Goal: Task Accomplishment & Management: Manage account settings

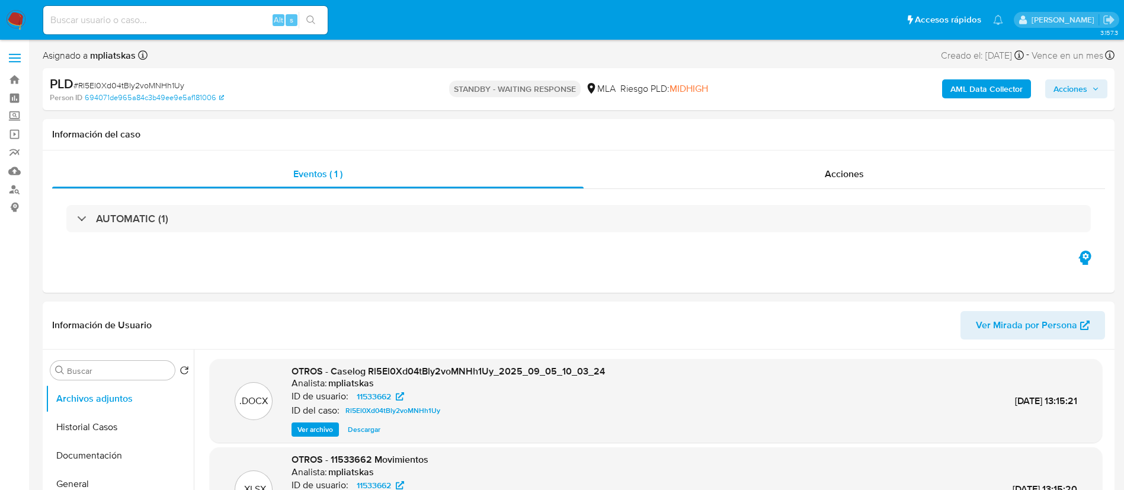
select select "10"
click at [15, 22] on img at bounding box center [16, 20] width 20 height 20
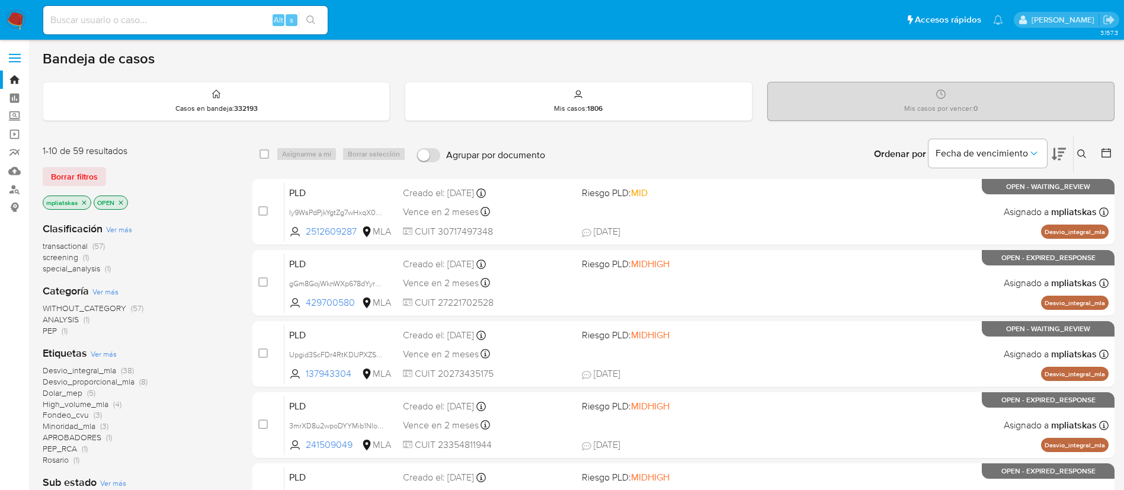
click at [22, 23] on img at bounding box center [16, 20] width 20 height 20
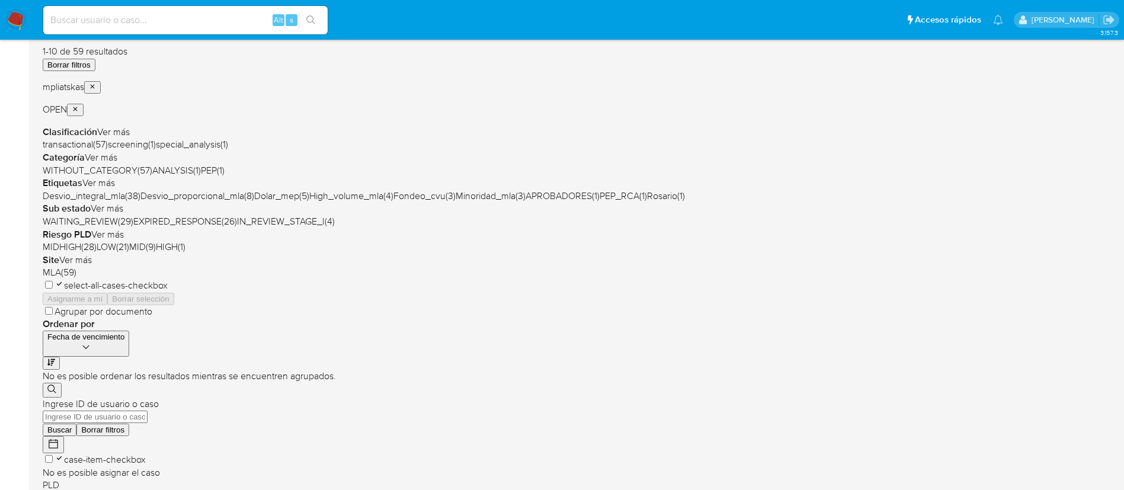
scroll to position [89, 0]
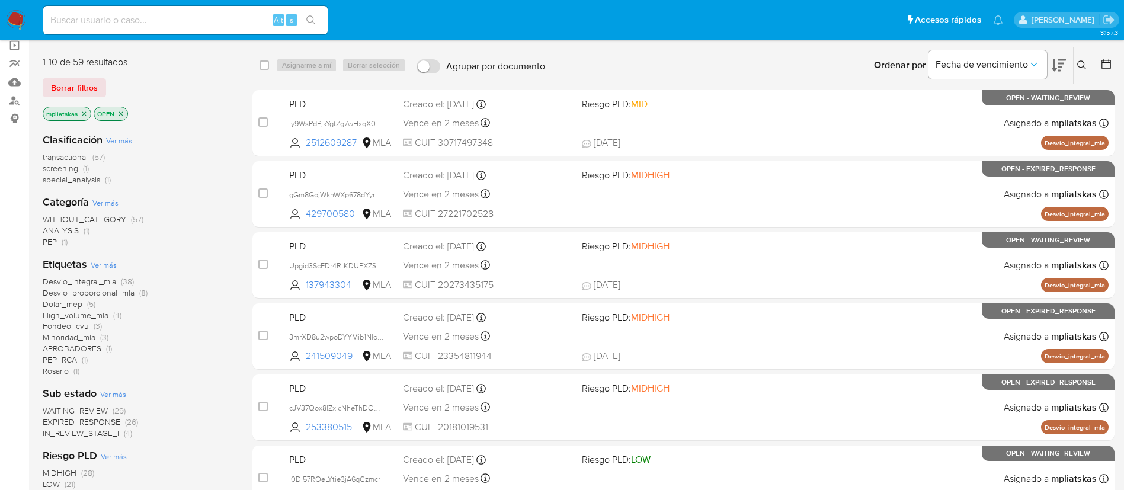
click at [114, 138] on span "Ver más" at bounding box center [119, 140] width 26 height 11
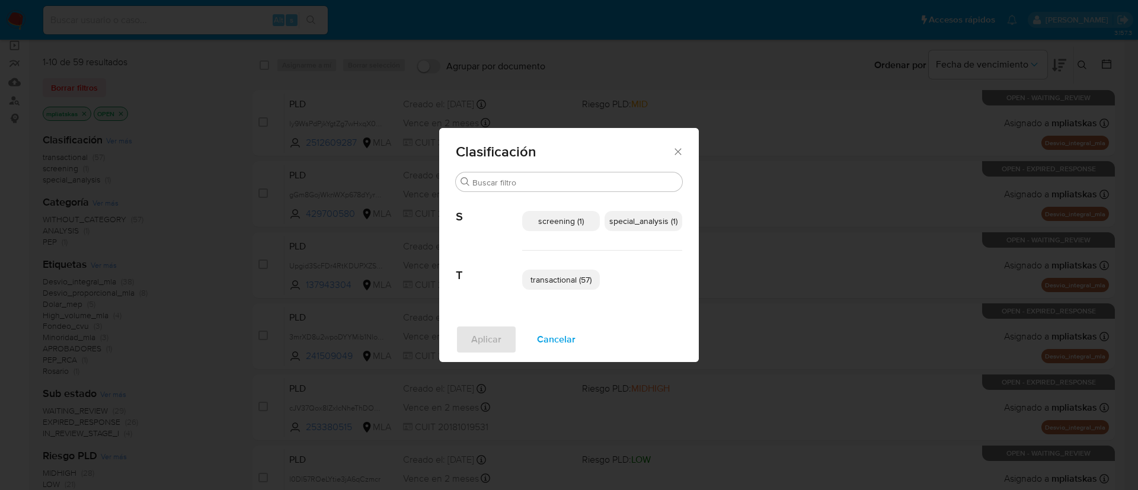
click at [562, 343] on span "Cancelar" at bounding box center [556, 340] width 39 height 26
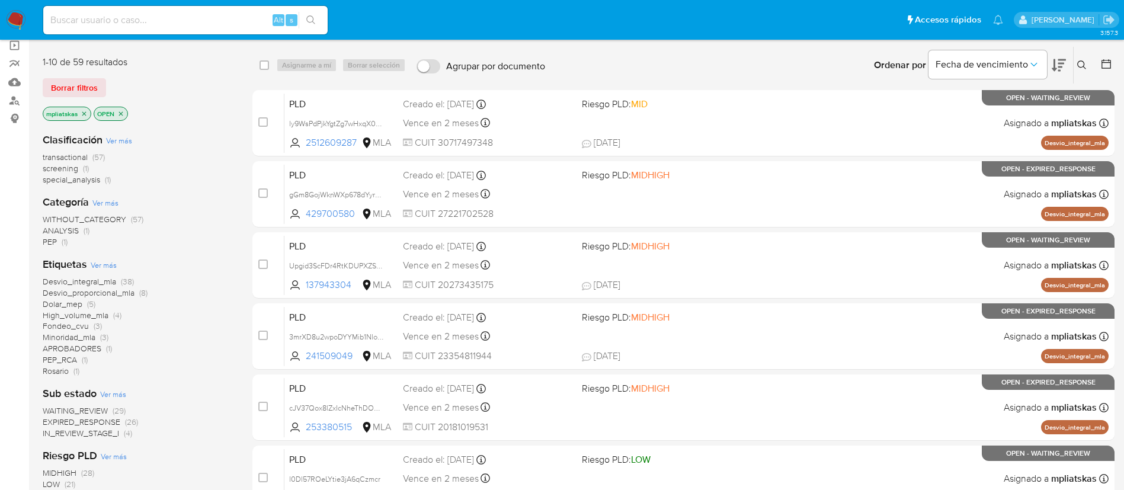
click at [84, 113] on icon "close-filter" at bounding box center [84, 113] width 7 height 7
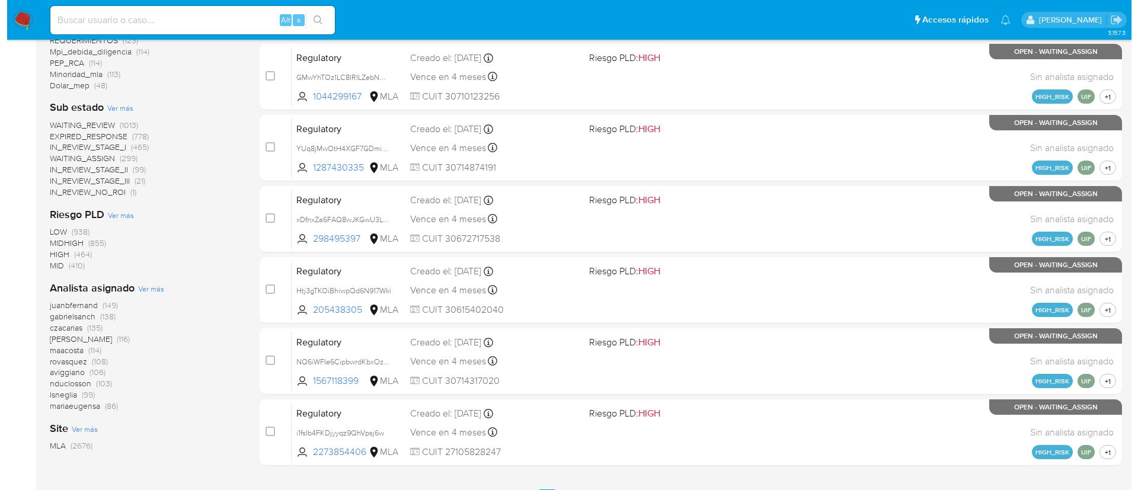
scroll to position [445, 0]
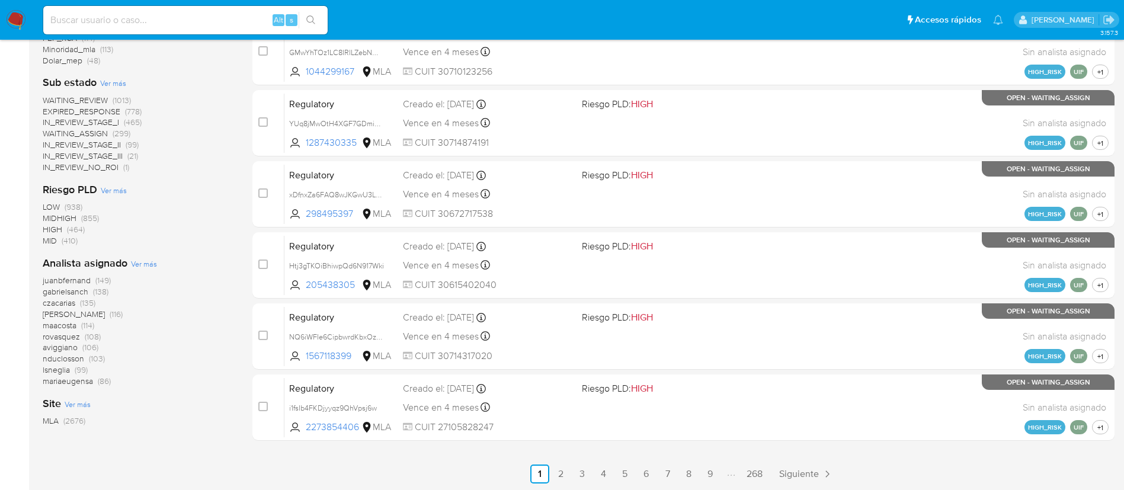
click at [151, 264] on span "Ver más" at bounding box center [144, 263] width 26 height 11
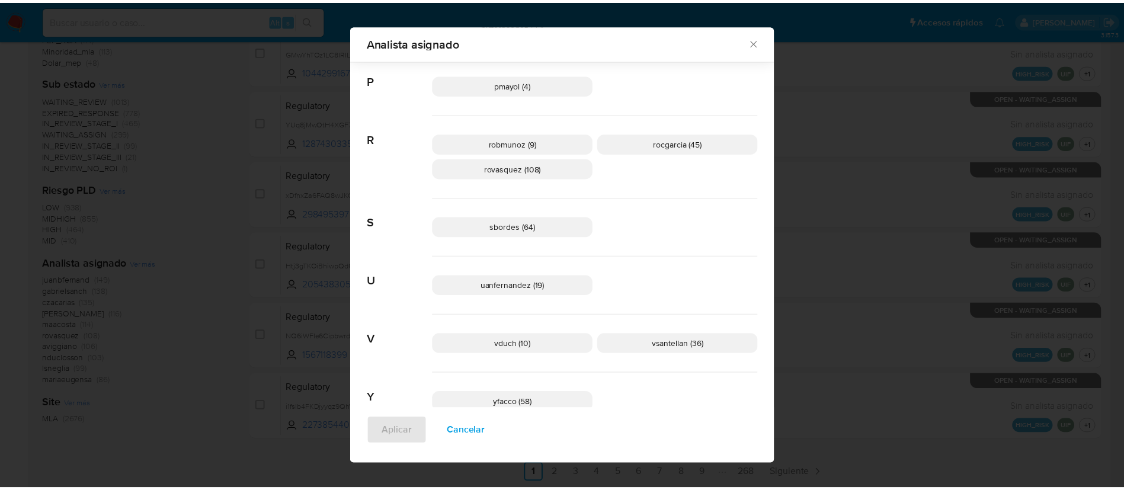
scroll to position [856, 0]
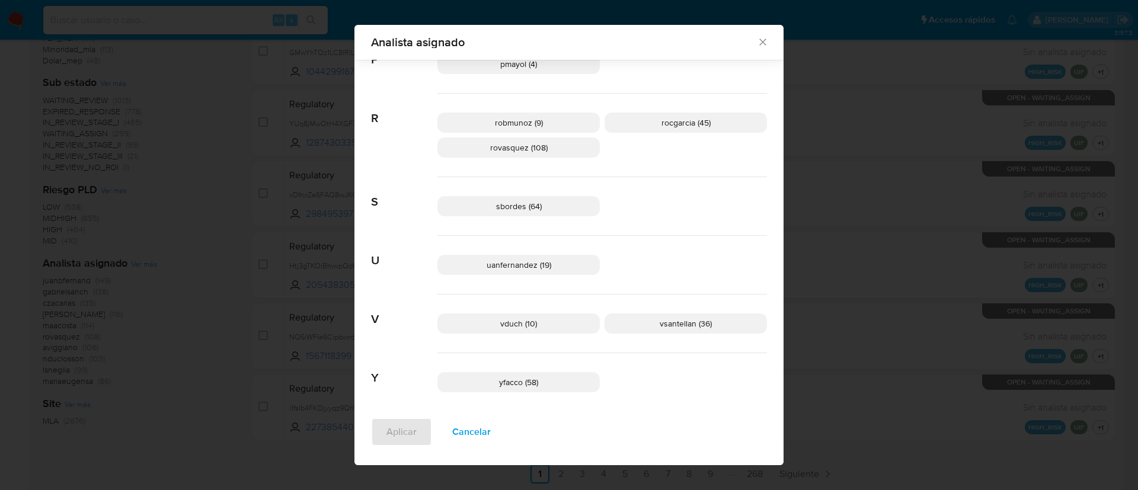
click at [808, 199] on div "Analista asignado Buscar 9 9b67c4c7-5718-49c3-93b1-153dcf44f7df (1) A afaruolo …" at bounding box center [569, 245] width 1138 height 490
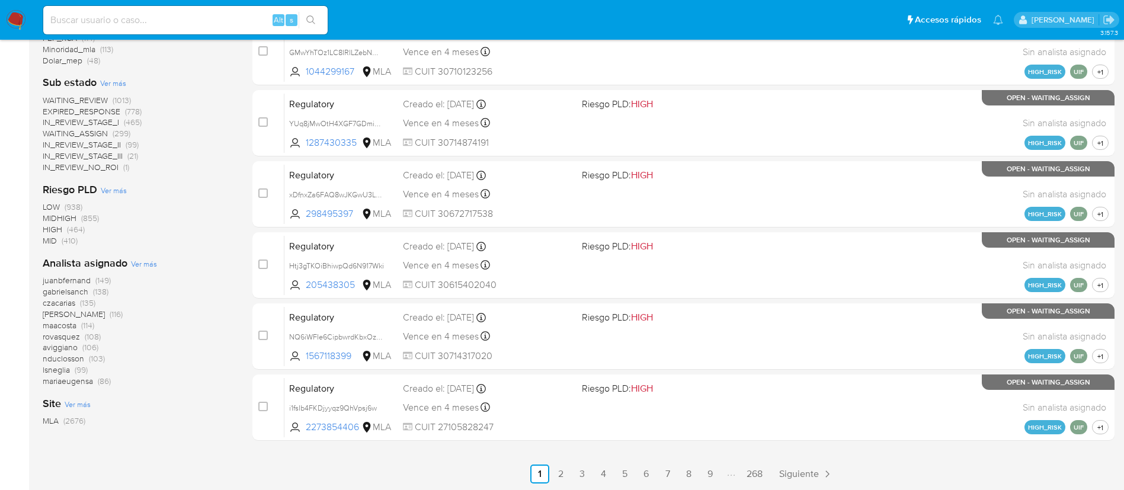
click at [250, 9] on div "Alt s" at bounding box center [185, 20] width 284 height 28
click at [262, 20] on input at bounding box center [185, 19] width 284 height 15
paste input "l0Dl57ROeLYtie3jA6qCzmcr"
click at [325, 12] on input "l0Dl57ROeLYtie3jA6qCzmcr" at bounding box center [185, 19] width 284 height 15
type input "l0Dl57ROeLYtie3jA6qCzmcr"
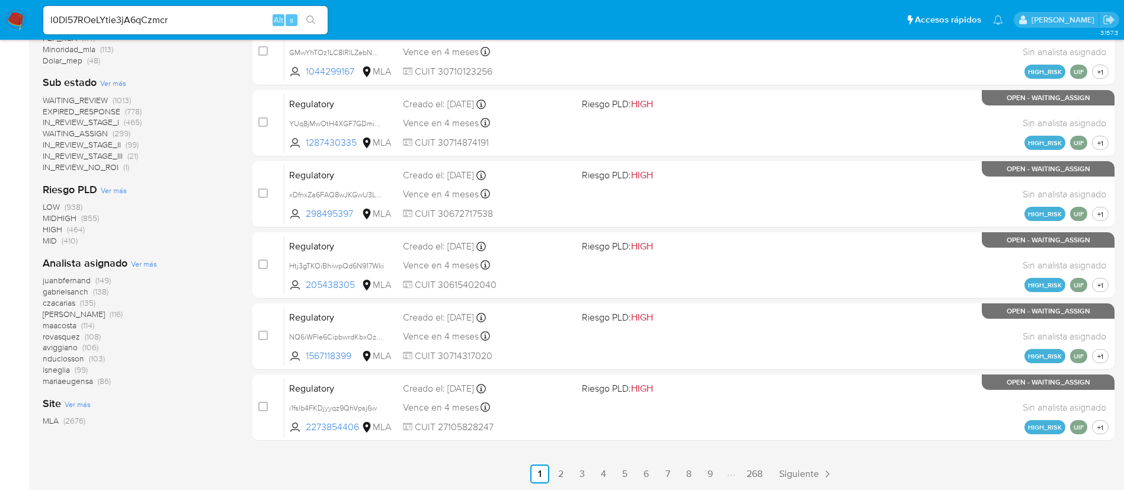
click at [299, 19] on button "search-icon" at bounding box center [311, 20] width 24 height 17
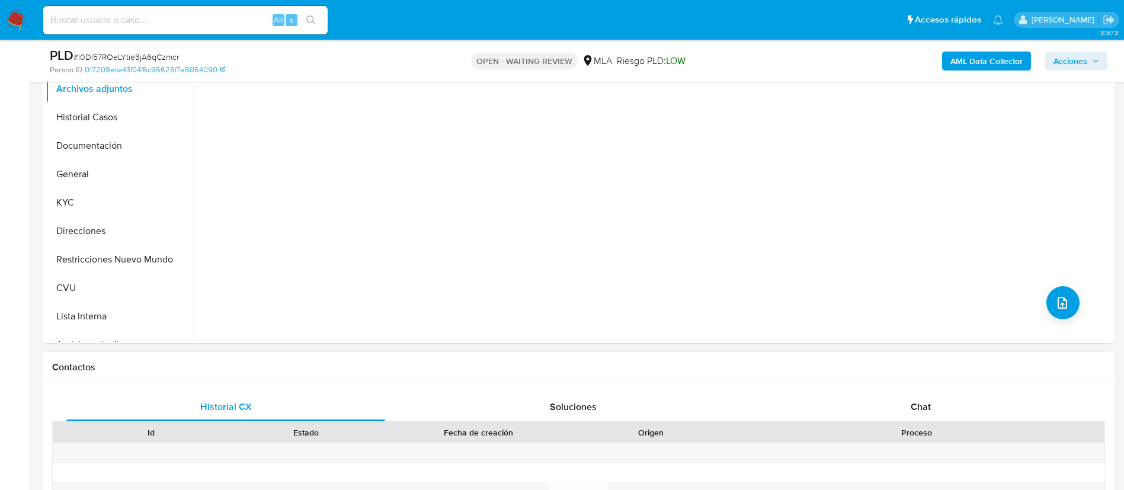
scroll to position [356, 0]
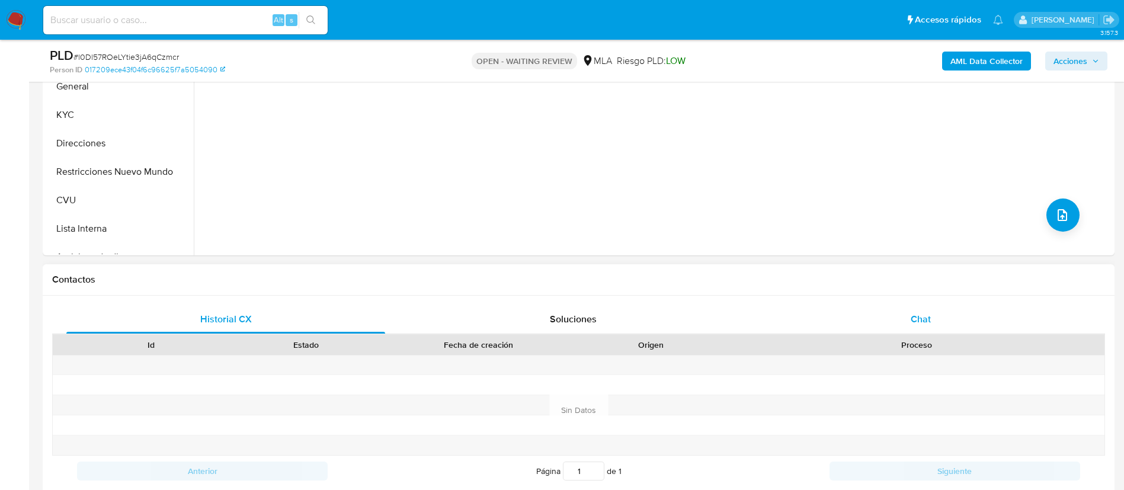
click at [855, 319] on div "Chat" at bounding box center [921, 319] width 319 height 28
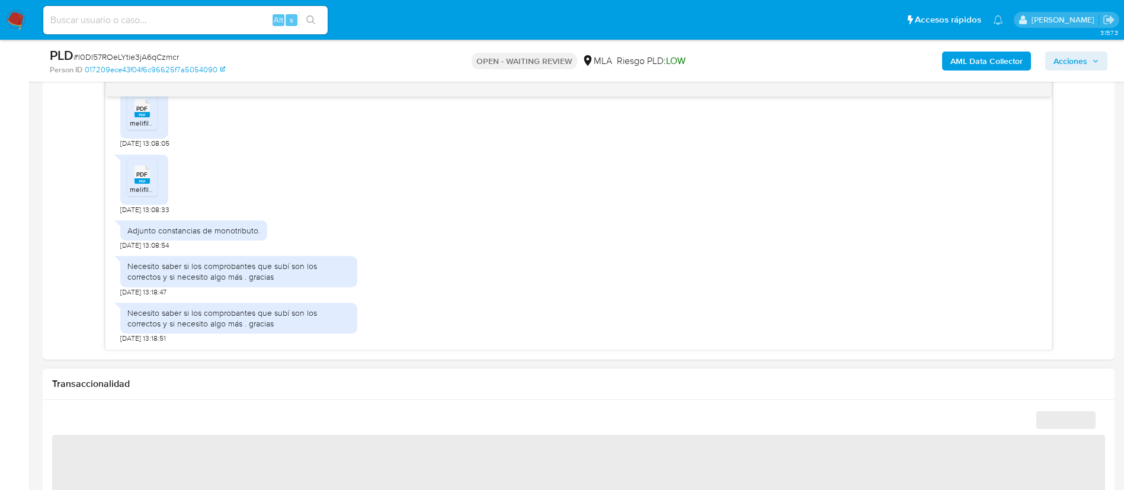
scroll to position [533, 0]
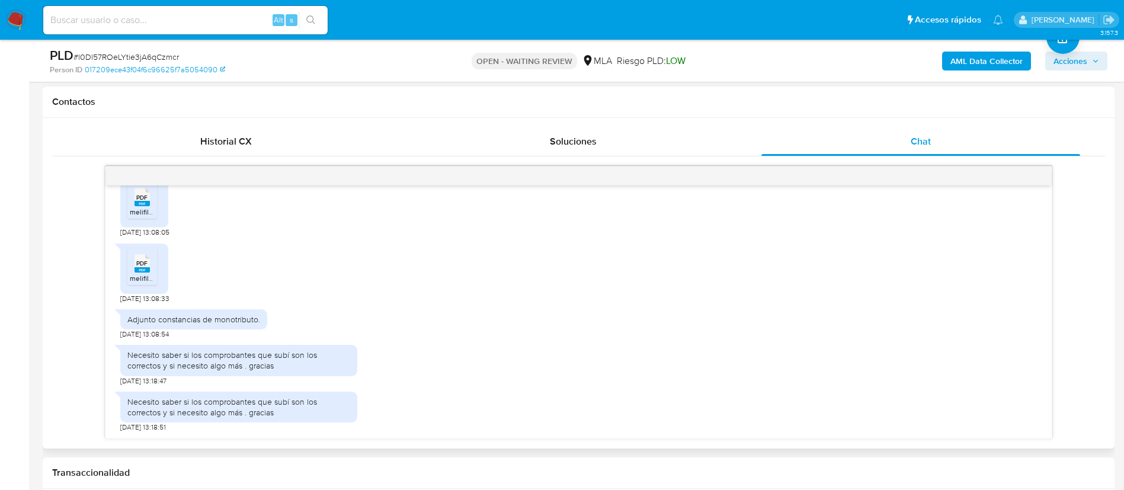
select select "10"
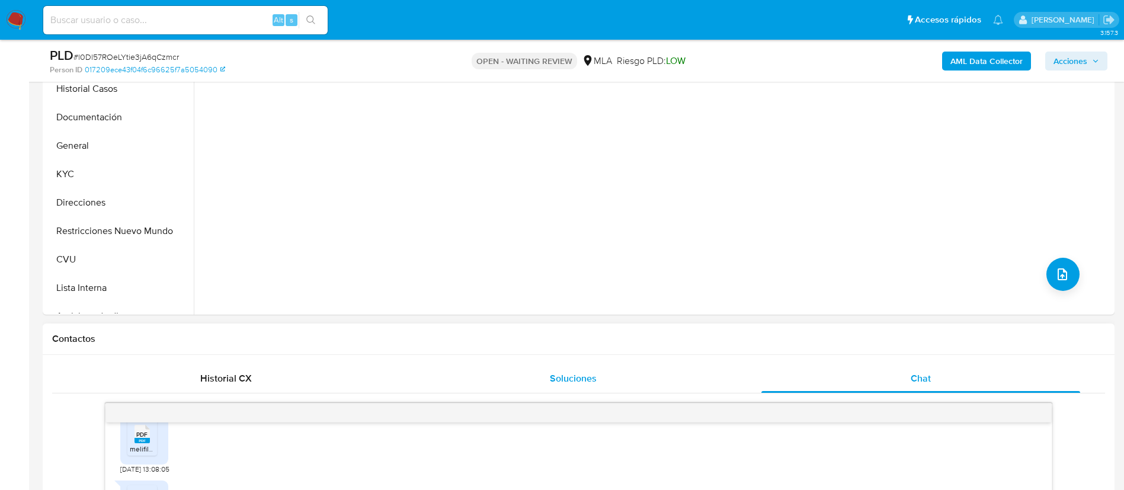
scroll to position [178, 0]
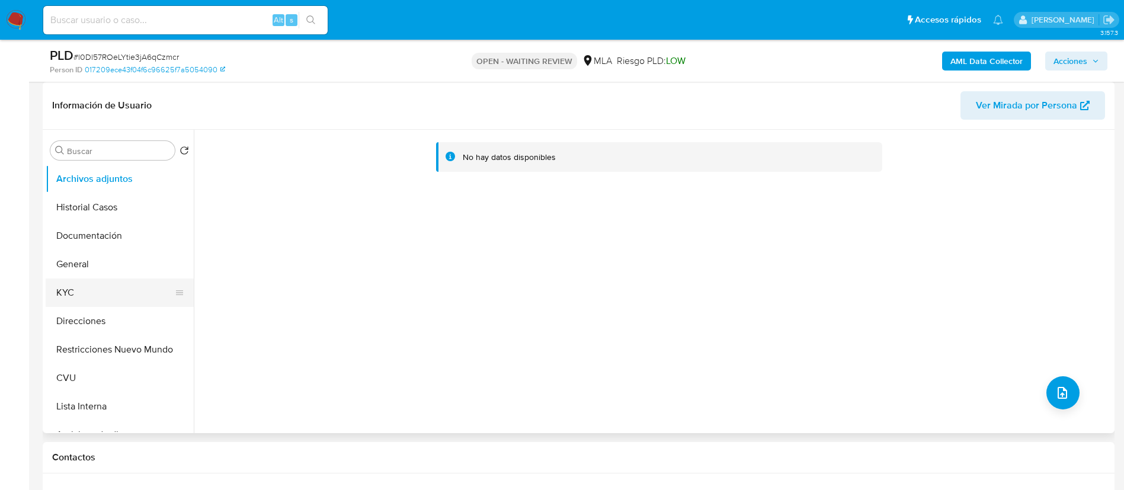
click at [94, 283] on button "KYC" at bounding box center [115, 293] width 139 height 28
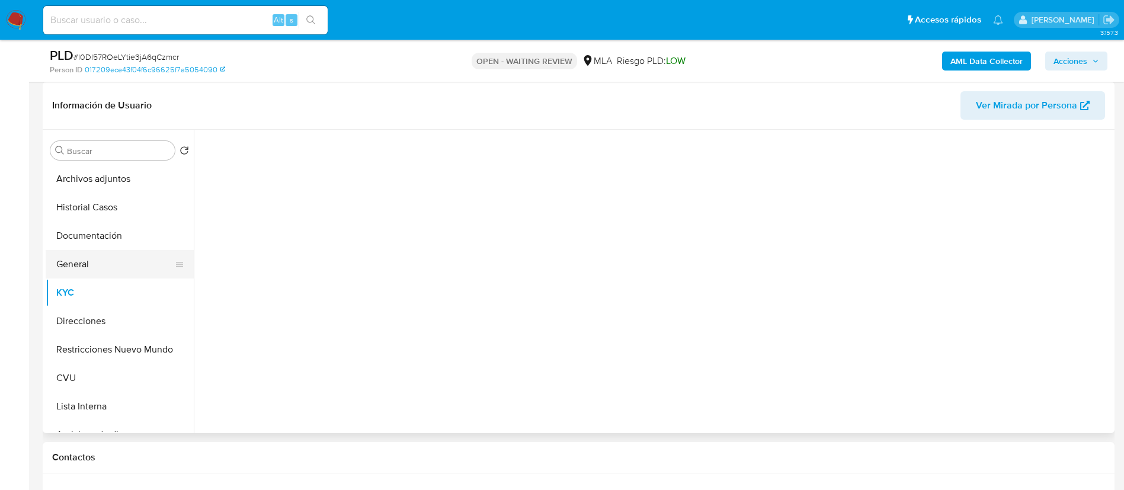
click at [95, 261] on button "General" at bounding box center [115, 264] width 139 height 28
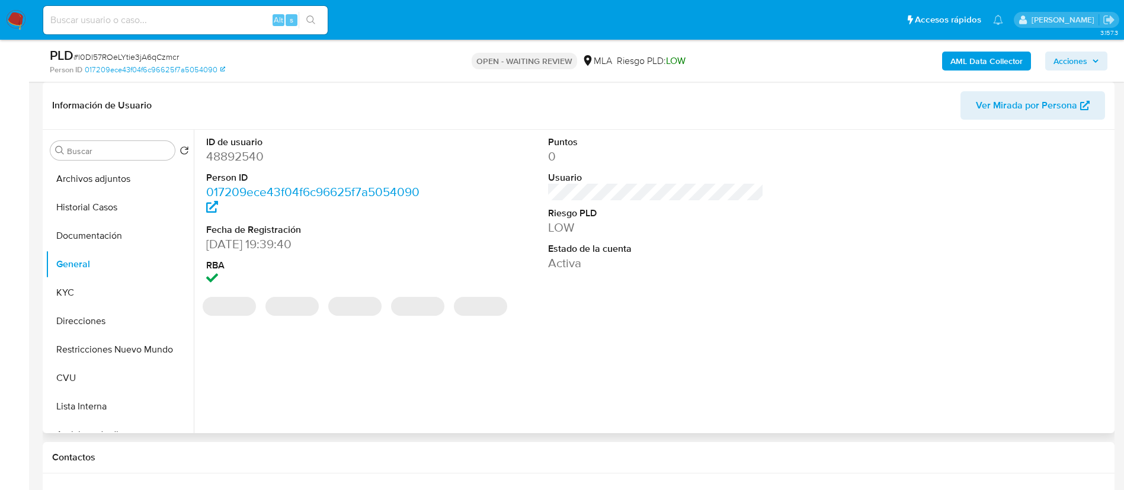
click at [218, 159] on dd "48892540" at bounding box center [314, 156] width 216 height 17
copy dd "48892540"
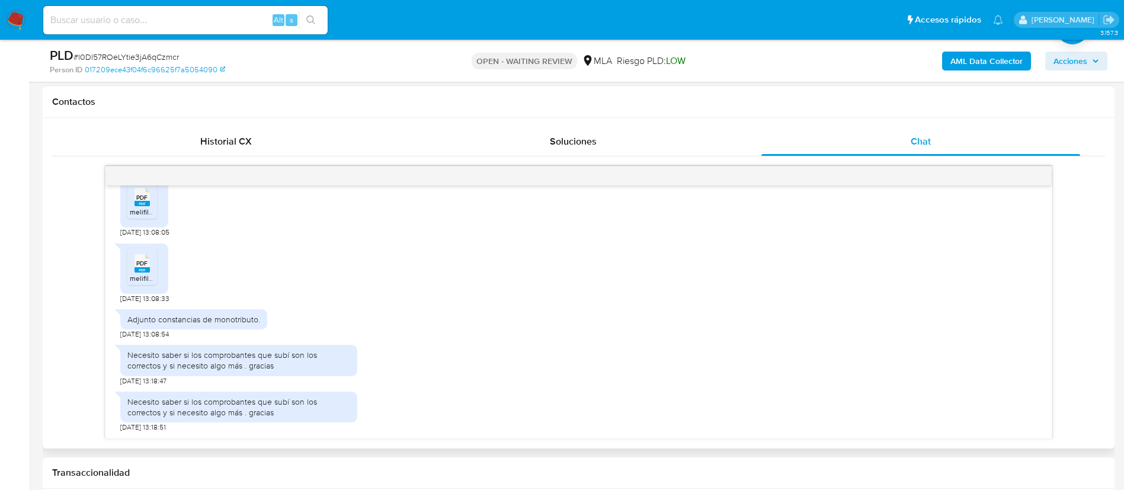
scroll to position [601, 0]
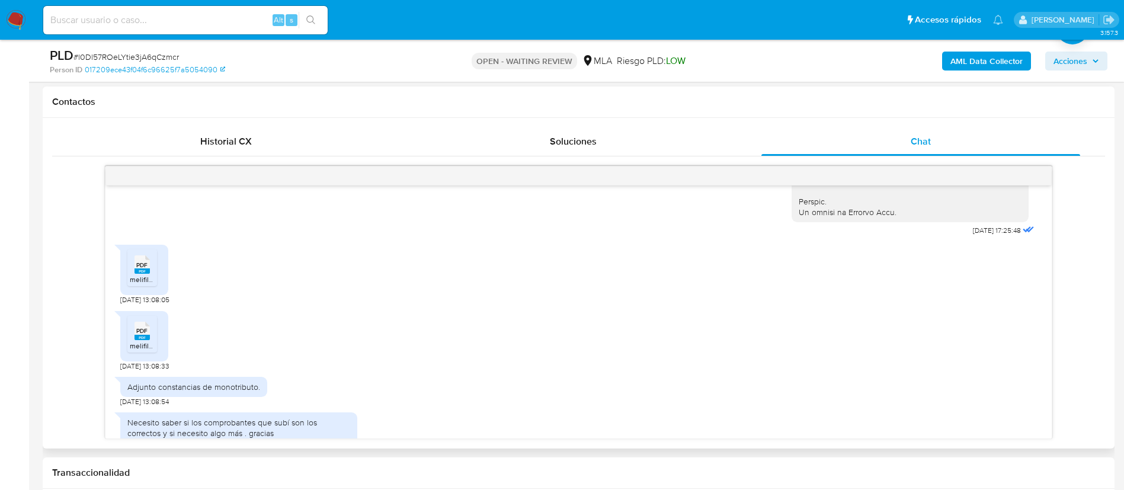
click at [142, 275] on icon "PDF" at bounding box center [142, 264] width 15 height 21
click at [133, 341] on div "PDF PDF" at bounding box center [142, 329] width 25 height 23
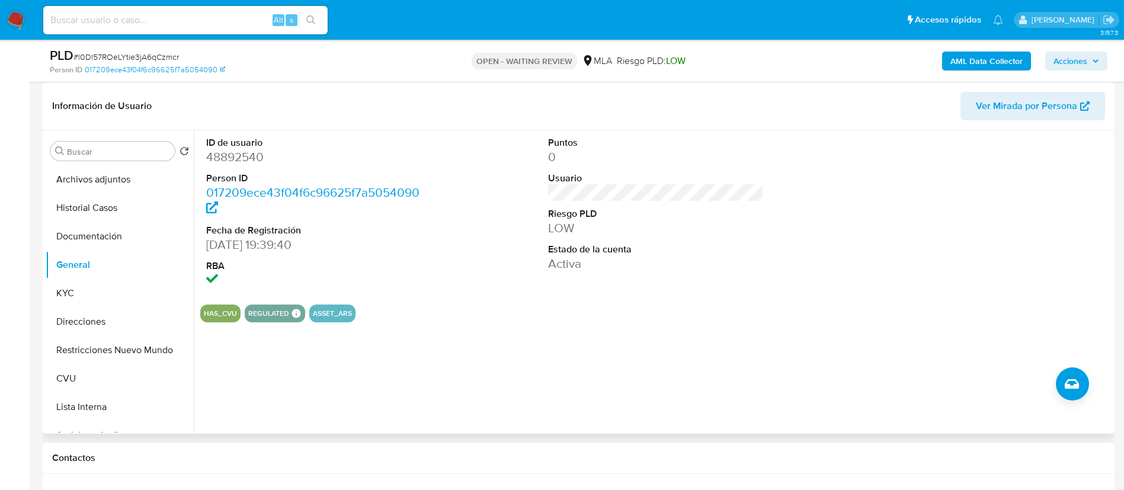
scroll to position [178, 0]
click at [103, 296] on button "KYC" at bounding box center [115, 293] width 139 height 28
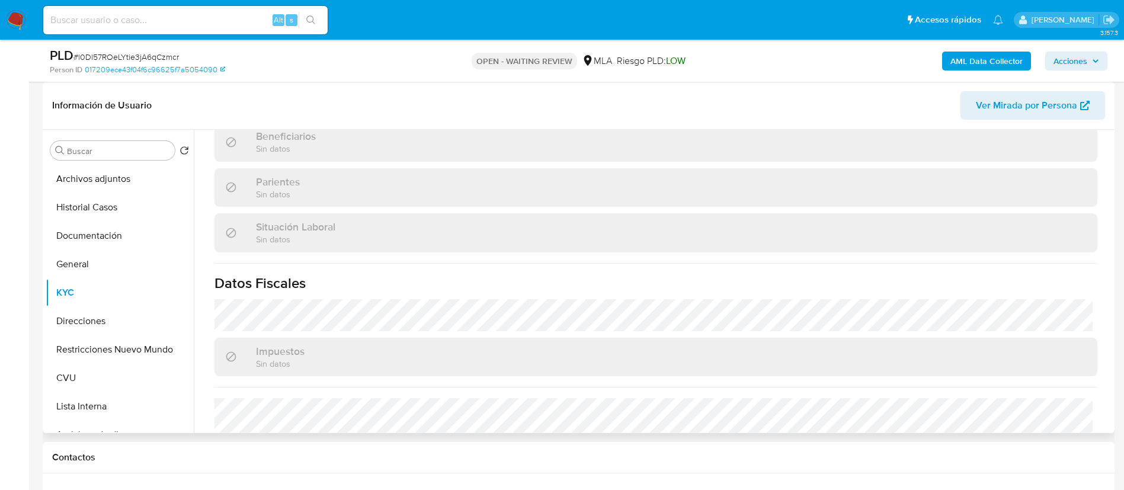
scroll to position [613, 0]
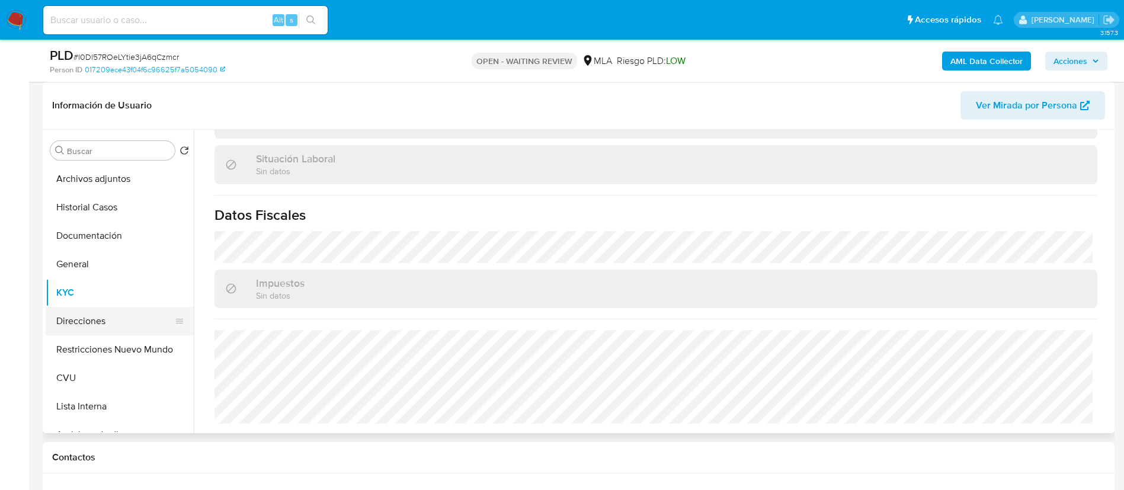
click at [97, 315] on button "Direcciones" at bounding box center [115, 321] width 139 height 28
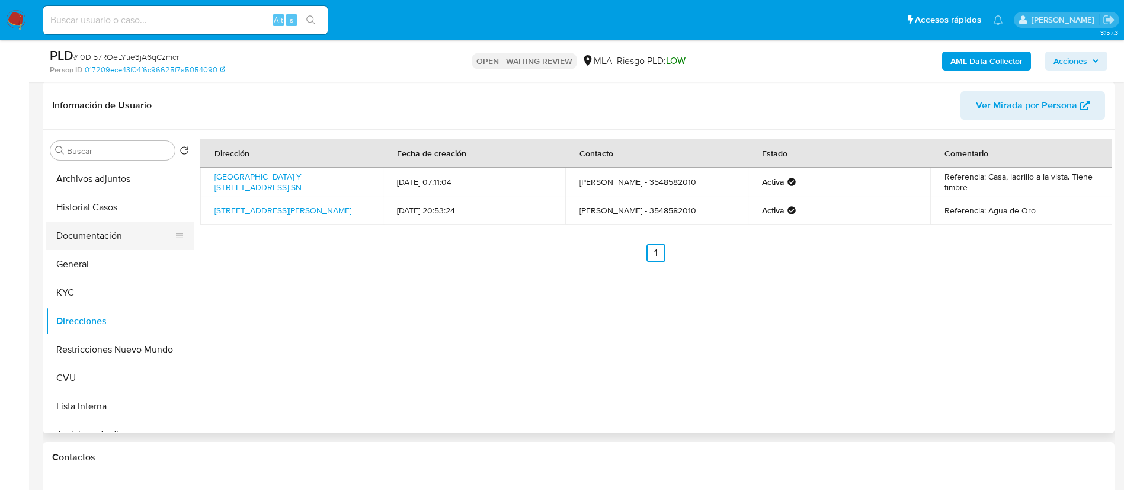
click at [116, 240] on button "Documentación" at bounding box center [115, 236] width 139 height 28
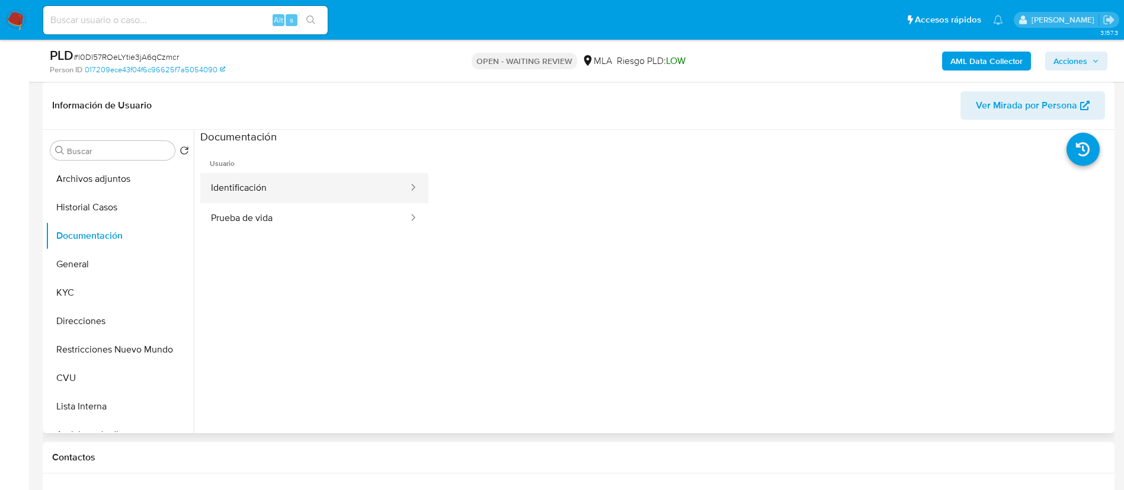
click at [279, 199] on button "Identificación" at bounding box center [304, 188] width 209 height 30
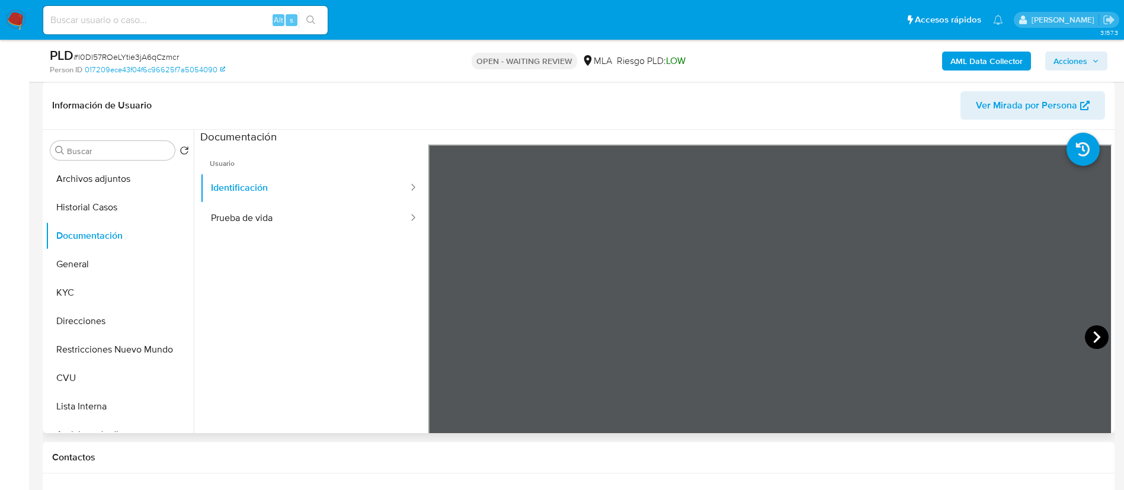
click at [1094, 334] on icon at bounding box center [1097, 337] width 7 height 12
click at [439, 343] on icon at bounding box center [443, 337] width 24 height 24
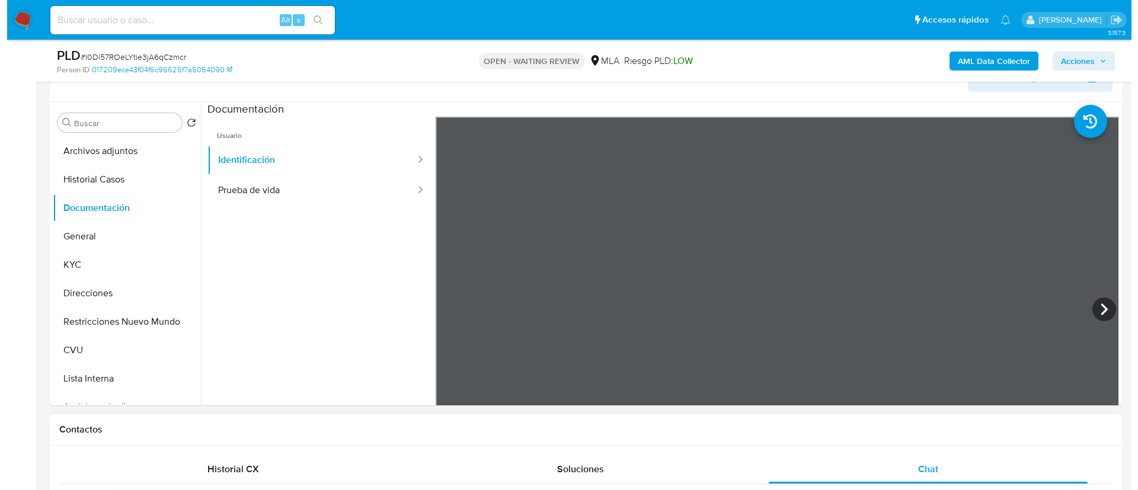
scroll to position [178, 0]
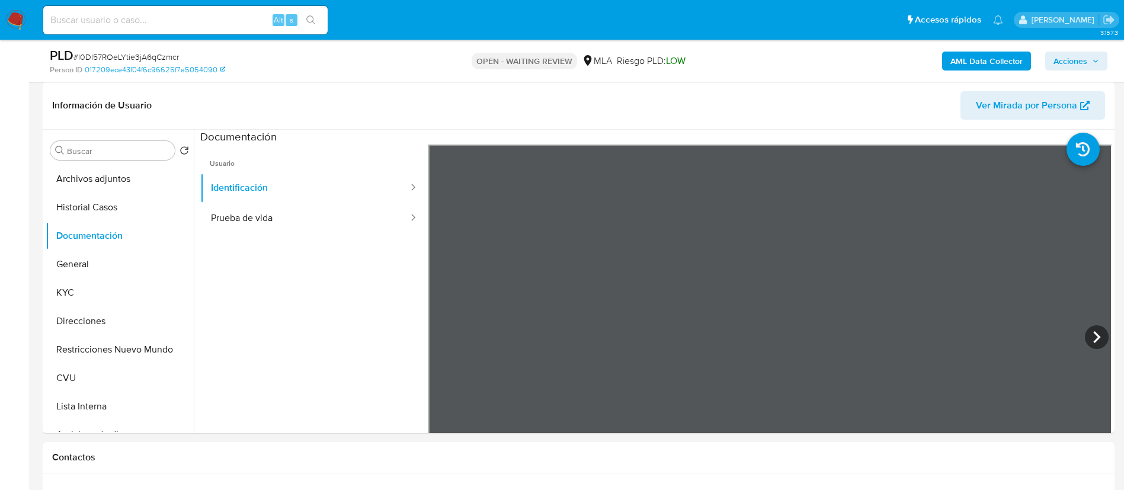
click at [977, 60] on b "AML Data Collector" at bounding box center [987, 61] width 72 height 19
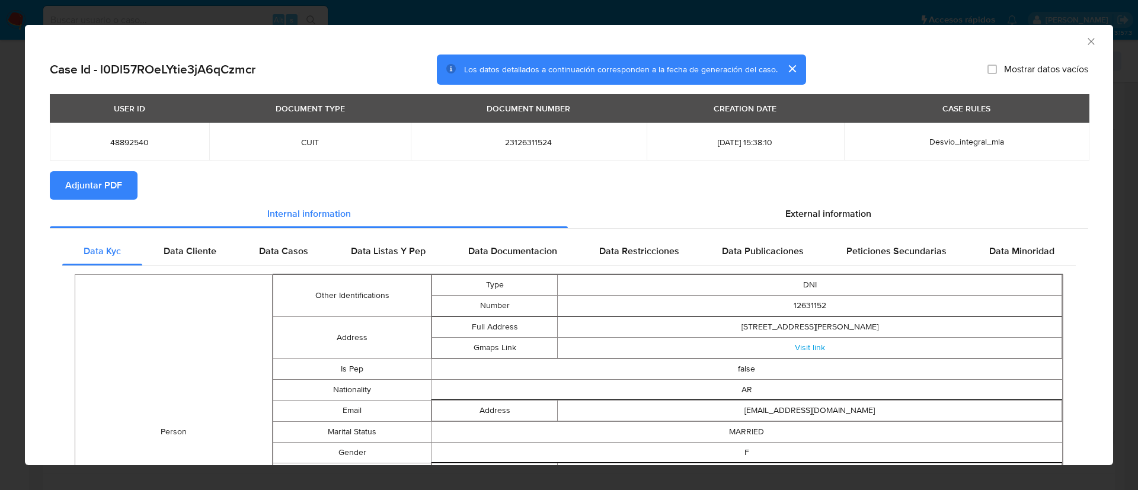
click at [78, 174] on span "Adjuntar PDF" at bounding box center [93, 185] width 57 height 26
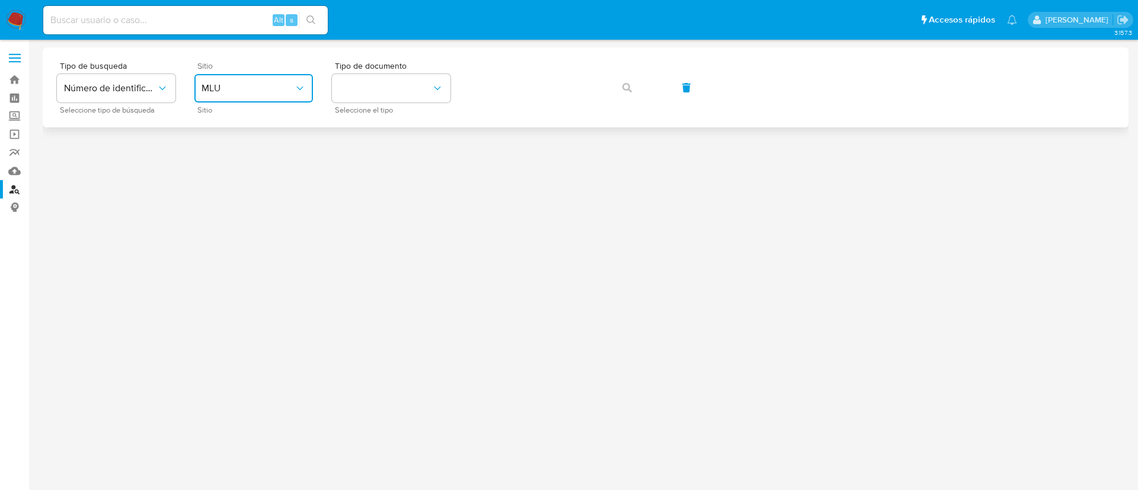
click at [252, 82] on span "MLU" at bounding box center [248, 88] width 92 height 12
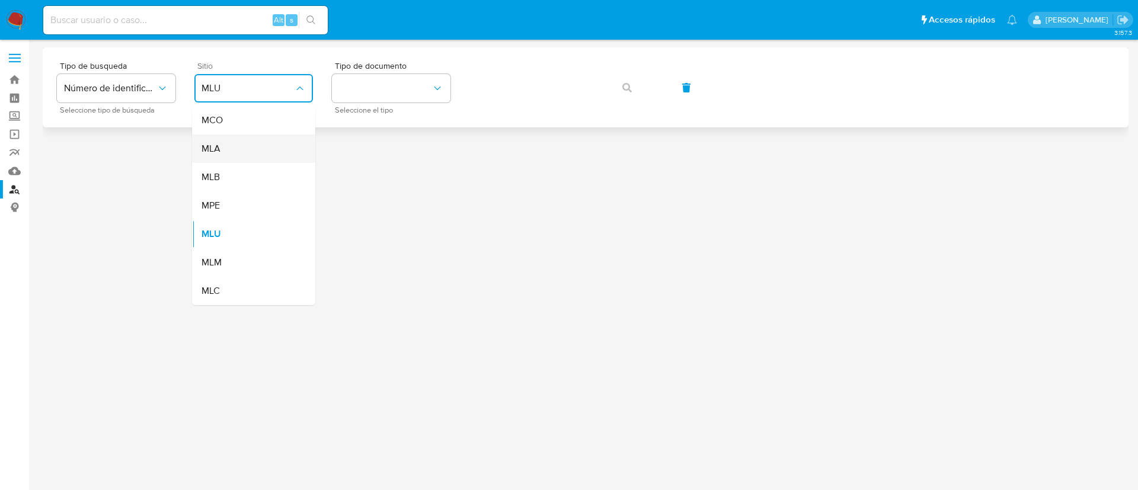
click at [248, 143] on div "MLA" at bounding box center [250, 149] width 97 height 28
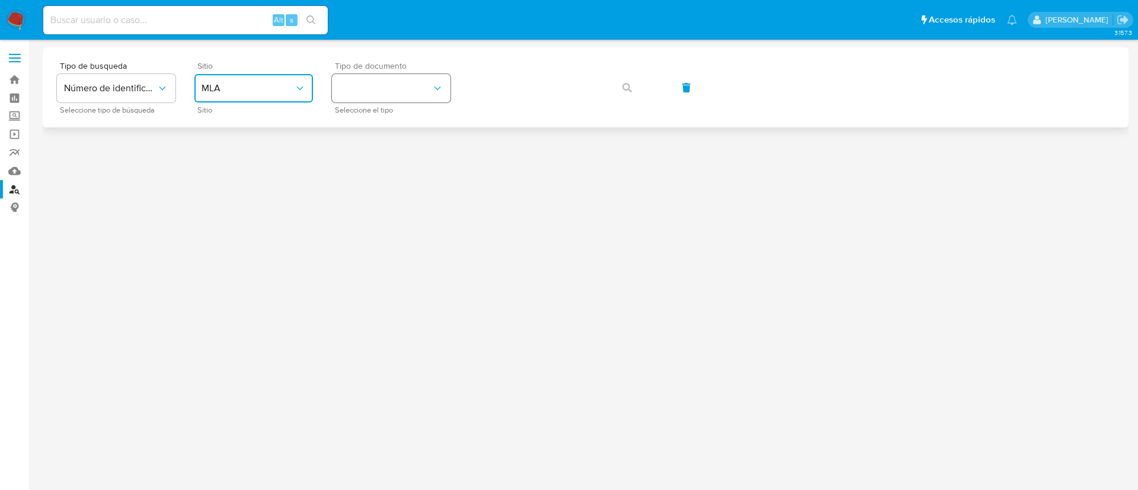
click at [385, 96] on button "identificationType" at bounding box center [391, 88] width 119 height 28
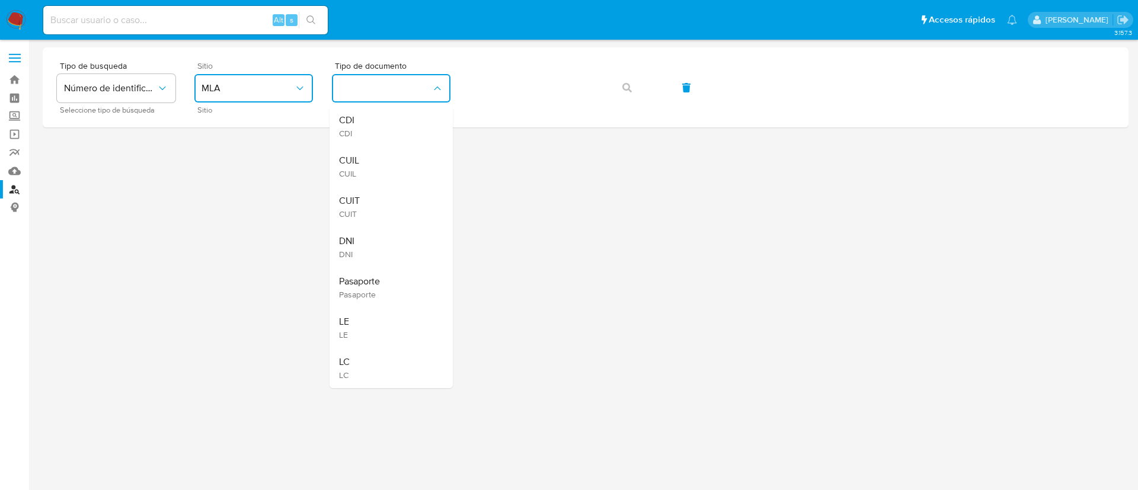
drag, startPoint x: 364, startPoint y: 215, endPoint x: 456, endPoint y: 164, distance: 104.8
click at [364, 213] on div "CUIT CUIT" at bounding box center [387, 207] width 97 height 40
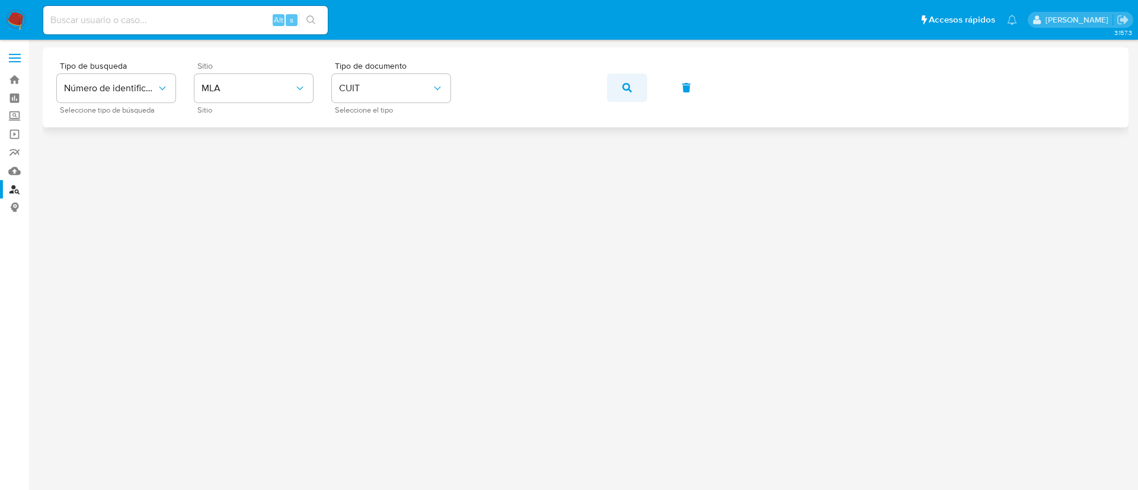
click at [616, 94] on button "button" at bounding box center [627, 87] width 40 height 28
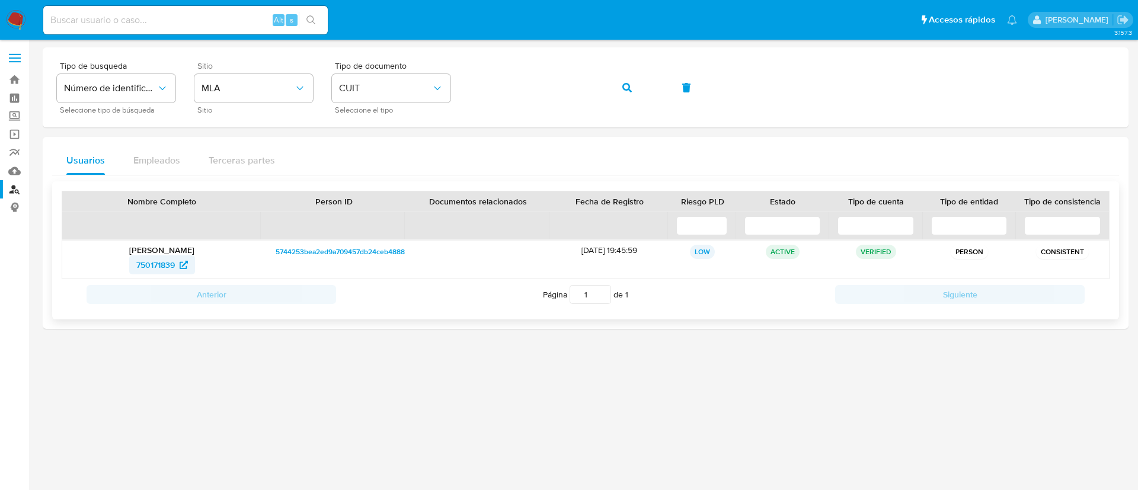
click at [158, 269] on span "750171839" at bounding box center [155, 264] width 39 height 19
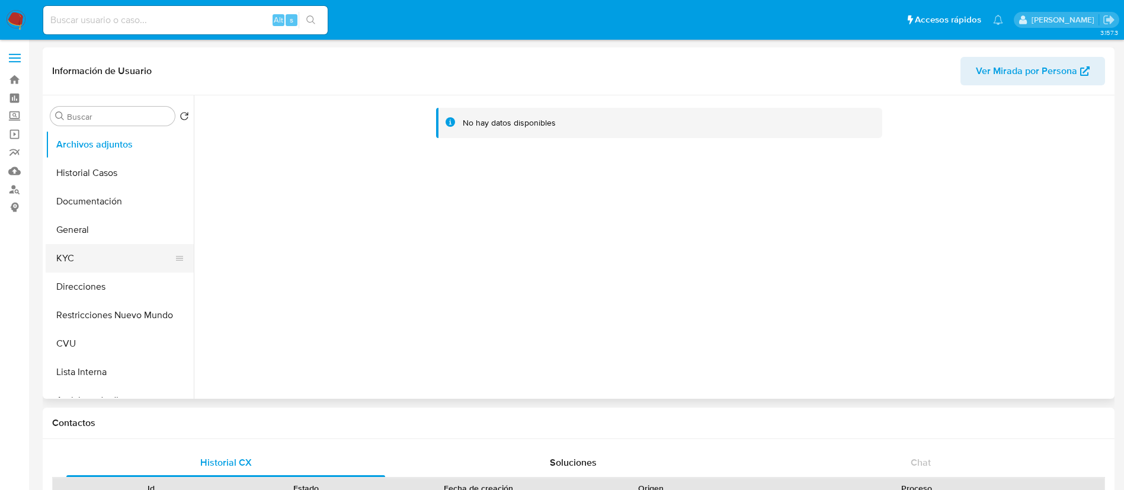
select select "10"
click at [51, 254] on button "KYC" at bounding box center [115, 258] width 139 height 28
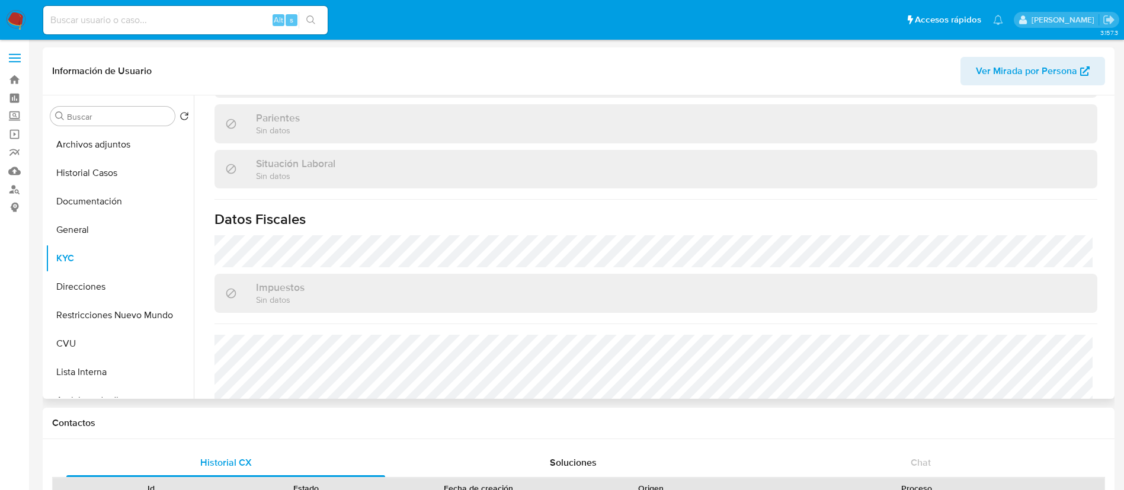
scroll to position [613, 0]
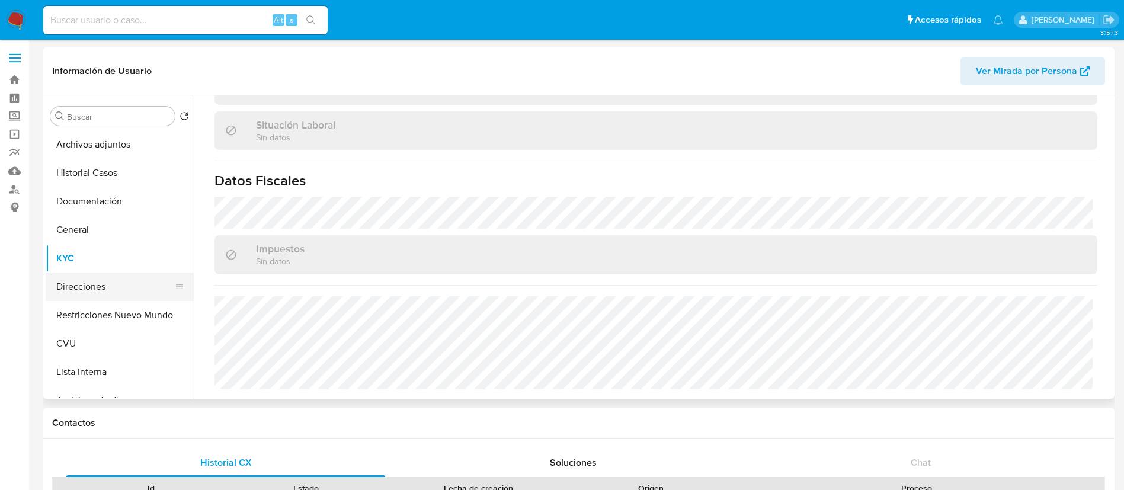
click at [106, 276] on button "Direcciones" at bounding box center [115, 287] width 139 height 28
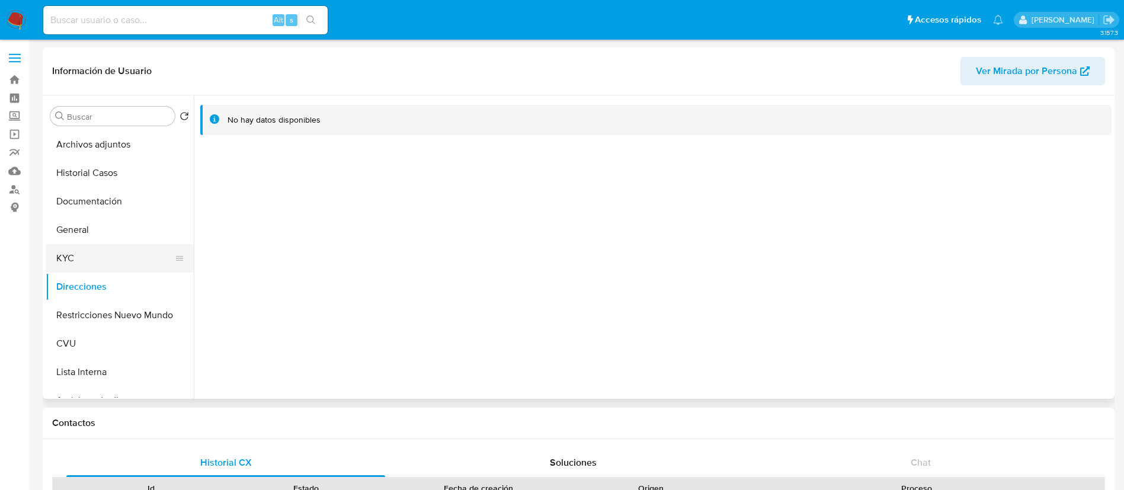
click at [109, 253] on button "KYC" at bounding box center [115, 258] width 139 height 28
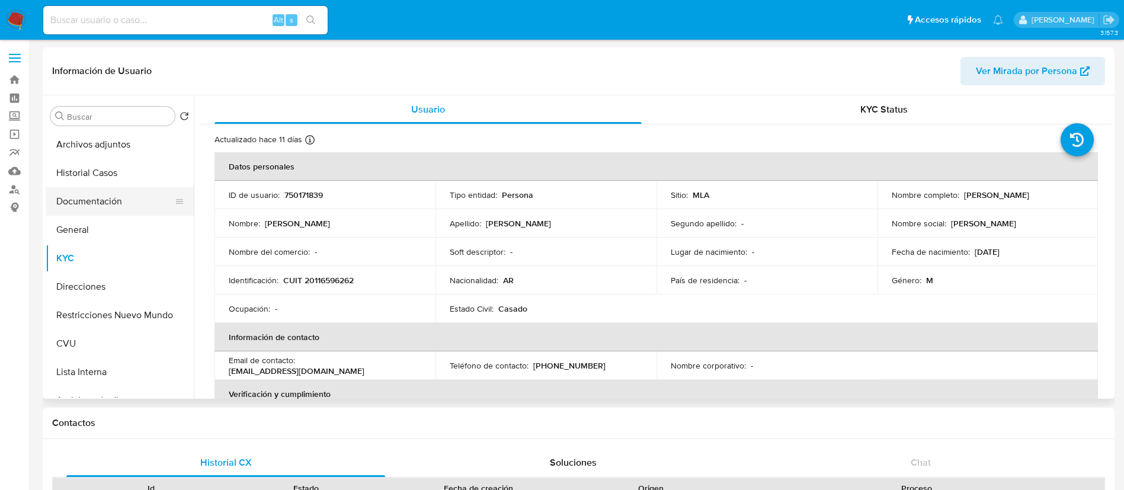
click at [109, 202] on button "Documentación" at bounding box center [115, 201] width 139 height 28
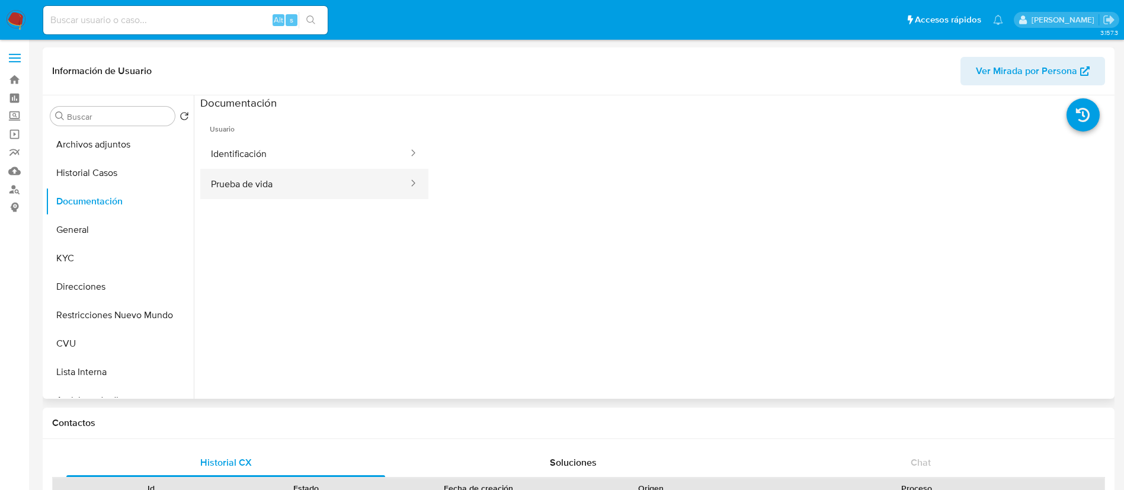
click at [299, 178] on button "Prueba de vida" at bounding box center [304, 184] width 209 height 30
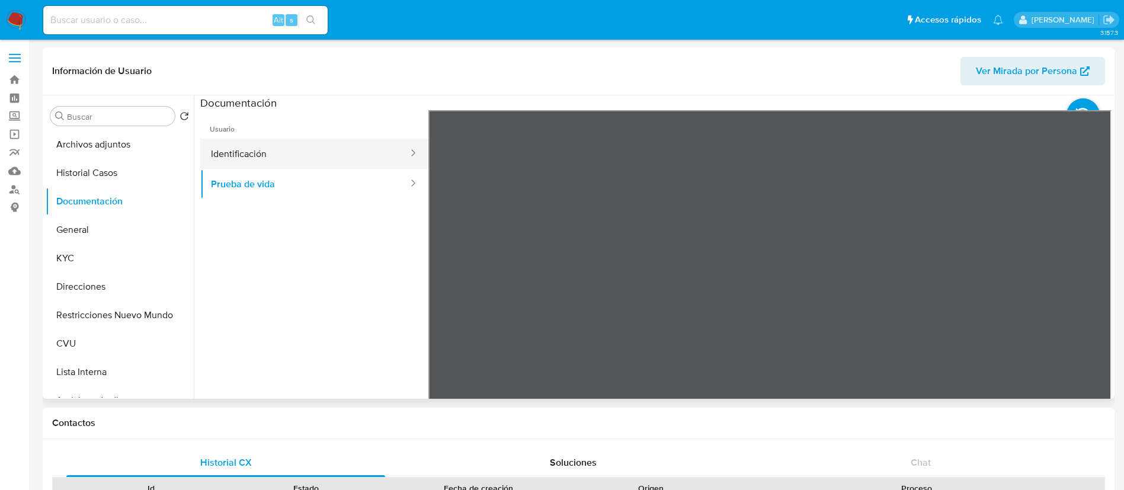
click at [332, 156] on button "Identificación" at bounding box center [304, 154] width 209 height 30
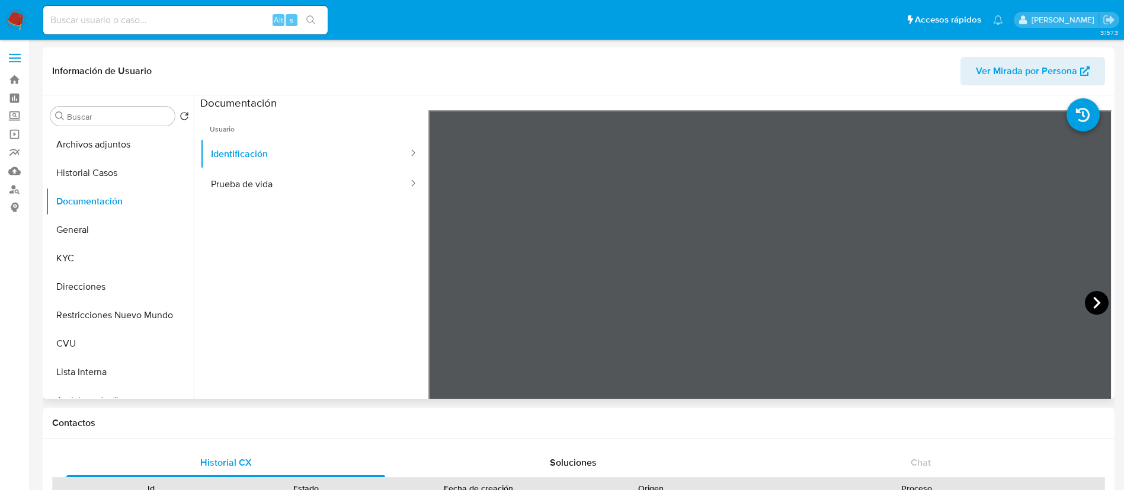
click at [1094, 305] on icon at bounding box center [1097, 303] width 7 height 12
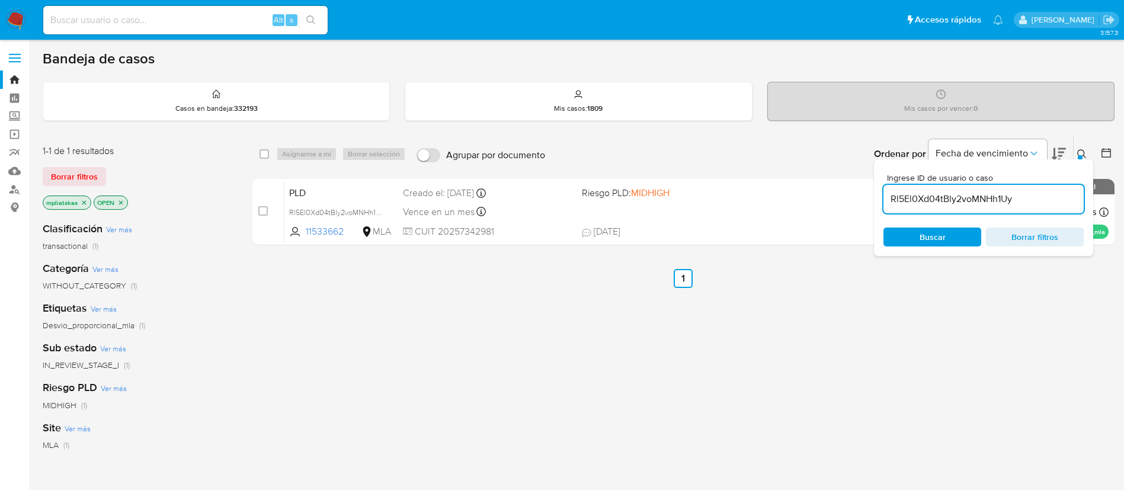
click at [932, 210] on div "Rl5El0Xd04tBly2voMNHh1Uy" at bounding box center [984, 199] width 200 height 28
click at [926, 194] on input "Rl5El0Xd04tBly2voMNHh1Uy" at bounding box center [984, 198] width 200 height 15
paste input "l0Dl57ROeLYtie3jA6qCzmcr"
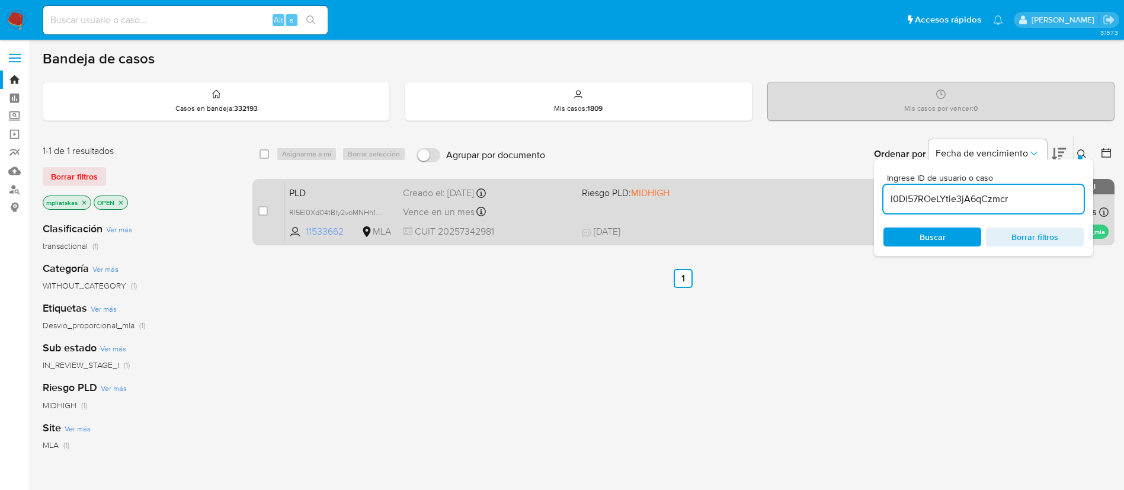
type input "l0Dl57ROeLYtie3jA6qCzmcr"
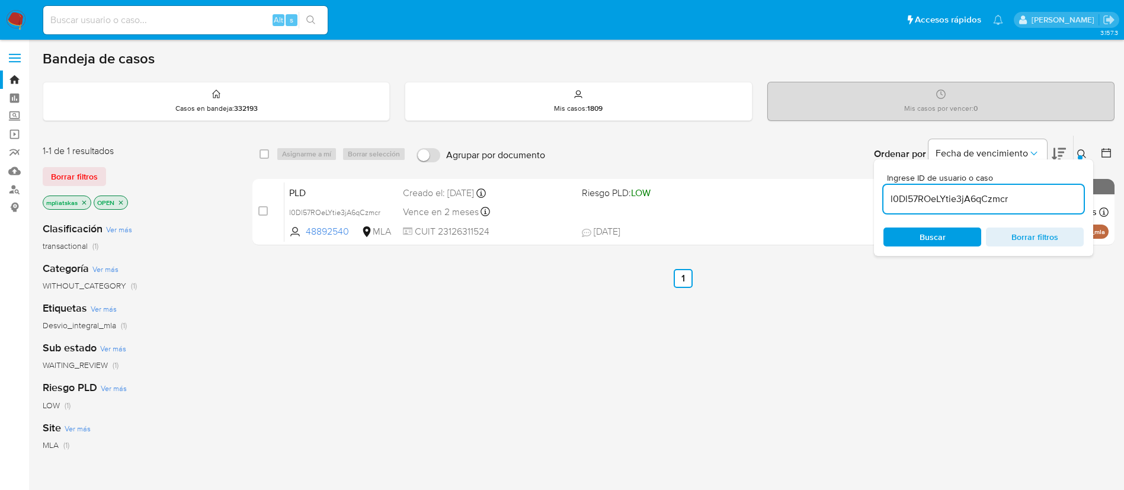
click at [264, 210] on input "checkbox" at bounding box center [262, 210] width 9 height 9
checkbox input "true"
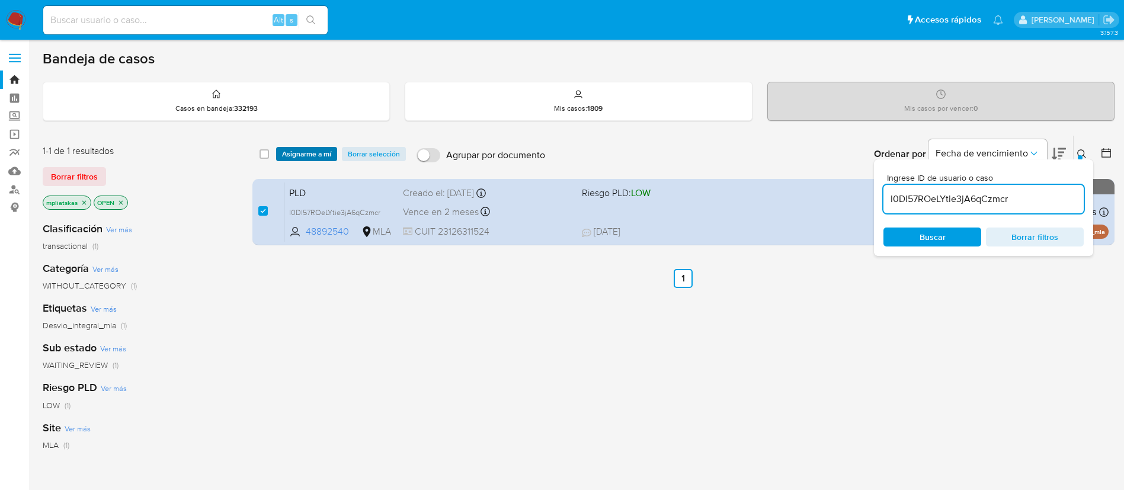
click at [305, 151] on span "Asignarme a mí" at bounding box center [306, 154] width 49 height 12
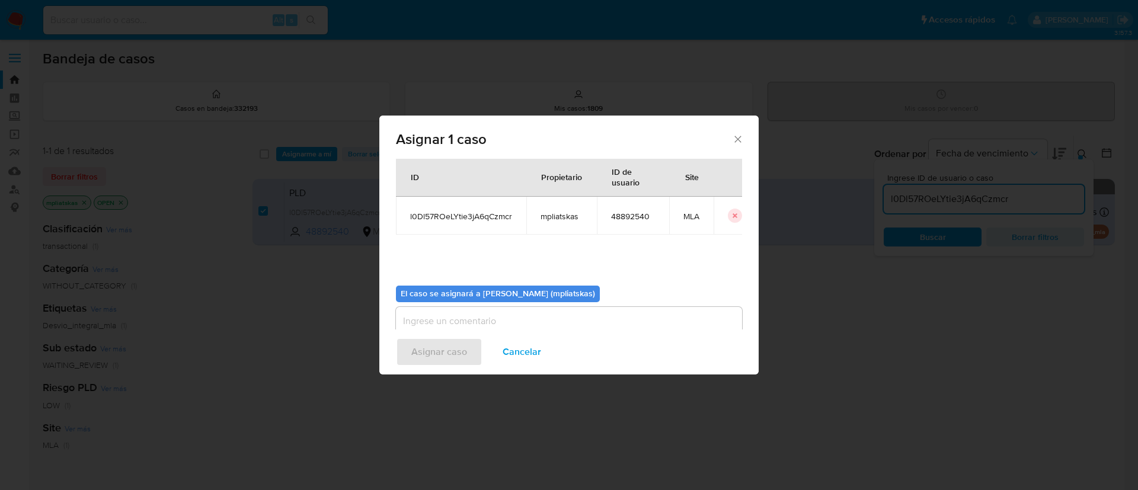
scroll to position [62, 0]
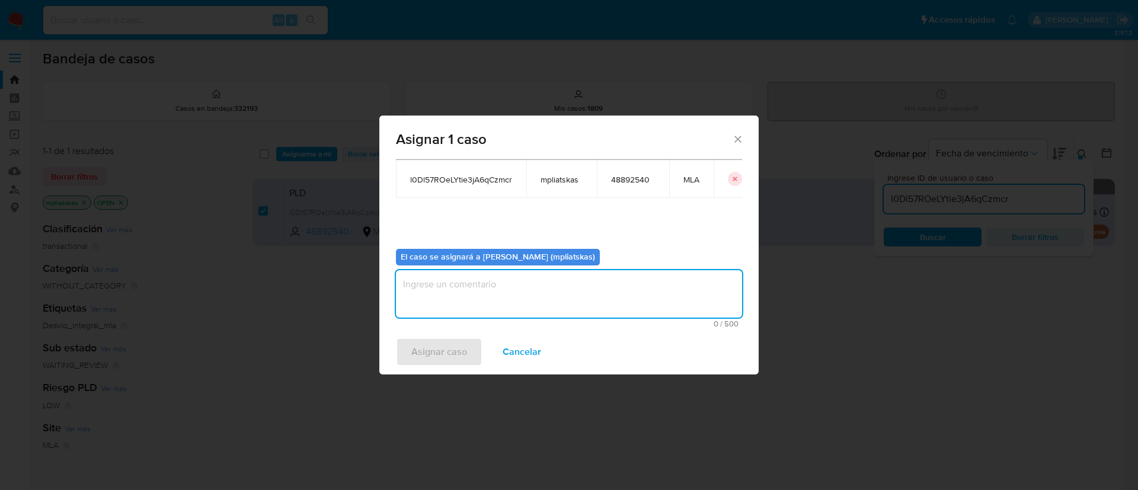
click at [459, 314] on textarea "assign-modal" at bounding box center [569, 293] width 346 height 47
click at [440, 340] on span "Asignar caso" at bounding box center [439, 352] width 56 height 26
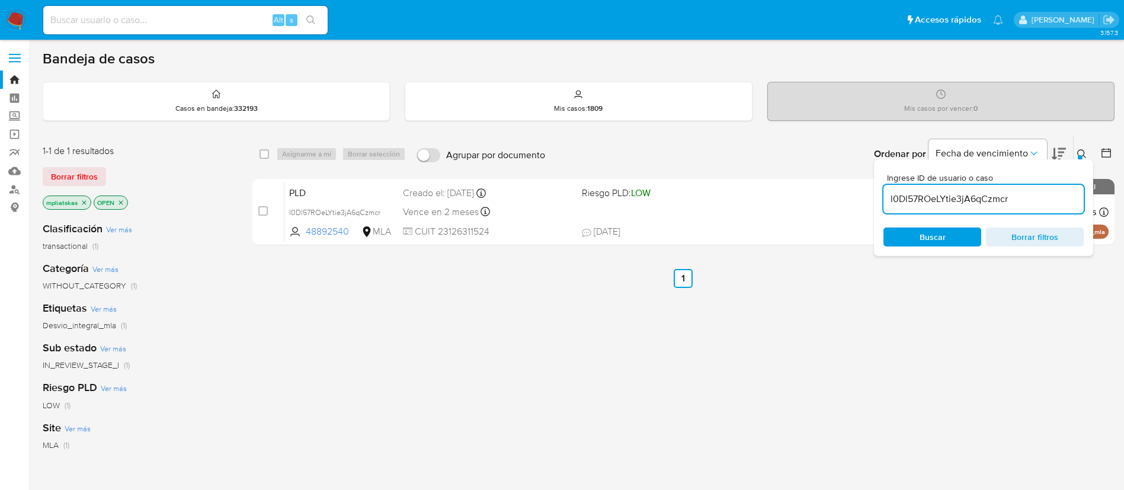
click at [935, 204] on input "l0Dl57ROeLYtie3jA6qCzmcr" at bounding box center [984, 198] width 200 height 15
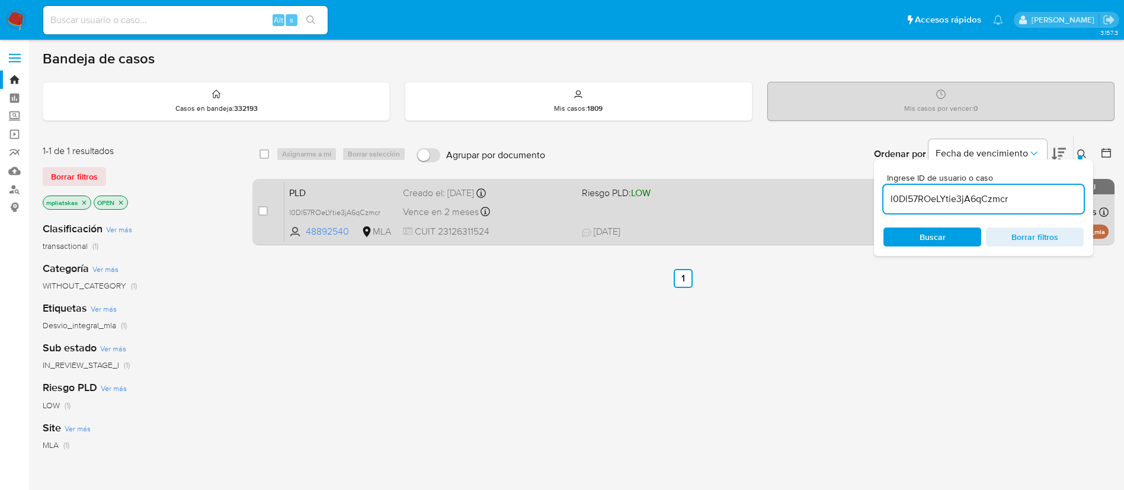
paste input "E3x1DLPj38ok38iIXJLPuBjR"
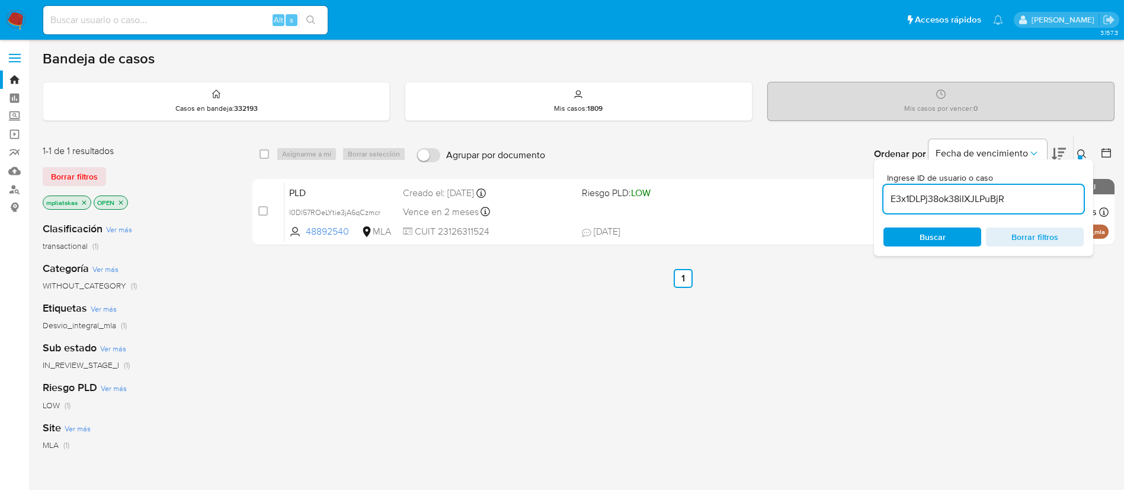
type input "E3x1DLPj38ok38iIXJLPuBjR"
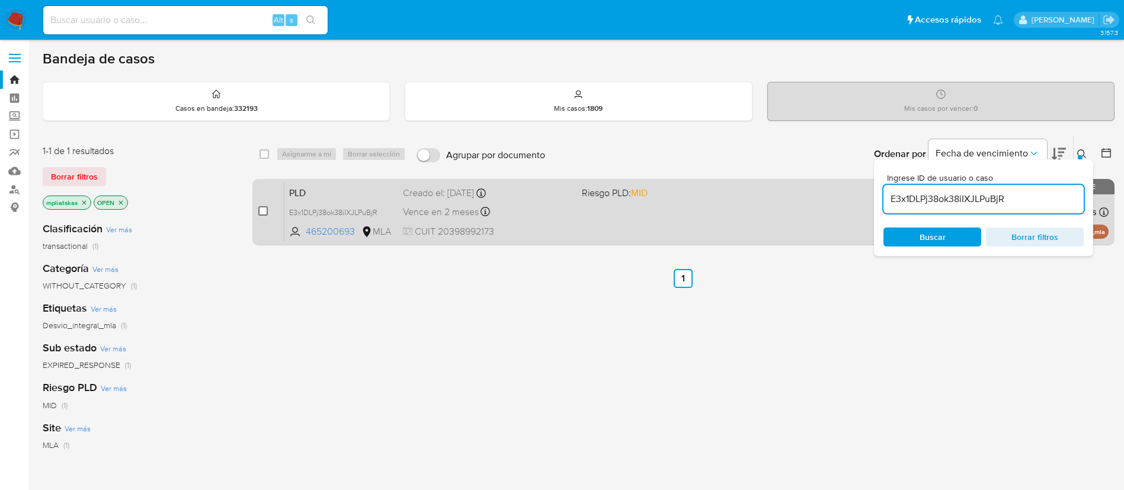
click at [264, 215] on input "checkbox" at bounding box center [262, 210] width 9 height 9
checkbox input "true"
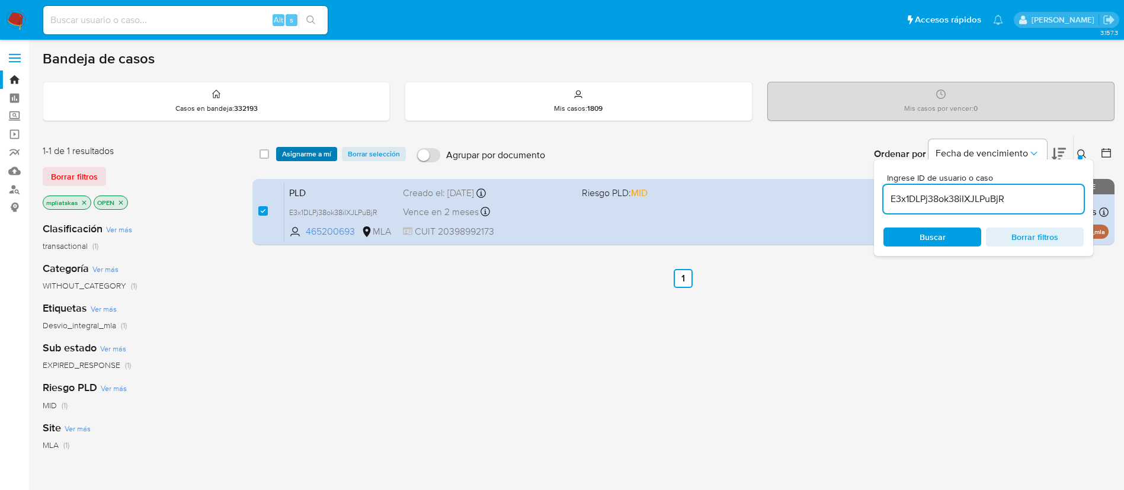
click at [285, 154] on span "Asignarme a mí" at bounding box center [306, 154] width 49 height 12
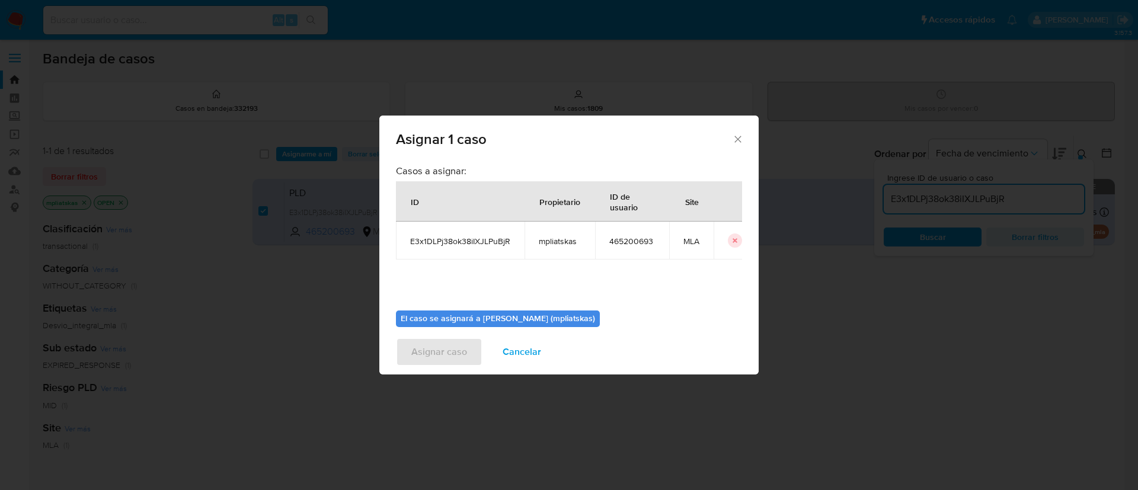
scroll to position [62, 0]
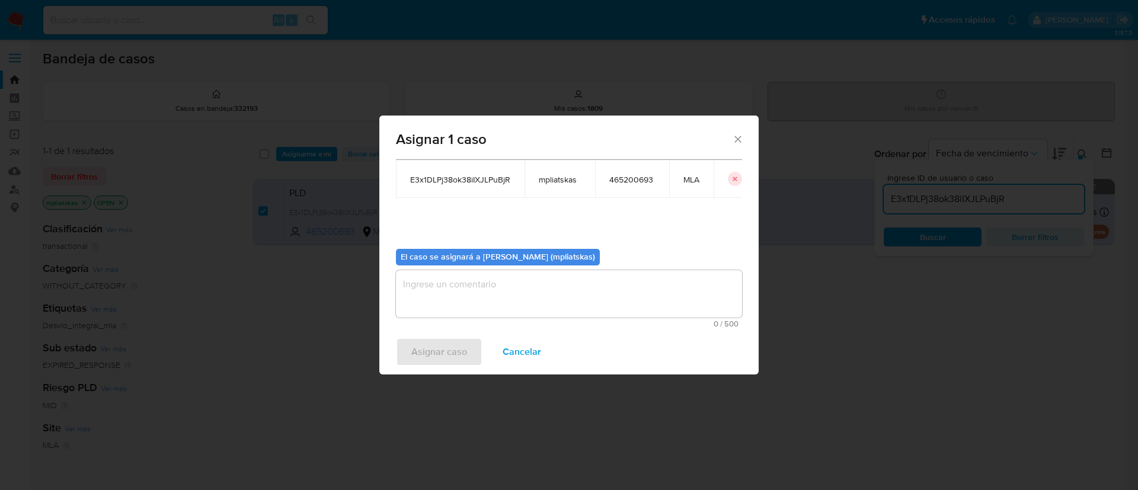
click at [456, 314] on textarea "assign-modal" at bounding box center [569, 293] width 346 height 47
click at [440, 348] on span "Asignar caso" at bounding box center [439, 352] width 56 height 26
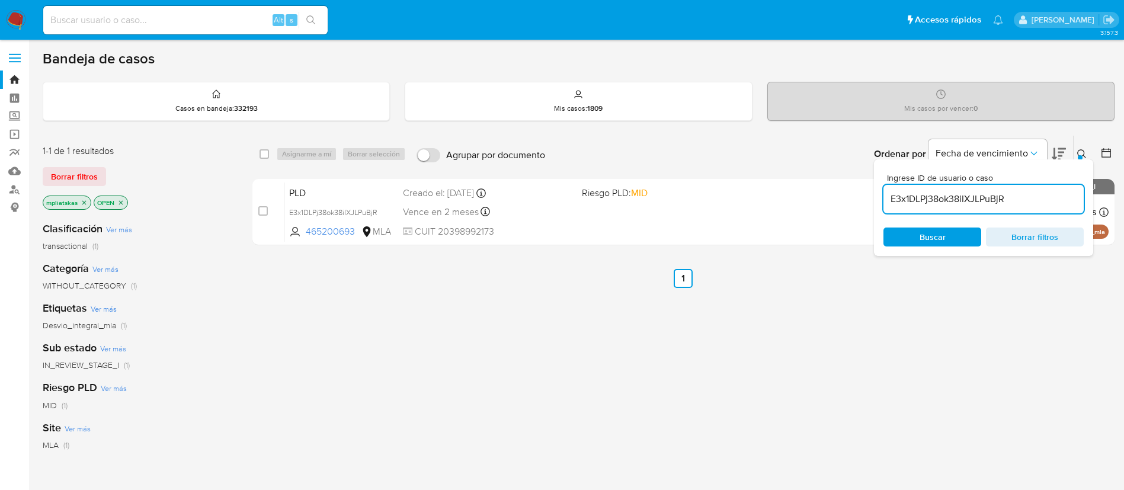
click at [944, 209] on div "E3x1DLPj38ok38iIXJLPuBjR" at bounding box center [984, 199] width 200 height 28
click at [937, 200] on input "E3x1DLPj38ok38iIXJLPuBjR" at bounding box center [984, 198] width 200 height 15
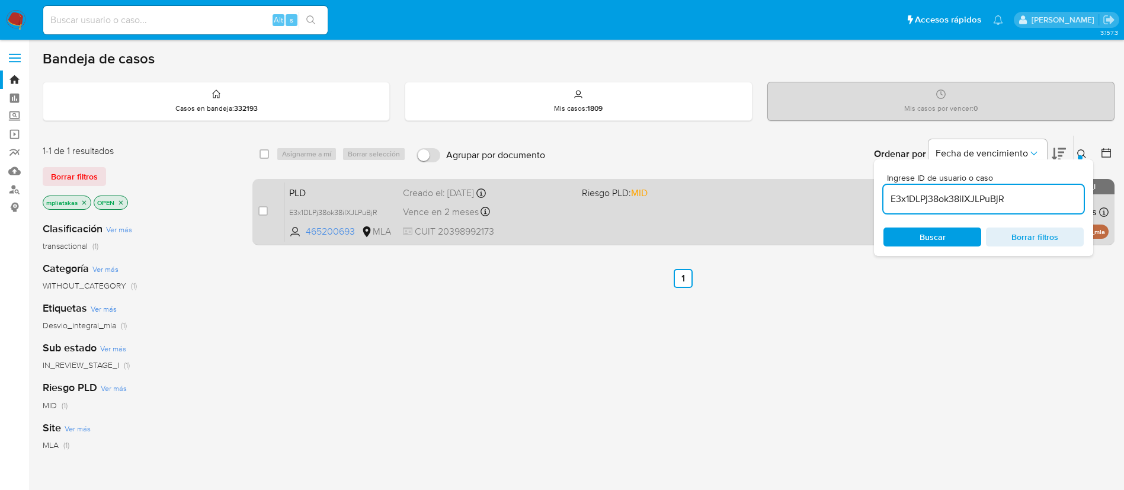
paste input "xtp0z4km8wPABsujF0ZRzFIf"
type input "xtp0z4km8wPABsujF0ZRzFIf"
click at [264, 213] on input "checkbox" at bounding box center [262, 210] width 9 height 9
checkbox input "true"
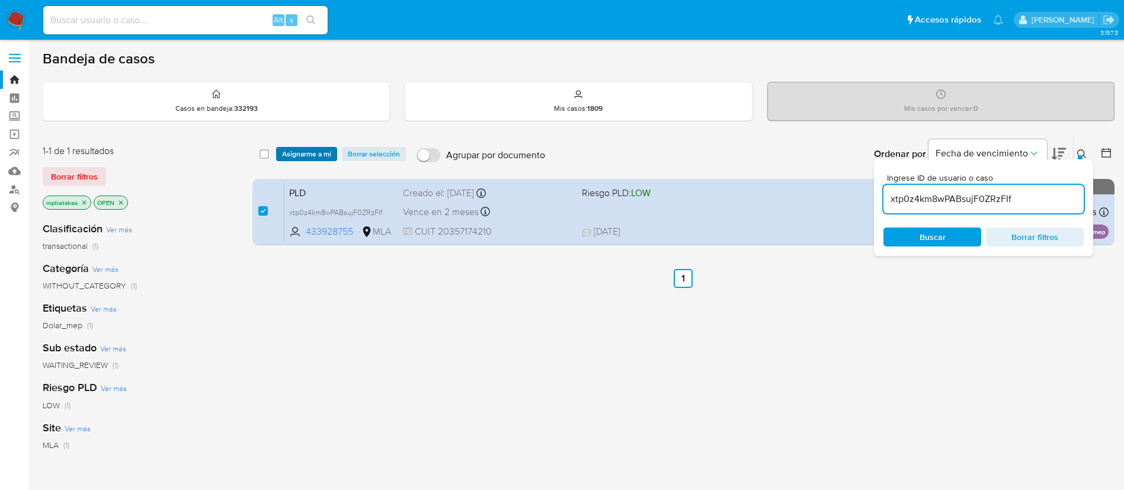
click at [295, 159] on span "Asignarme a mí" at bounding box center [306, 154] width 49 height 12
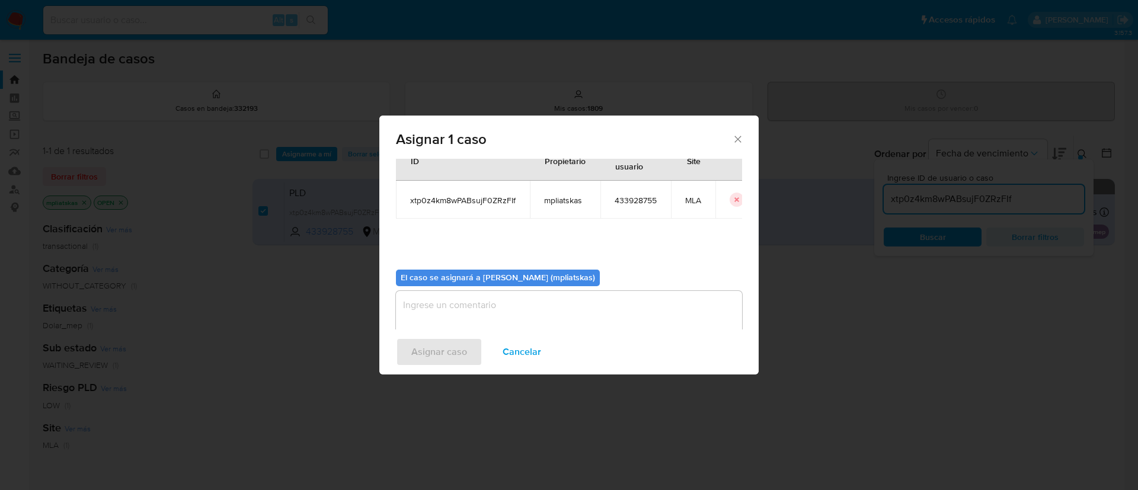
scroll to position [62, 0]
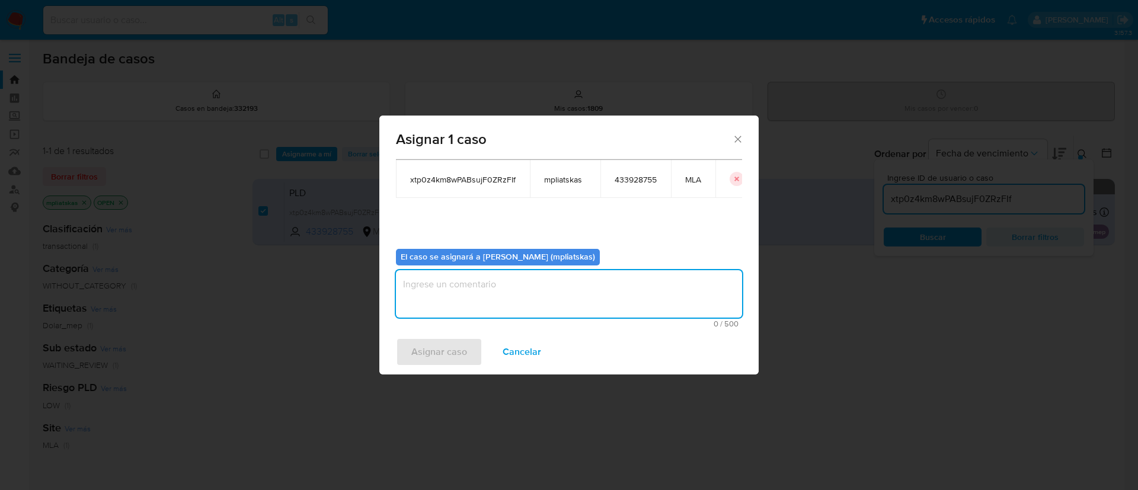
click at [445, 286] on textarea "assign-modal" at bounding box center [569, 293] width 346 height 47
click at [418, 350] on span "Asignar caso" at bounding box center [439, 352] width 56 height 26
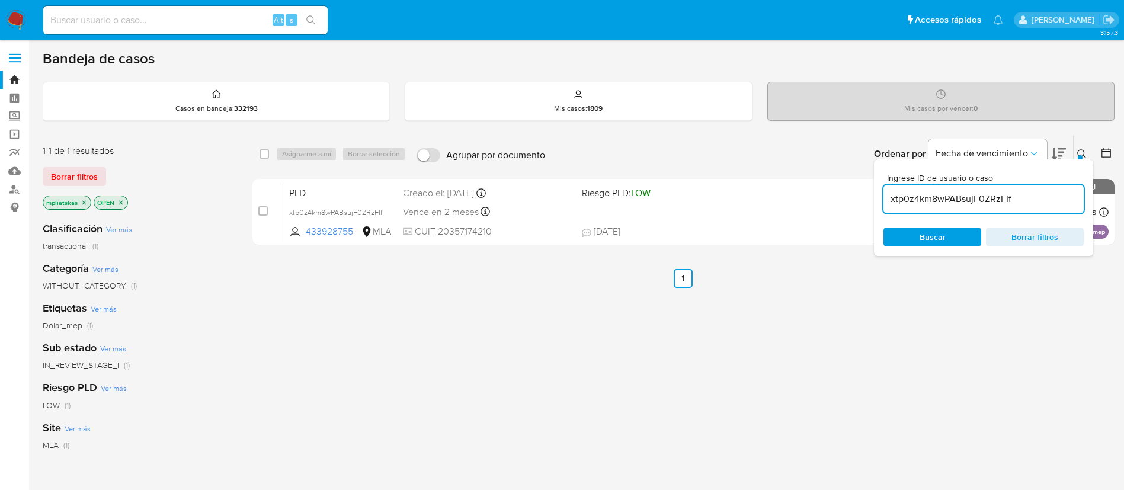
click at [920, 207] on div "xtp0z4km8wPABsujF0ZRzFIf" at bounding box center [984, 199] width 200 height 28
click at [918, 200] on input "xtp0z4km8wPABsujF0ZRzFIf" at bounding box center [984, 198] width 200 height 15
paste input "WXhDjVKsB7prJspWR20fOYp"
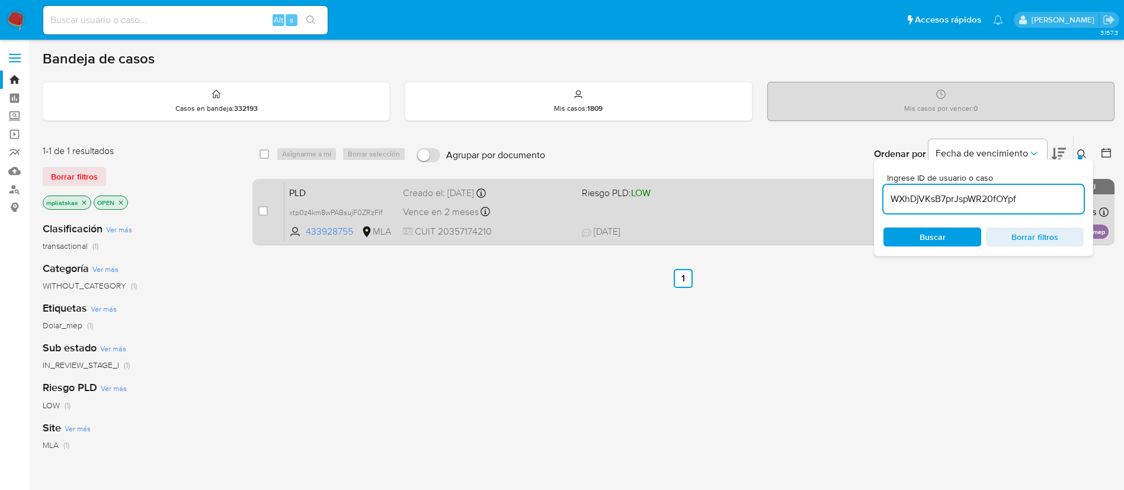
type input "WXhDjVKsB7prJspWR20fOYpf"
click at [264, 211] on input "checkbox" at bounding box center [262, 210] width 9 height 9
checkbox input "true"
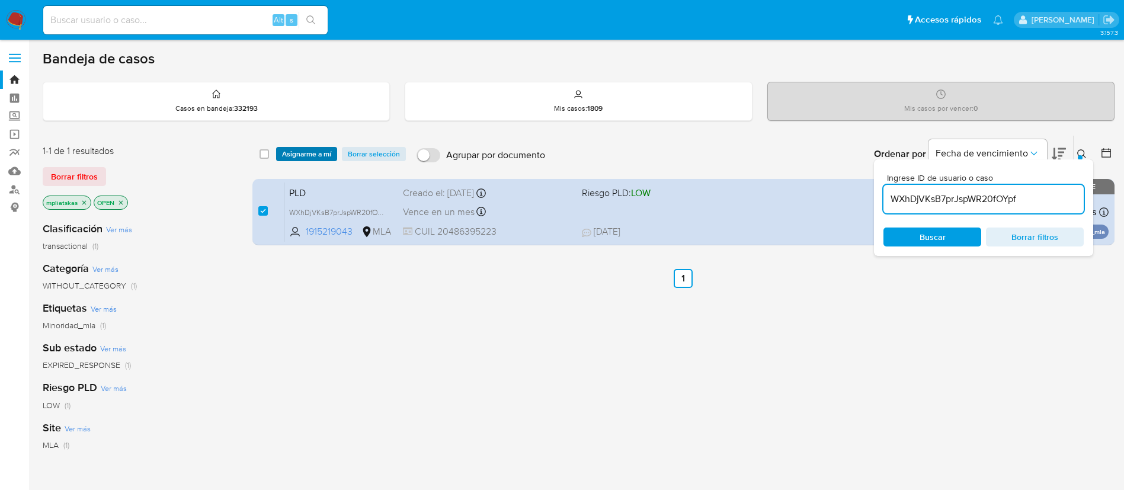
click at [299, 148] on span "Asignarme a mí" at bounding box center [306, 154] width 49 height 12
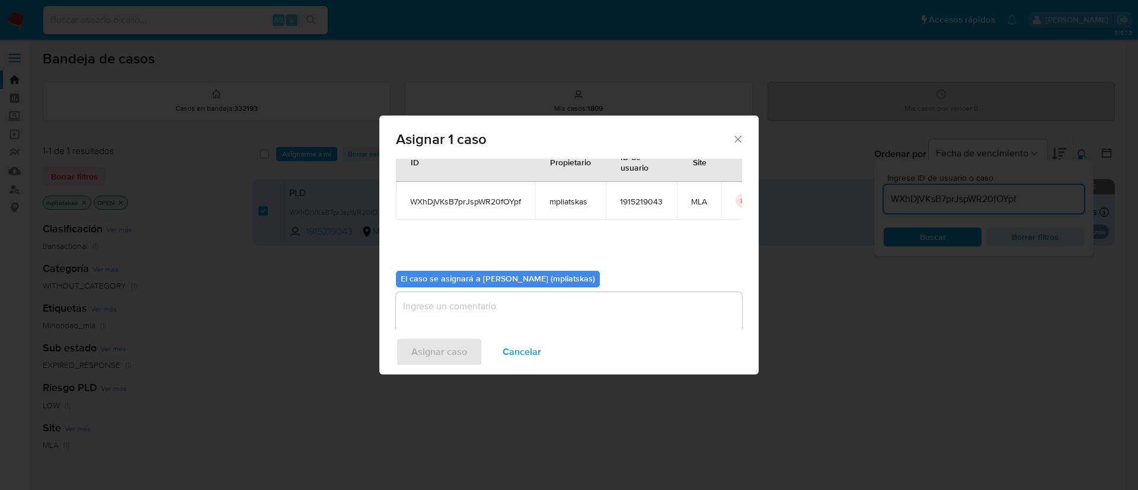
scroll to position [62, 0]
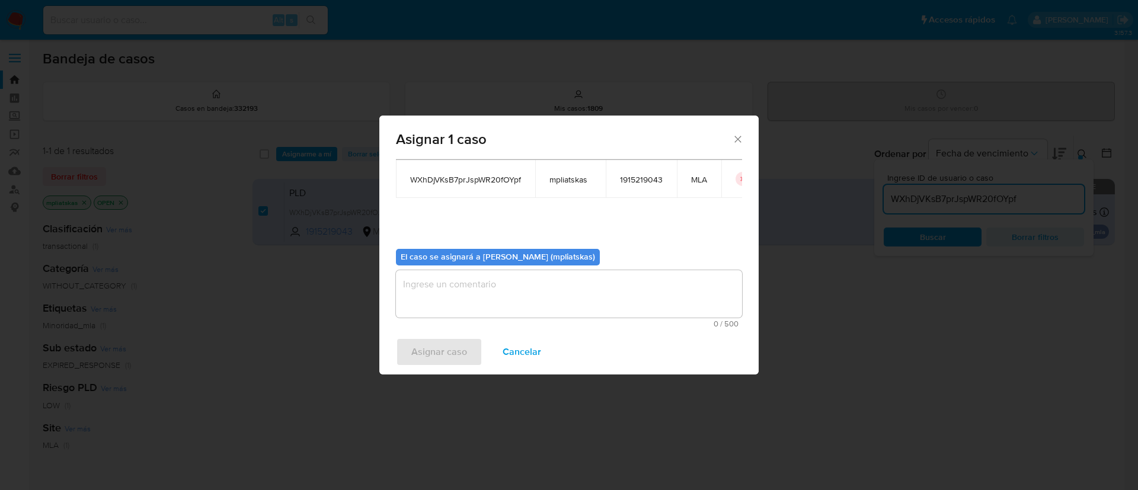
click at [515, 289] on textarea "assign-modal" at bounding box center [569, 293] width 346 height 47
click at [441, 363] on span "Asignar caso" at bounding box center [439, 352] width 56 height 26
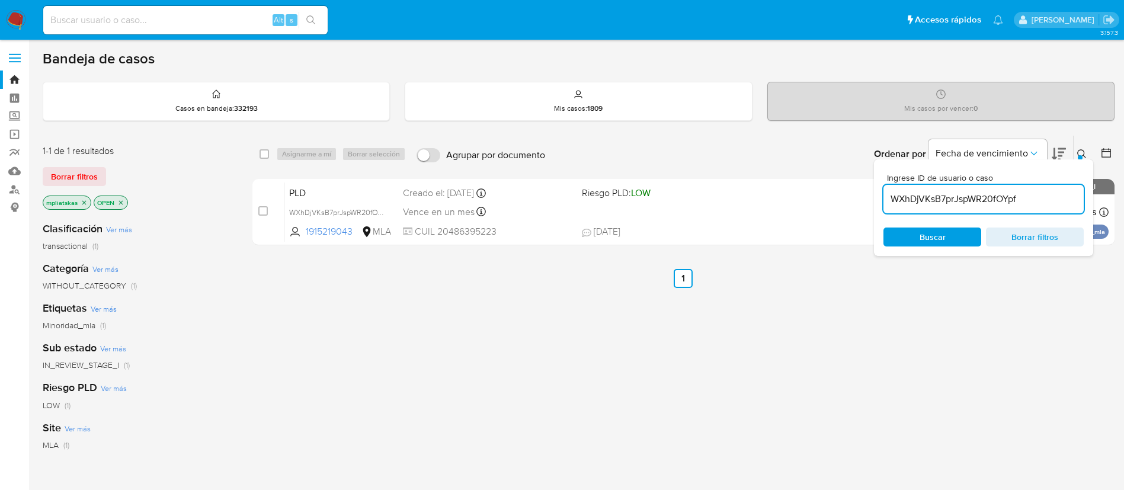
click at [1031, 203] on input "WXhDjVKsB7prJspWR20fOYpf" at bounding box center [984, 198] width 200 height 15
paste input "ESEvgmilJjEXue4FxoaDbXLK"
type input "ESEvgmilJjEXue4FxoaDbXLK"
click at [263, 206] on input "checkbox" at bounding box center [262, 210] width 9 height 9
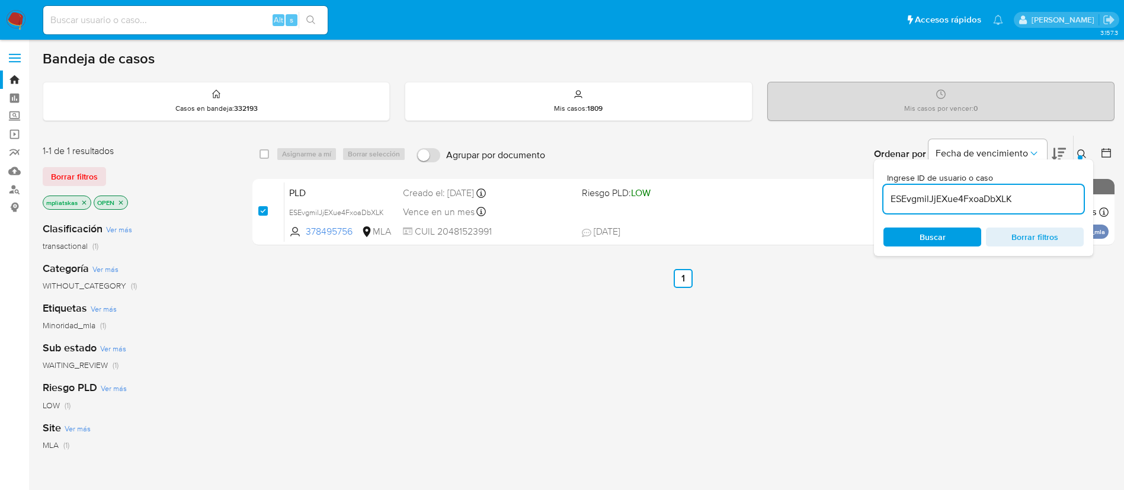
checkbox input "true"
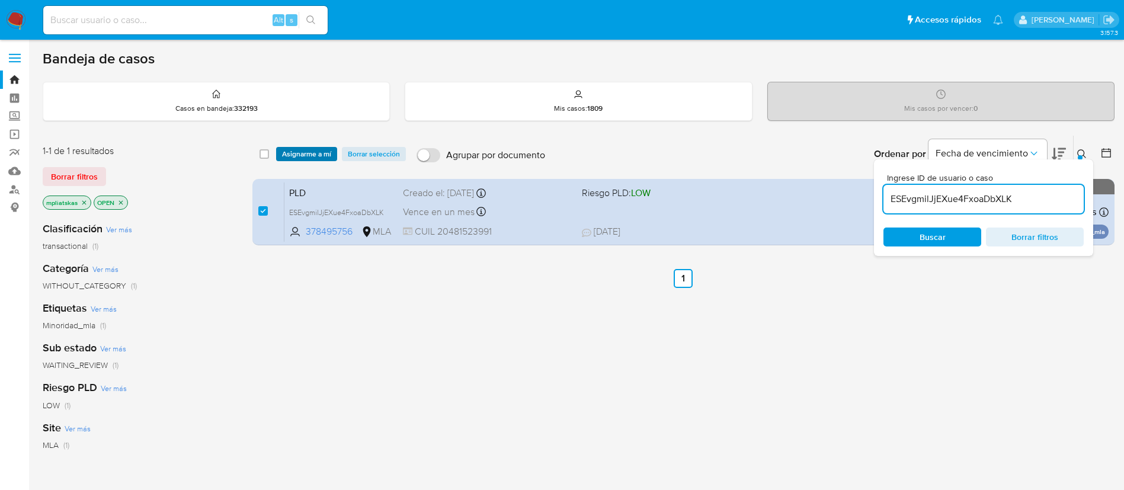
click at [296, 155] on span "Asignarme a mí" at bounding box center [306, 154] width 49 height 12
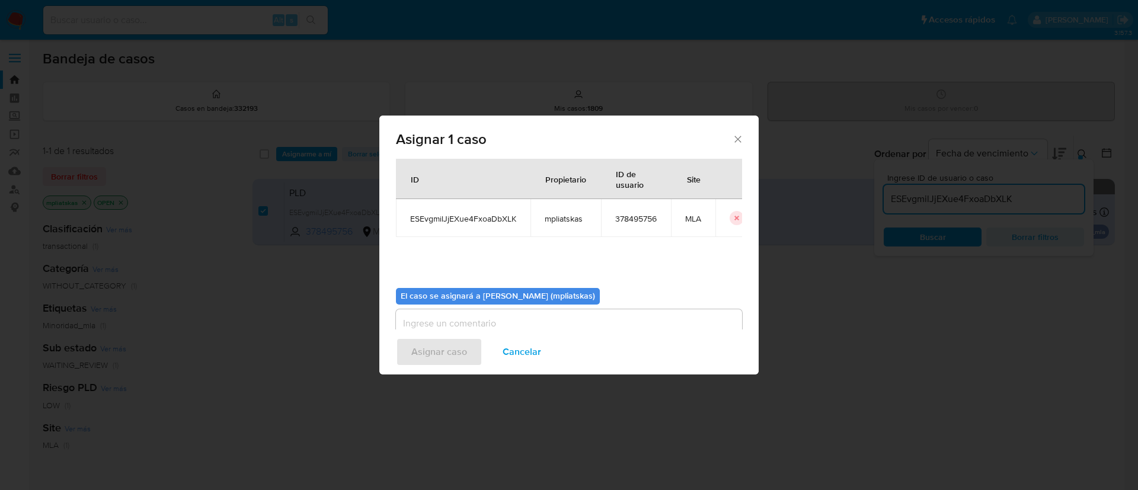
scroll to position [62, 0]
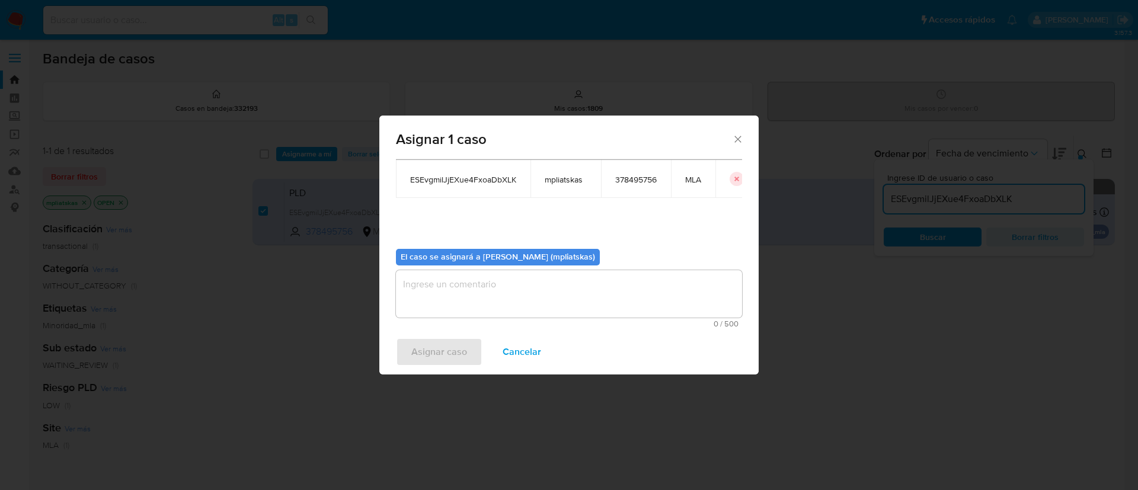
click at [465, 306] on textarea "assign-modal" at bounding box center [569, 293] width 346 height 47
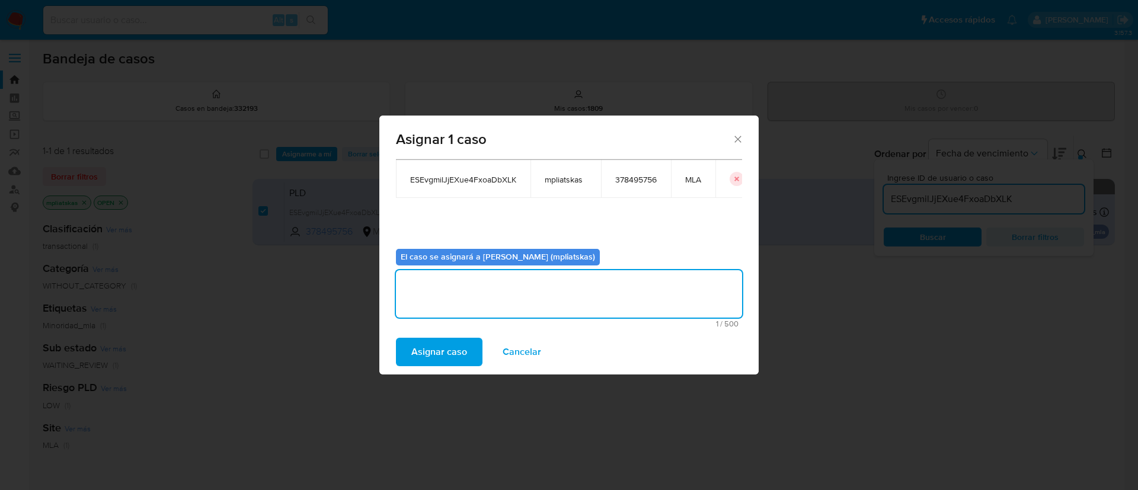
click at [443, 344] on span "Asignar caso" at bounding box center [439, 352] width 56 height 26
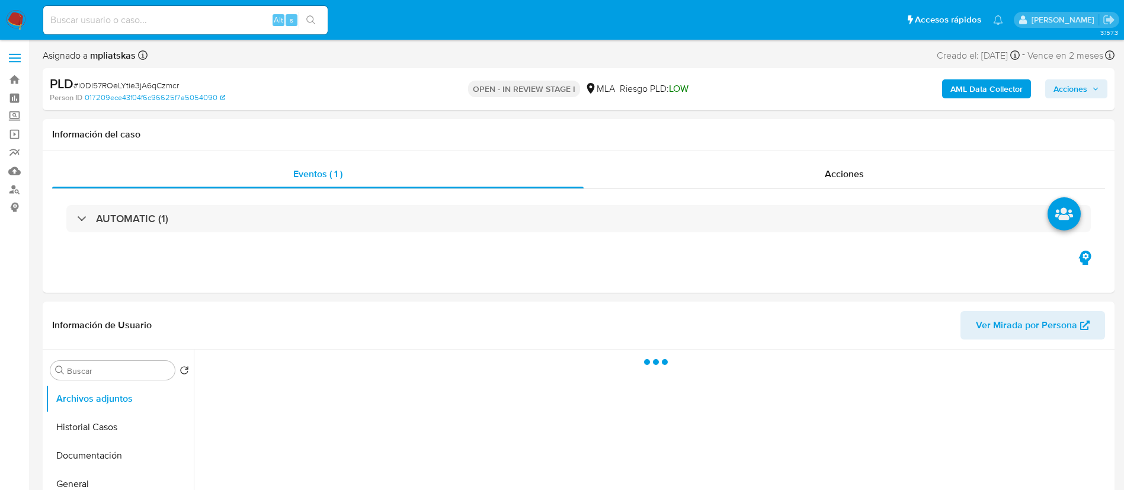
select select "10"
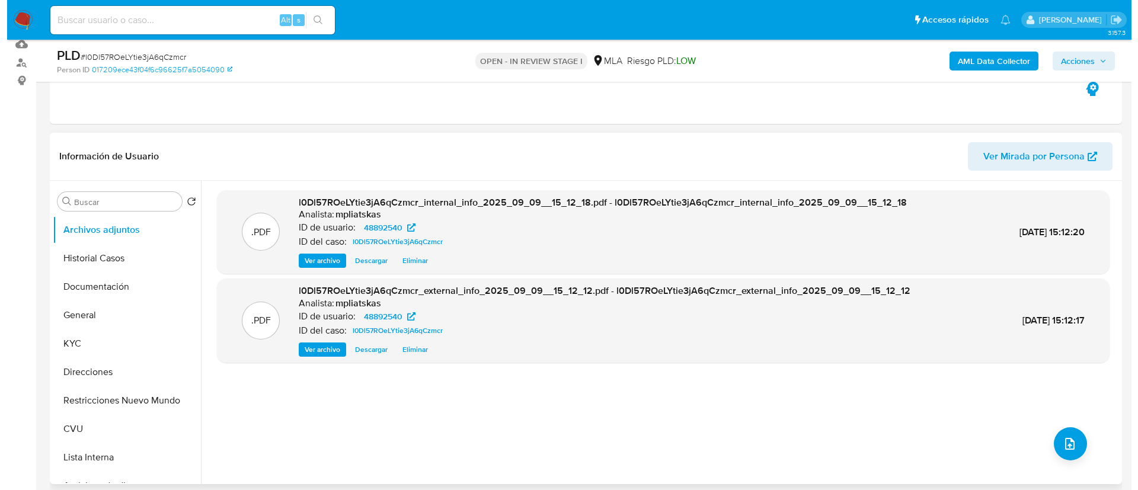
scroll to position [178, 0]
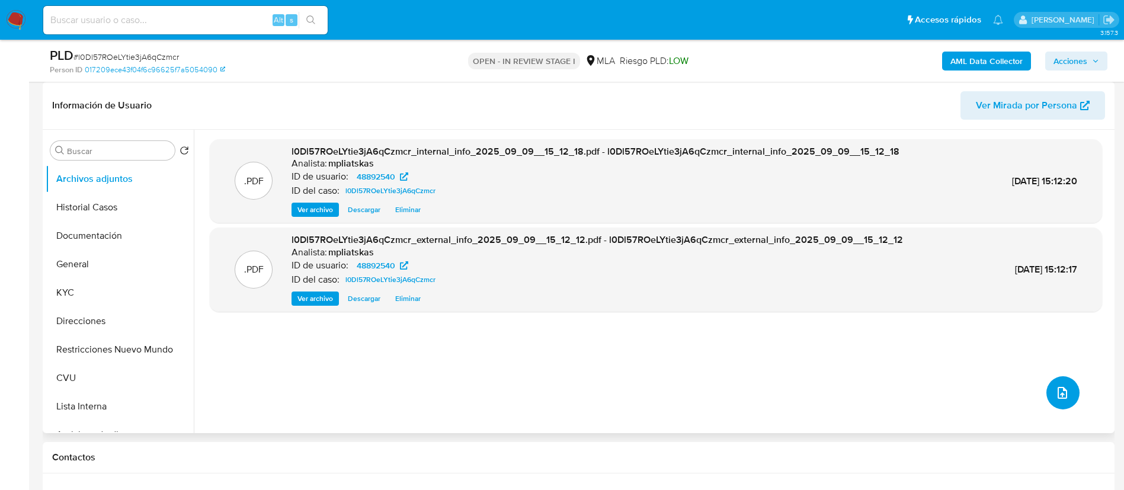
click at [1049, 380] on button "upload-file" at bounding box center [1063, 392] width 33 height 33
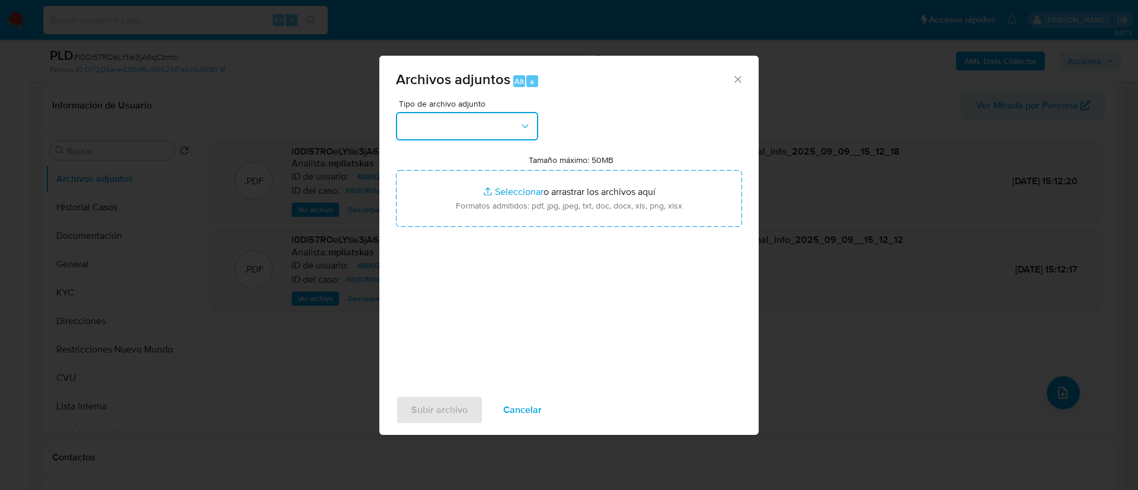
click at [411, 126] on button "button" at bounding box center [467, 126] width 142 height 28
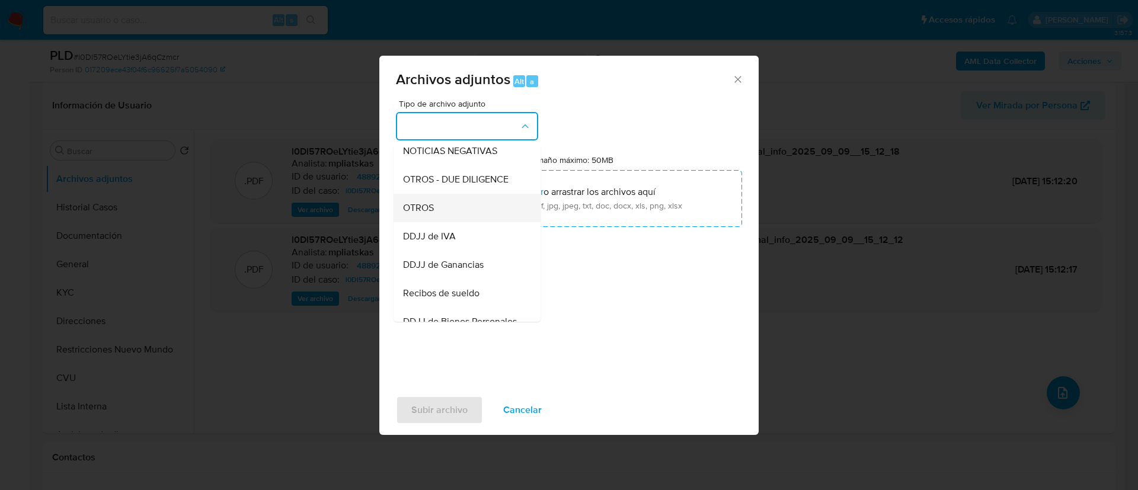
click at [427, 214] on span "OTROS" at bounding box center [418, 208] width 31 height 12
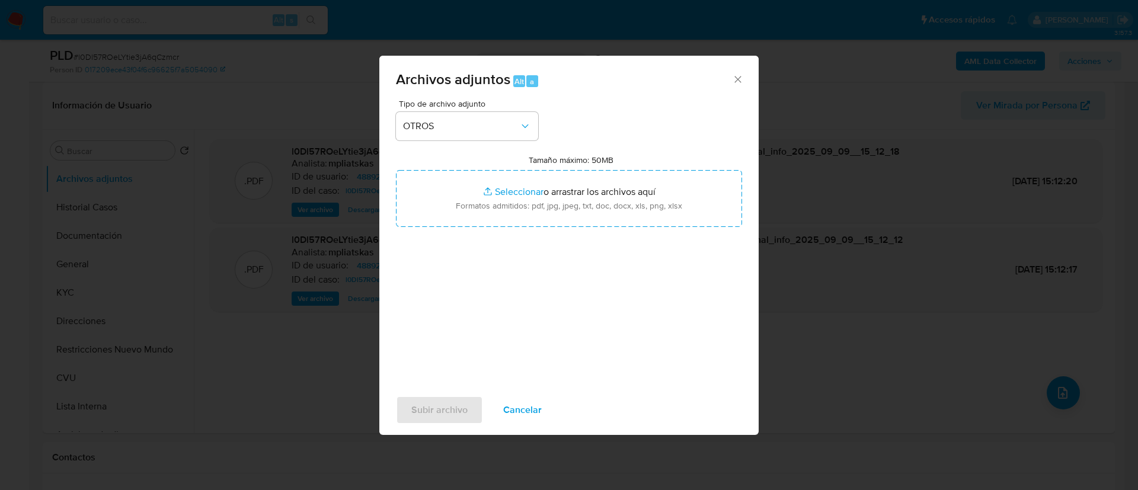
click at [427, 214] on input "Tamaño máximo: 50MB Seleccionar archivos" at bounding box center [569, 198] width 346 height 57
type input "C:\fakepath\48892540 Movimientos.xlsx"
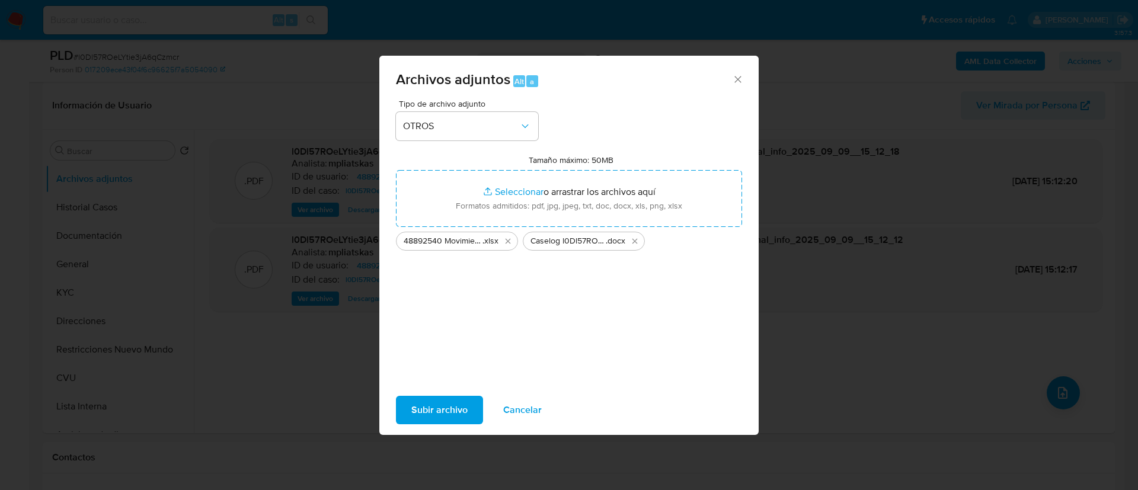
click at [452, 419] on span "Subir archivo" at bounding box center [439, 410] width 56 height 26
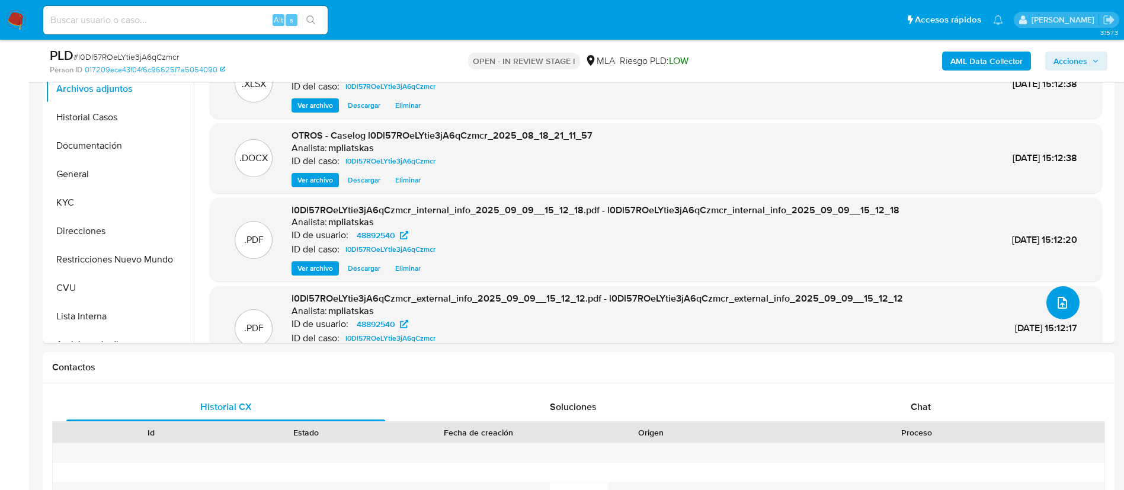
scroll to position [533, 0]
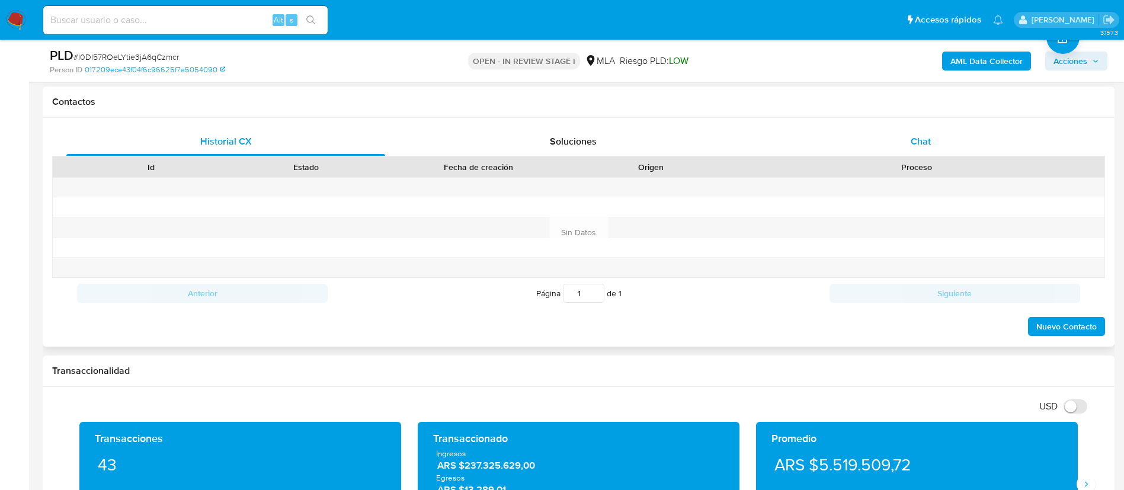
click at [920, 128] on div "Chat" at bounding box center [921, 141] width 319 height 28
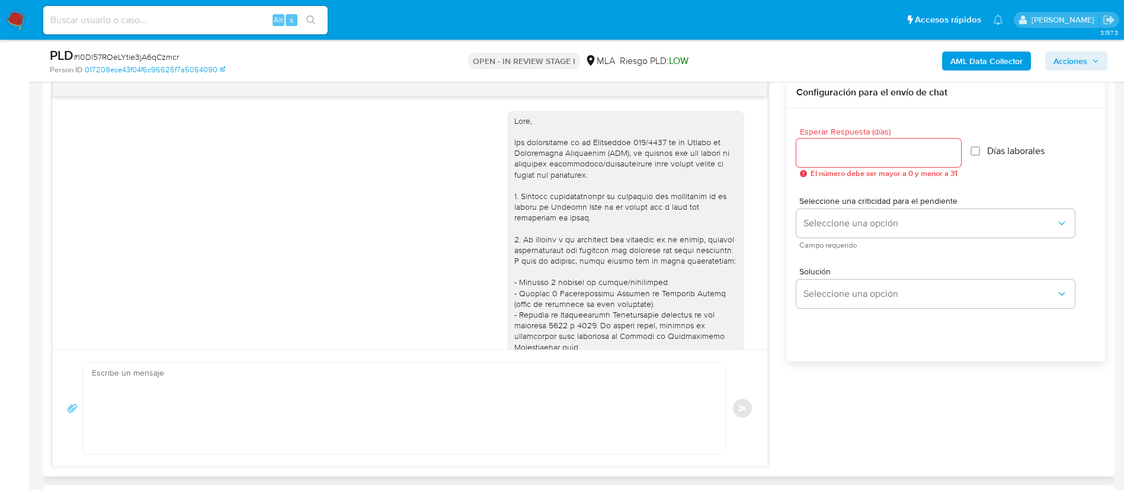
scroll to position [690, 0]
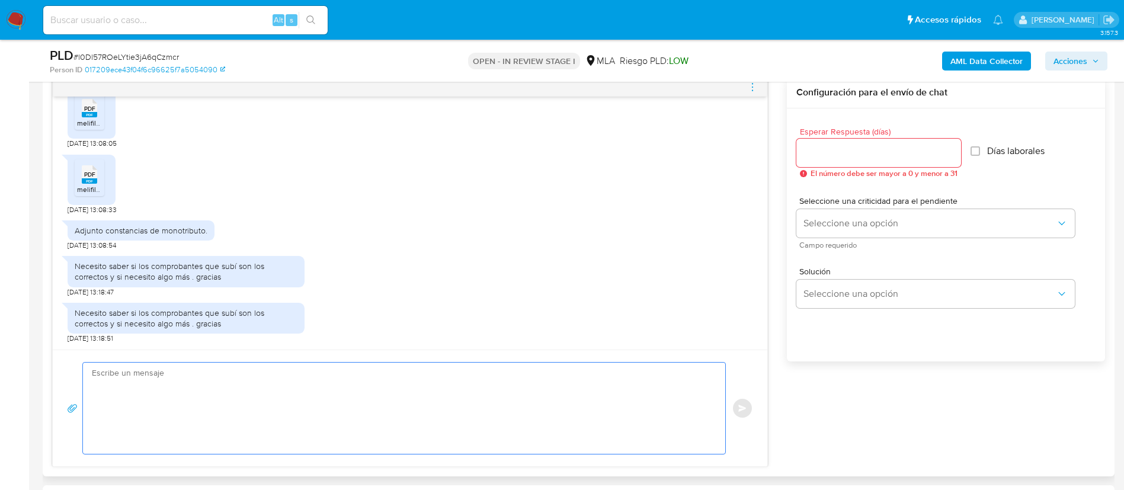
click at [462, 379] on textarea at bounding box center [401, 408] width 619 height 91
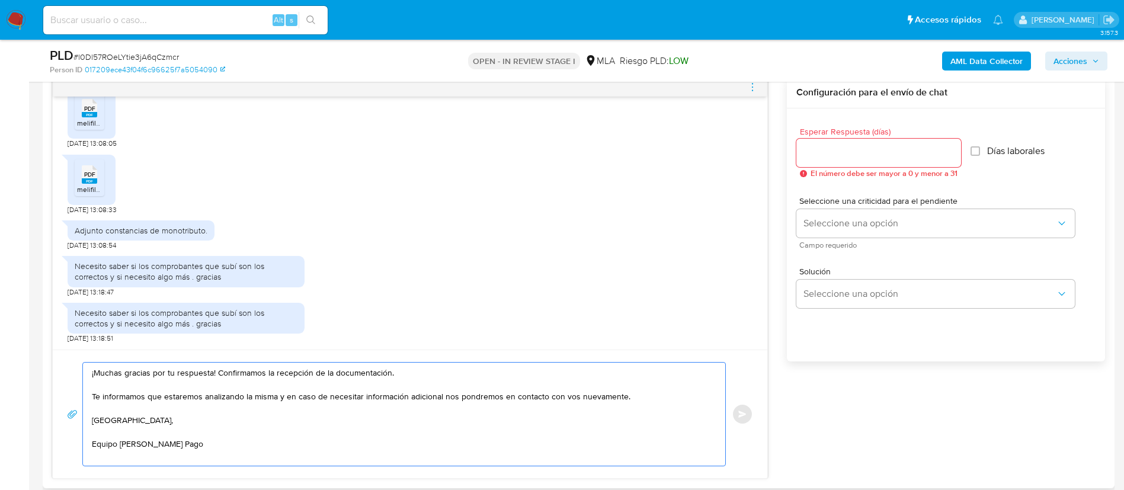
click at [636, 397] on textarea "¡Muchas gracias por tu respuesta! Confirmamos la recepción de la documentación.…" at bounding box center [401, 414] width 619 height 103
paste textarea "Por último, verificamos que la operatoria canalizada en tu cuenta de Mercado Pa…"
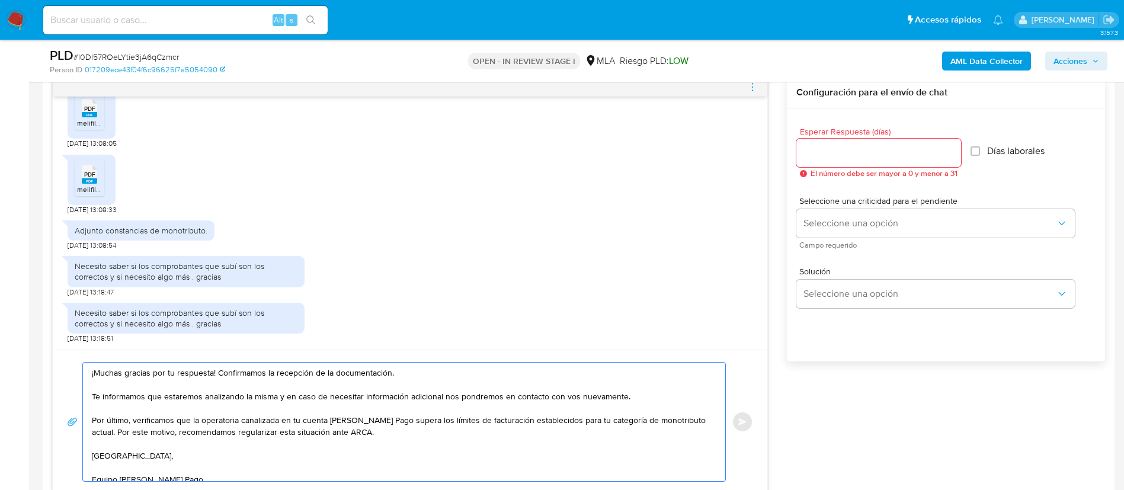
type textarea "¡Muchas gracias por tu respuesta! Confirmamos la recepción de la documentación.…"
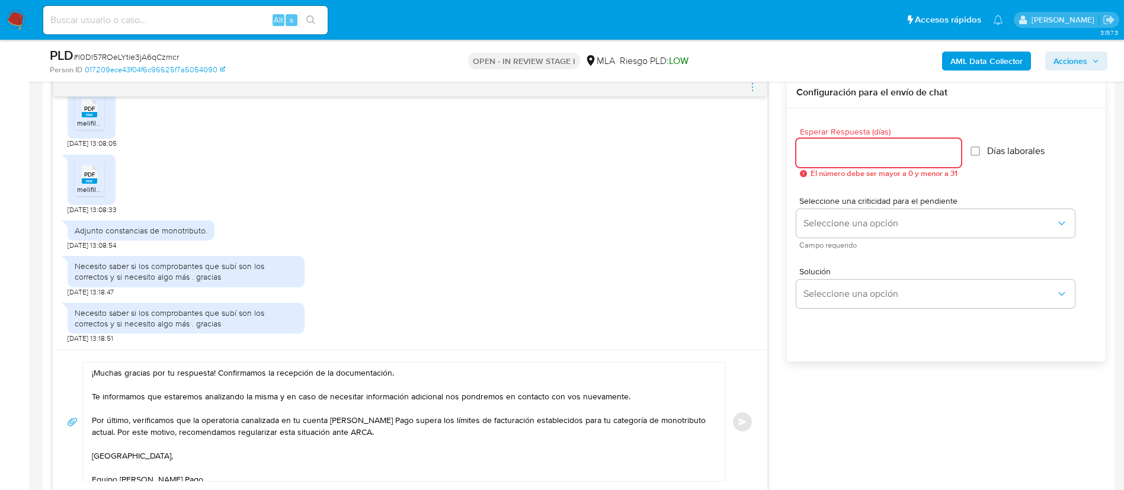
click at [818, 151] on input "Esperar Respuesta (días)" at bounding box center [879, 152] width 165 height 15
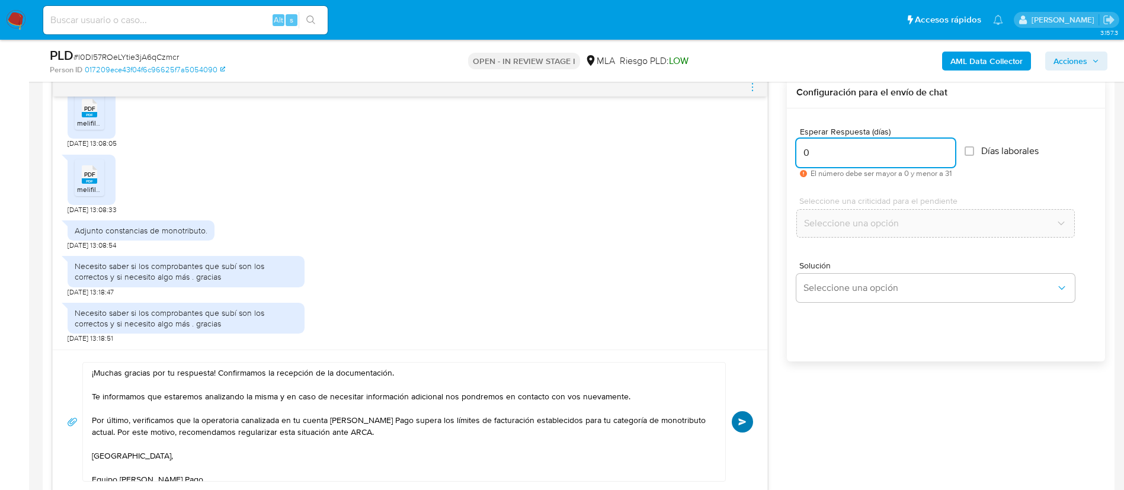
type input "0"
click at [738, 418] on span "Enviar" at bounding box center [742, 421] width 8 height 7
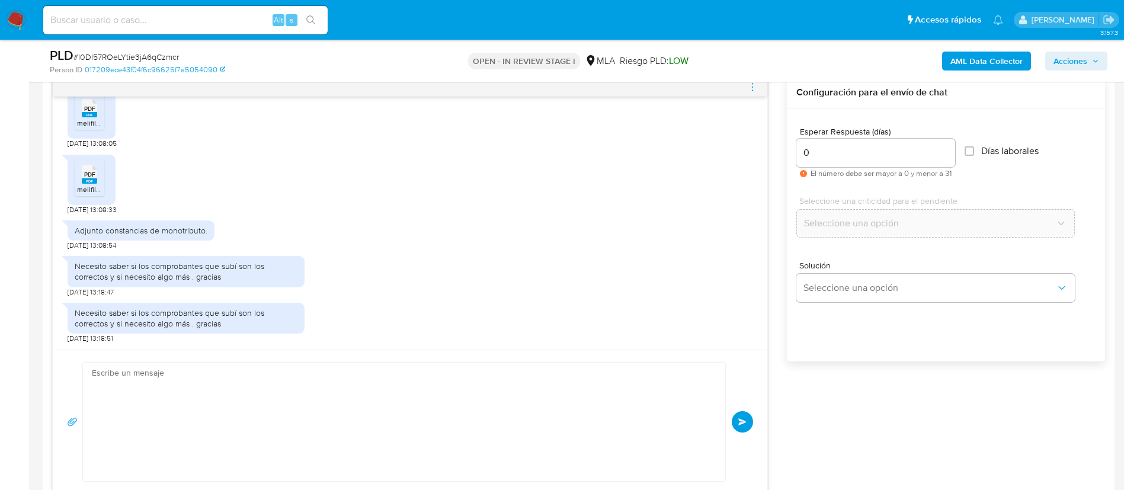
click at [753, 84] on icon "menu-action" at bounding box center [752, 87] width 11 height 11
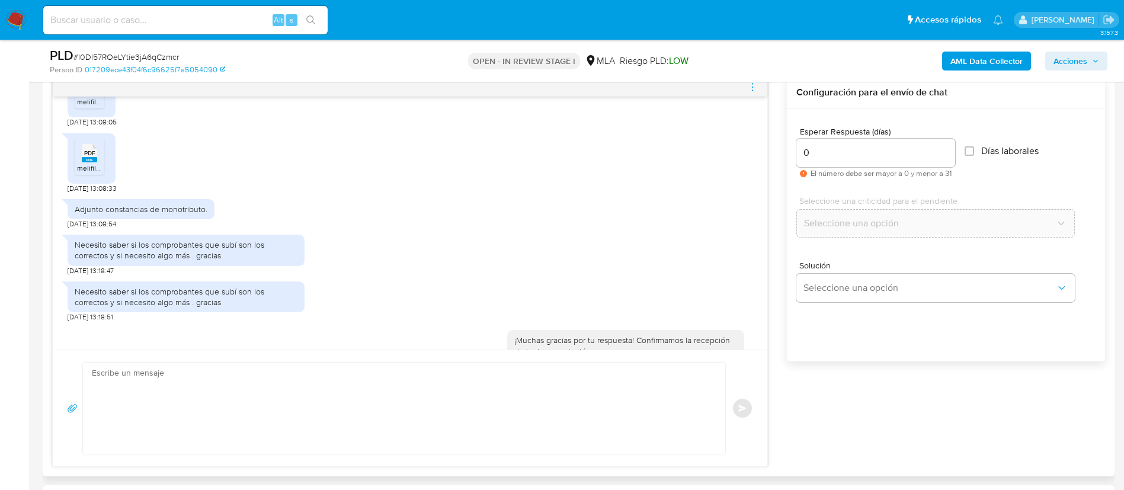
scroll to position [886, 0]
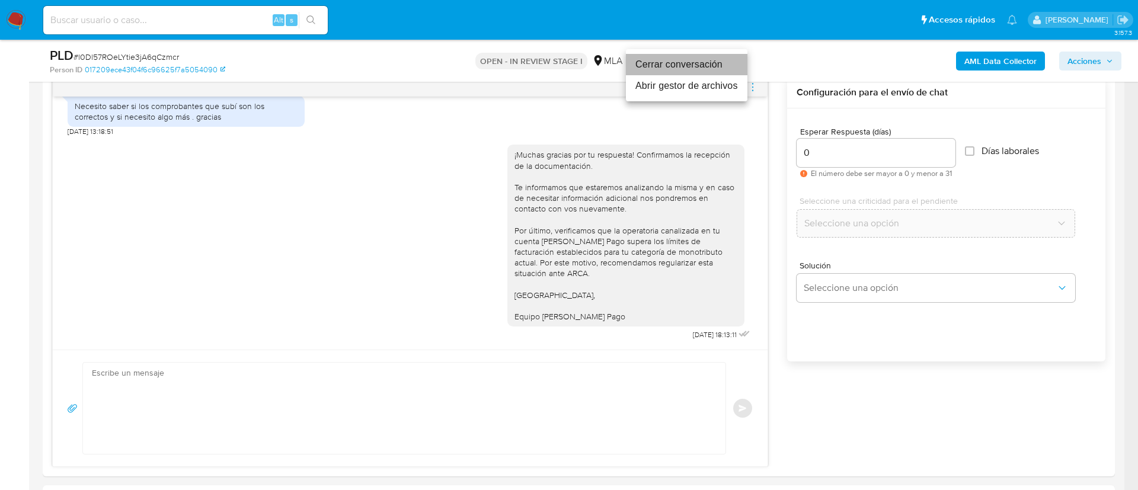
click at [712, 67] on li "Cerrar conversación" at bounding box center [687, 64] width 122 height 21
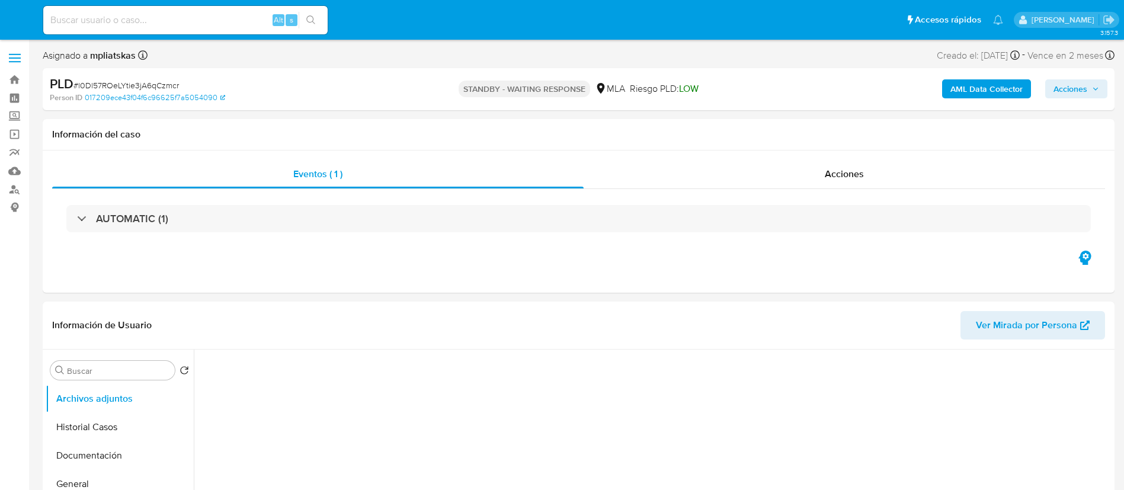
select select "10"
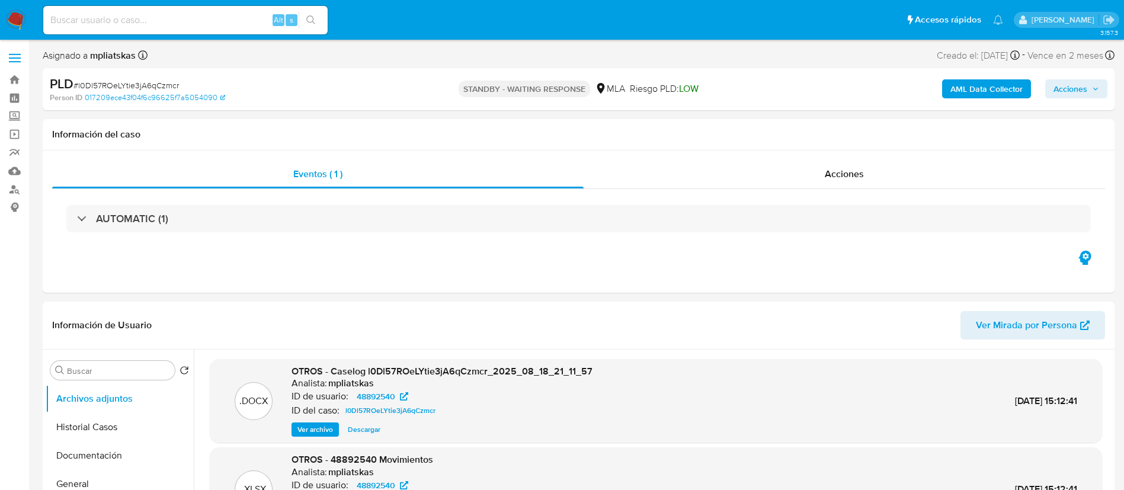
click at [235, 20] on input at bounding box center [185, 19] width 284 height 15
paste input "E3x1DLPj38ok38iIXJLPuBjR"
click at [324, 14] on input "E3x1DLPj38ok38iIXJLPuBjR" at bounding box center [185, 19] width 284 height 15
type input "E3x1DLPj38ok38iIXJLPuBjR"
click at [318, 16] on button "search-icon" at bounding box center [311, 20] width 24 height 17
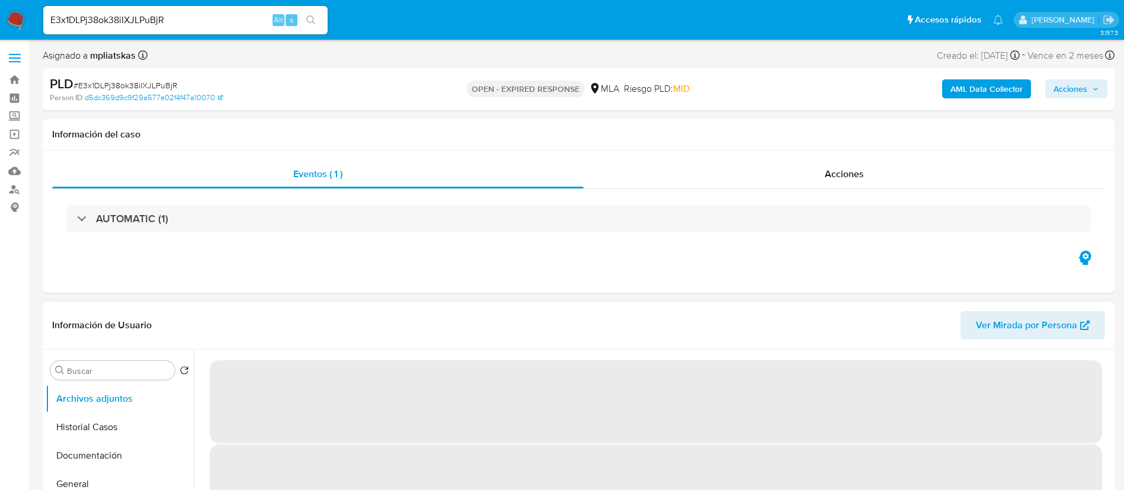
select select "10"
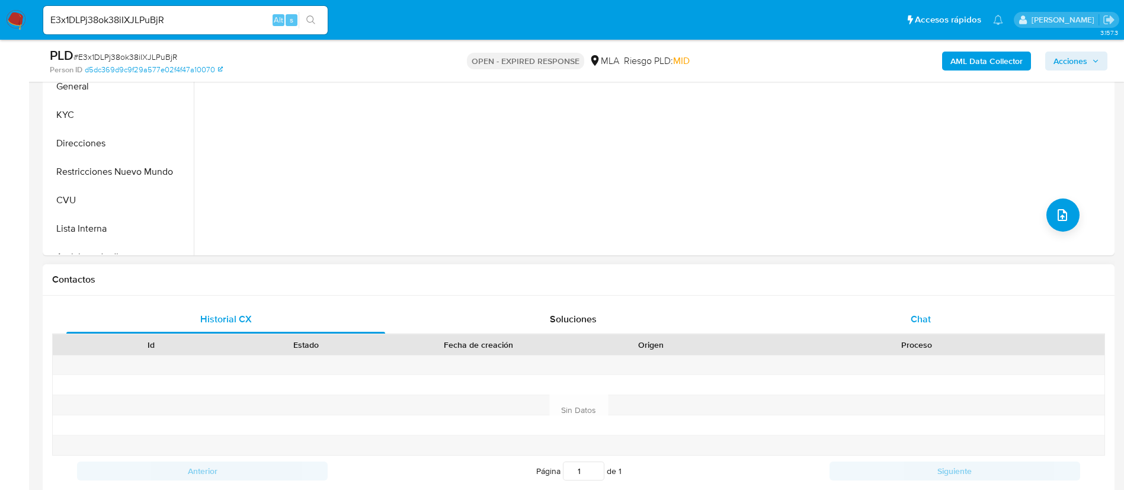
click at [881, 318] on div "Chat" at bounding box center [921, 319] width 319 height 28
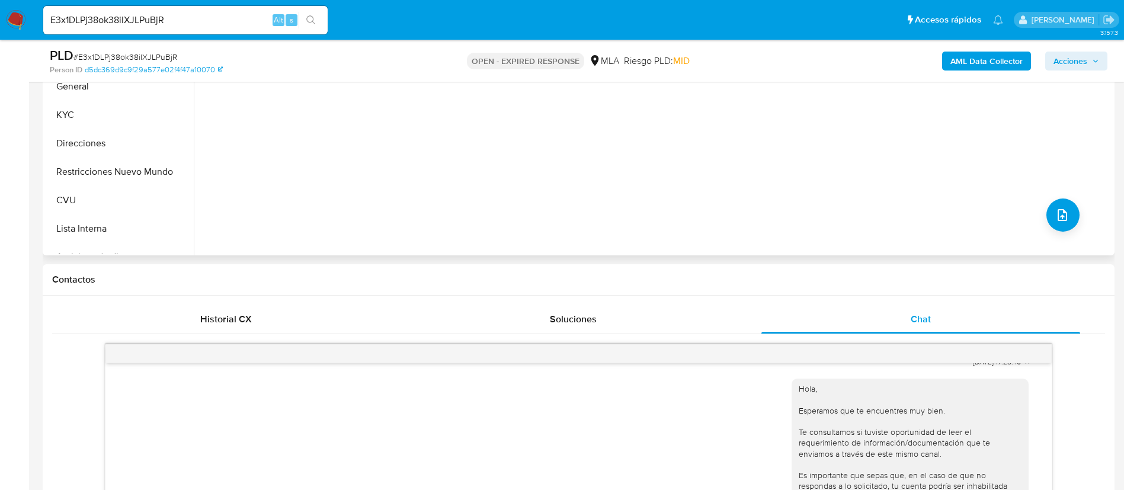
scroll to position [89, 0]
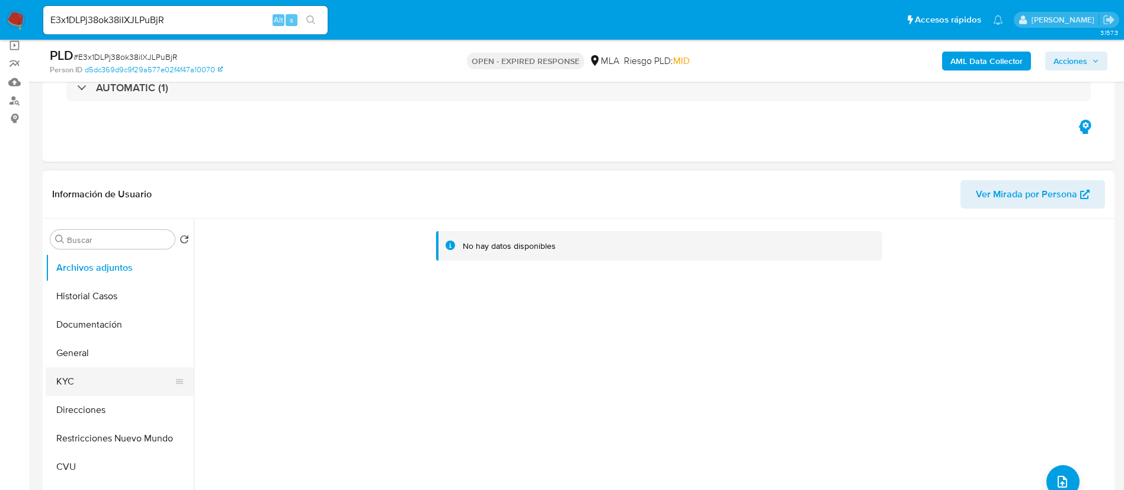
click at [125, 376] on button "KYC" at bounding box center [115, 381] width 139 height 28
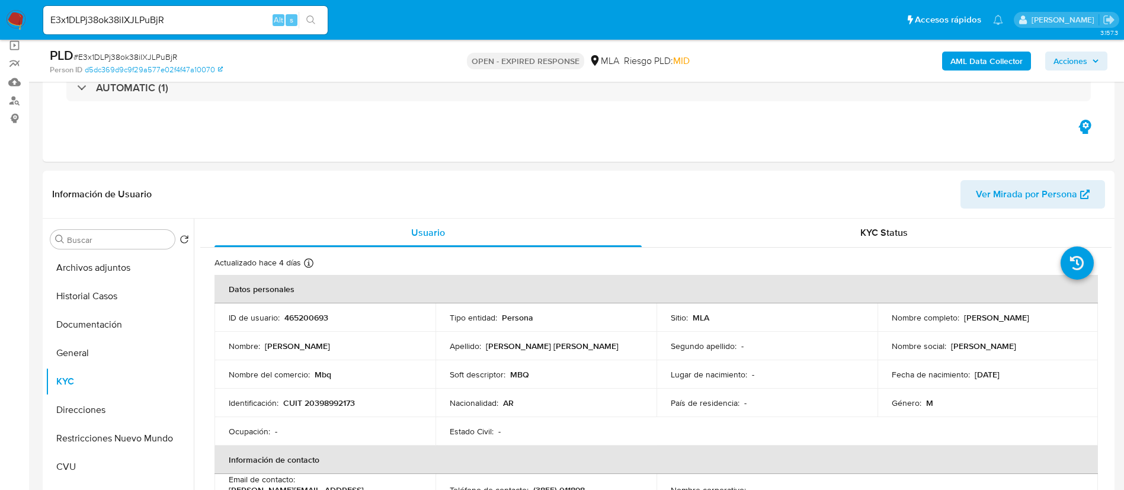
click at [263, 303] on td "ID de usuario : 465200693" at bounding box center [325, 317] width 221 height 28
click at [290, 325] on td "ID de usuario : 465200693" at bounding box center [325, 317] width 221 height 28
click at [295, 319] on p "465200693" at bounding box center [306, 317] width 44 height 11
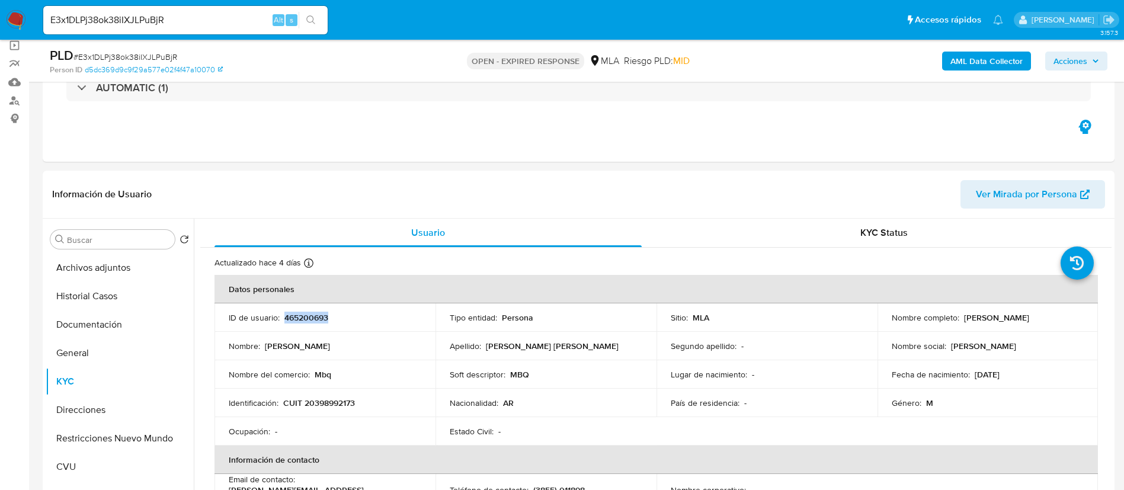
copy p "465200693"
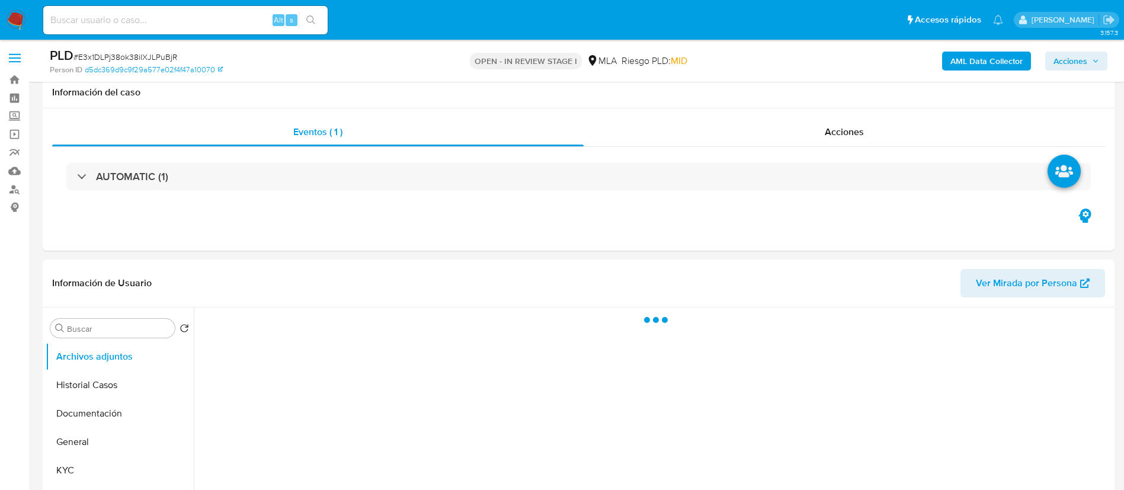
scroll to position [178, 0]
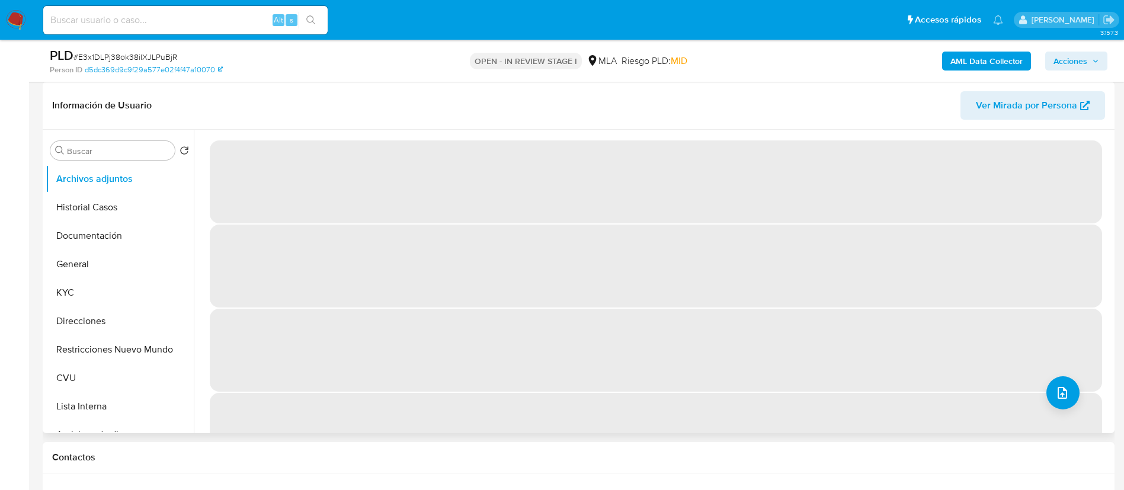
drag, startPoint x: 101, startPoint y: 286, endPoint x: 194, endPoint y: 322, distance: 99.3
click at [101, 285] on button "KYC" at bounding box center [120, 293] width 148 height 28
select select "10"
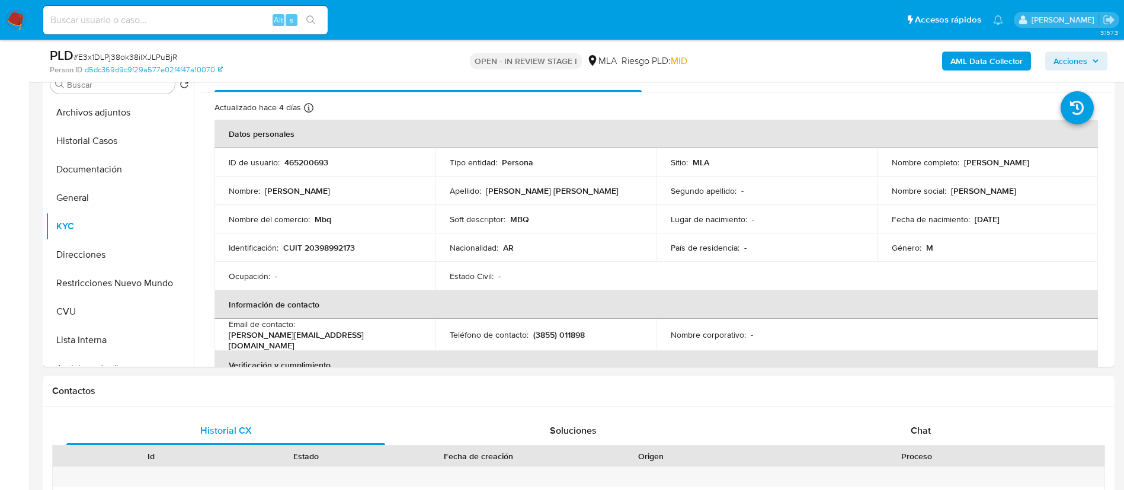
scroll to position [445, 0]
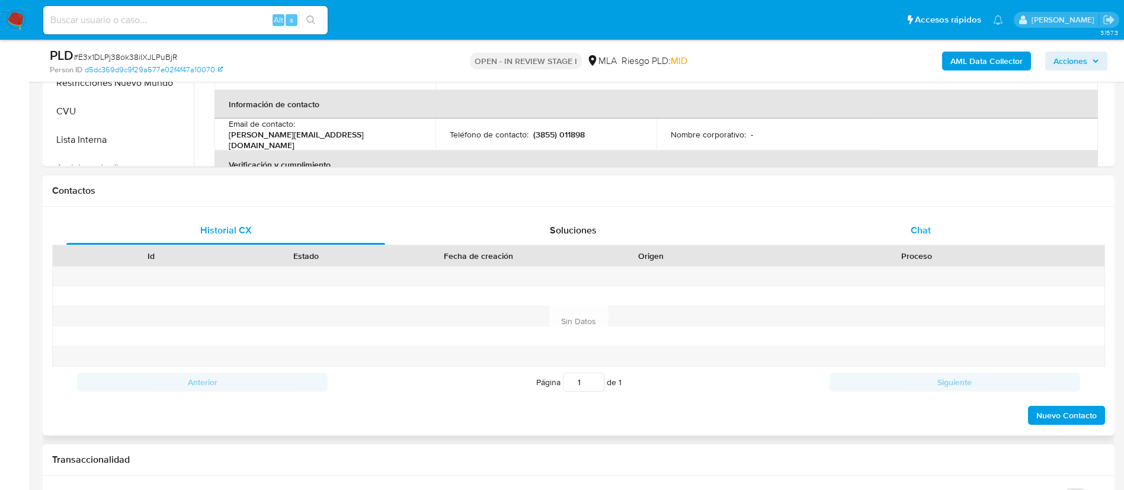
click at [923, 243] on div "Chat" at bounding box center [921, 230] width 319 height 28
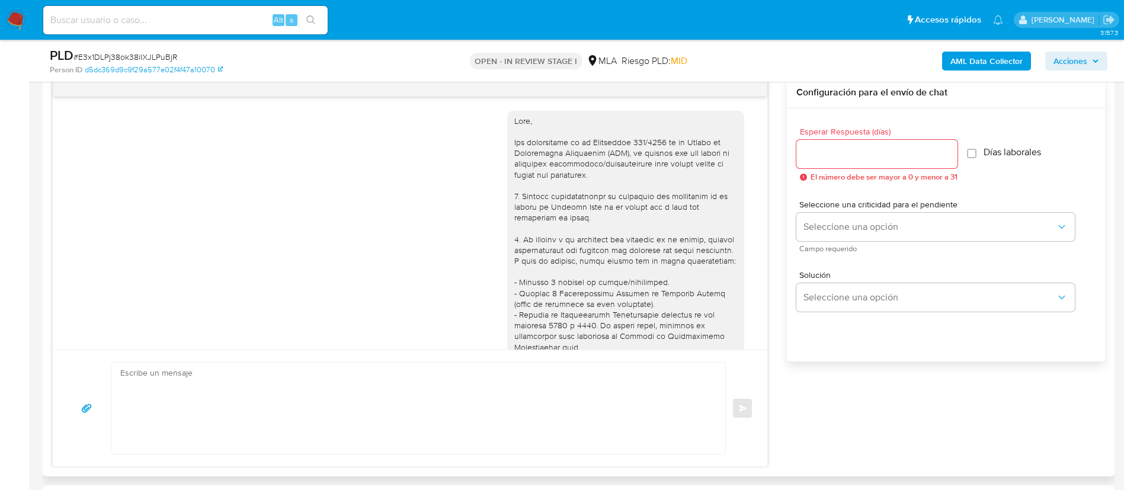
scroll to position [679, 0]
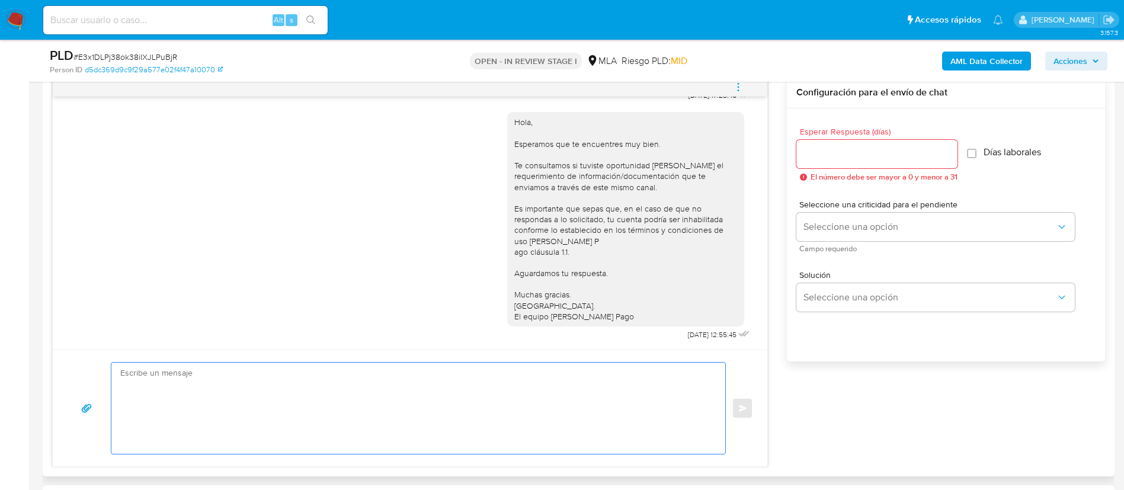
click at [584, 395] on textarea at bounding box center [415, 408] width 590 height 91
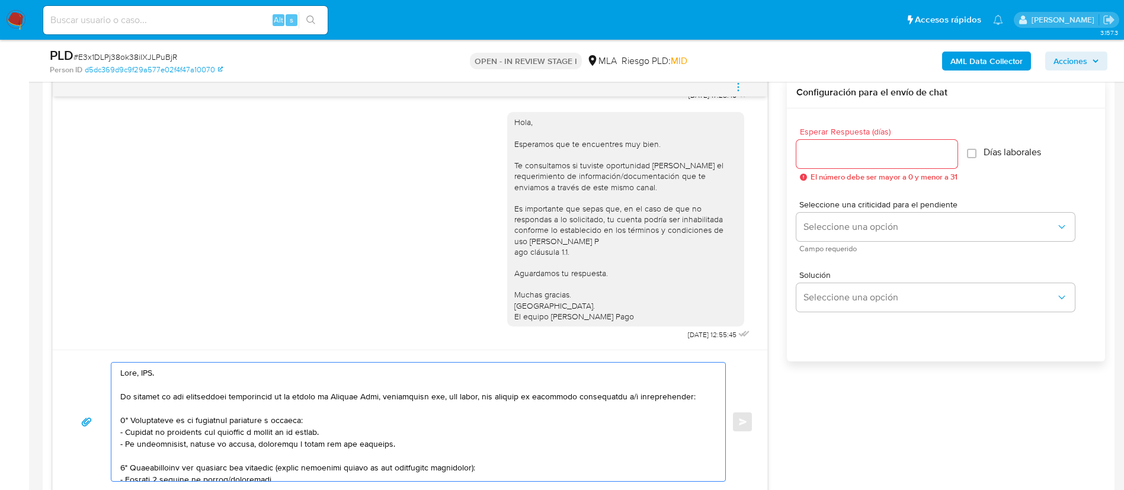
click at [152, 373] on textarea at bounding box center [415, 422] width 590 height 119
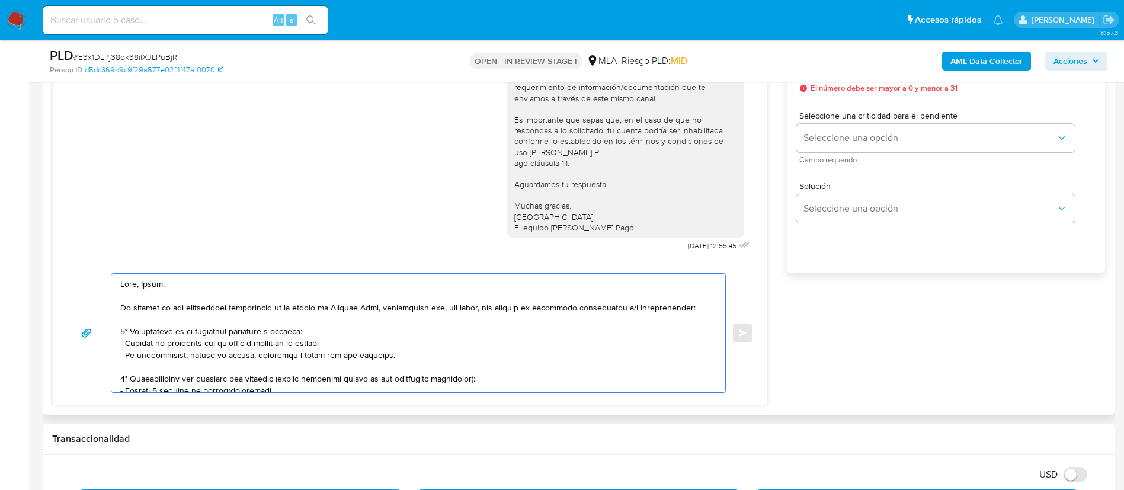
scroll to position [89, 0]
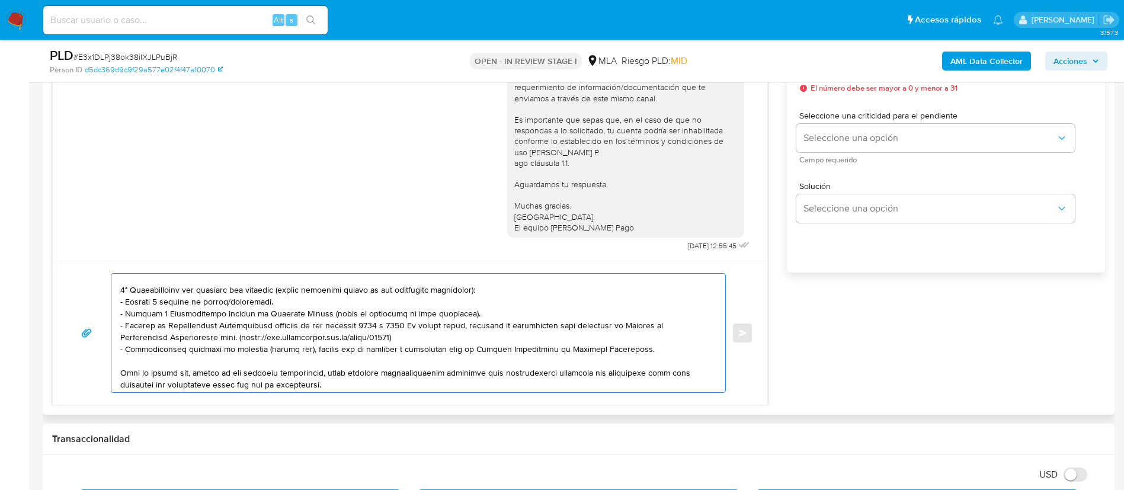
click at [233, 300] on textarea at bounding box center [415, 333] width 590 height 119
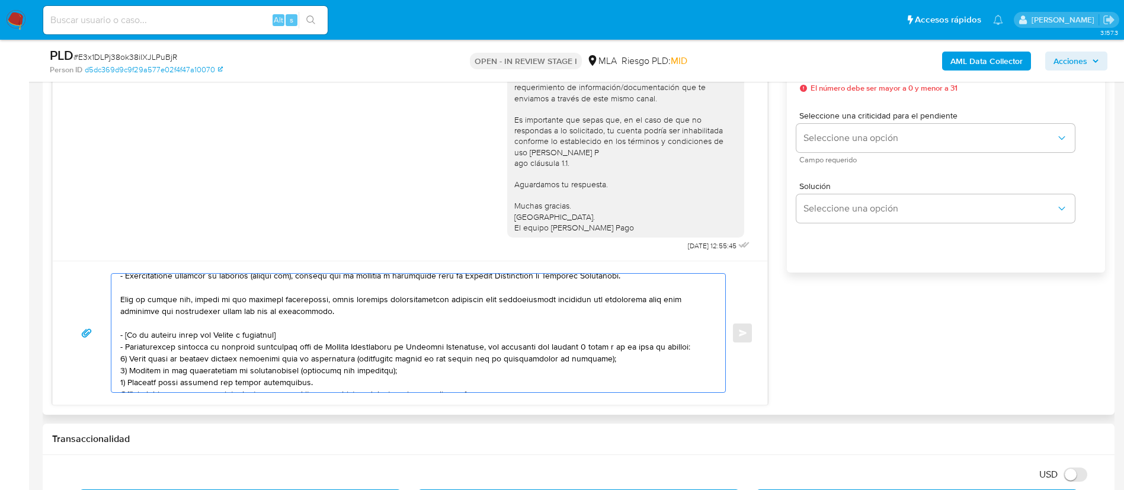
scroll to position [178, 0]
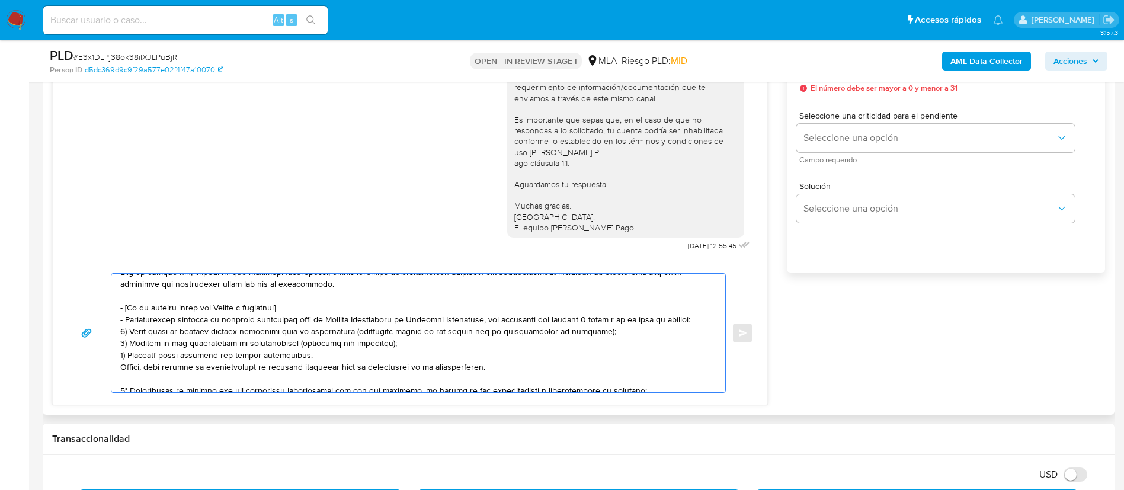
drag, startPoint x: 122, startPoint y: 306, endPoint x: 490, endPoint y: 370, distance: 374.2
click at [490, 370] on textarea at bounding box center [415, 333] width 590 height 119
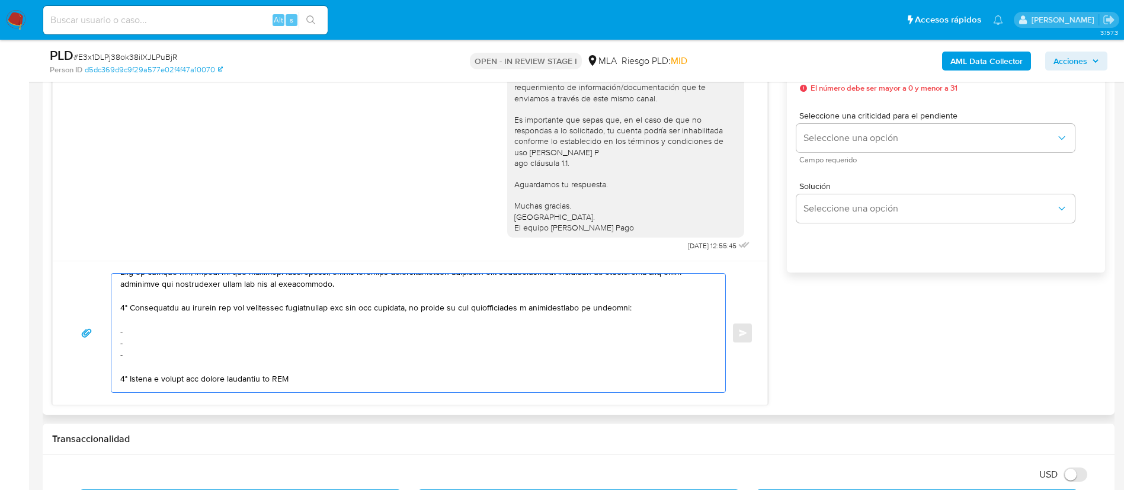
scroll to position [166, 0]
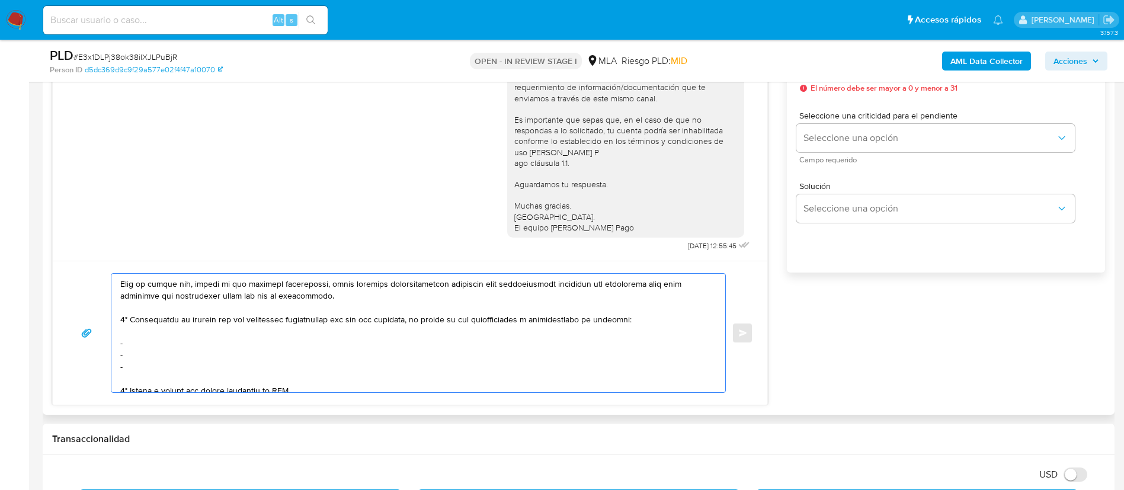
click at [130, 341] on textarea at bounding box center [415, 333] width 590 height 119
paste textarea "Silvia Roxana Perez - CUIT 27264386271"
click at [154, 357] on textarea at bounding box center [415, 333] width 590 height 119
paste textarea "Montenegro Joaquin - CUIT 20242774605"
click at [251, 366] on textarea at bounding box center [415, 333] width 590 height 119
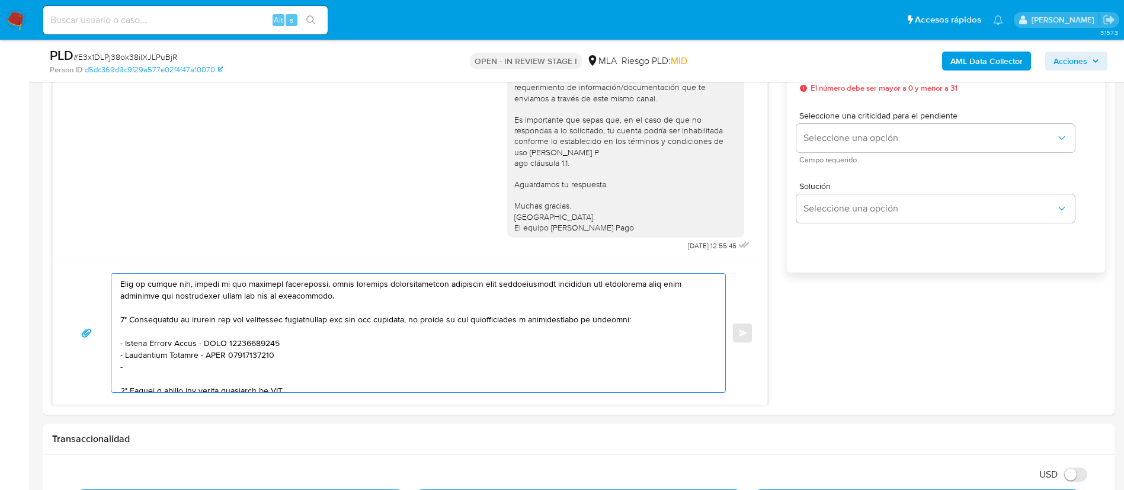
paste textarea "Fernando Santiago Frola - CUIL 20320537429"
click at [261, 386] on textarea at bounding box center [415, 333] width 590 height 119
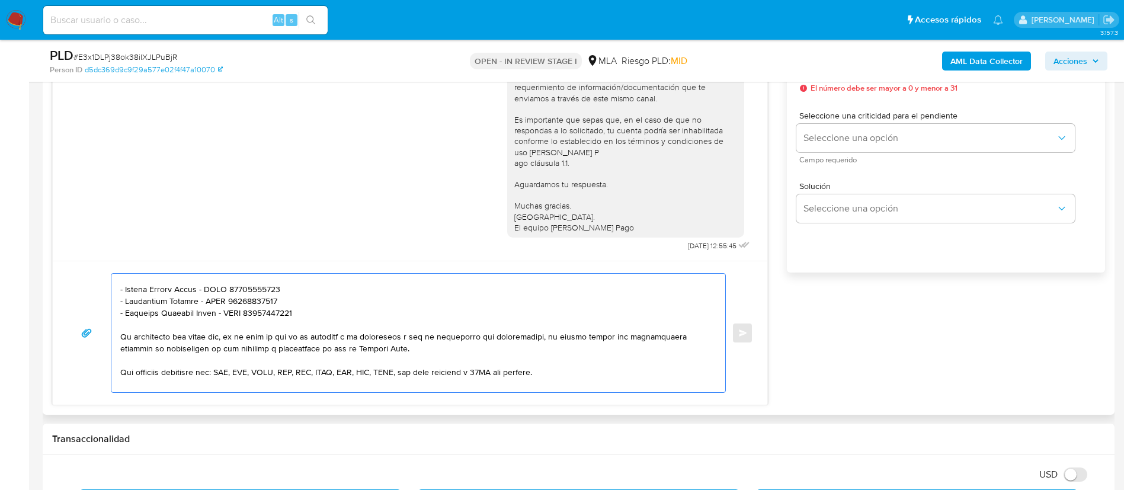
scroll to position [259, 0]
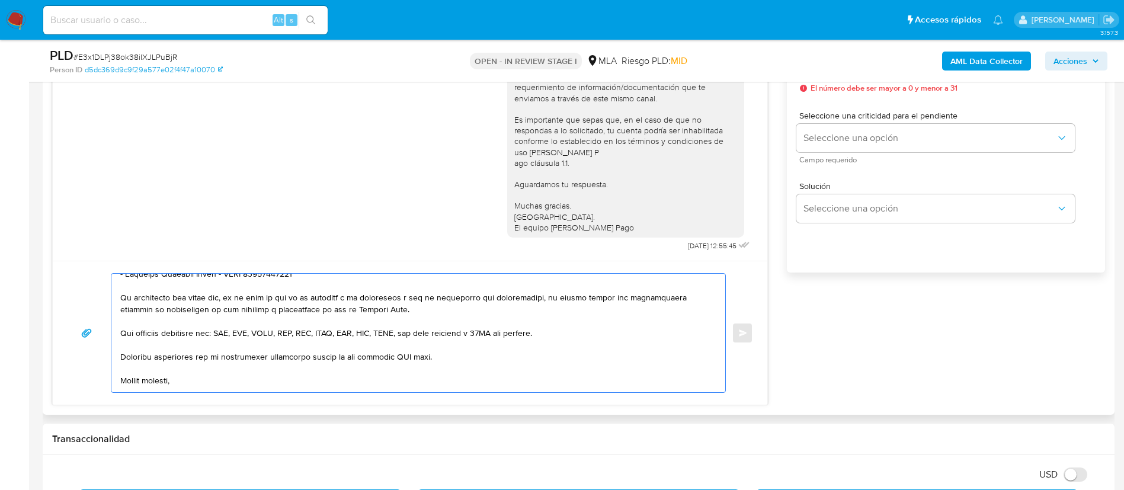
click at [405, 355] on textarea at bounding box center [415, 333] width 590 height 119
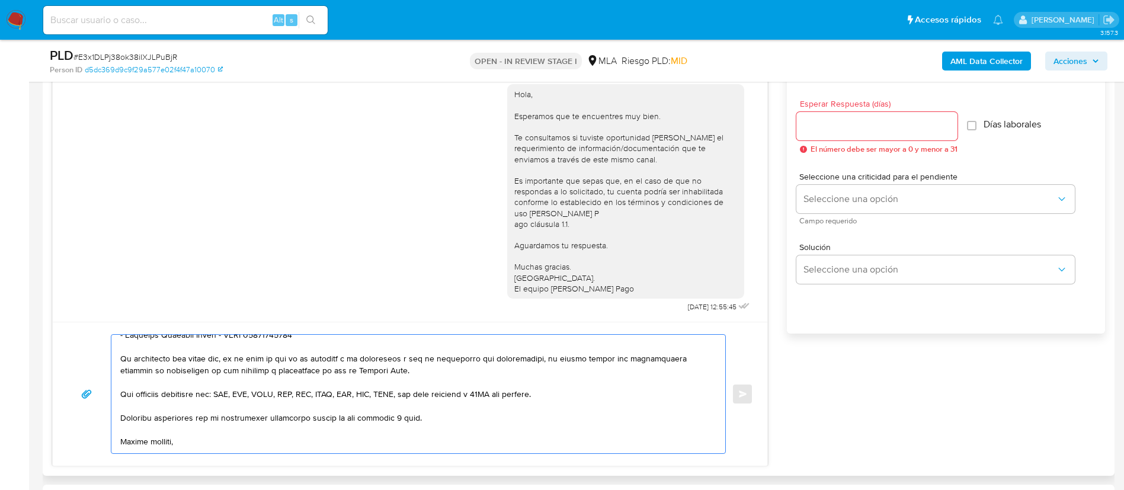
scroll to position [622, 0]
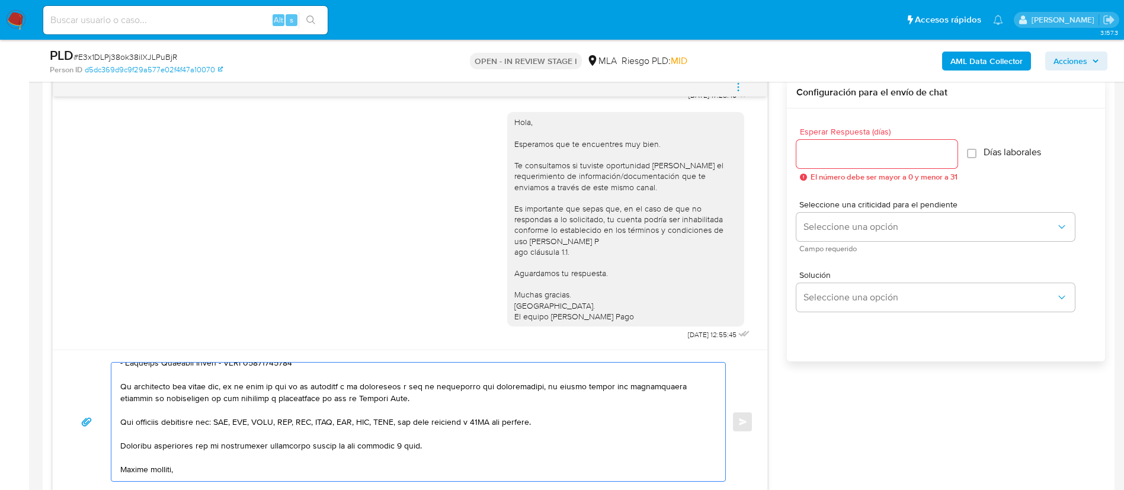
type textarea "Hola, Mateo. En función de las operaciones registradas en tu cuenta de Mercado …"
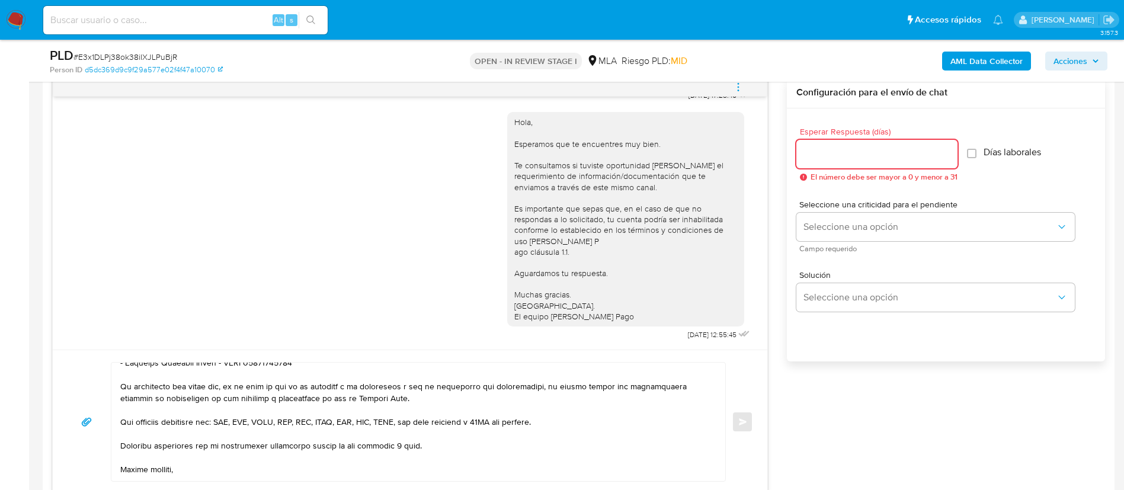
click at [864, 157] on input "Esperar Respuesta (días)" at bounding box center [877, 153] width 161 height 15
type input "3"
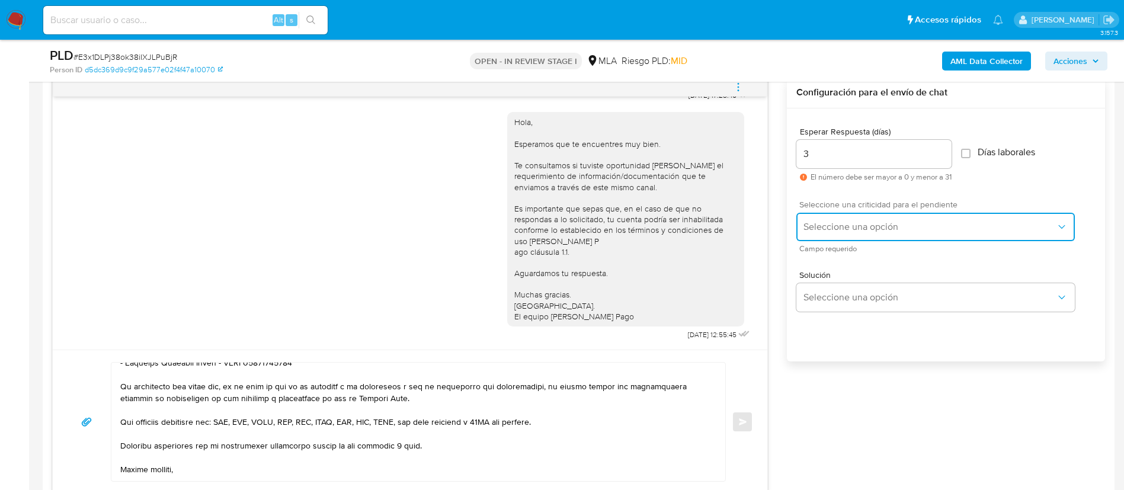
click at [838, 225] on span "Seleccione una opción" at bounding box center [930, 227] width 252 height 12
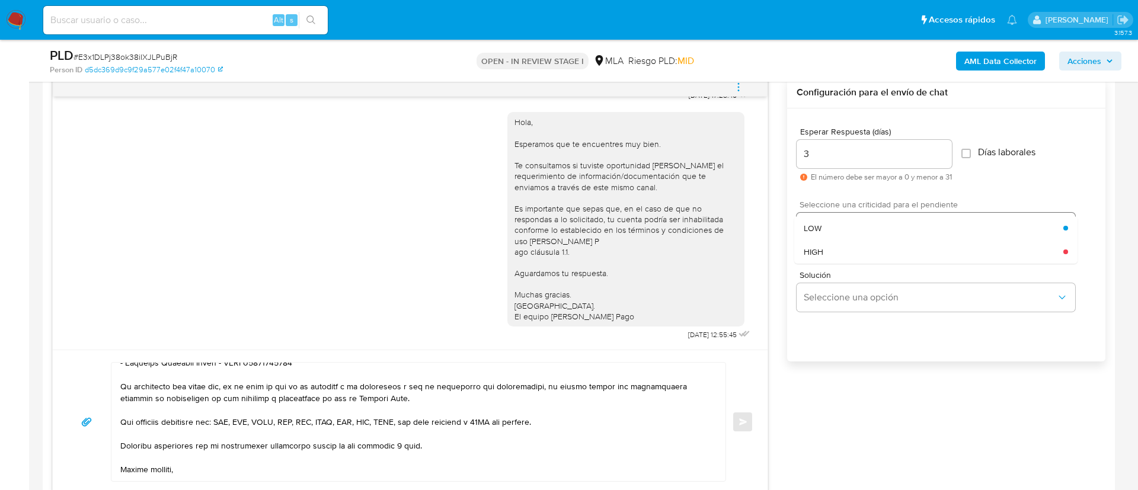
click at [838, 225] on div "LOW" at bounding box center [934, 228] width 260 height 24
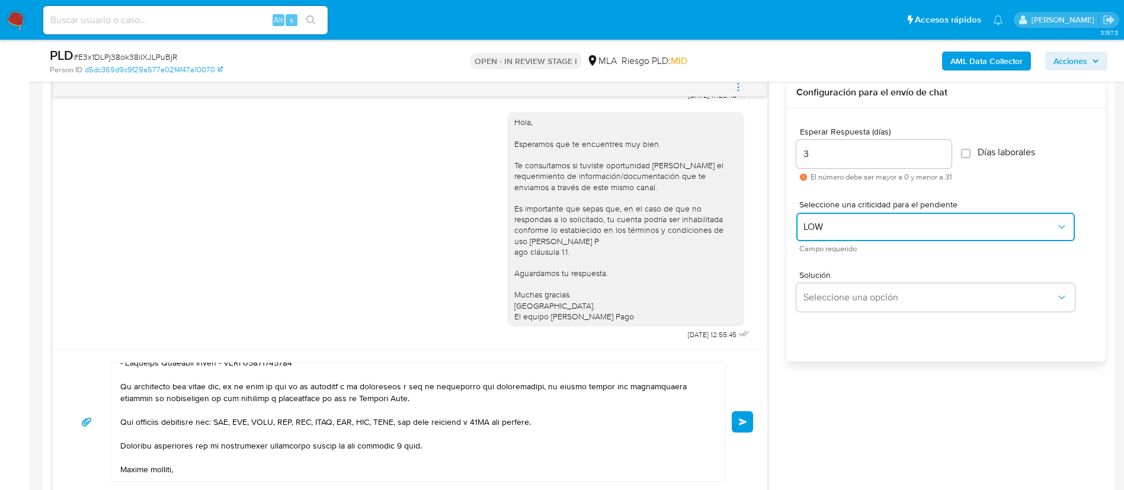
scroll to position [0, 0]
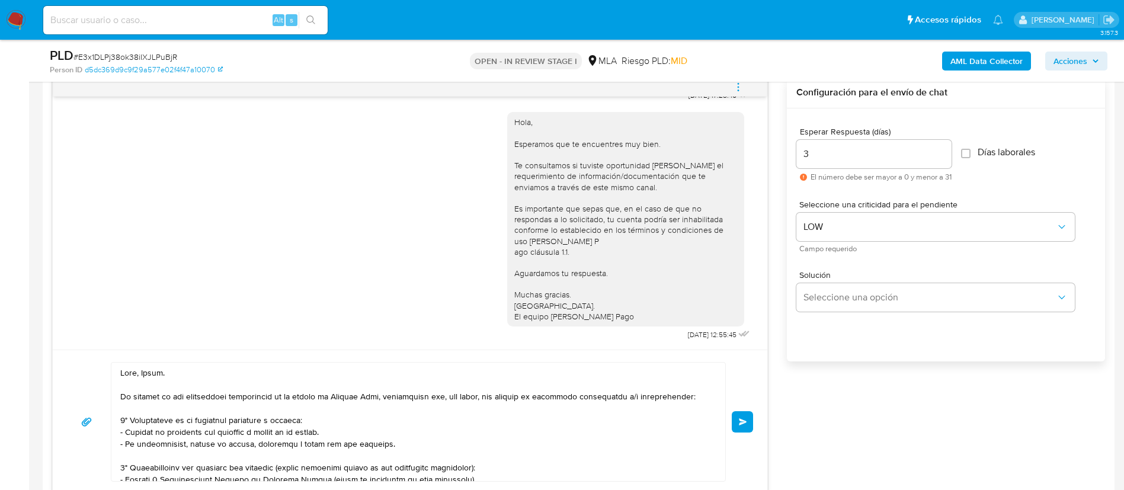
click at [738, 420] on button "Enviar" at bounding box center [742, 421] width 21 height 21
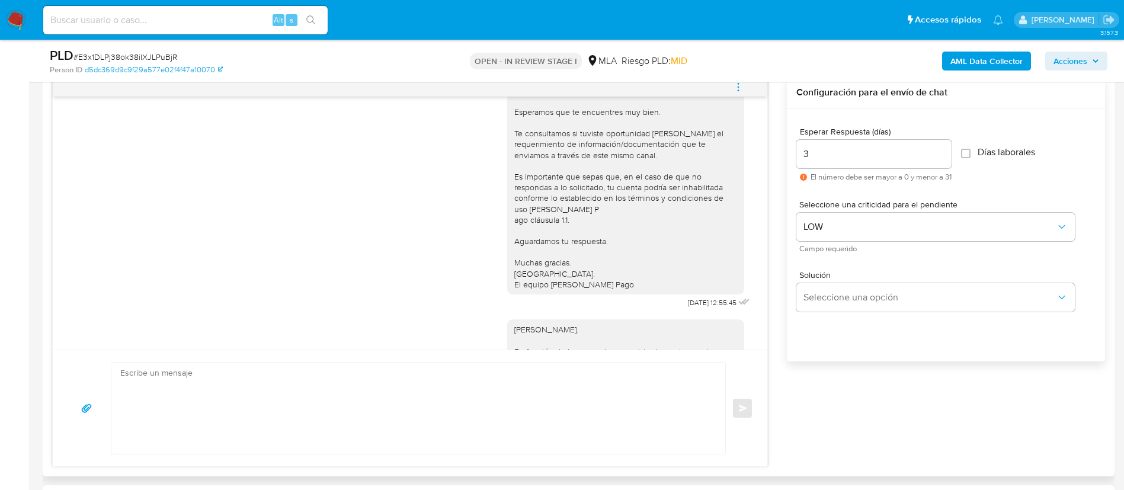
scroll to position [1264, 0]
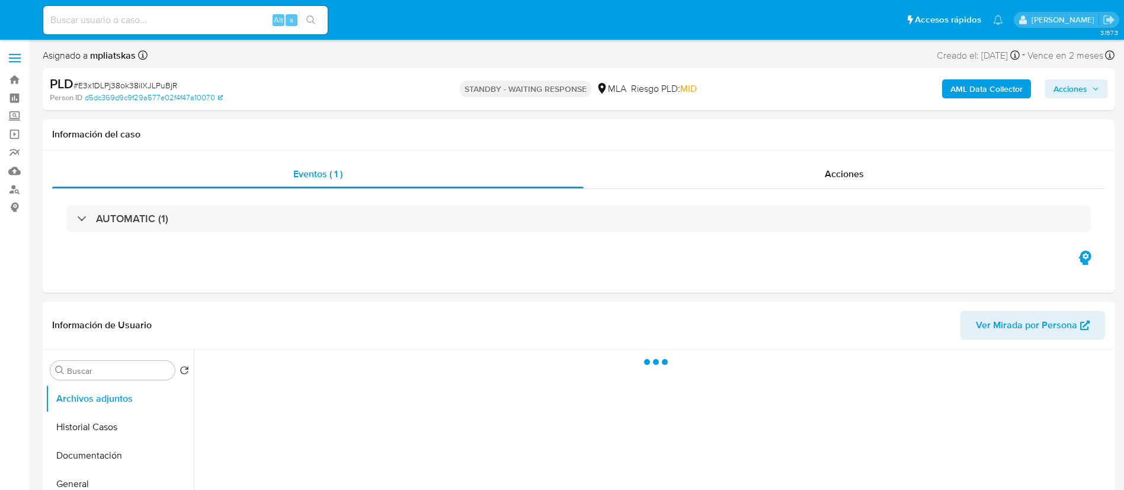
select select "10"
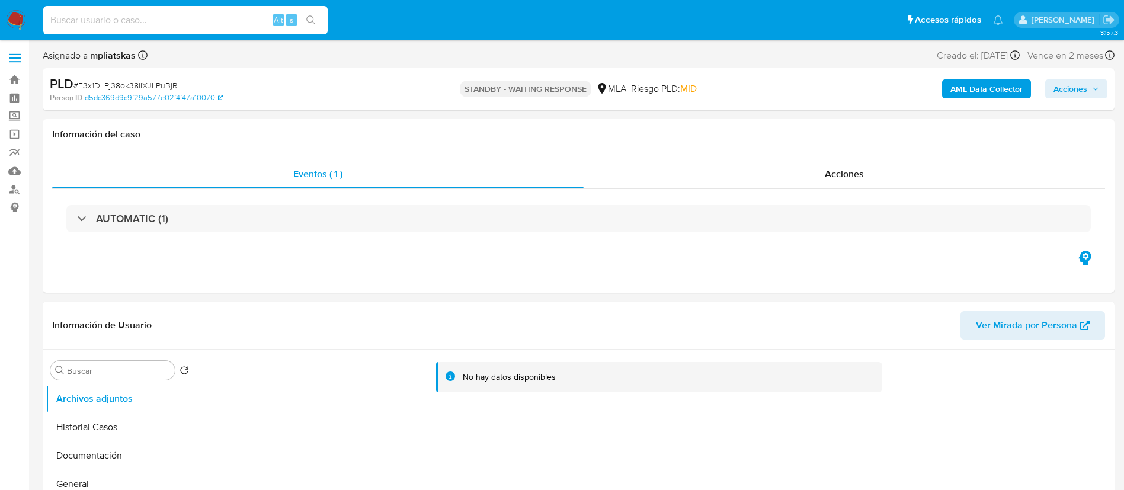
click at [261, 20] on input at bounding box center [185, 19] width 284 height 15
paste input "xtp0z4km8wPABsujF0ZRzFIf"
type input "xtp0z4km8wPABsujF0ZRzFIf"
click at [308, 21] on icon "search-icon" at bounding box center [310, 19] width 9 height 9
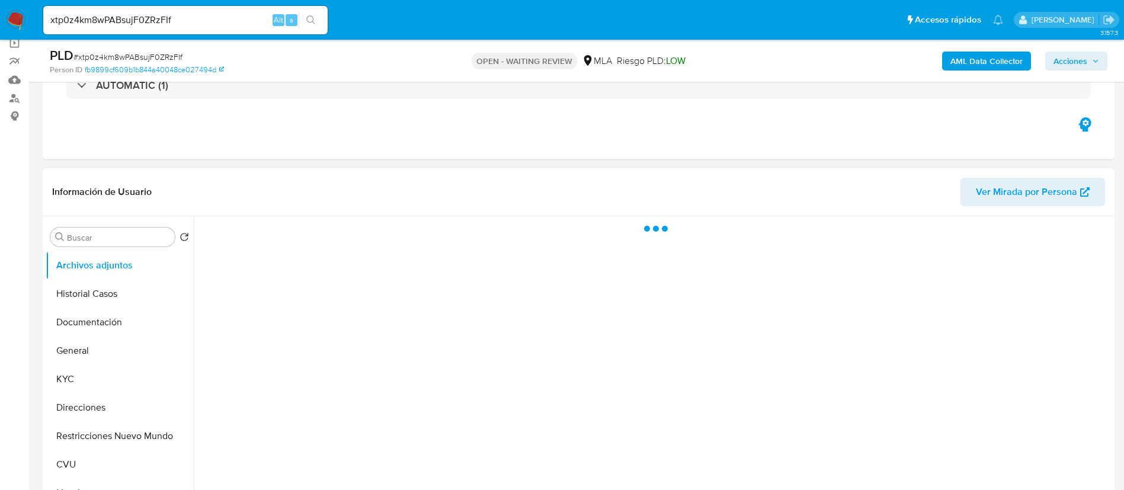
scroll to position [267, 0]
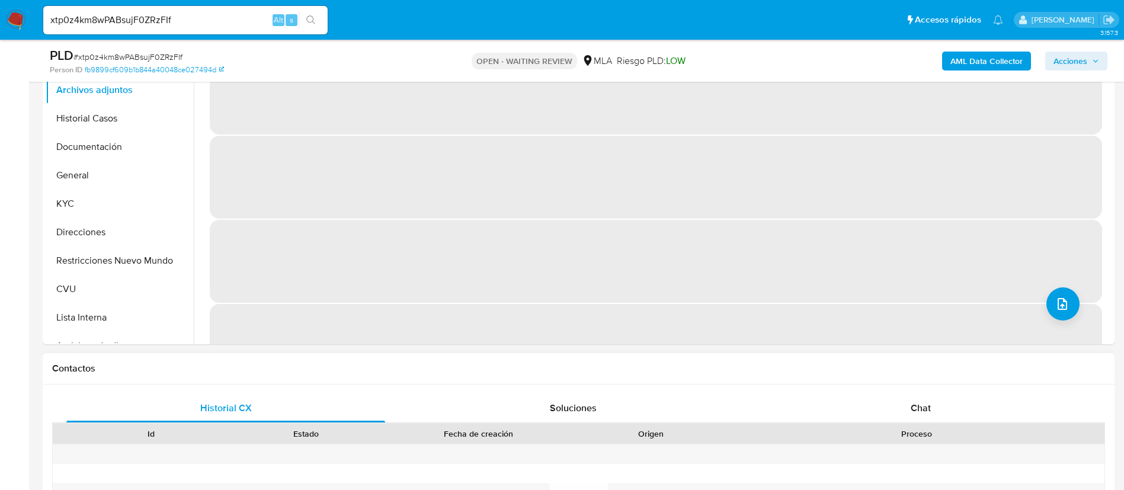
select select "10"
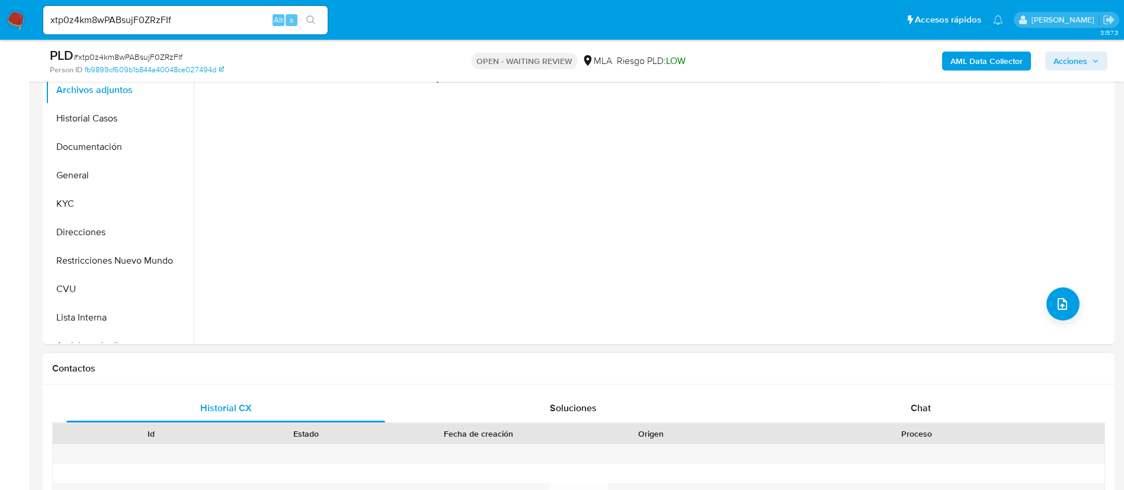
click at [829, 389] on div "Historial CX Soluciones Chat Id Estado Fecha de creación Origen Proceso Anterio…" at bounding box center [579, 485] width 1072 height 200
click at [829, 402] on div "Chat" at bounding box center [921, 408] width 319 height 28
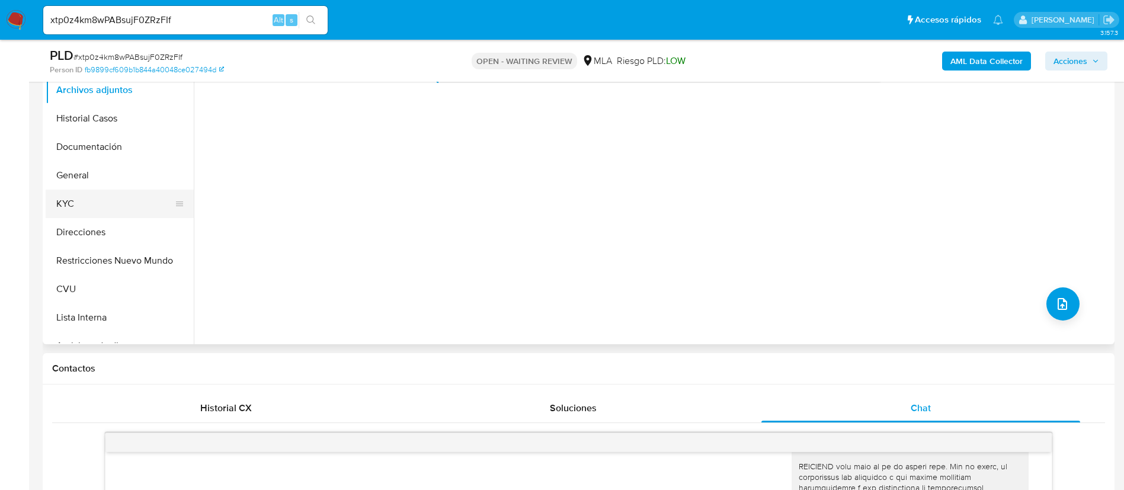
click at [84, 209] on button "KYC" at bounding box center [115, 204] width 139 height 28
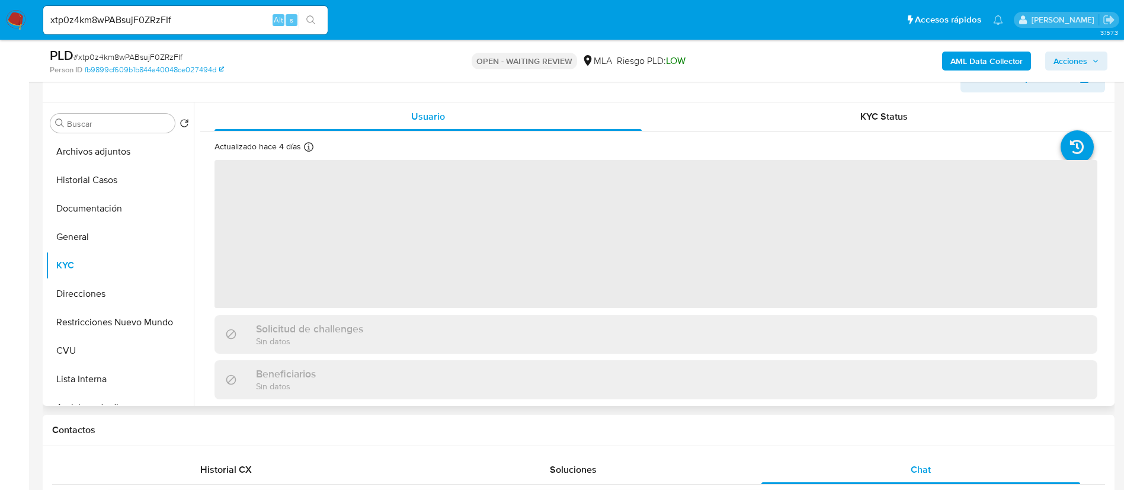
scroll to position [178, 0]
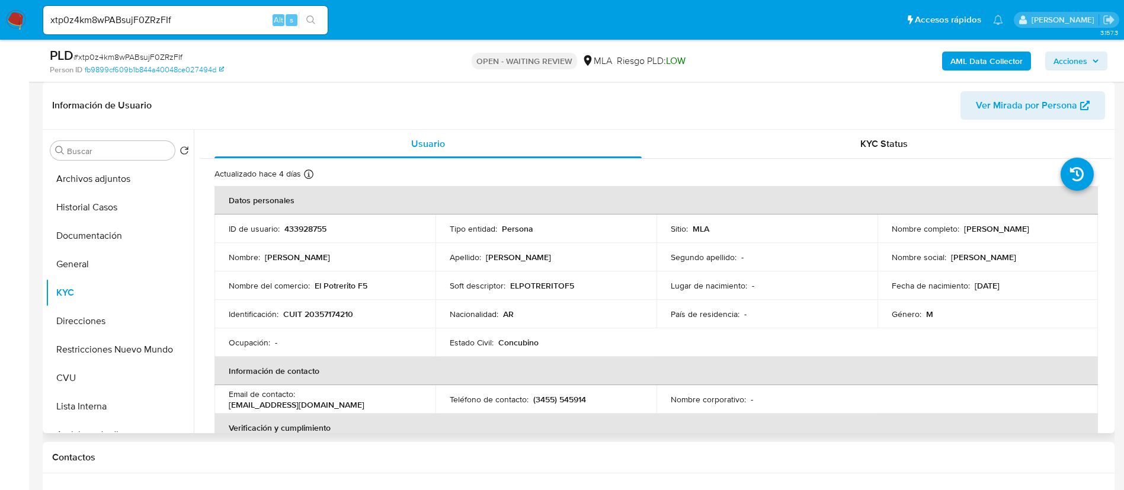
click at [298, 226] on p "433928755" at bounding box center [305, 228] width 42 height 11
copy p "433928755"
drag, startPoint x: 313, startPoint y: 285, endPoint x: 369, endPoint y: 288, distance: 56.4
click at [369, 288] on div "Nombre del comercio : El Potrerito F5" at bounding box center [325, 285] width 193 height 11
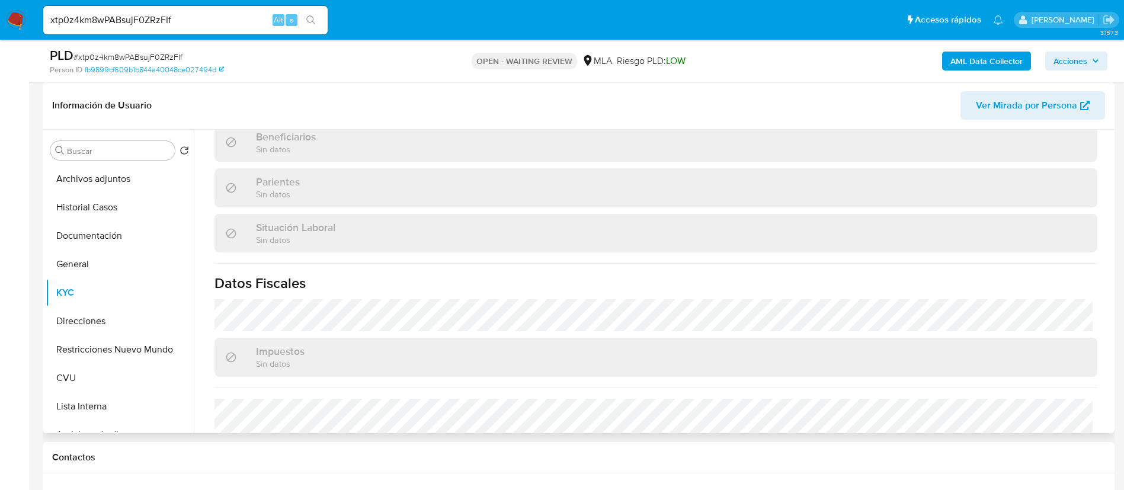
scroll to position [602, 0]
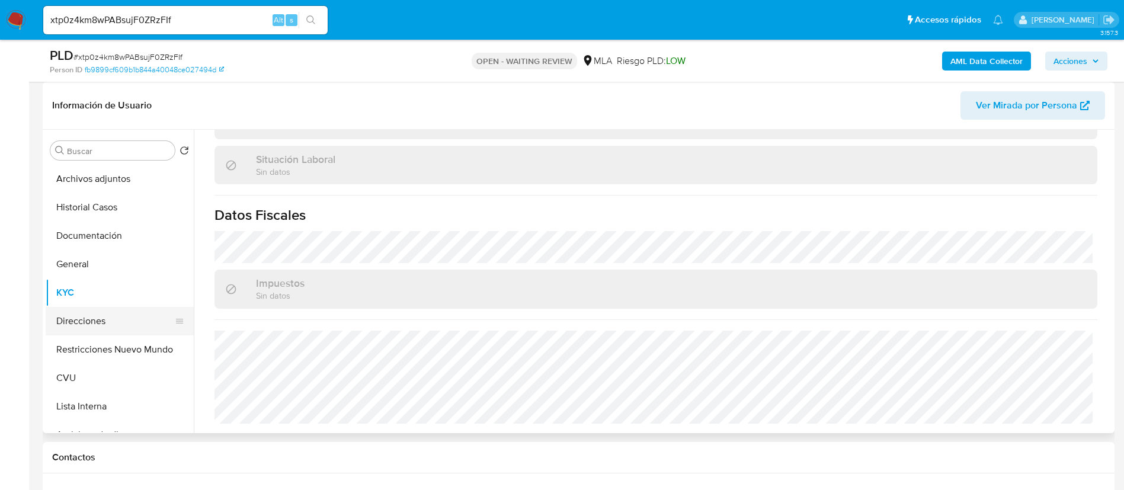
click at [97, 328] on button "Direcciones" at bounding box center [115, 321] width 139 height 28
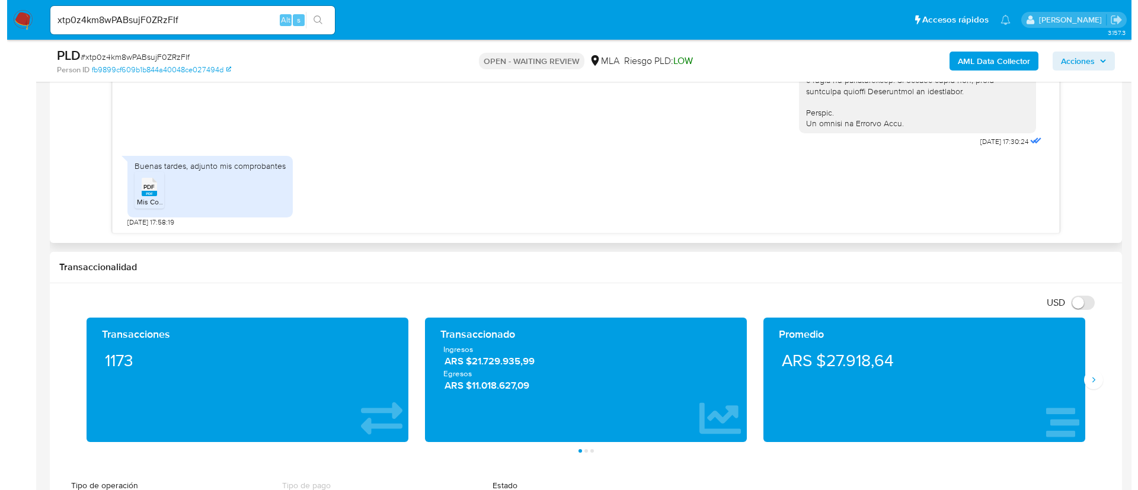
scroll to position [711, 0]
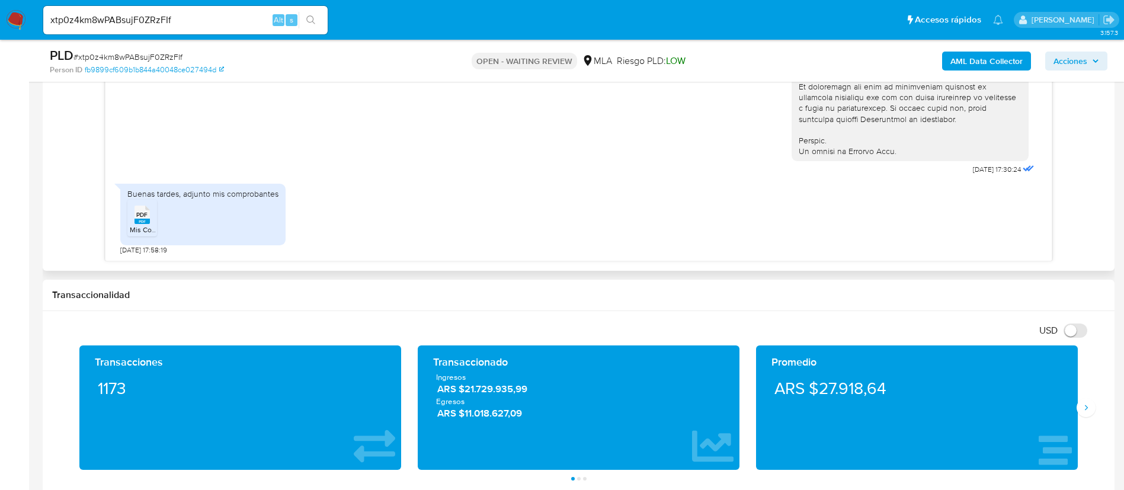
click at [145, 226] on span "Mis Comprobantes Emitidos - CUIT 20357174210.pdf" at bounding box center [213, 230] width 166 height 10
click at [1021, 60] on b "AML Data Collector" at bounding box center [987, 61] width 72 height 19
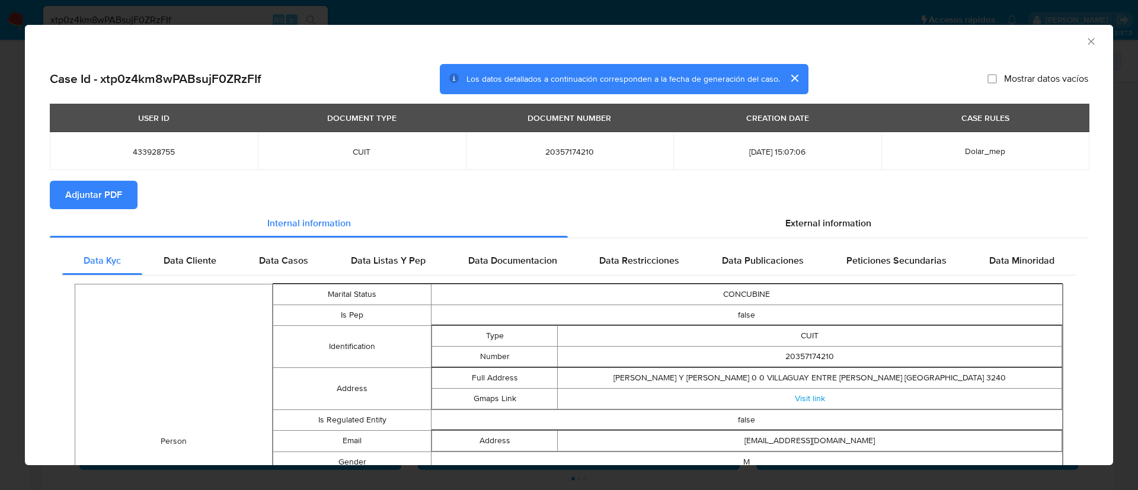
click at [99, 188] on span "Adjuntar PDF" at bounding box center [93, 195] width 57 height 26
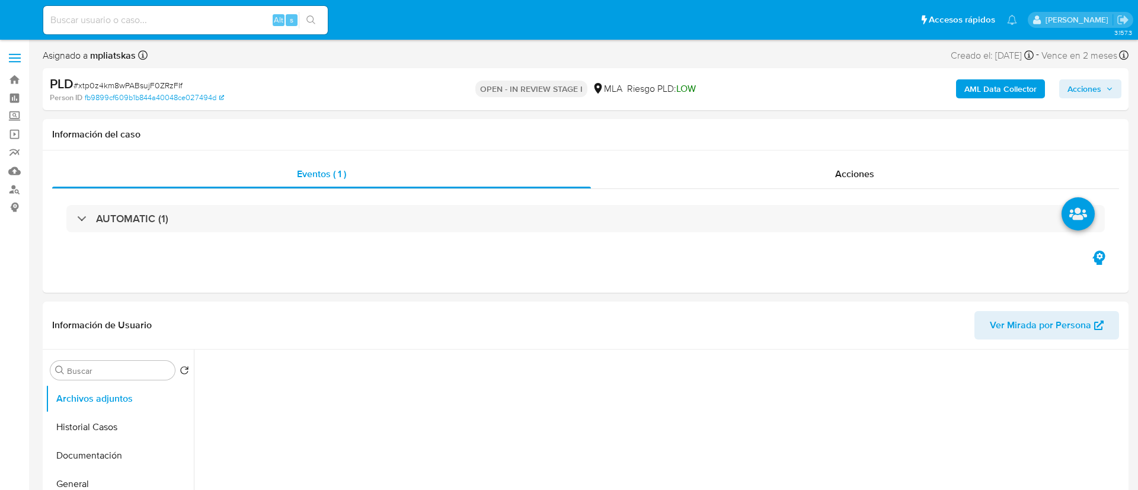
select select "10"
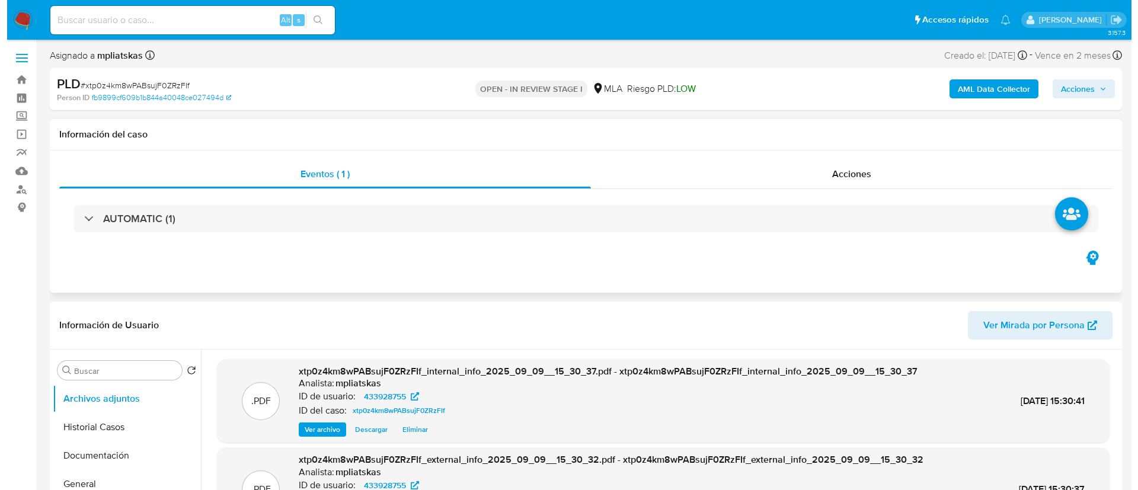
scroll to position [178, 0]
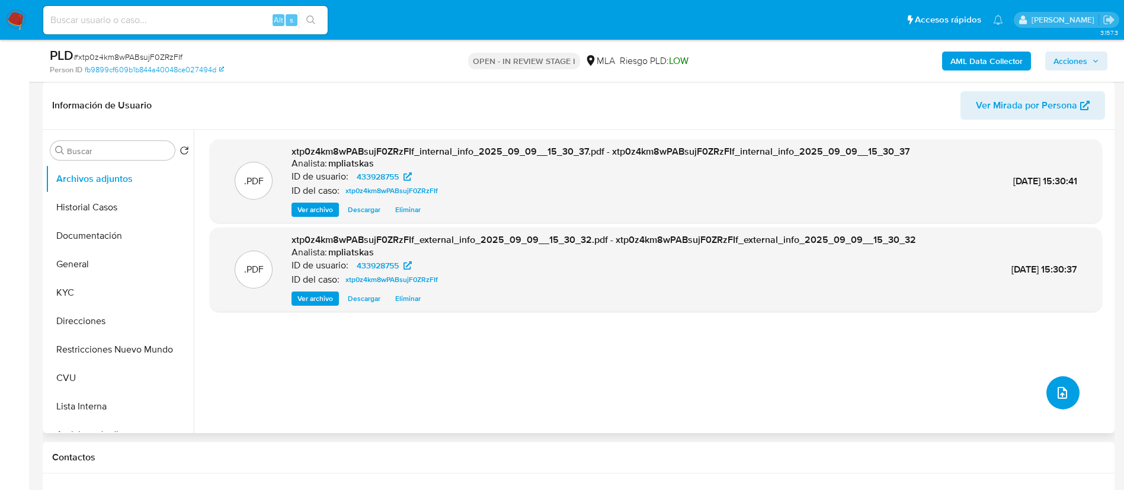
click at [1060, 388] on icon "upload-file" at bounding box center [1062, 393] width 9 height 12
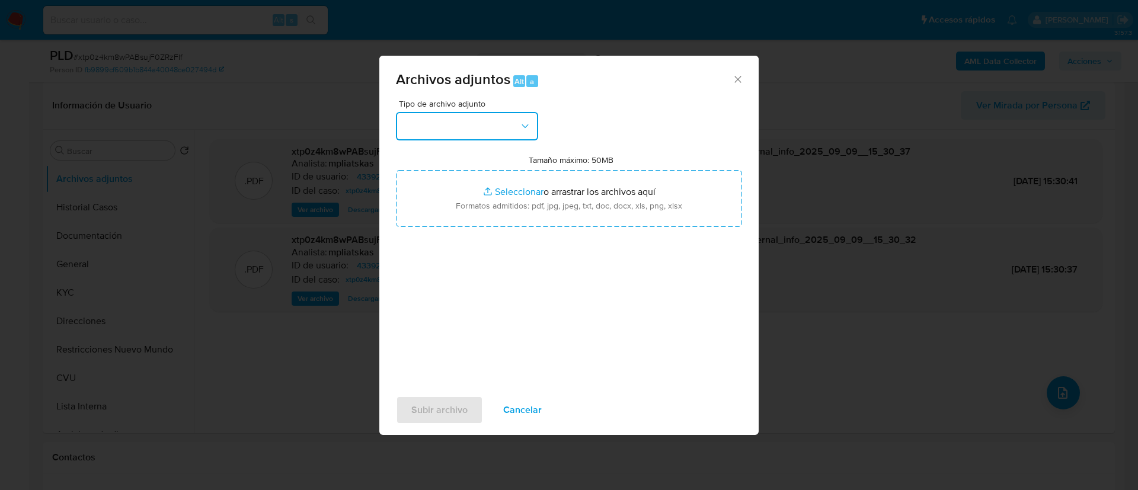
click at [427, 117] on button "button" at bounding box center [467, 126] width 142 height 28
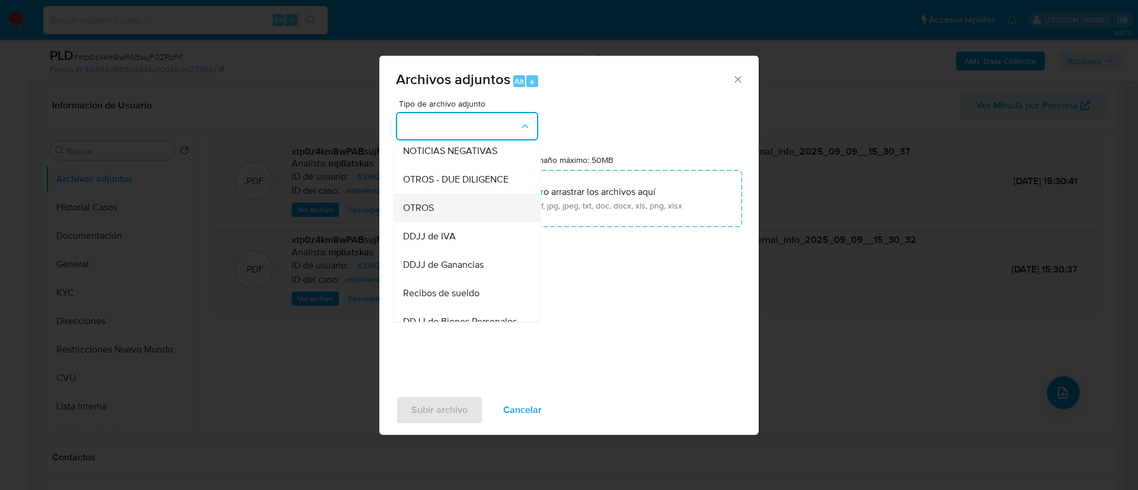
click at [457, 222] on div "OTROS" at bounding box center [463, 208] width 121 height 28
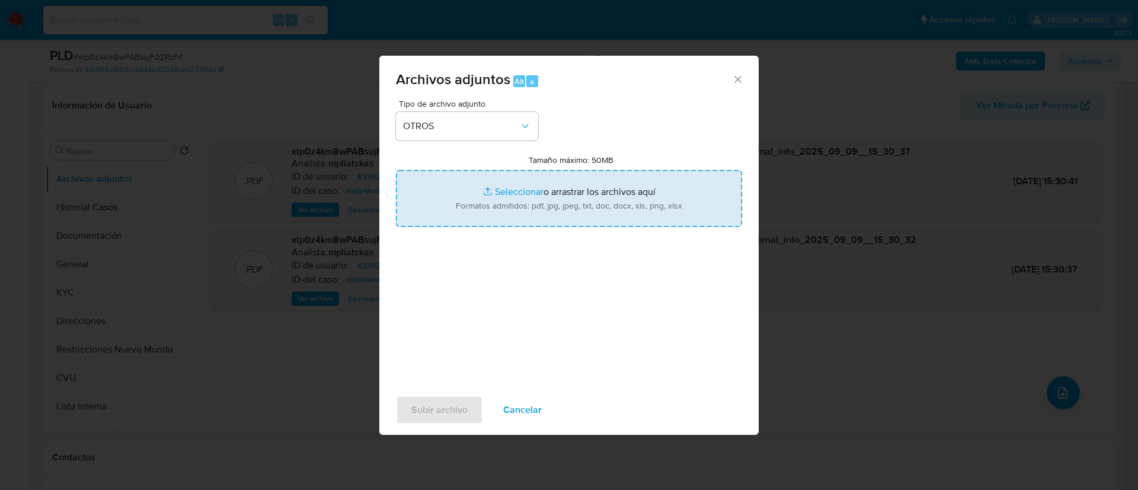
click at [532, 177] on input "Tamaño máximo: 50MB Seleccionar archivos" at bounding box center [569, 198] width 346 height 57
type input "C:\fakepath\433928755 Movimientos.xlsx"
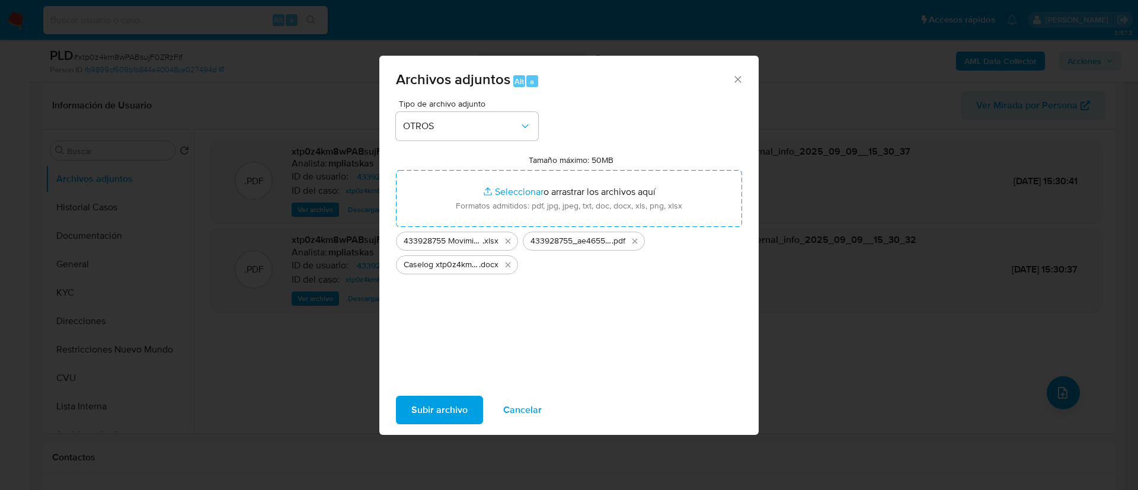
drag, startPoint x: 532, startPoint y: 177, endPoint x: 401, endPoint y: 410, distance: 266.9
click at [401, 410] on button "Subir archivo" at bounding box center [439, 410] width 87 height 28
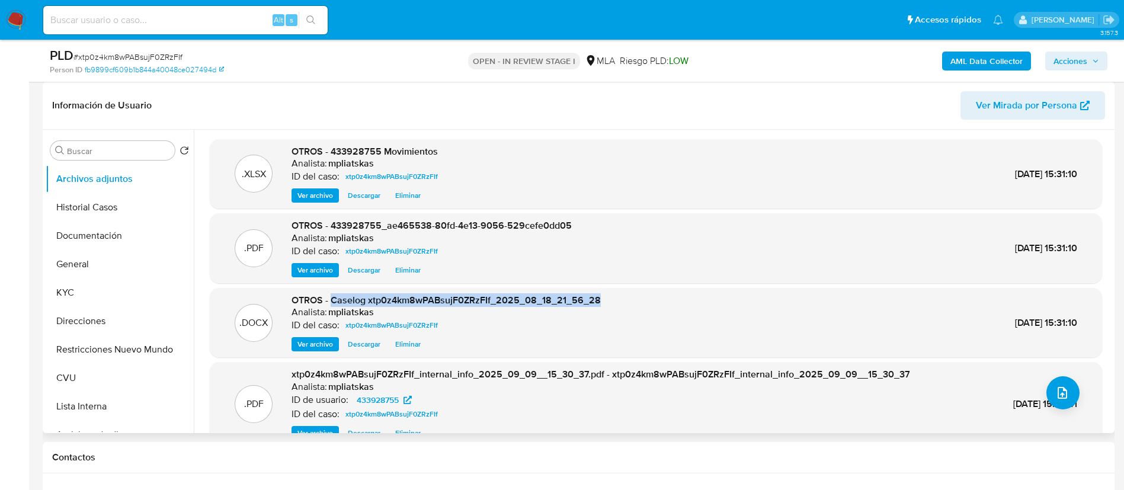
drag, startPoint x: 332, startPoint y: 303, endPoint x: 615, endPoint y: 302, distance: 283.3
click at [615, 302] on div ".DOCX OTROS - Caselog xtp0z4km8wPABsujF0ZRzFIf_2025_08_18_21_56_28 Analista: mp…" at bounding box center [656, 323] width 881 height 58
copy span "Caselog xtp0z4km8wPABsujF0ZRzFIf_2025_08_18_21_56_28"
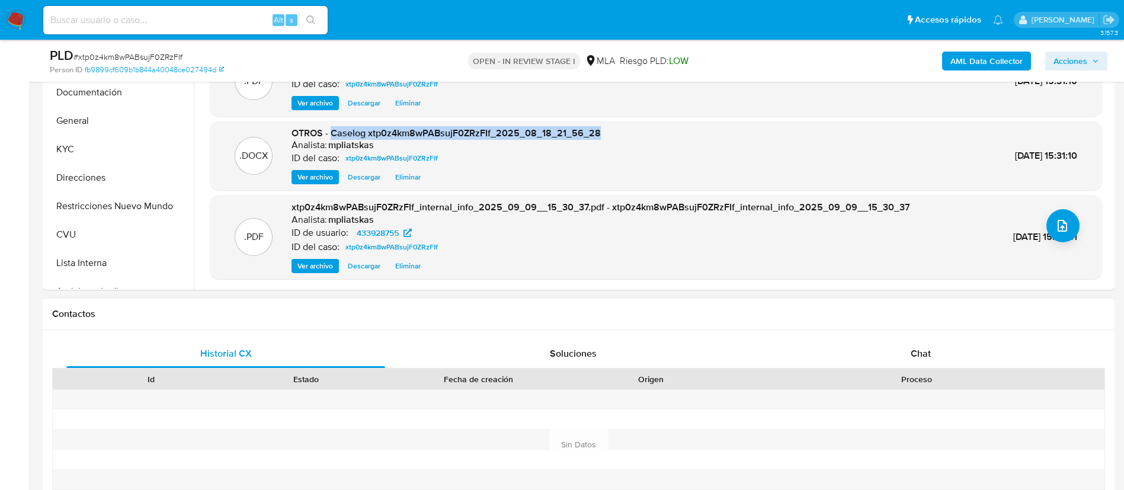
scroll to position [445, 0]
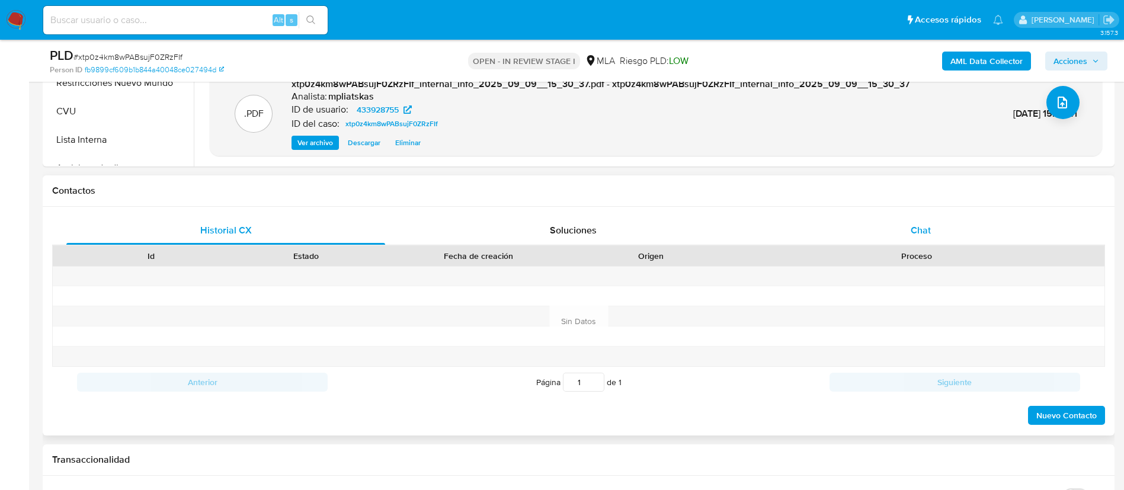
click at [901, 225] on div "Chat" at bounding box center [921, 230] width 319 height 28
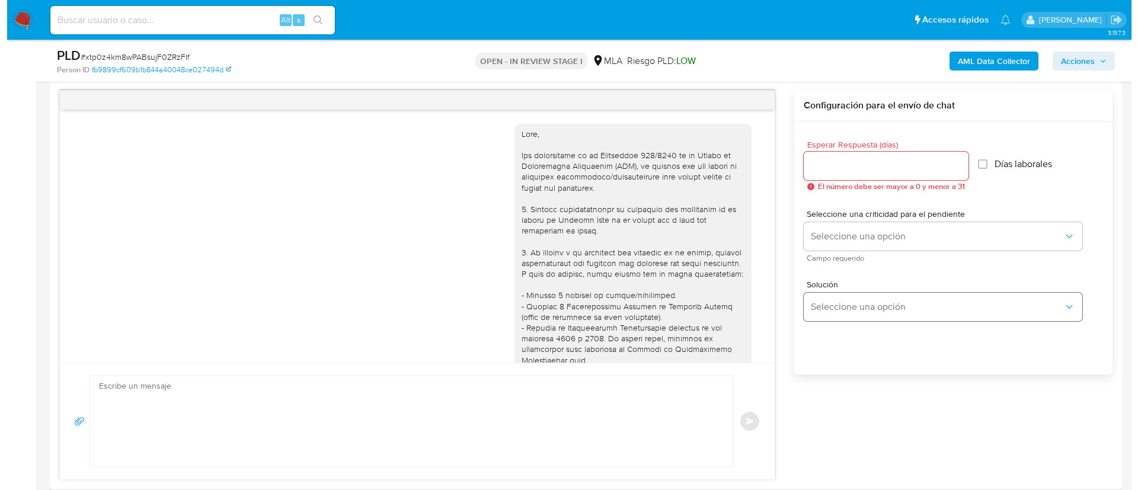
scroll to position [506, 0]
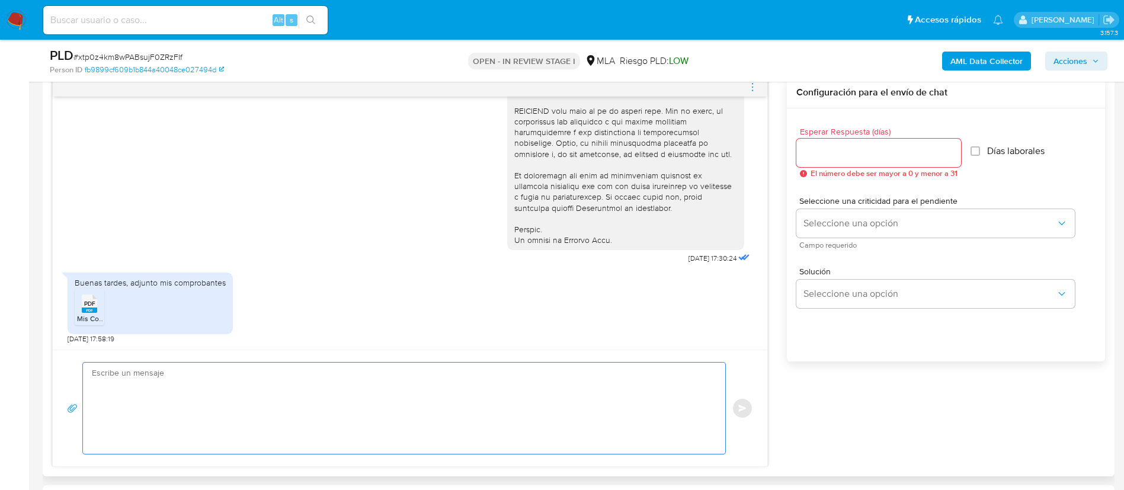
click at [552, 369] on textarea at bounding box center [401, 408] width 619 height 91
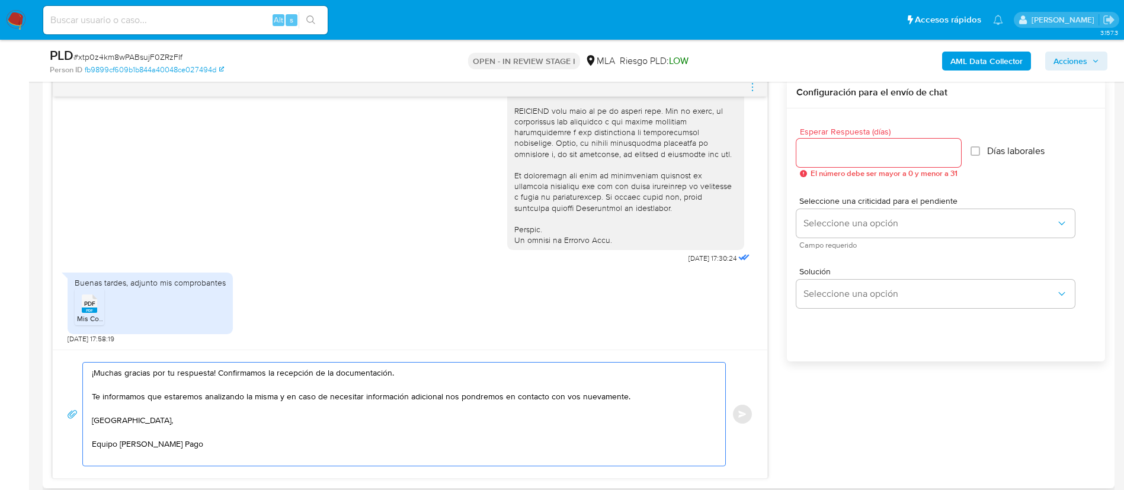
type textarea "¡Muchas gracias por tu respuesta! Confirmamos la recepción de la documentación.…"
click at [803, 163] on div at bounding box center [879, 153] width 165 height 28
click at [809, 155] on input "Esperar Respuesta (días)" at bounding box center [879, 152] width 165 height 15
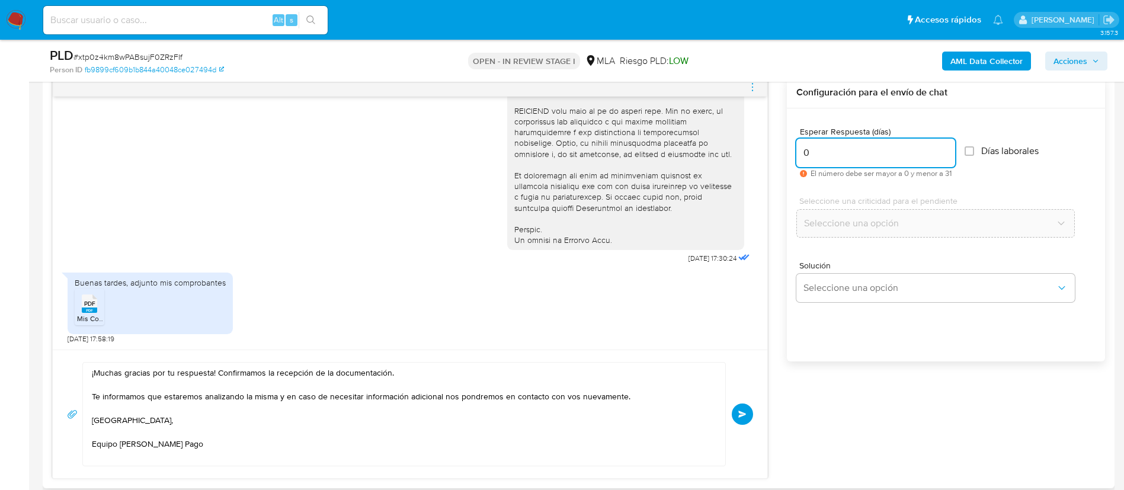
type input "0"
click at [753, 418] on div "¡Muchas gracias por tu respuesta! Confirmamos la recepción de la documentación.…" at bounding box center [410, 414] width 686 height 104
click at [749, 417] on button "Enviar" at bounding box center [742, 414] width 21 height 21
click at [752, 87] on icon "menu-action" at bounding box center [752, 87] width 11 height 11
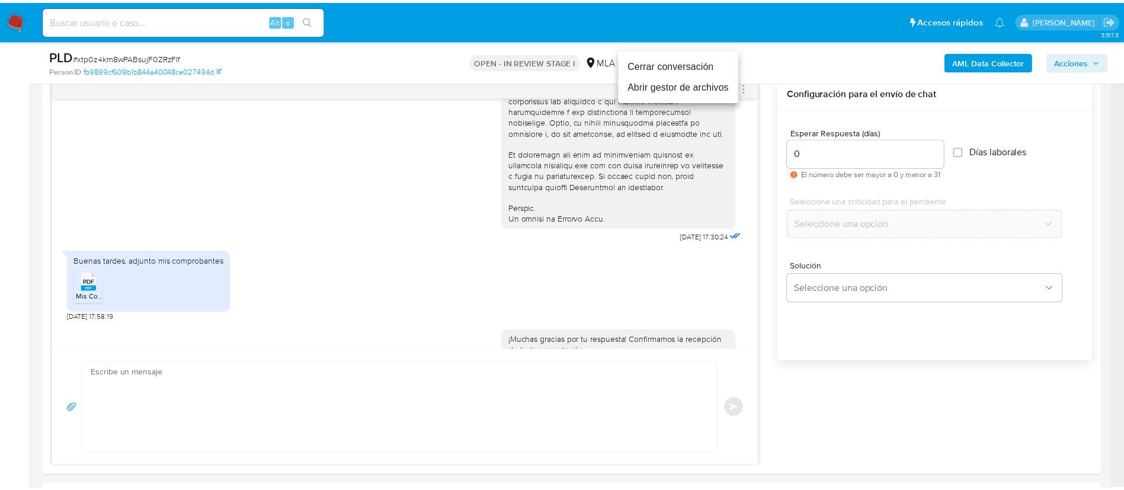
scroll to position [648, 0]
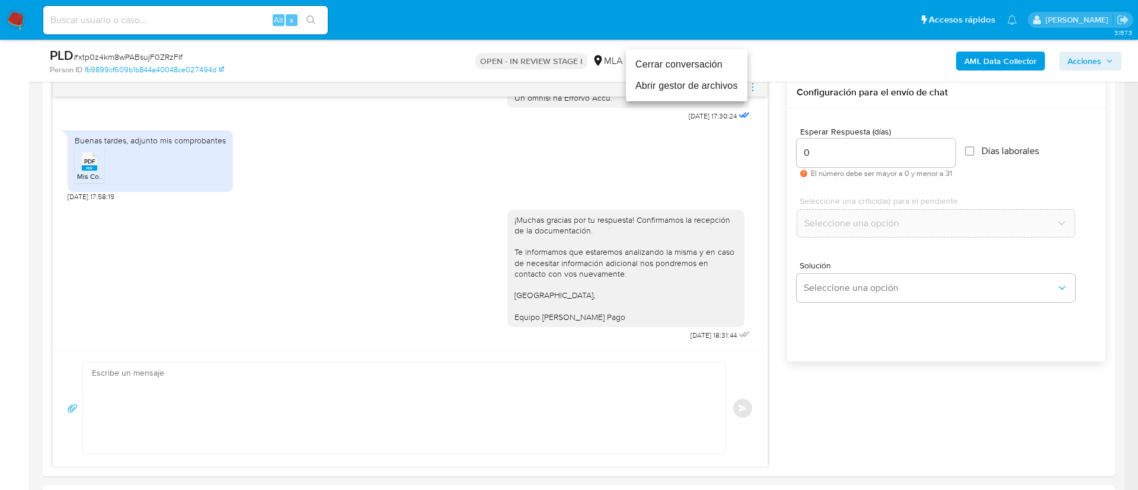
click at [696, 69] on li "Cerrar conversación" at bounding box center [687, 64] width 122 height 21
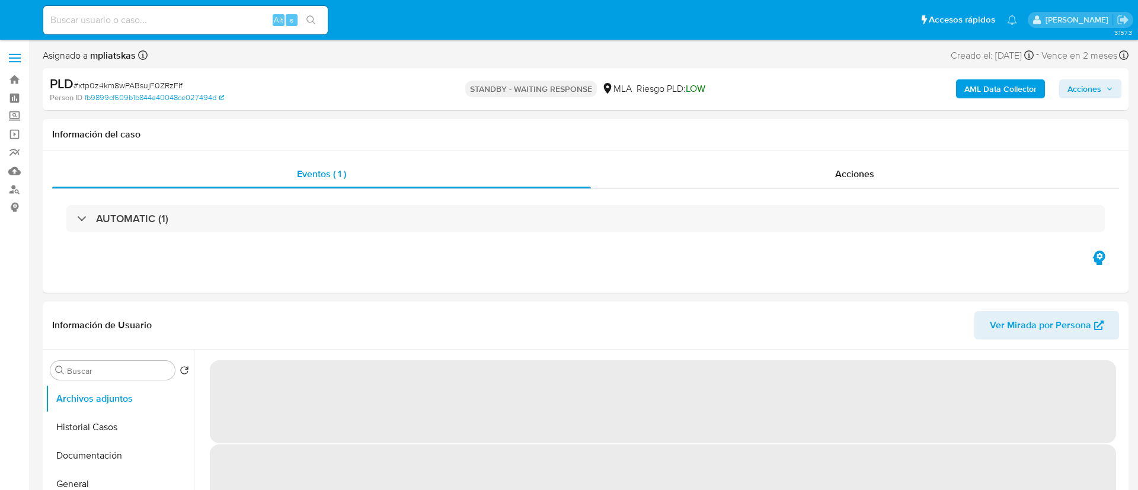
select select "10"
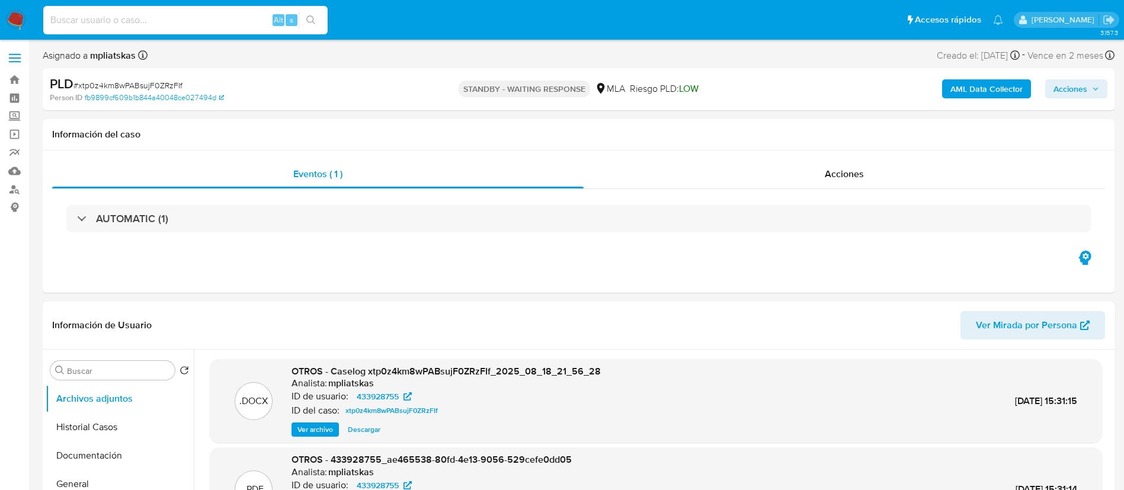
click at [210, 25] on input at bounding box center [185, 19] width 284 height 15
paste input "uzqjqs8kdNAhhY12nY3U0Aad"
type input "uzqjqs8kdNAhhY12nY3U0Aad"
click at [298, 20] on div "uzqjqs8kdNAhhY12nY3U0Aad Alt s" at bounding box center [185, 20] width 284 height 28
click at [313, 28] on div "uzqjqs8kdNAhhY12nY3U0Aad Alt s" at bounding box center [185, 20] width 284 height 28
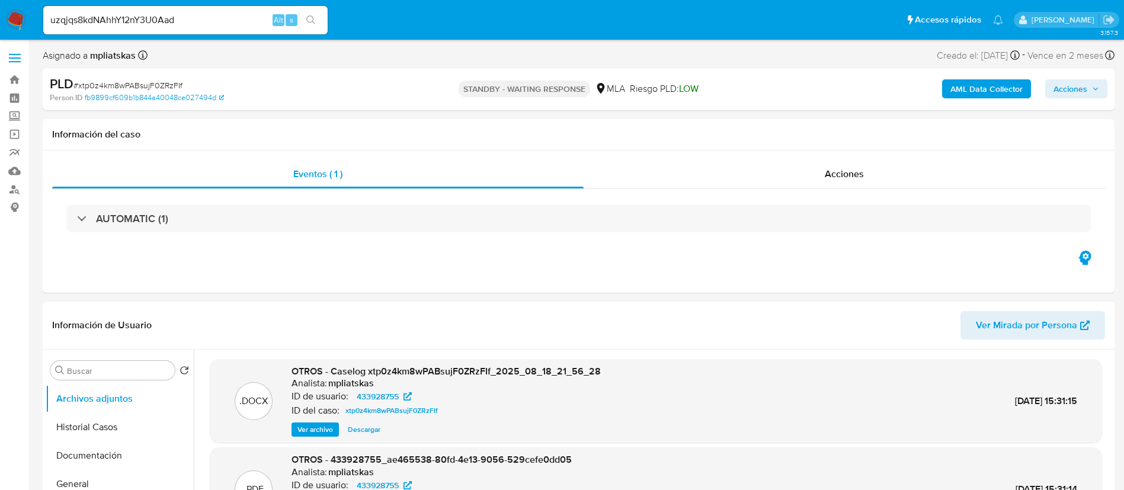
click at [312, 25] on button "search-icon" at bounding box center [311, 20] width 24 height 17
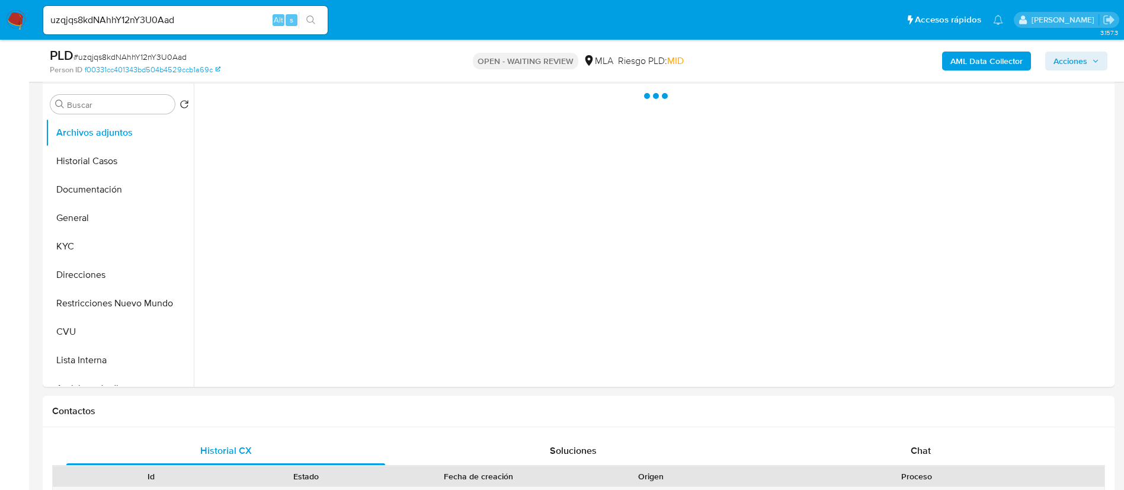
scroll to position [533, 0]
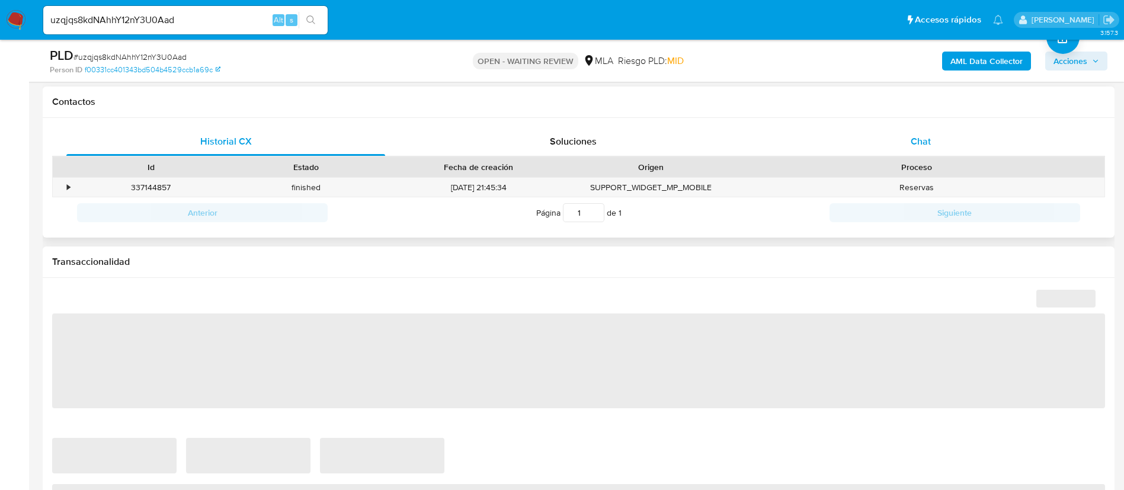
select select "10"
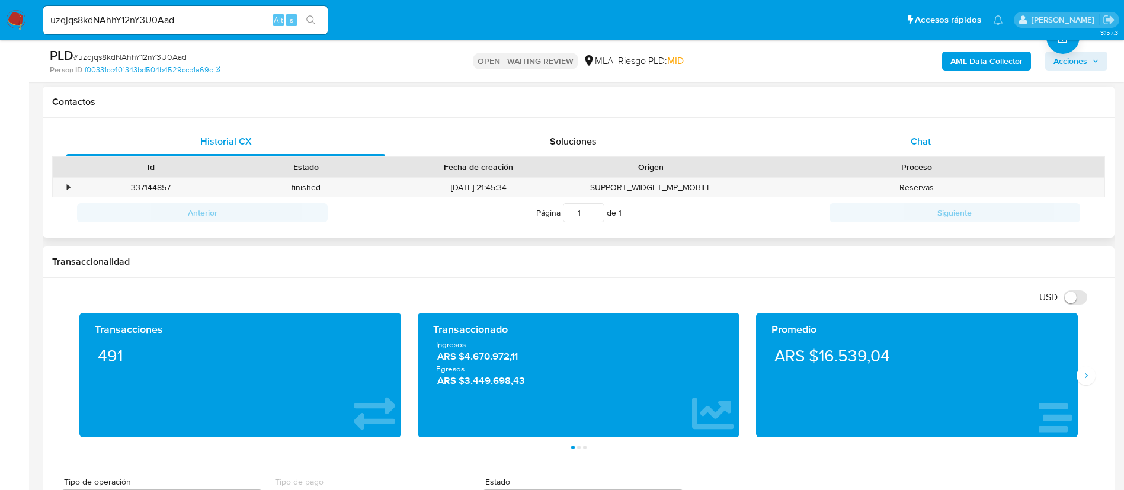
click at [883, 134] on div "Chat" at bounding box center [921, 141] width 319 height 28
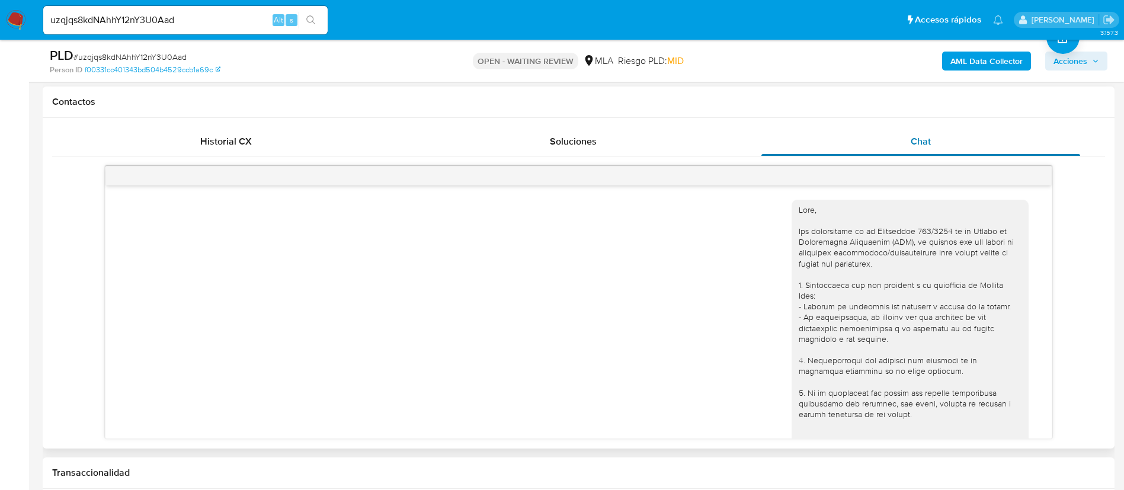
scroll to position [931, 0]
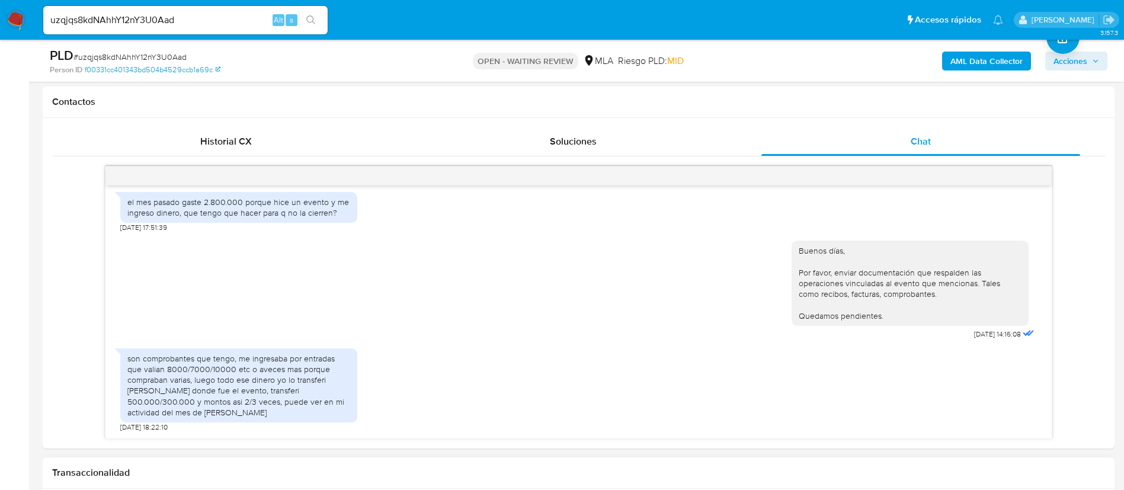
click at [221, 18] on input "uzqjqs8kdNAhhY12nY3U0Aad" at bounding box center [185, 19] width 284 height 15
paste input "WXhDjVKsB7prJspWR20fOYpf"
type input "WXhDjVKsB7prJspWR20fOYpf"
click at [311, 21] on icon "search-icon" at bounding box center [310, 19] width 9 height 9
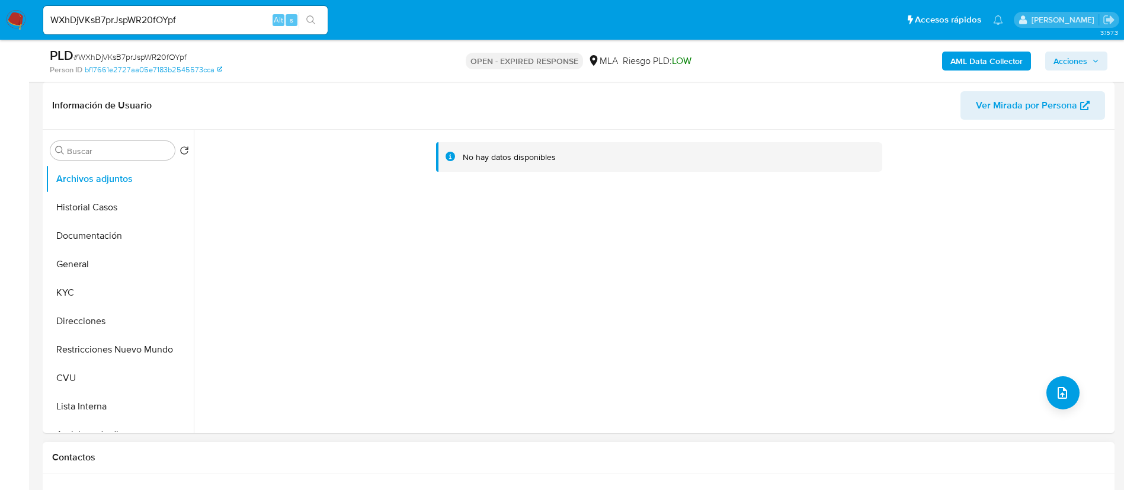
select select "10"
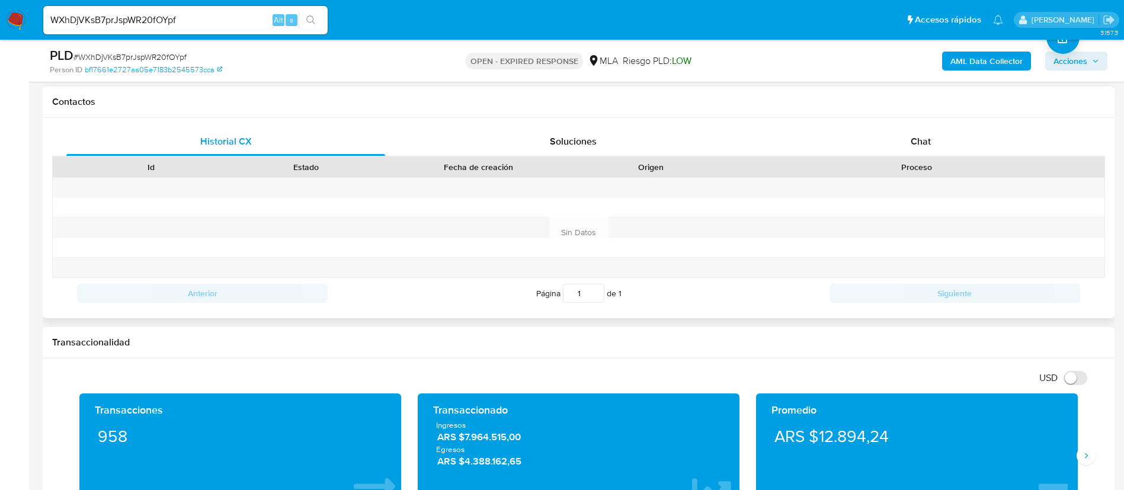
click at [880, 171] on div "Proceso" at bounding box center [916, 167] width 359 height 12
click at [879, 158] on div "Proceso" at bounding box center [917, 167] width 376 height 20
click at [869, 146] on div "Chat" at bounding box center [921, 141] width 319 height 28
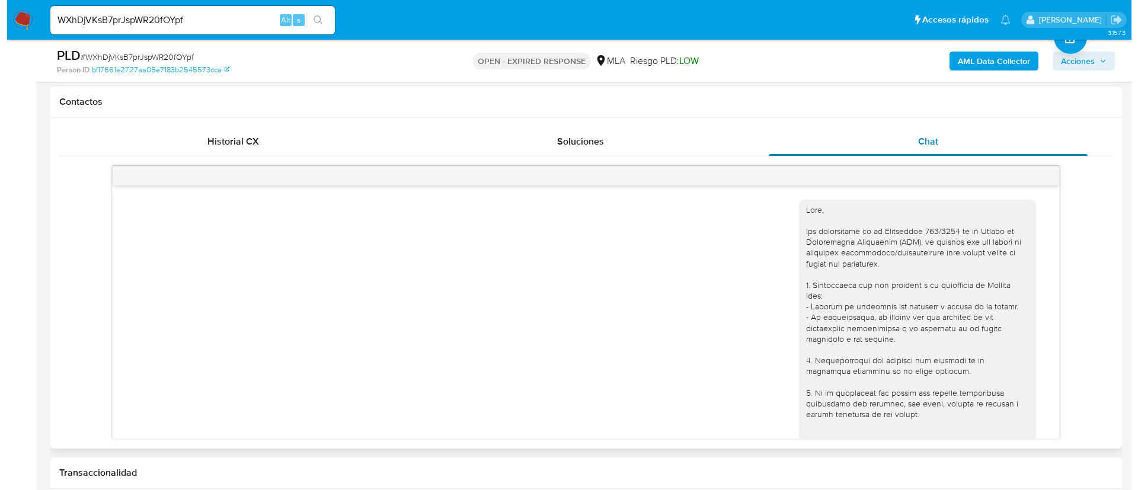
scroll to position [392, 0]
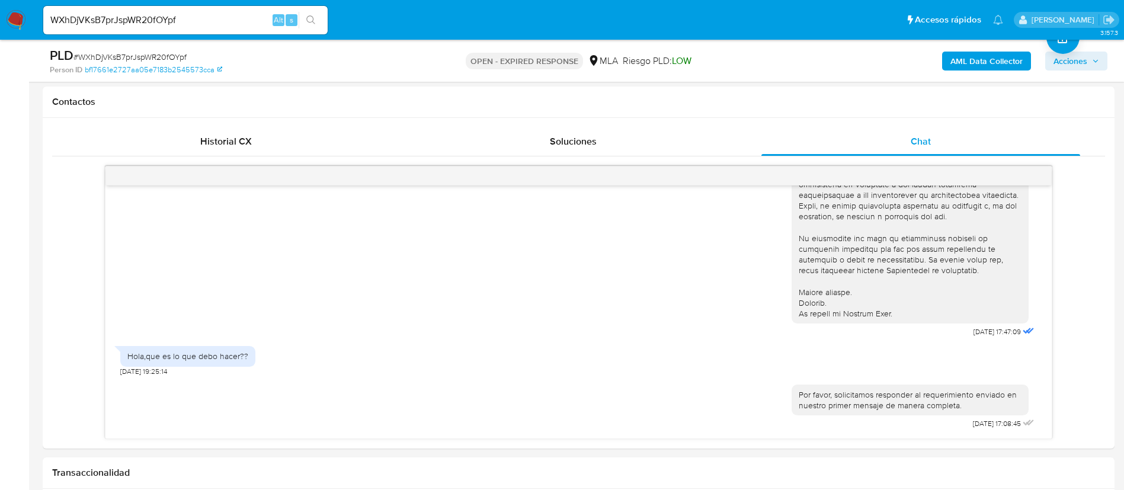
click at [981, 53] on b "AML Data Collector" at bounding box center [987, 61] width 72 height 19
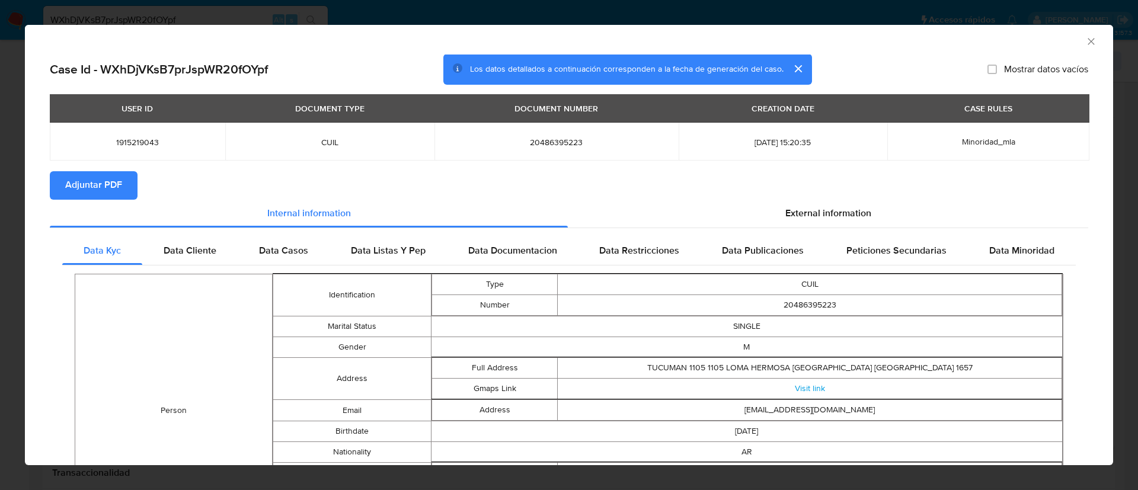
click at [120, 186] on span "Adjuntar PDF" at bounding box center [93, 185] width 57 height 26
click at [126, 139] on span "1915219043" at bounding box center [137, 142] width 147 height 11
copy span "1915219043"
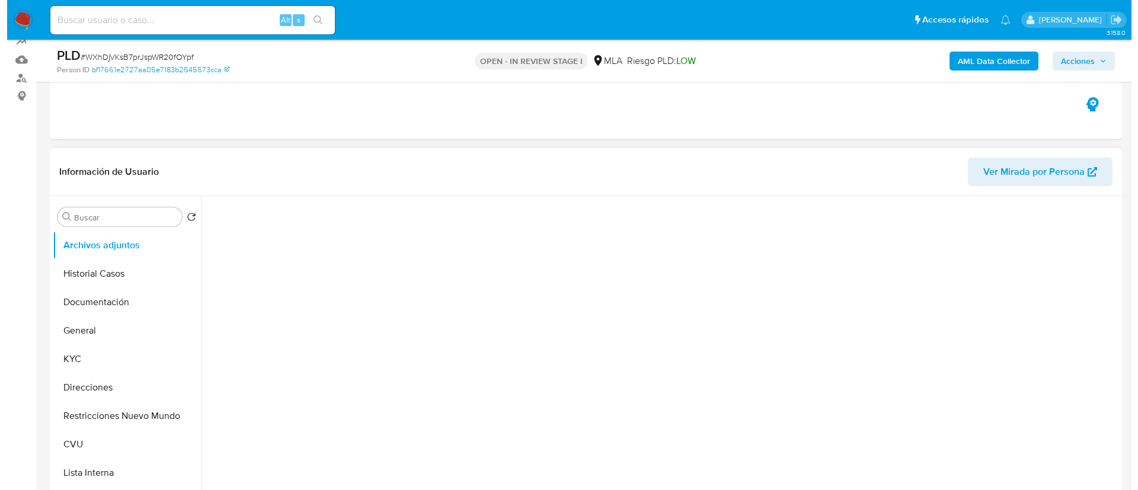
scroll to position [178, 0]
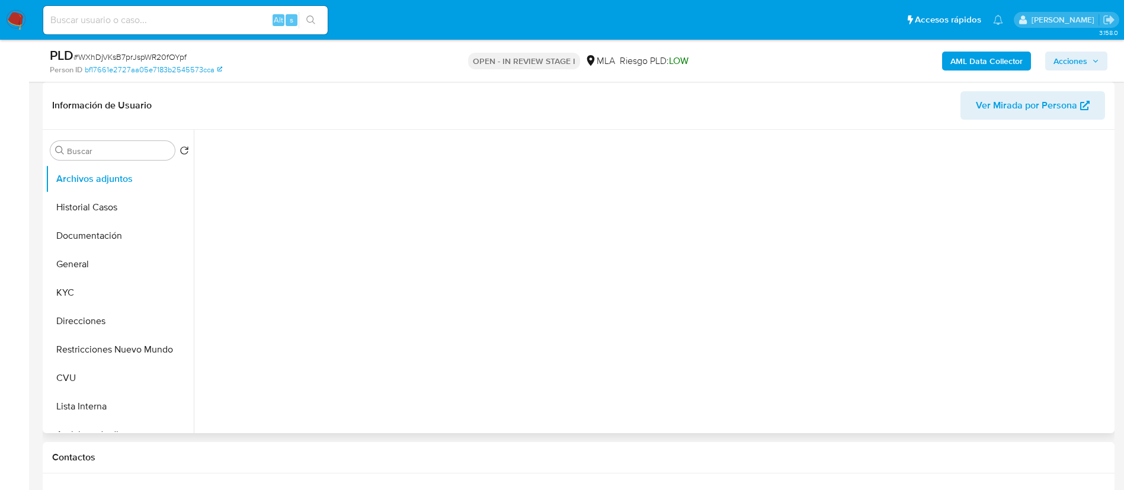
select select "10"
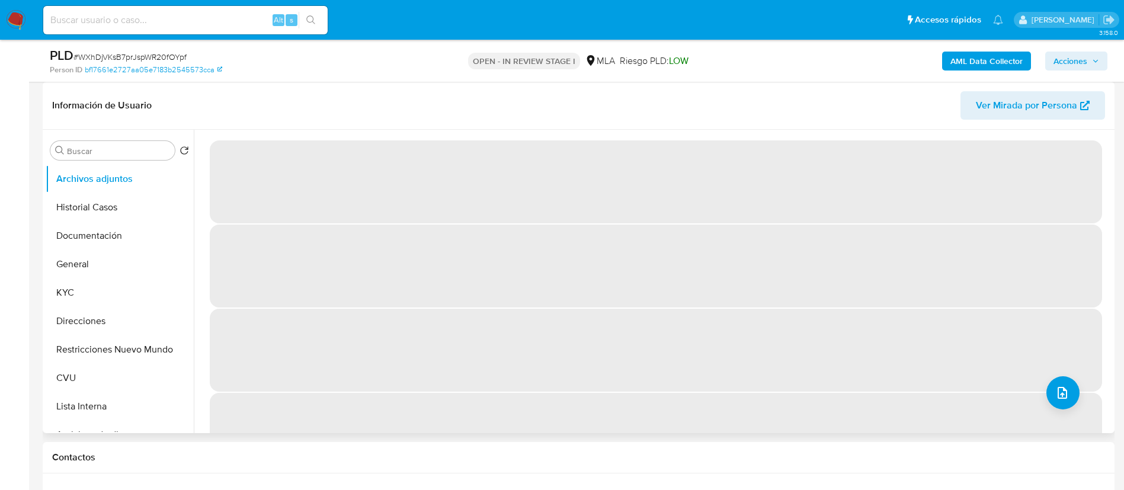
click at [1075, 399] on span "‌" at bounding box center [656, 434] width 893 height 83
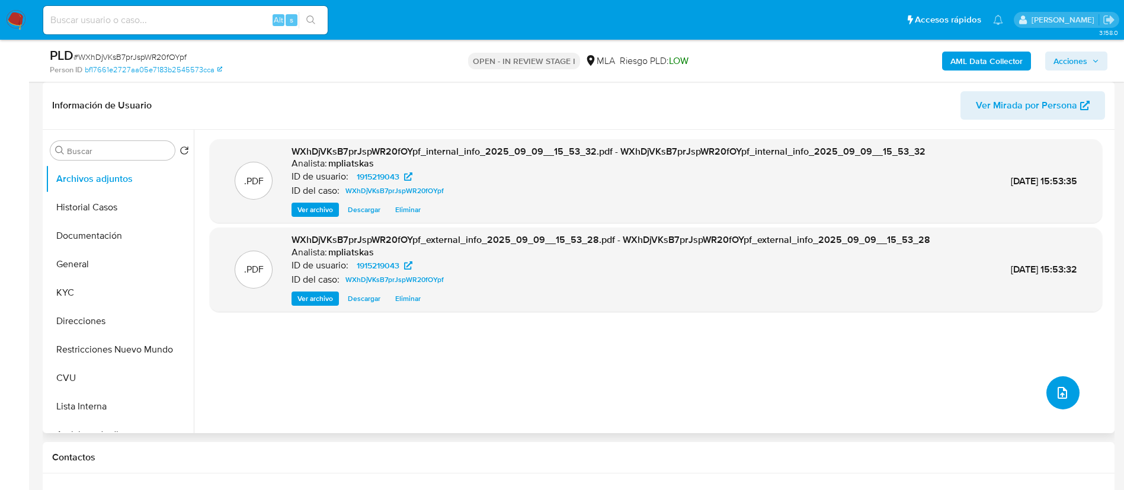
click at [1062, 387] on icon "upload-file" at bounding box center [1063, 393] width 14 height 14
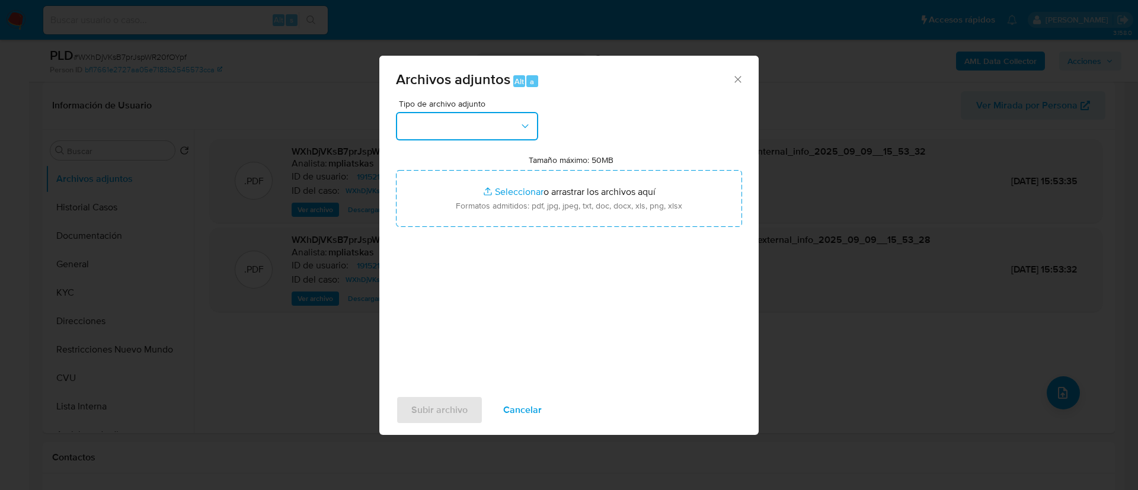
click at [495, 140] on button "button" at bounding box center [467, 126] width 142 height 28
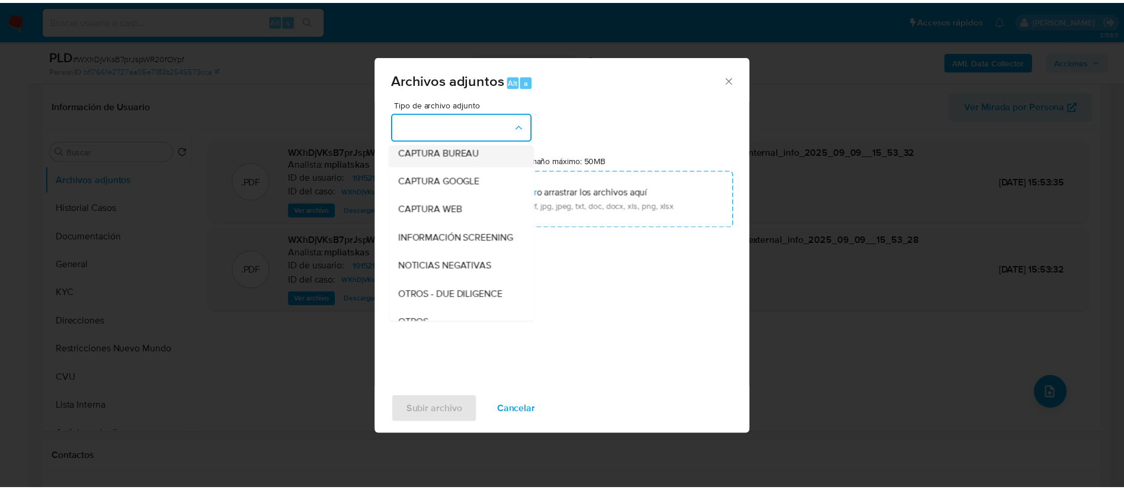
scroll to position [89, 0]
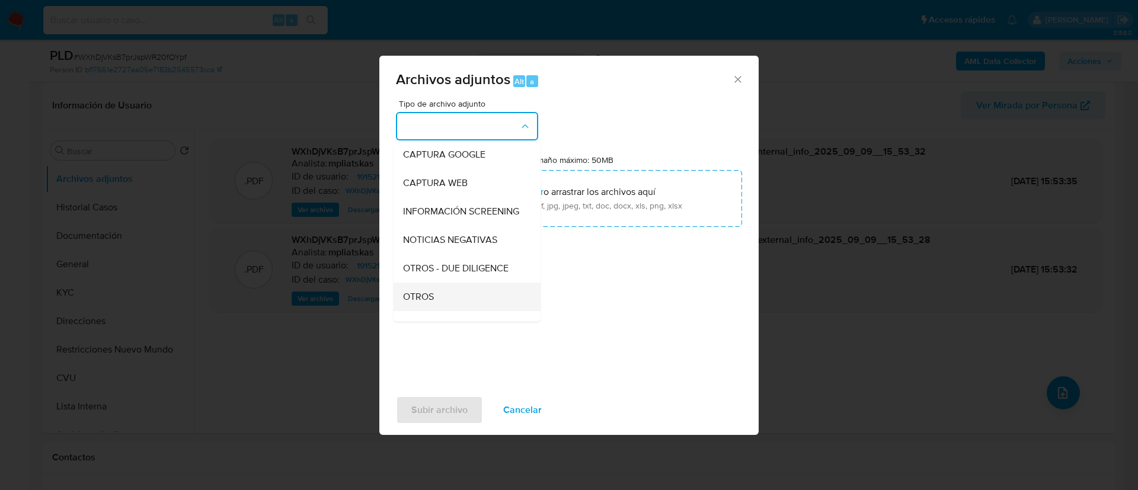
click at [448, 303] on div "OTROS" at bounding box center [463, 297] width 121 height 28
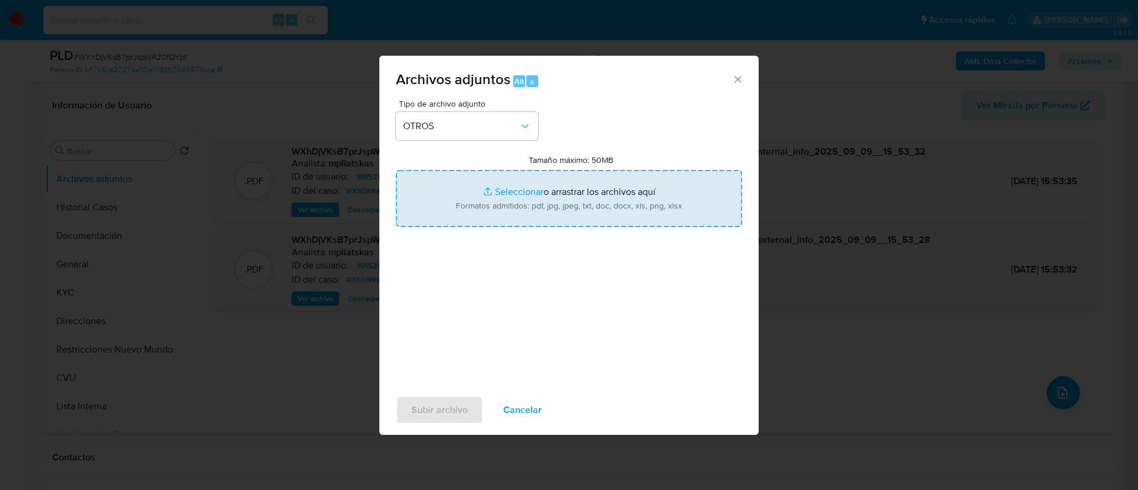
click at [536, 195] on input "Tamaño máximo: 50MB Seleccionar archivos" at bounding box center [569, 198] width 346 height 57
type input "C:\fakepath\1915219043 Movimientos.xlsx"
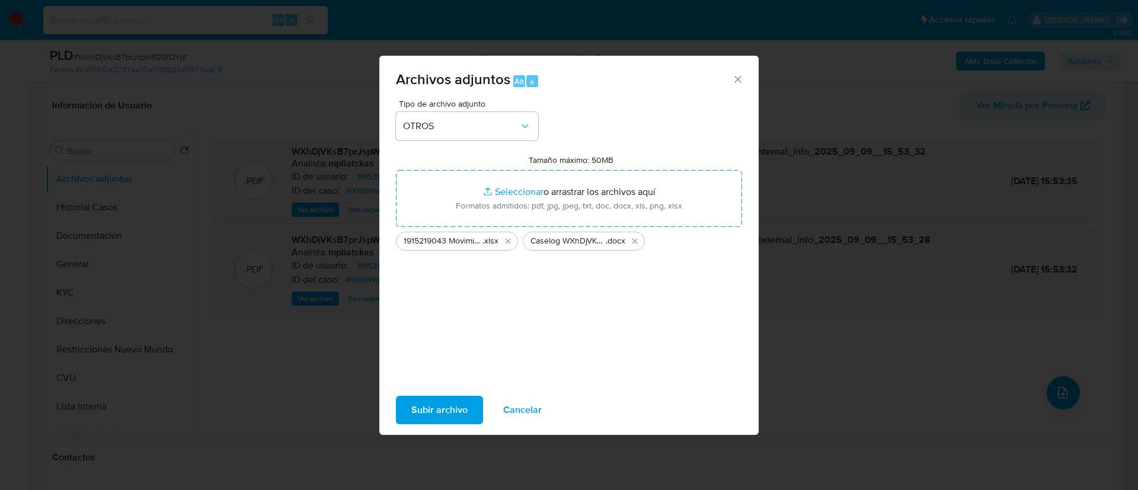
click at [454, 401] on span "Subir archivo" at bounding box center [439, 410] width 56 height 26
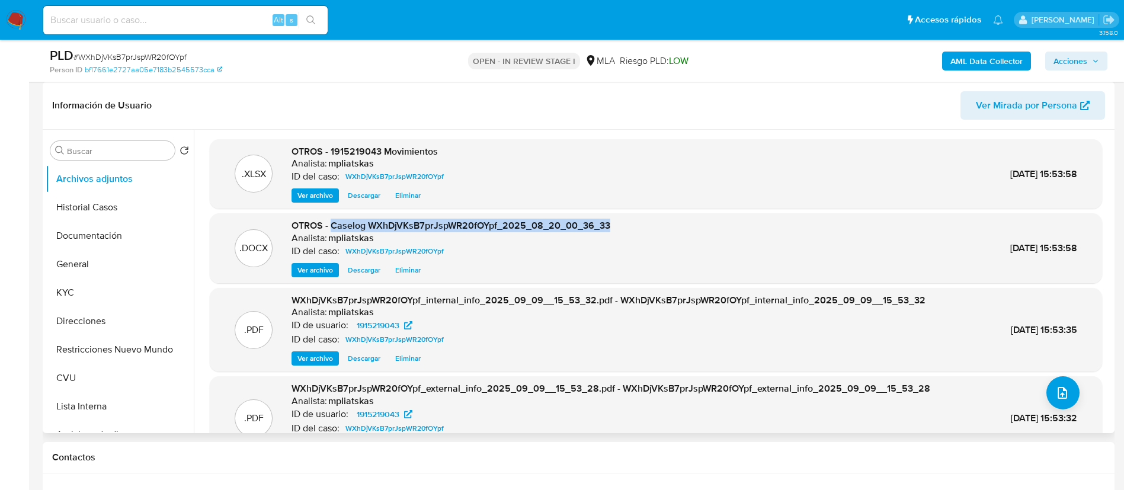
drag, startPoint x: 332, startPoint y: 219, endPoint x: 648, endPoint y: 222, distance: 315.9
click at [623, 218] on div ".DOCX OTROS - Caselog WXhDjVKsB7prJspWR20fOYpf_2025_08_20_00_36_33 Analista: mp…" at bounding box center [656, 248] width 893 height 70
copy span "Caselog WXhDjVKsB7prJspWR20fOYpf_2025_08_20_00_36_33"
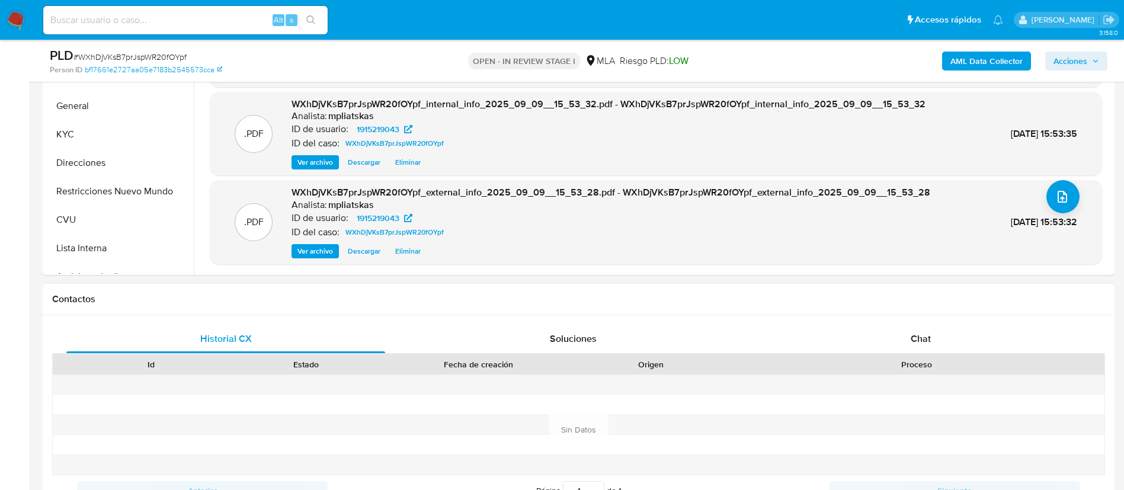
scroll to position [533, 0]
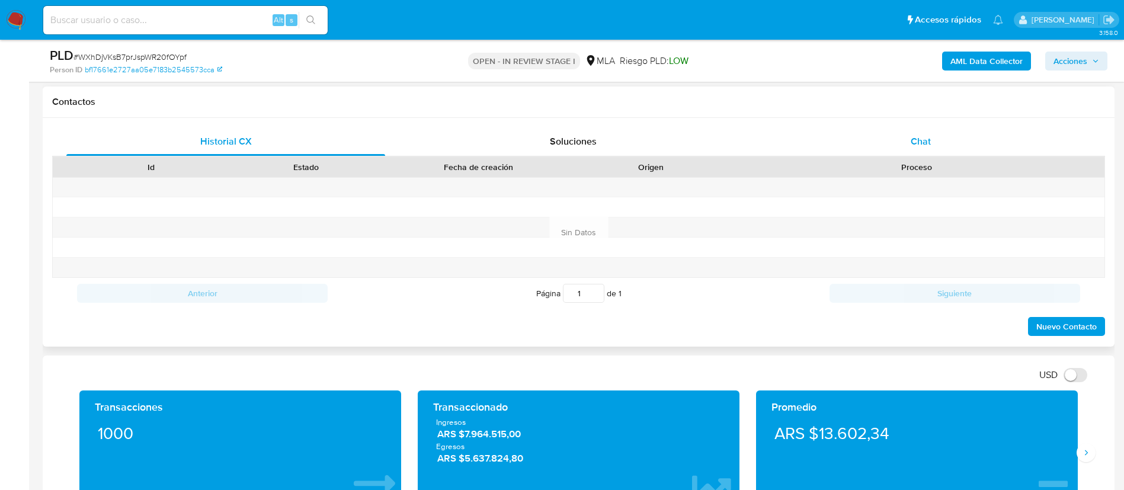
click at [905, 142] on div "Chat" at bounding box center [921, 141] width 319 height 28
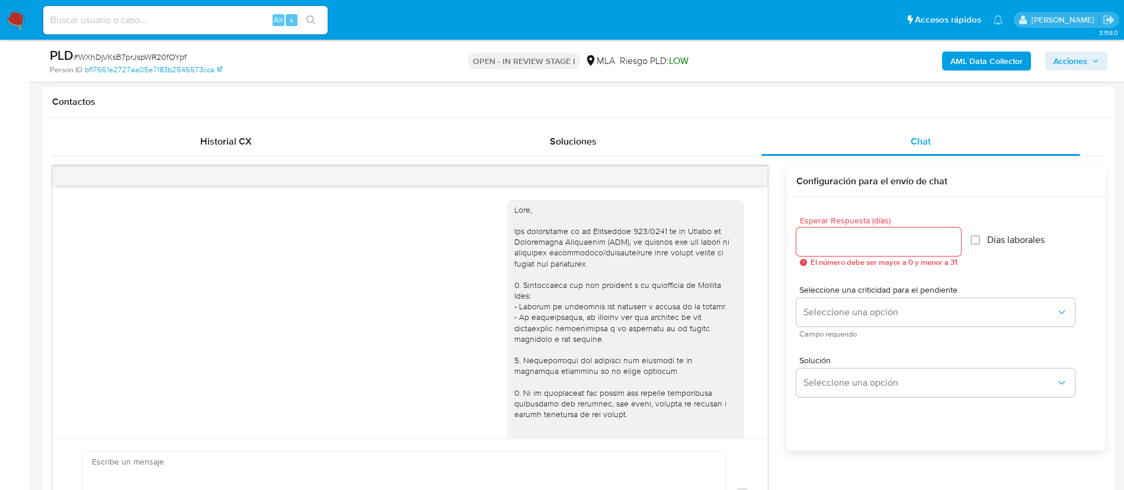
scroll to position [392, 0]
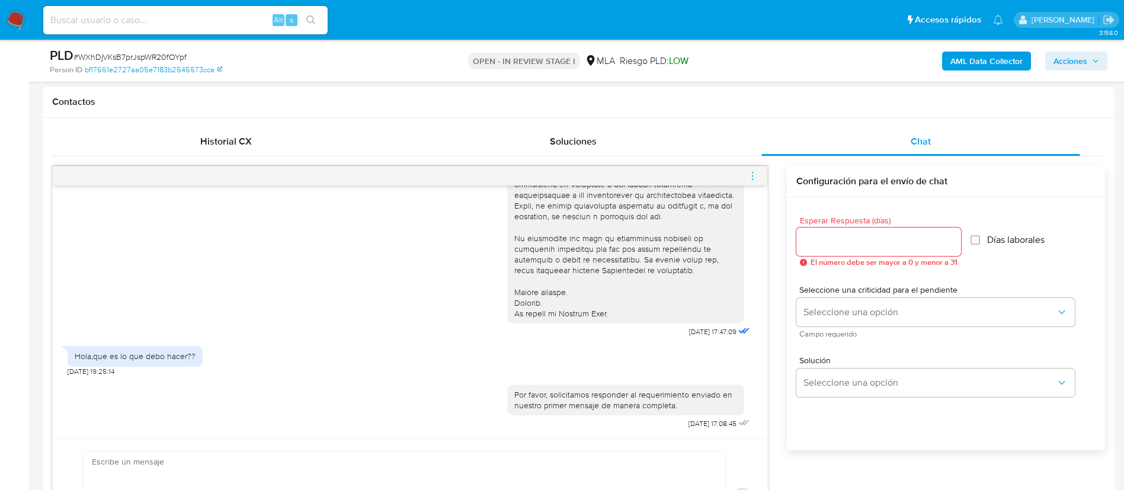
click at [757, 176] on icon "menu-action" at bounding box center [752, 176] width 11 height 11
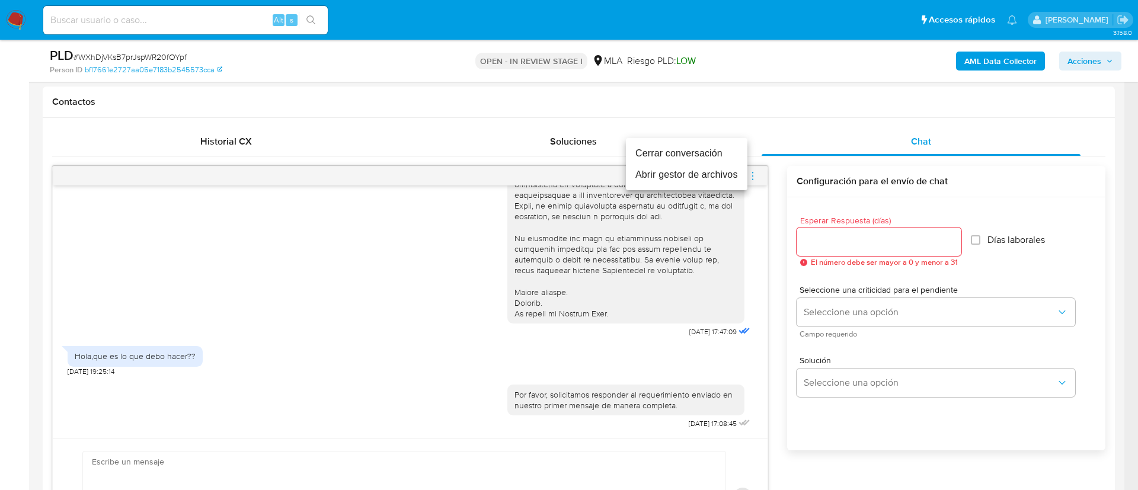
click at [714, 155] on li "Cerrar conversación" at bounding box center [687, 153] width 122 height 21
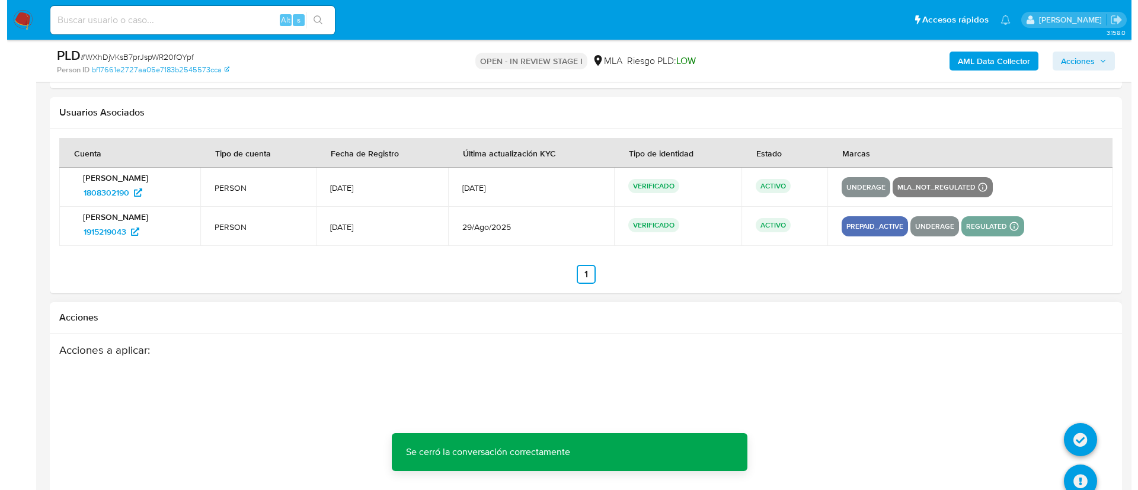
scroll to position [2135, 0]
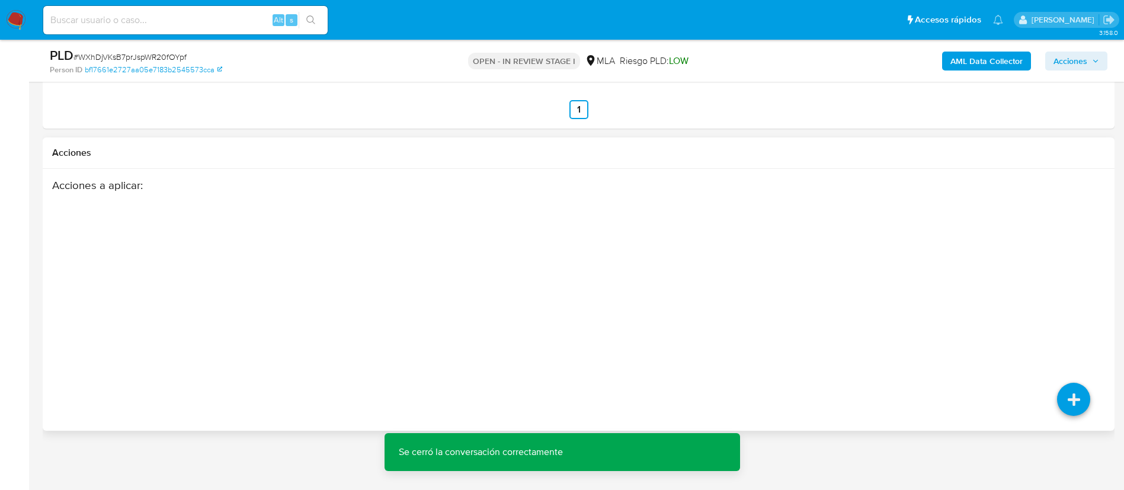
click at [1093, 305] on div "Acciones a aplicar :" at bounding box center [578, 273] width 1053 height 190
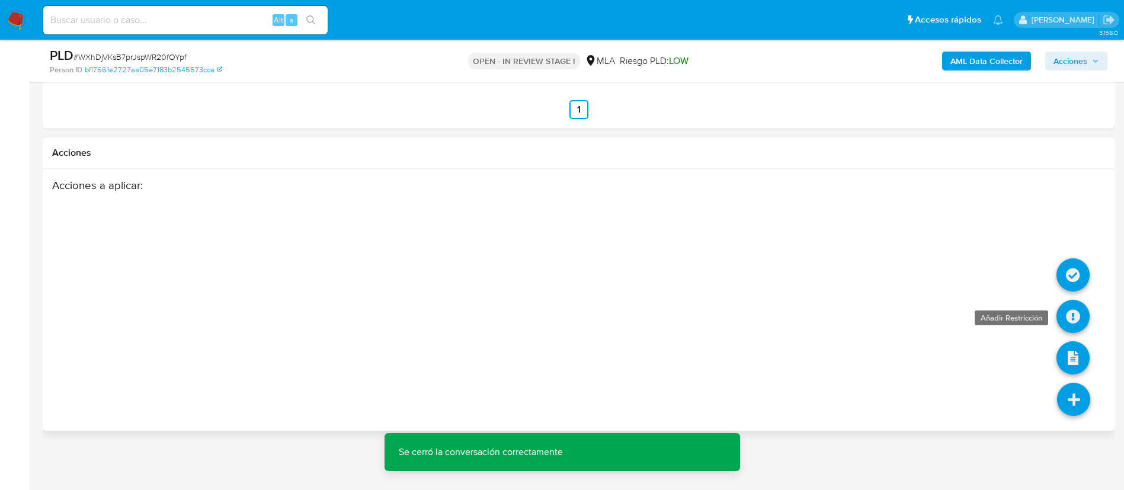
click at [1078, 309] on icon at bounding box center [1073, 316] width 33 height 33
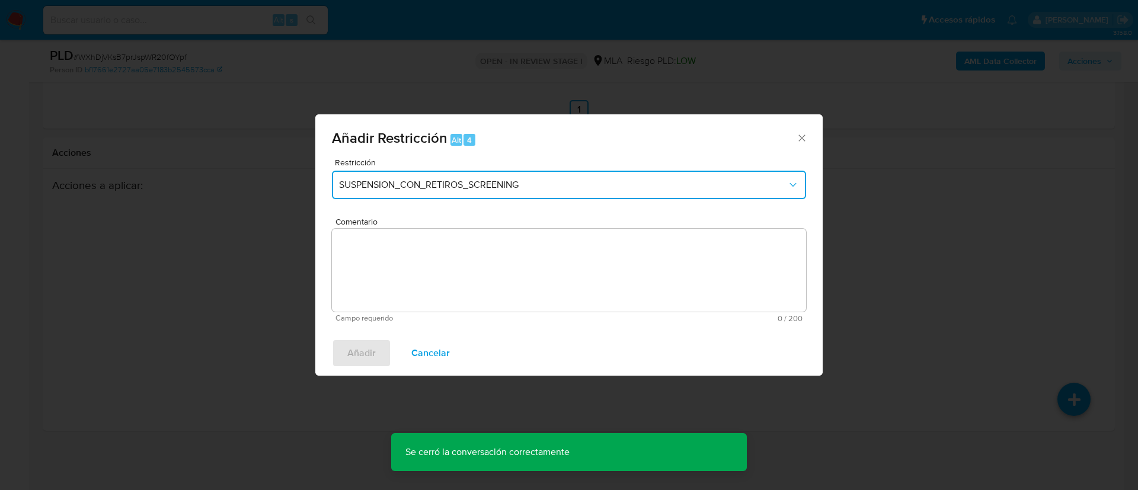
click at [423, 176] on button "SUSPENSION_CON_RETIROS_SCREENING" at bounding box center [569, 185] width 474 height 28
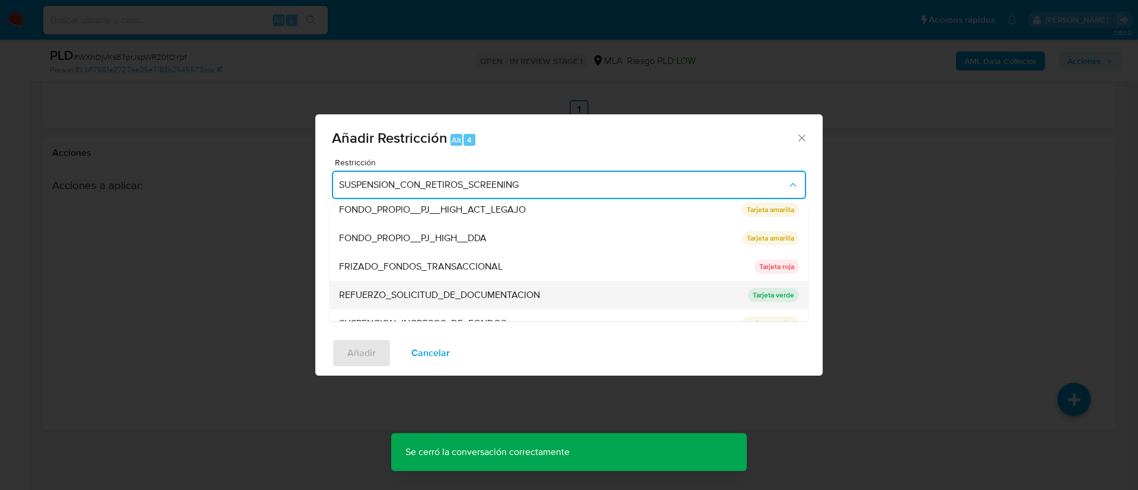
scroll to position [251, 0]
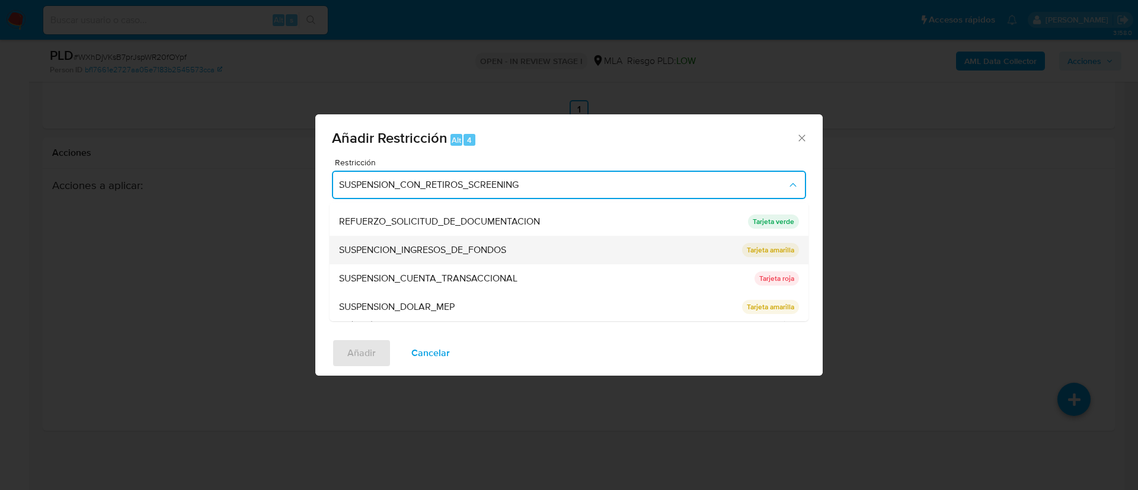
click at [442, 255] on span "SUSPENCION_INGRESOS_DE_FONDOS" at bounding box center [422, 250] width 167 height 12
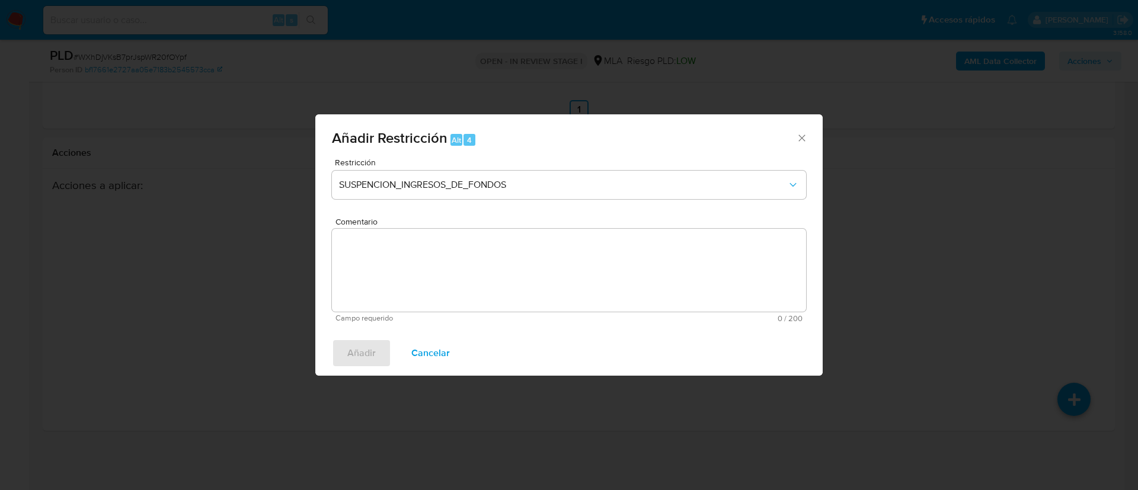
click at [442, 199] on div "Restricción SUSPENCION_INGRESOS_DE_FONDOS" at bounding box center [569, 186] width 474 height 56
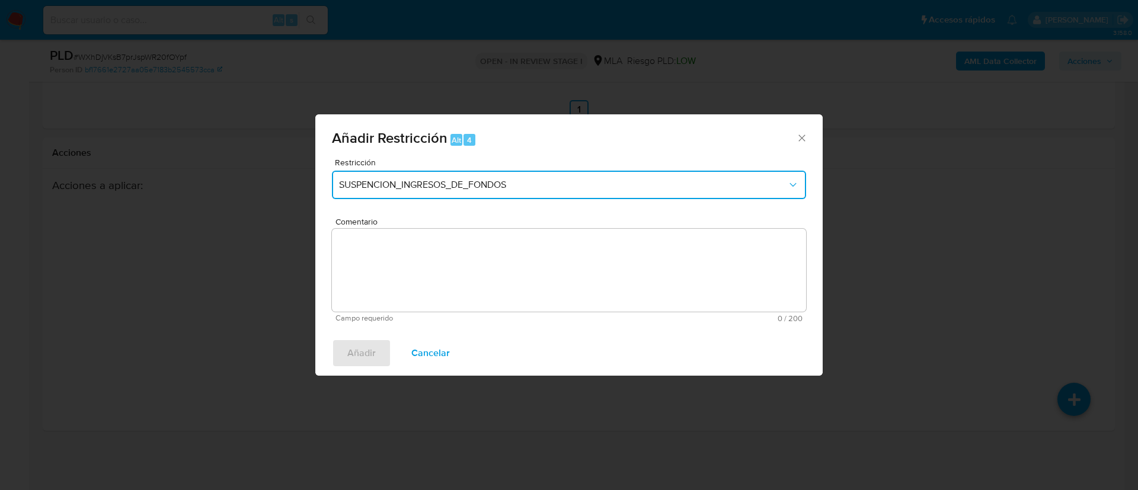
click at [440, 188] on span "SUSPENCION_INGRESOS_DE_FONDOS" at bounding box center [563, 185] width 448 height 12
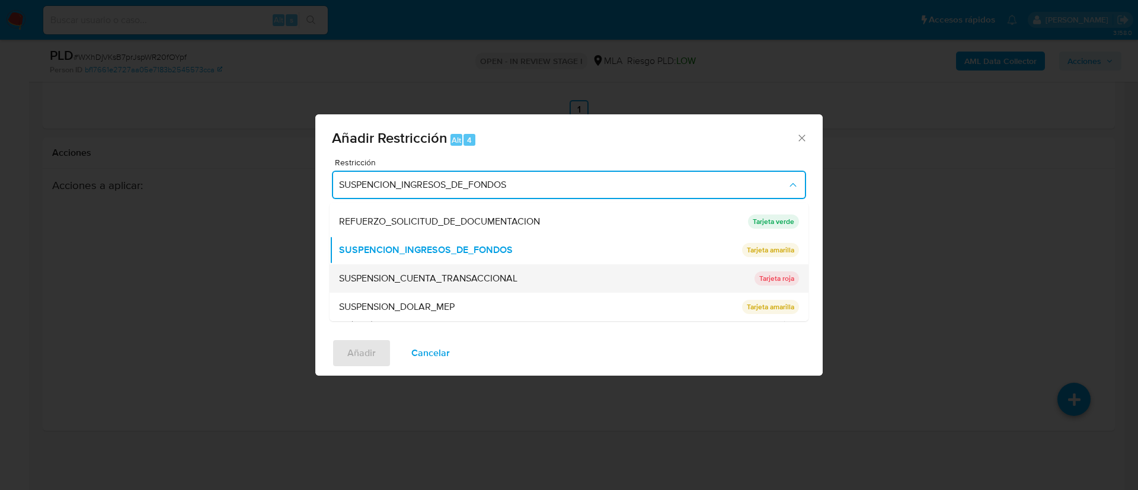
click at [463, 275] on span "SUSPENSION_CUENTA_TRANSACCIONAL" at bounding box center [428, 279] width 178 height 12
click at [463, 275] on textarea "Comentario" at bounding box center [569, 270] width 474 height 83
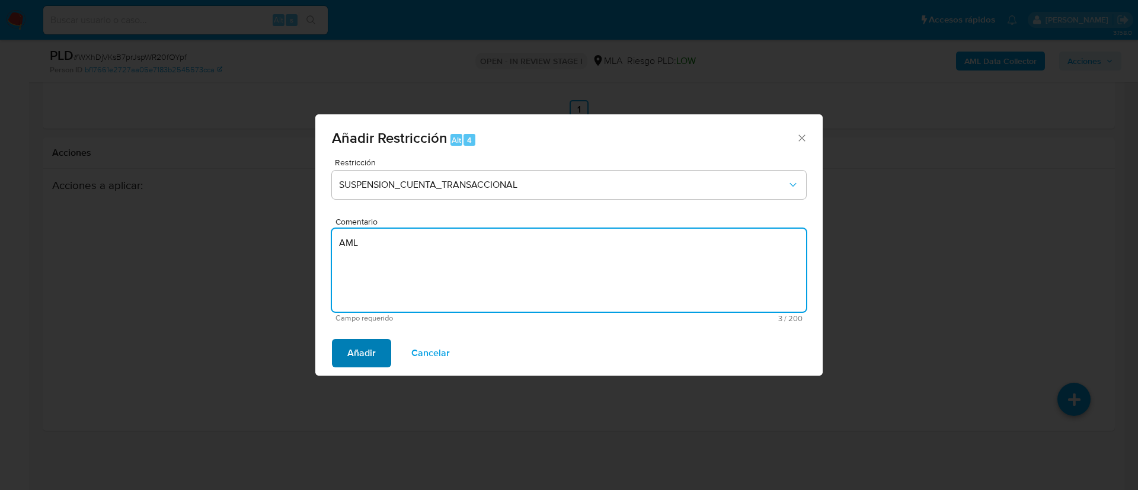
type textarea "AML"
click at [362, 353] on span "Añadir" at bounding box center [361, 353] width 28 height 26
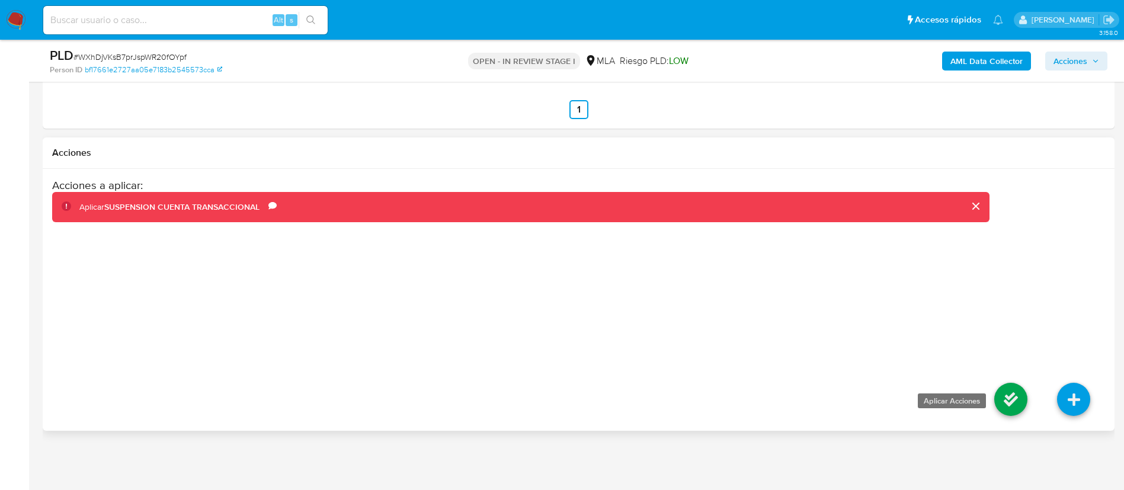
click at [1010, 408] on icon at bounding box center [1011, 399] width 33 height 33
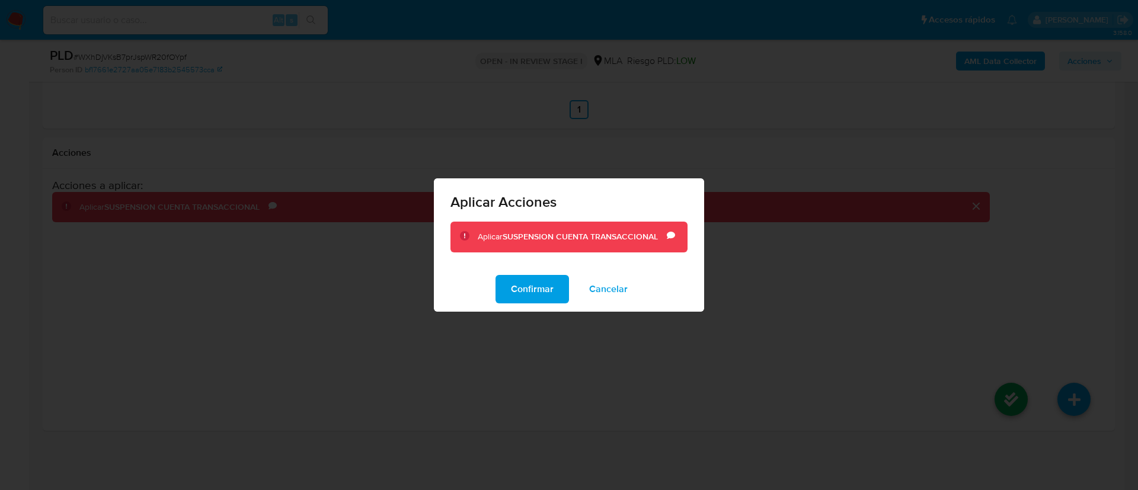
click at [541, 271] on div "Confirmar Cancelar" at bounding box center [569, 289] width 270 height 45
click at [536, 282] on span "Confirmar" at bounding box center [532, 289] width 43 height 26
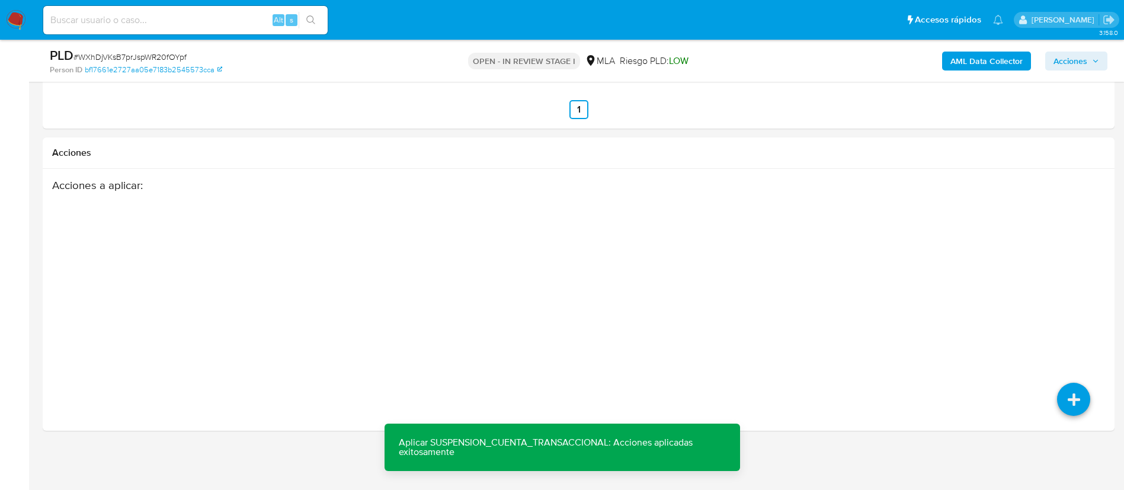
drag, startPoint x: 1080, startPoint y: 60, endPoint x: 1072, endPoint y: 63, distance: 8.8
click at [1080, 59] on span "Acciones" at bounding box center [1071, 61] width 34 height 19
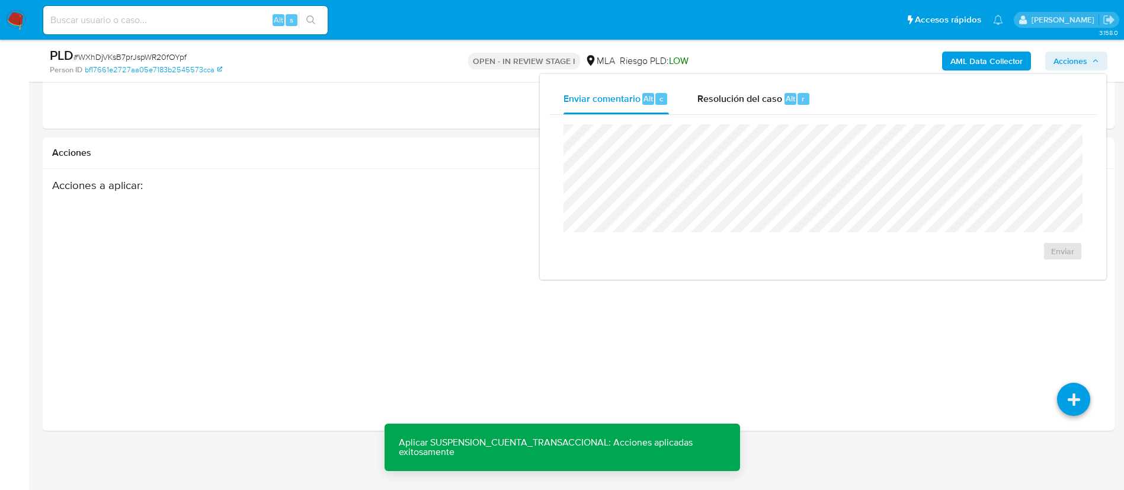
click at [795, 233] on div "Enviar" at bounding box center [823, 192] width 519 height 136
click at [758, 108] on div "Resolución del caso Alt r" at bounding box center [754, 99] width 113 height 31
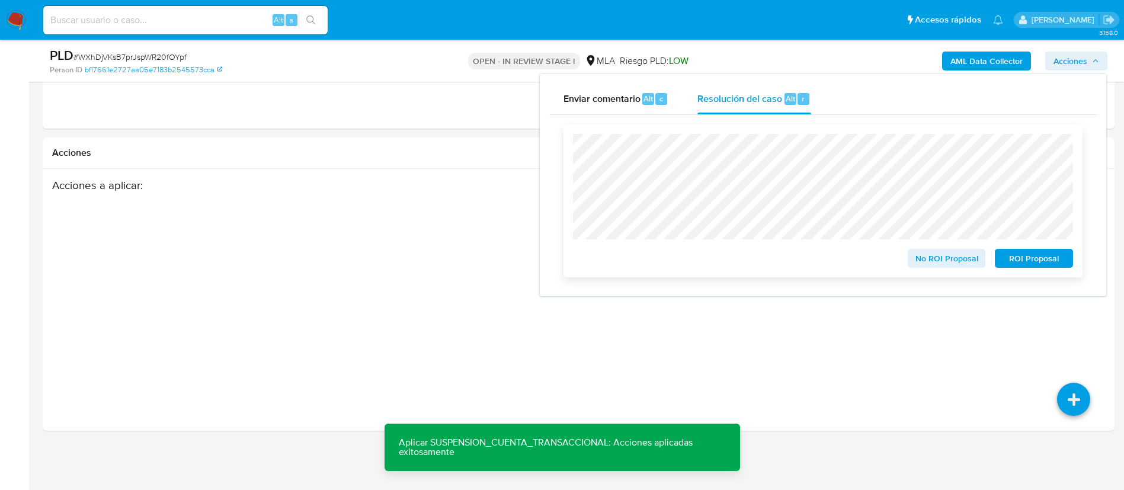
click at [1041, 263] on span "ROI Proposal" at bounding box center [1034, 258] width 62 height 17
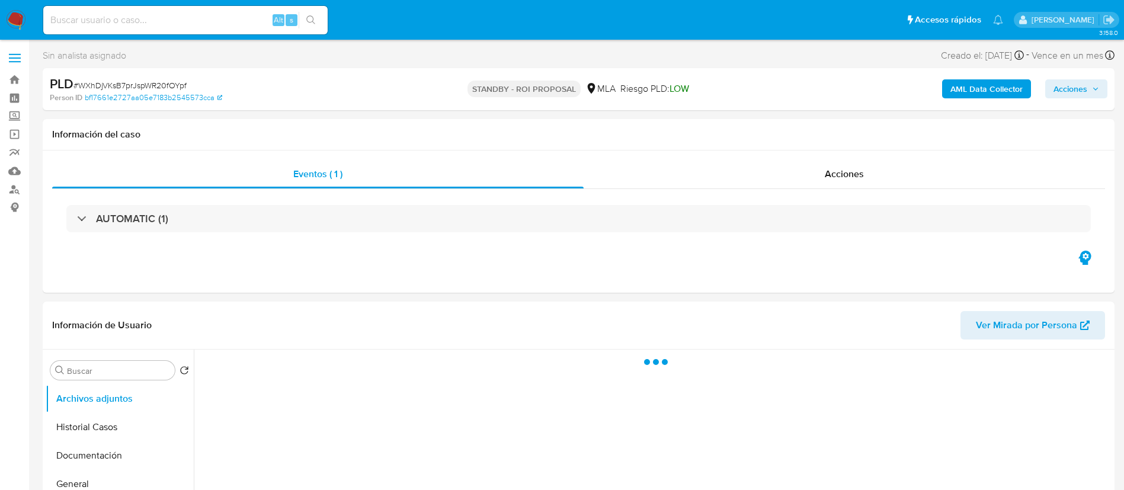
click at [252, 28] on div "Alt s" at bounding box center [185, 20] width 284 height 28
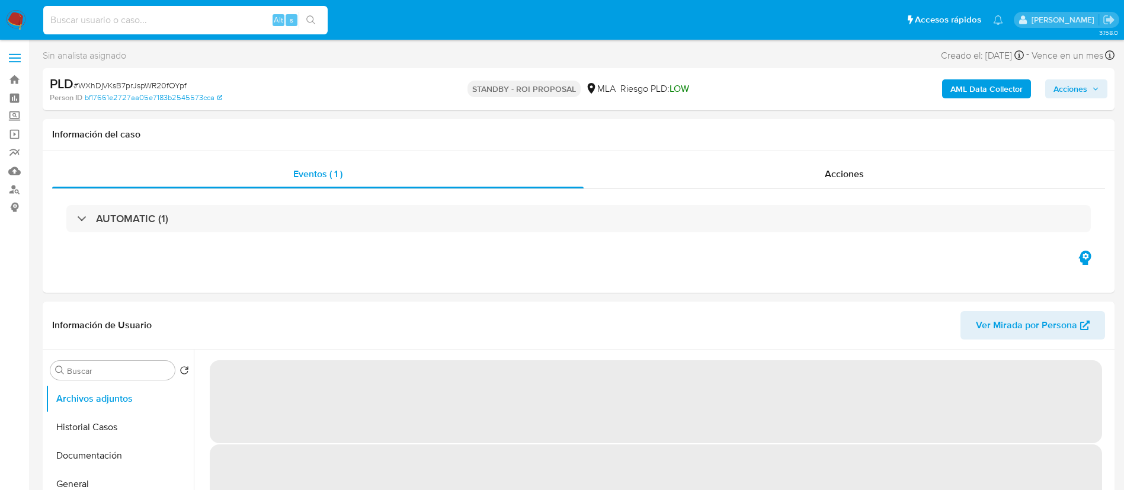
click at [257, 18] on input at bounding box center [185, 19] width 284 height 15
paste input "ESEvgmilJjEXue4FxoaDbXLK"
type input "ESEvgmilJjEXue4FxoaDbXLK"
select select "10"
type input "ESEvgmilJjEXue4FxoaDbXLK"
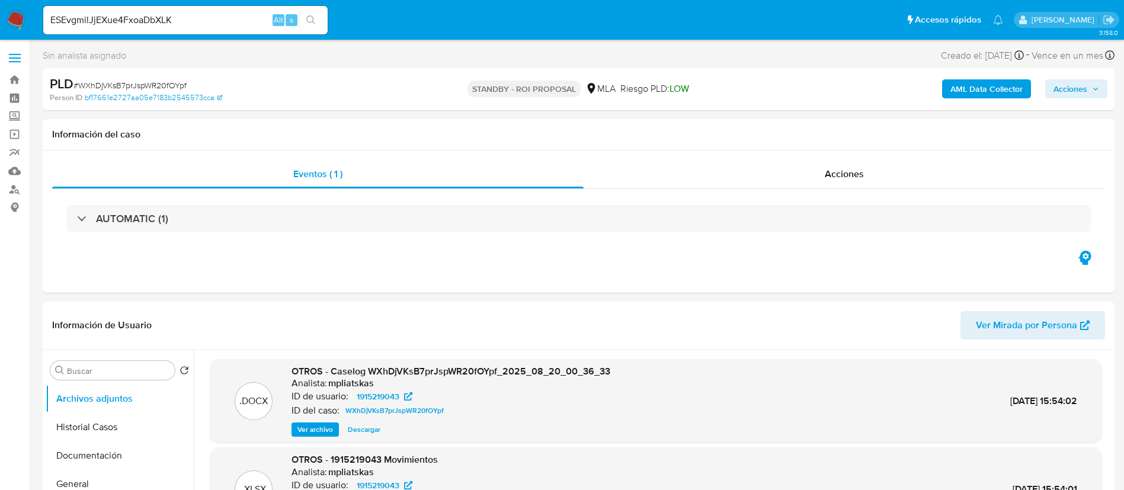
click at [318, 28] on button "search-icon" at bounding box center [311, 20] width 24 height 17
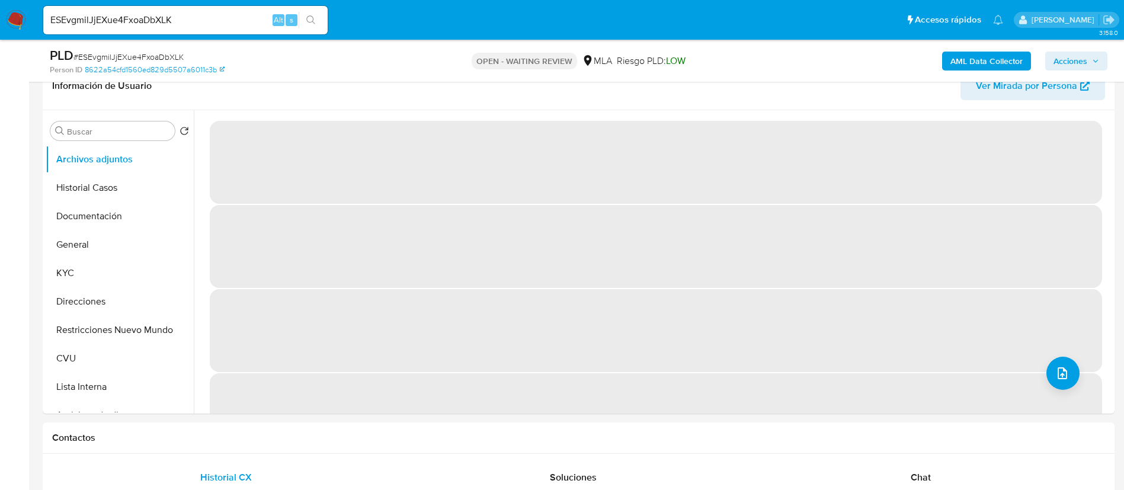
scroll to position [356, 0]
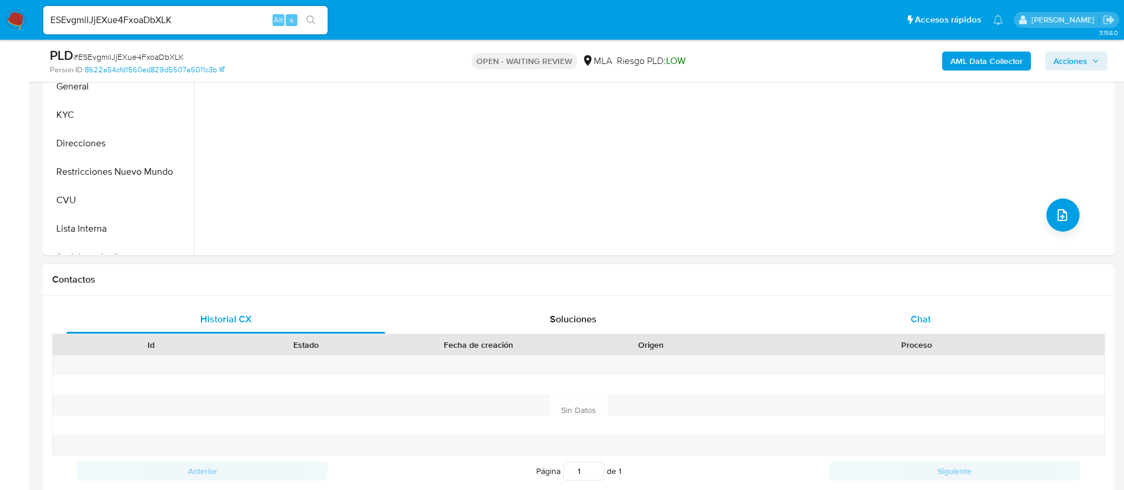
click at [861, 317] on div "Chat" at bounding box center [921, 319] width 319 height 28
select select "10"
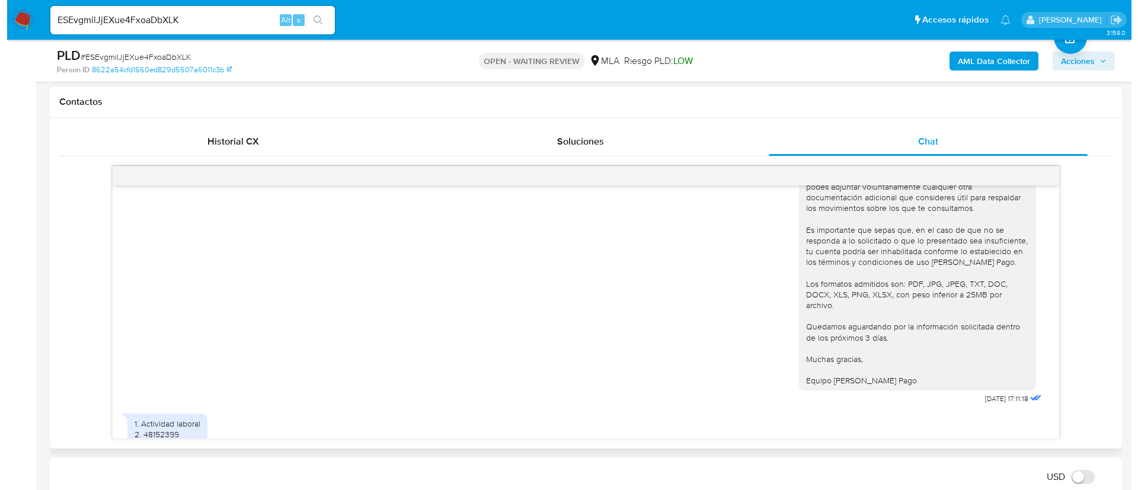
scroll to position [1045, 0]
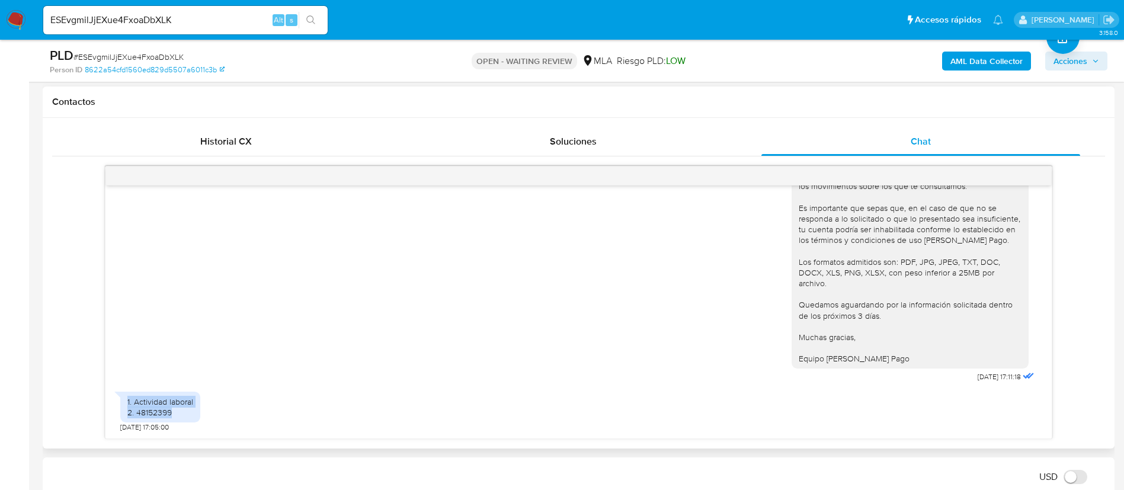
drag, startPoint x: 126, startPoint y: 401, endPoint x: 177, endPoint y: 409, distance: 51.6
click at [177, 409] on div "1. Actividad laboral 2. 48152399" at bounding box center [160, 407] width 80 height 31
copy div "1. Actividad laboral 2. 48152399"
click at [965, 59] on b "AML Data Collector" at bounding box center [987, 61] width 72 height 19
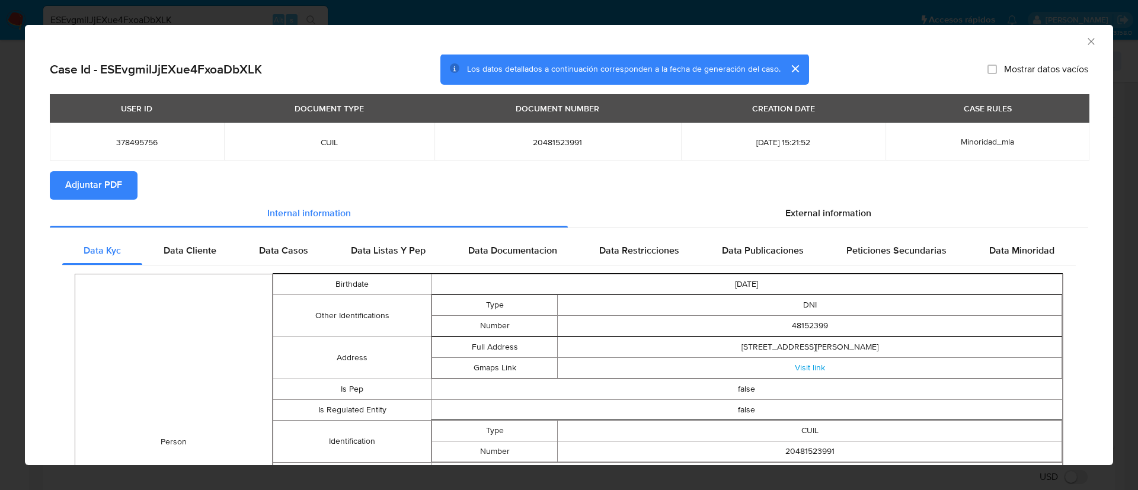
click at [108, 180] on span "Adjuntar PDF" at bounding box center [93, 185] width 57 height 26
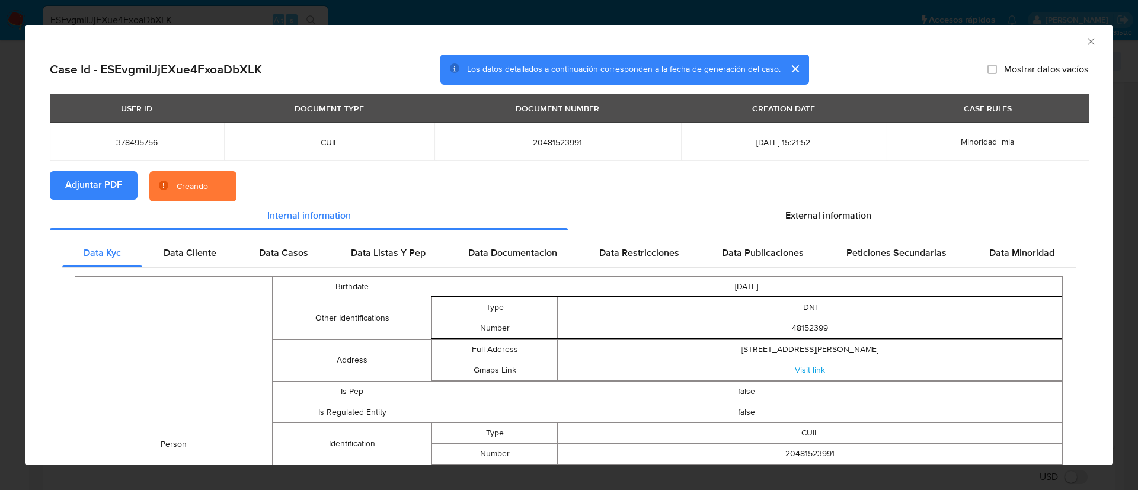
click at [127, 142] on span "378495756" at bounding box center [137, 142] width 146 height 11
copy span "378495756"
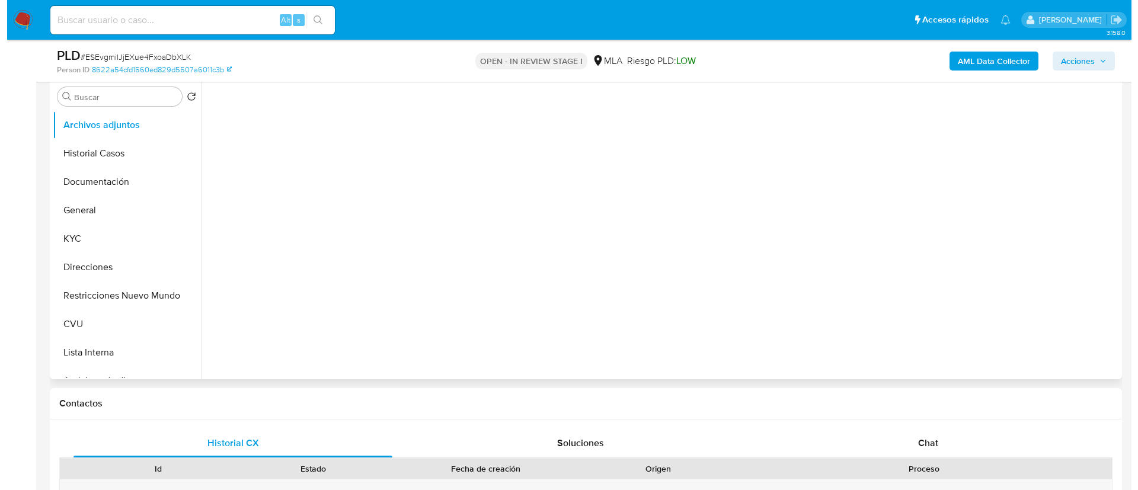
scroll to position [178, 0]
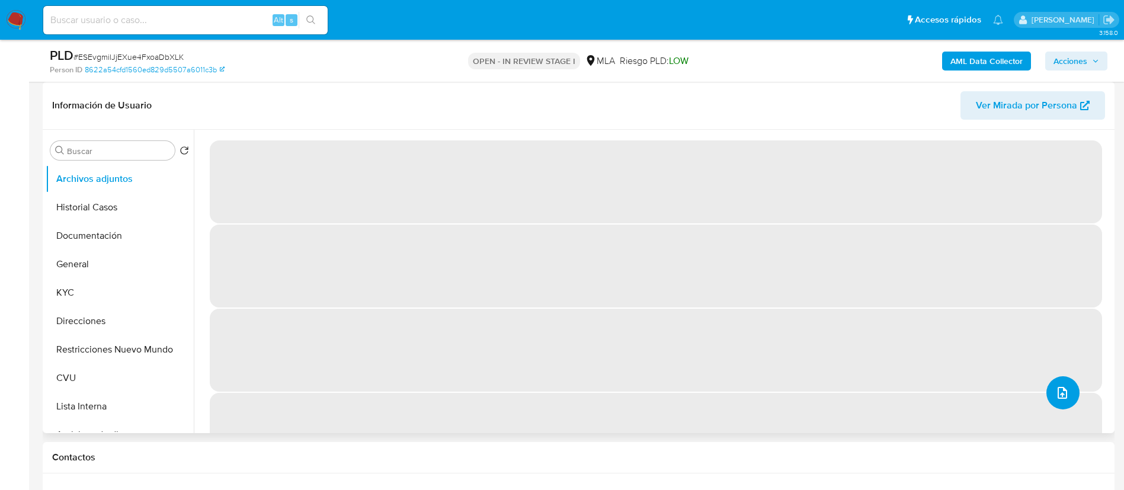
click at [1065, 405] on button "upload-file" at bounding box center [1063, 392] width 33 height 33
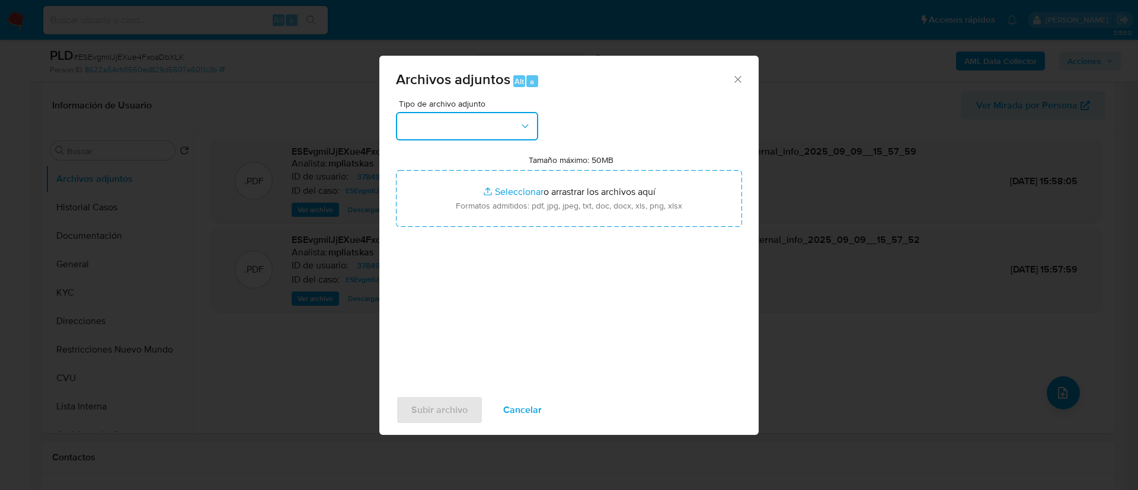
select select "10"
click at [497, 124] on button "button" at bounding box center [467, 126] width 142 height 28
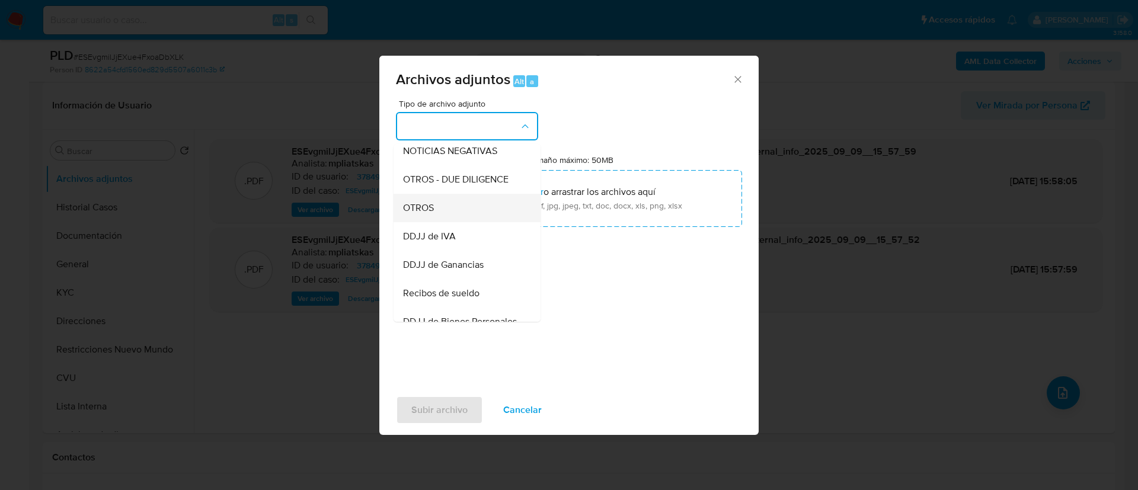
click at [475, 222] on div "OTROS" at bounding box center [463, 208] width 121 height 28
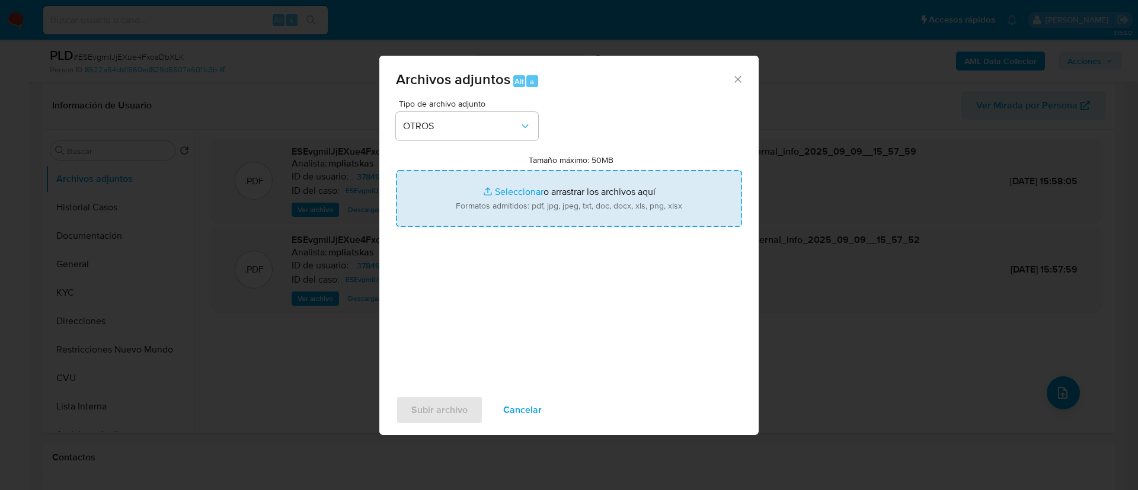
click at [477, 226] on input "Tamaño máximo: 50MB Seleccionar archivos" at bounding box center [569, 198] width 346 height 57
type input "C:\fakepath\378495756 Movimientos.xlsx"
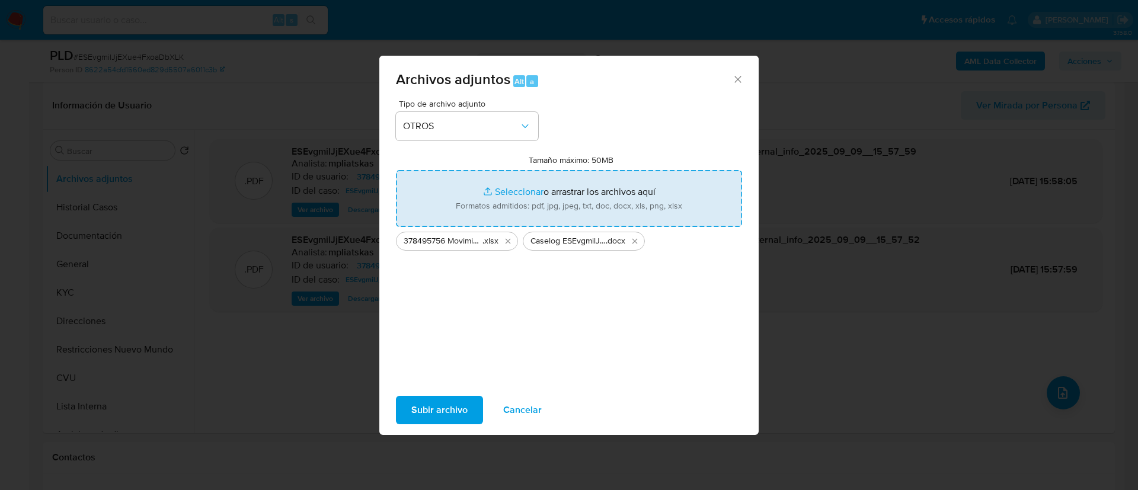
click at [463, 410] on span "Subir archivo" at bounding box center [439, 410] width 56 height 26
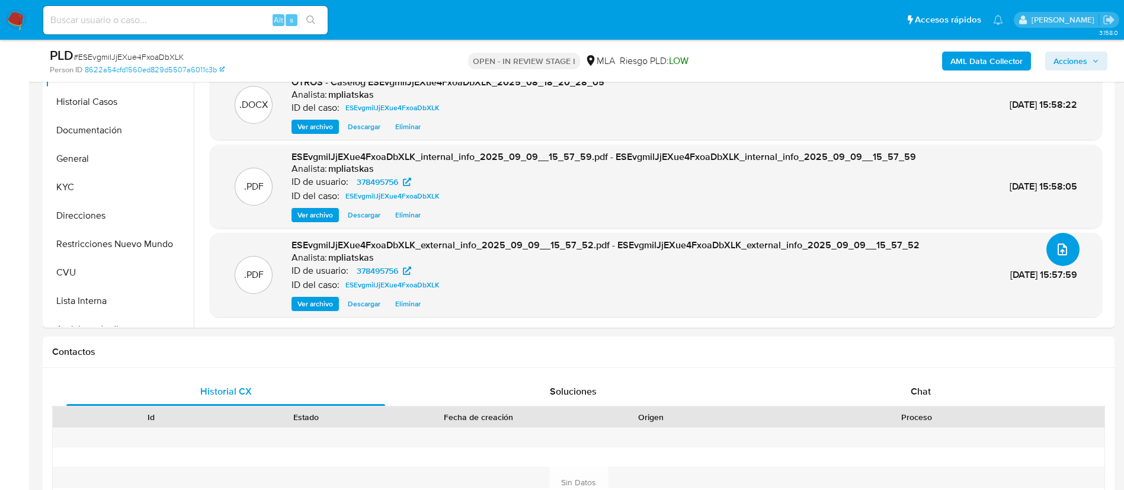
scroll to position [533, 0]
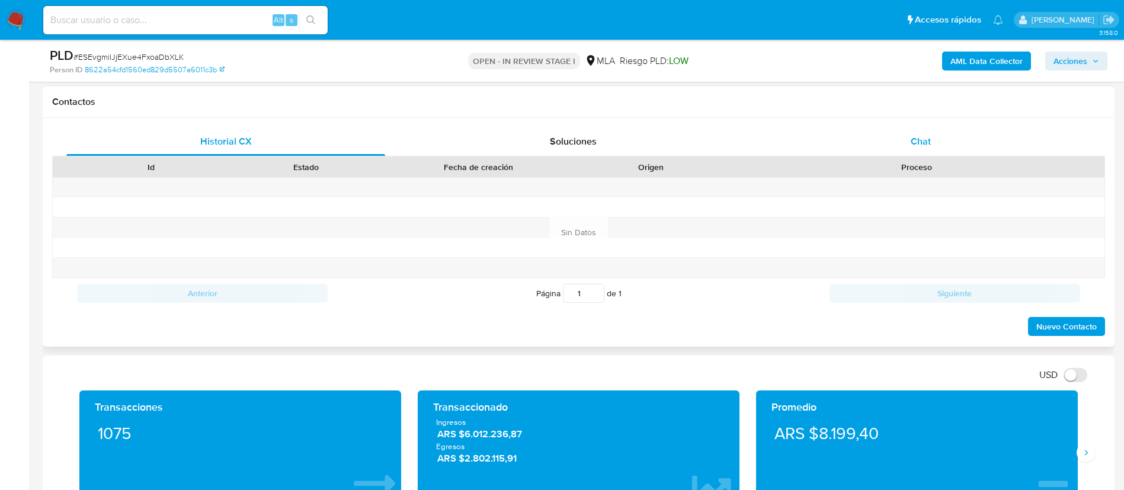
click at [859, 133] on div "Chat" at bounding box center [921, 141] width 319 height 28
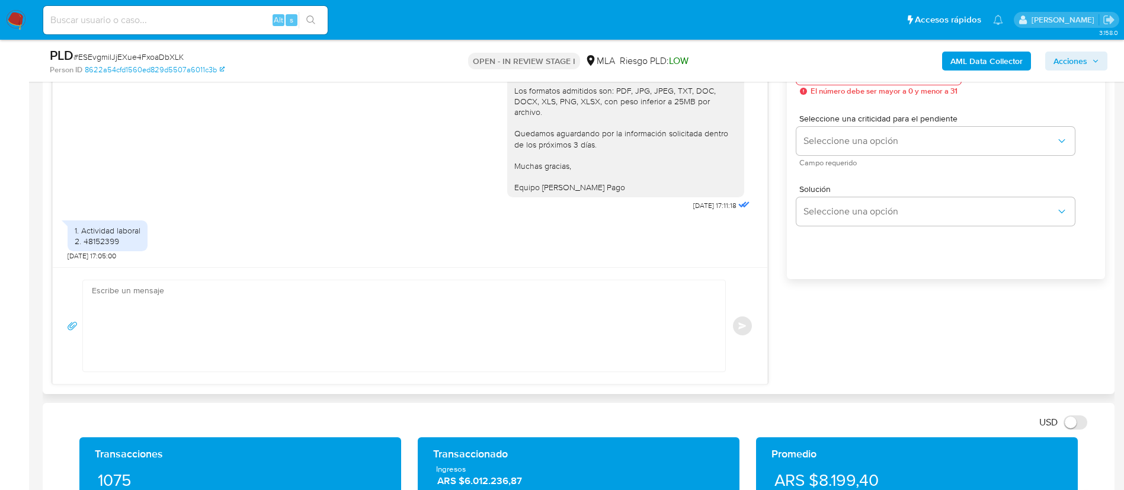
scroll to position [711, 0]
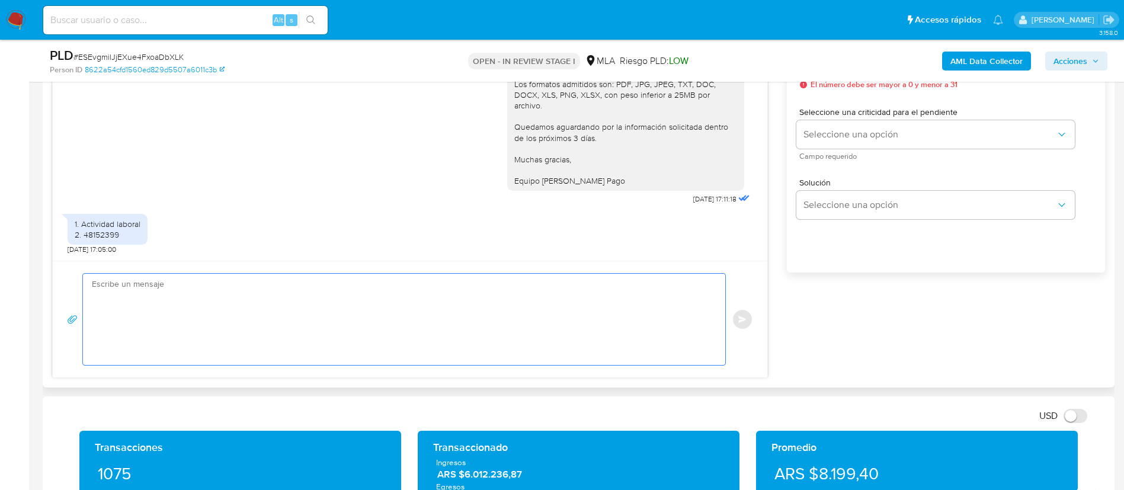
click at [426, 343] on textarea at bounding box center [401, 319] width 619 height 91
paste textarea "Analizamos tu caso y verificamos que no te encontrás registrado impositivamente…"
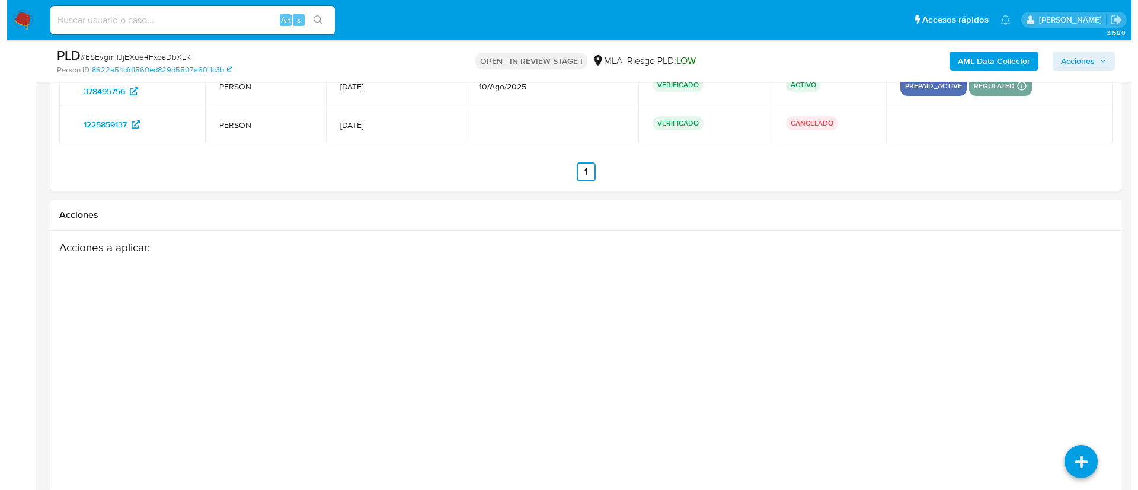
scroll to position [2161, 0]
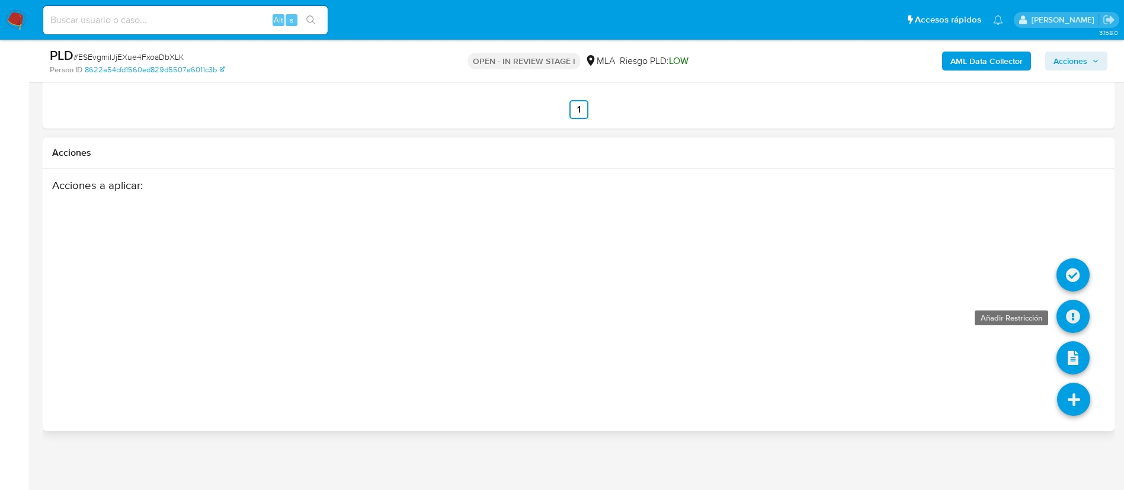
type textarea "Analizamos tu caso y verificamos que no te encontrás registrado impositivamente…"
click at [1063, 310] on icon at bounding box center [1073, 316] width 33 height 33
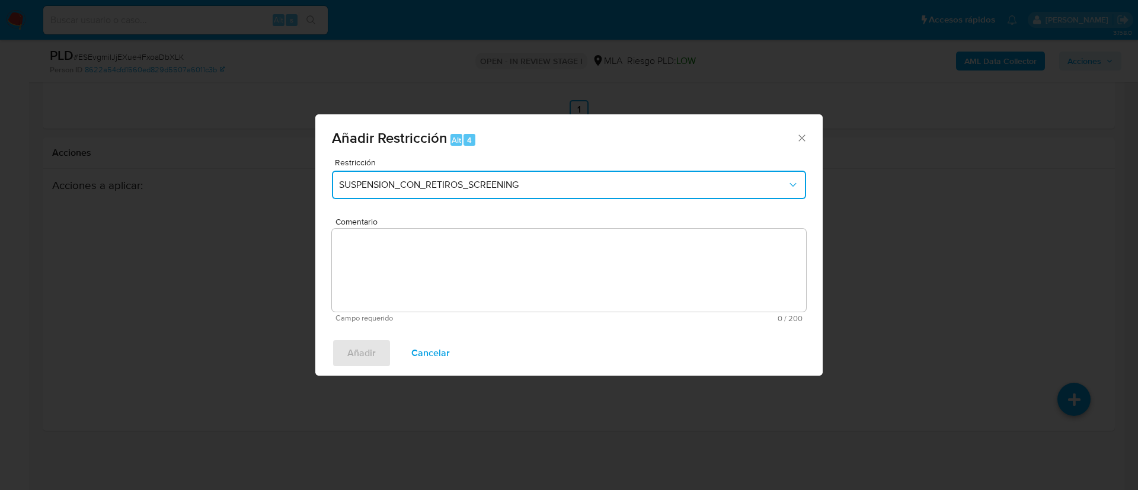
click at [491, 176] on button "SUSPENSION_CON_RETIROS_SCREENING" at bounding box center [569, 185] width 474 height 28
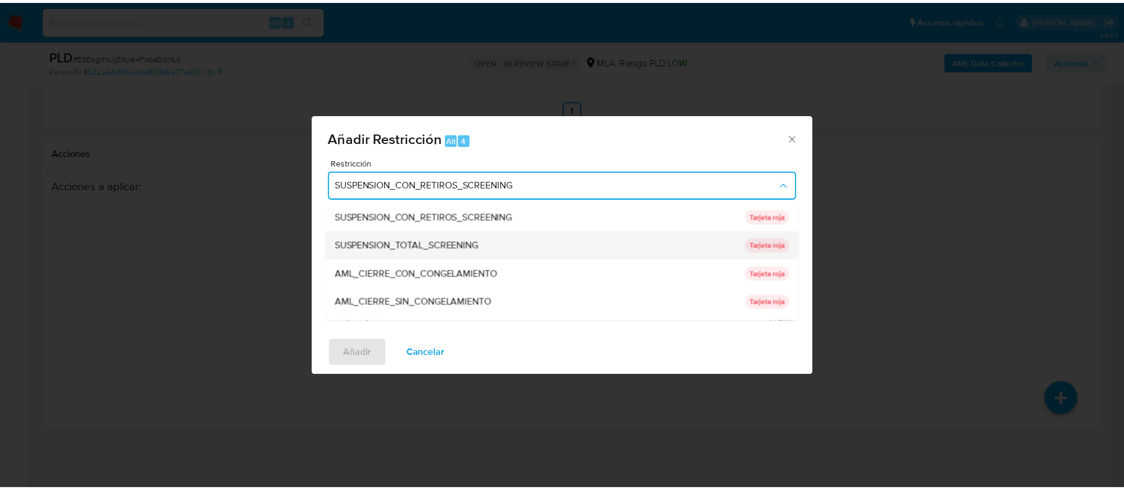
scroll to position [251, 0]
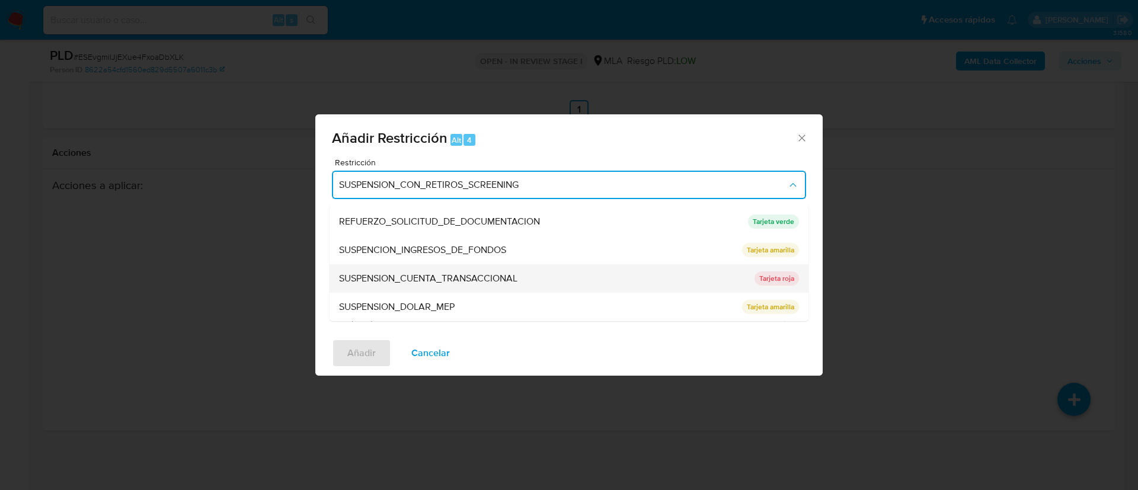
click at [485, 268] on div "SUSPENSION_CUENTA_TRANSACCIONAL" at bounding box center [543, 278] width 408 height 28
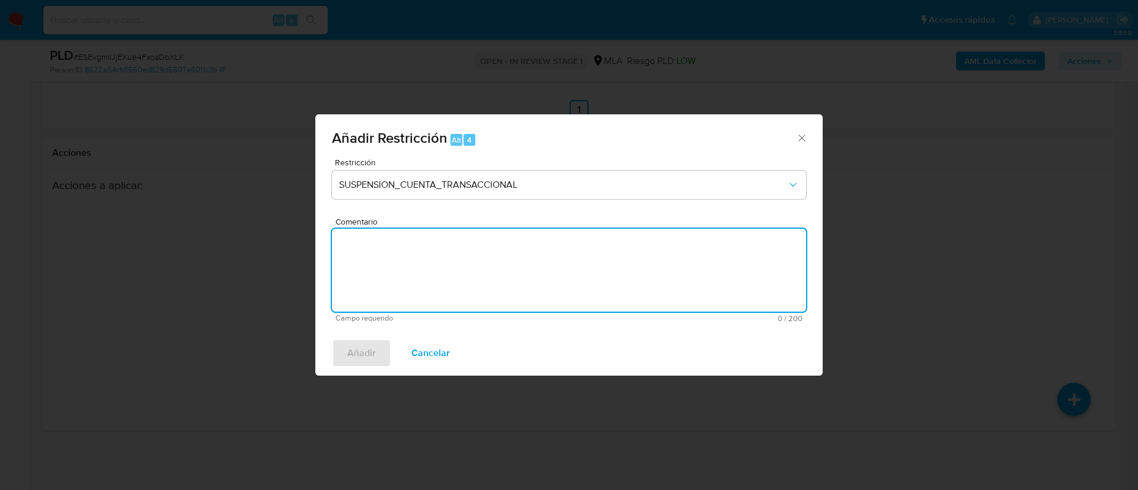
click at [485, 267] on textarea "Comentario" at bounding box center [569, 270] width 474 height 83
type textarea "AML"
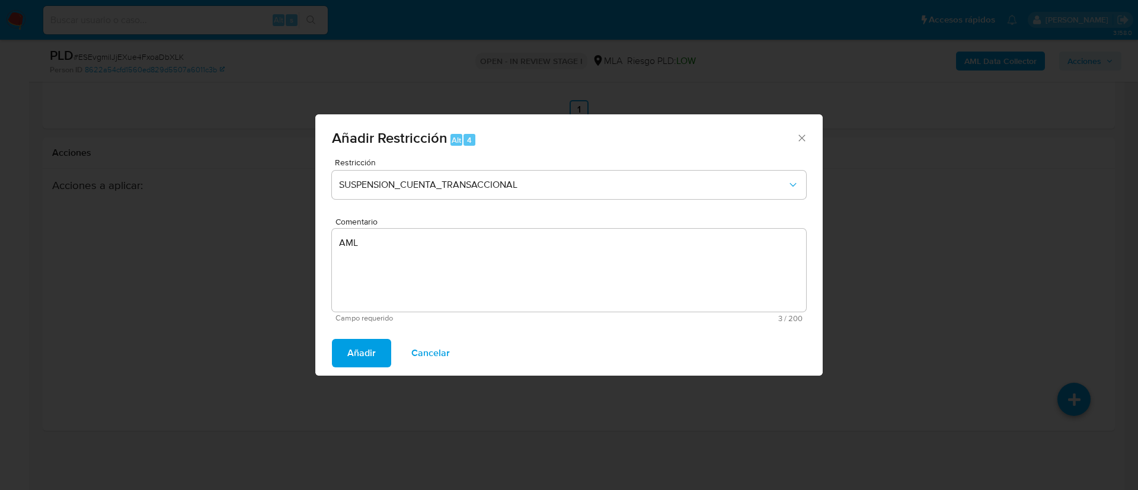
drag, startPoint x: 367, startPoint y: 344, endPoint x: 999, endPoint y: 386, distance: 633.8
click at [367, 344] on span "Añadir" at bounding box center [361, 353] width 28 height 26
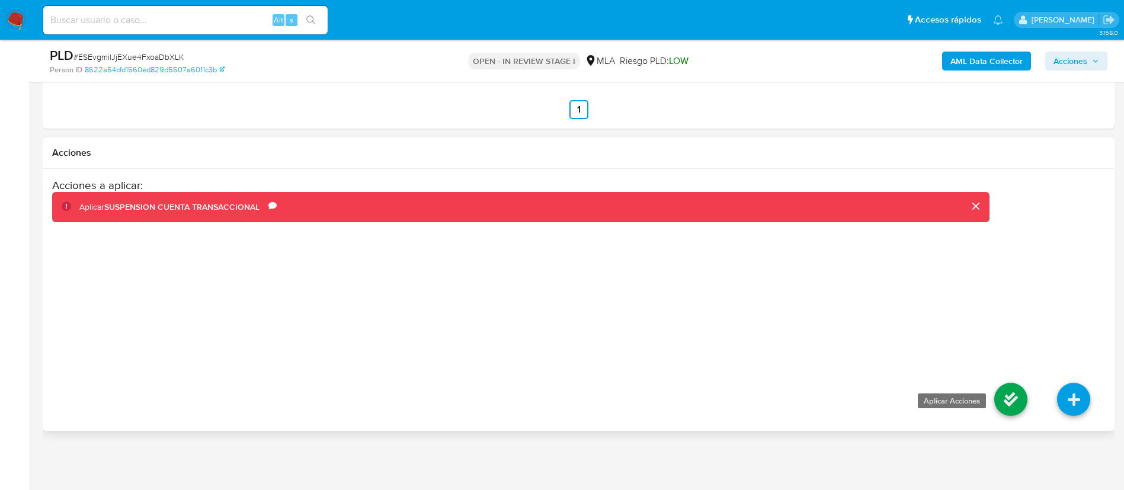
click at [1027, 402] on icon at bounding box center [1011, 399] width 33 height 33
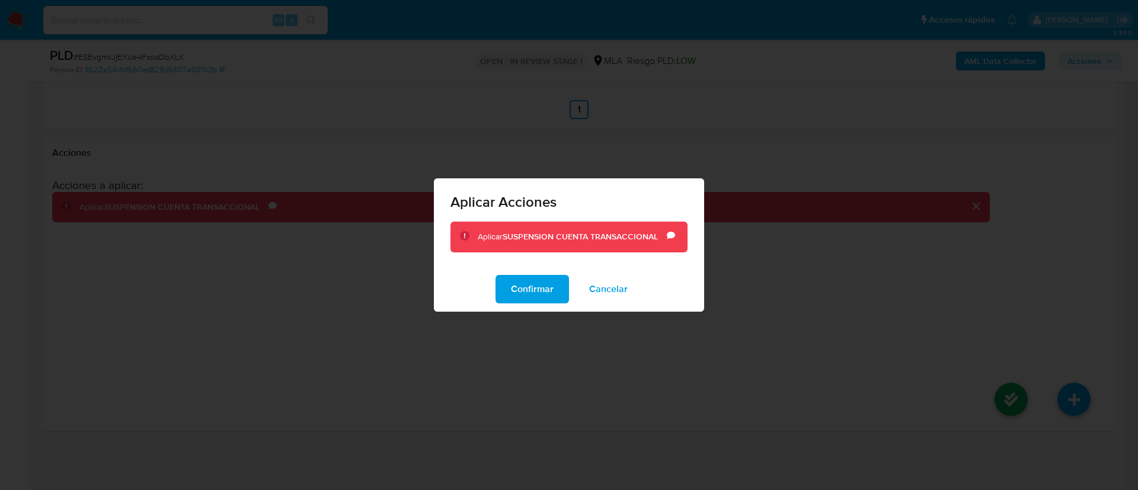
click at [524, 271] on div "Confirmar Cancelar" at bounding box center [569, 289] width 270 height 45
click at [526, 292] on span "Confirmar" at bounding box center [532, 289] width 43 height 26
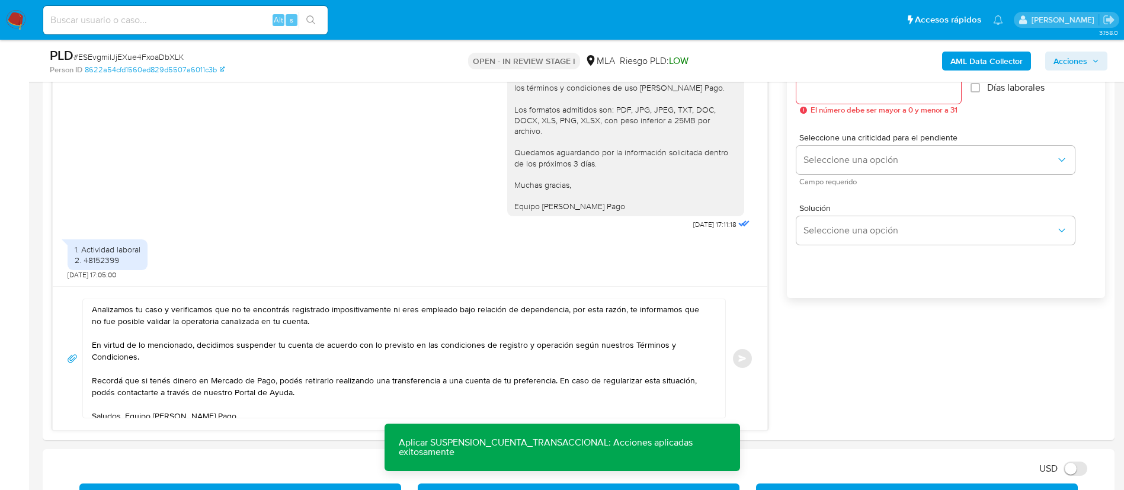
scroll to position [650, 0]
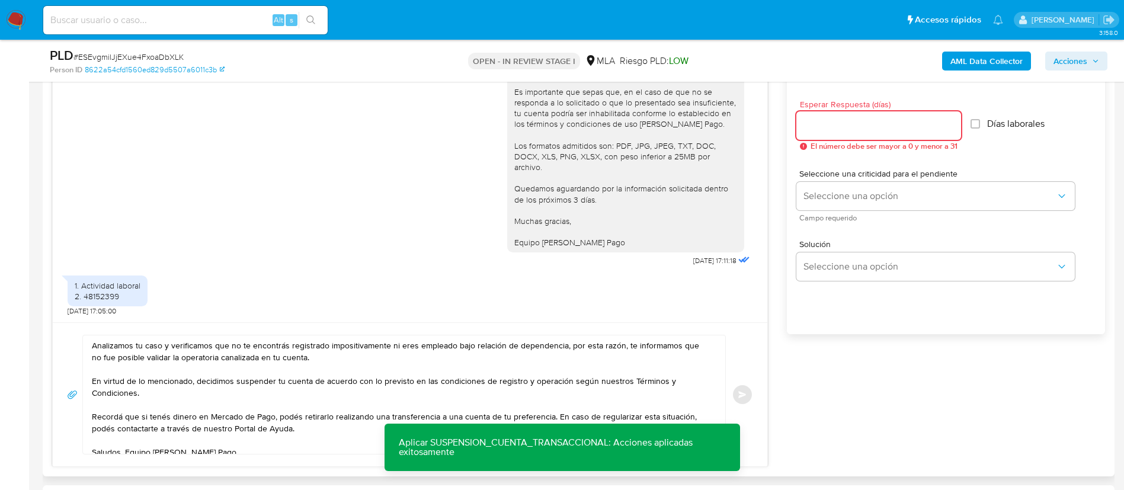
click at [907, 130] on input "Esperar Respuesta (días)" at bounding box center [879, 125] width 165 height 15
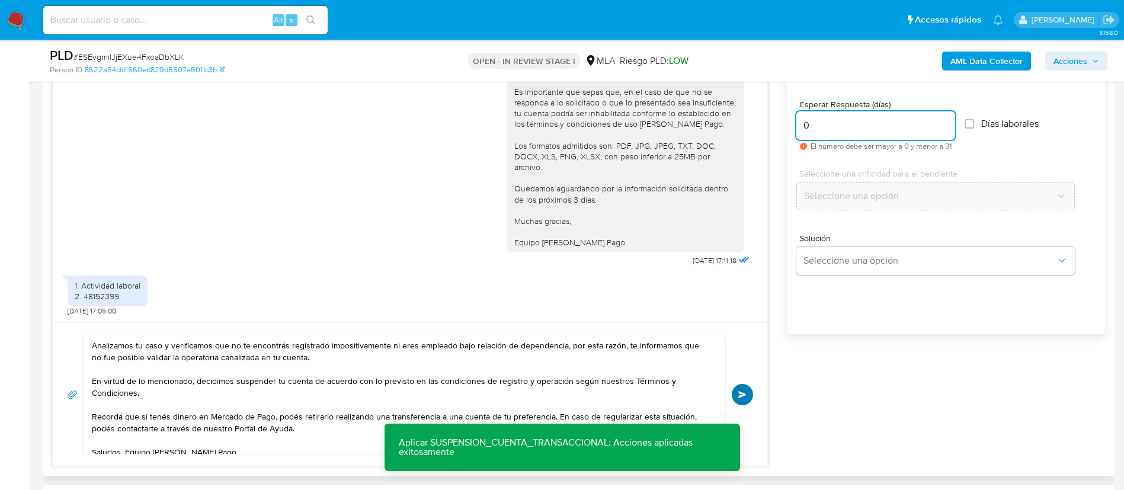
type input "0"
drag, startPoint x: 743, startPoint y: 393, endPoint x: 752, endPoint y: 379, distance: 16.8
click at [743, 392] on span "Enviar" at bounding box center [742, 394] width 8 height 7
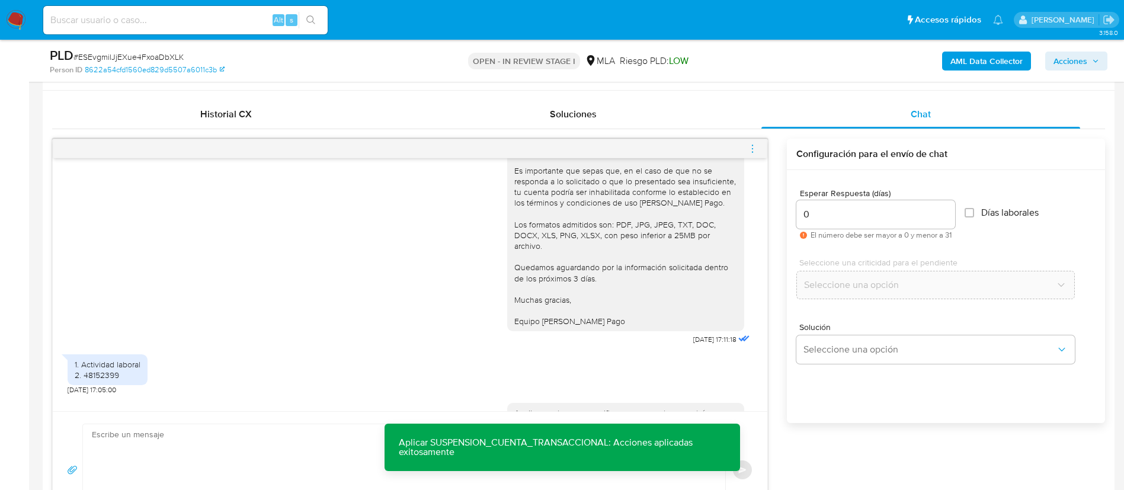
scroll to position [1242, 0]
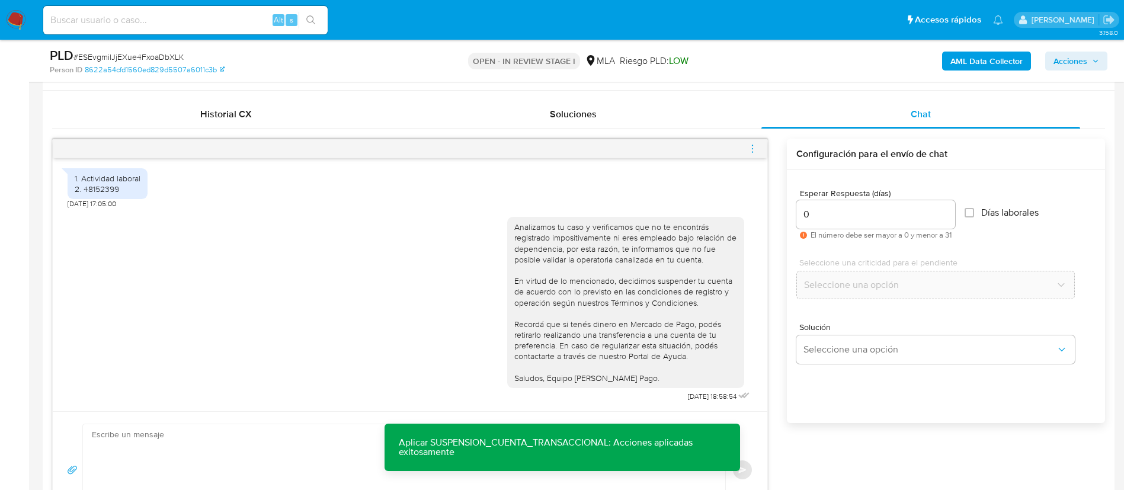
drag, startPoint x: 755, startPoint y: 146, endPoint x: 735, endPoint y: 138, distance: 21.6
click at [755, 145] on icon "menu-action" at bounding box center [752, 148] width 11 height 11
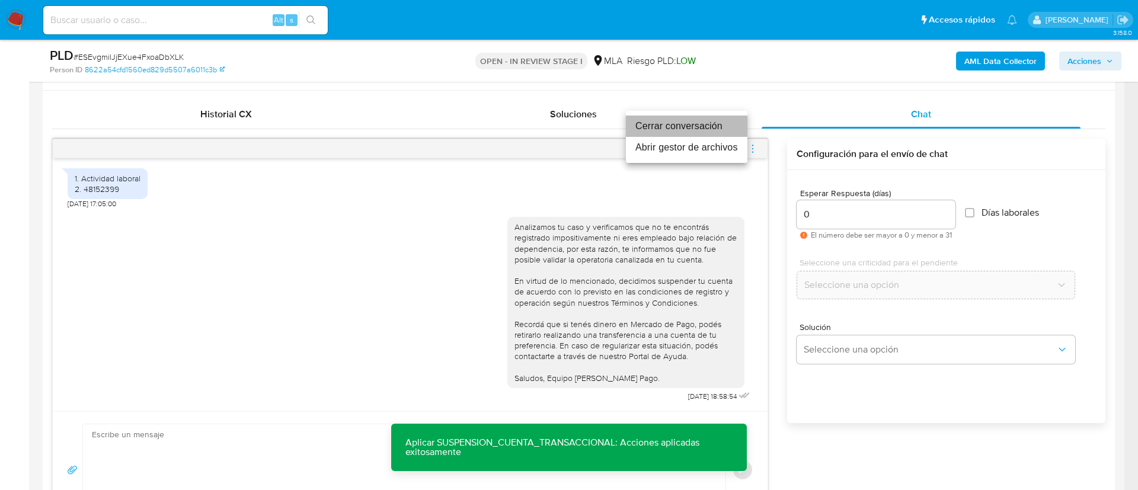
click at [720, 126] on li "Cerrar conversación" at bounding box center [687, 126] width 122 height 21
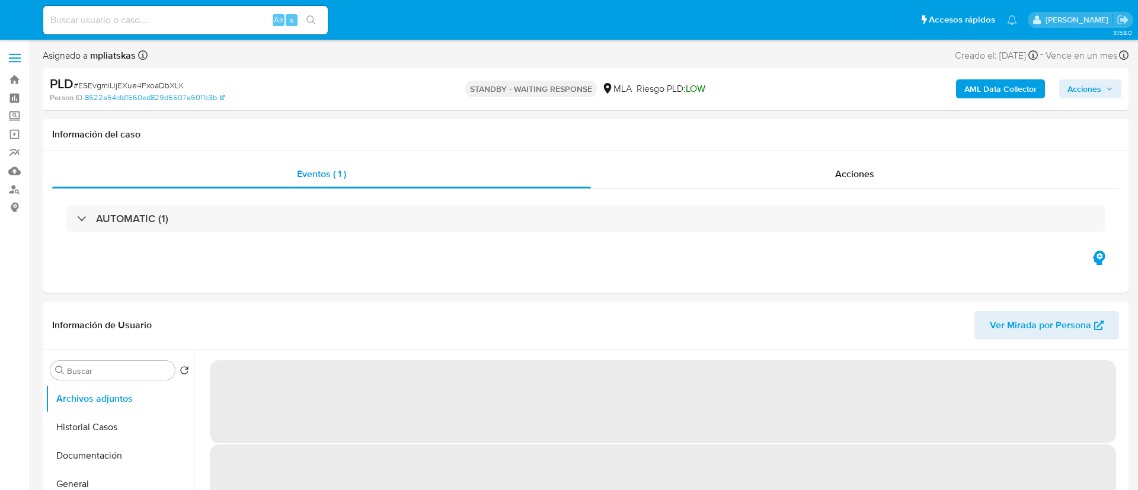
select select "10"
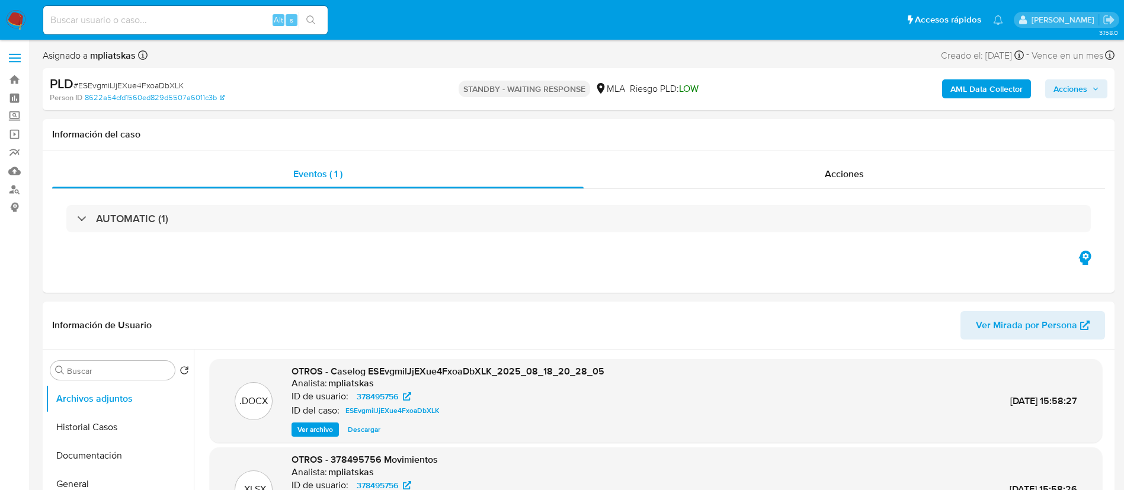
click at [261, 22] on input at bounding box center [185, 19] width 284 height 15
paste input "fJl4nXyILDydG44FrkrTrZR2"
type input "fJl4nXyILDydG44FrkrTrZR2"
click at [311, 24] on icon "search-icon" at bounding box center [310, 19] width 9 height 9
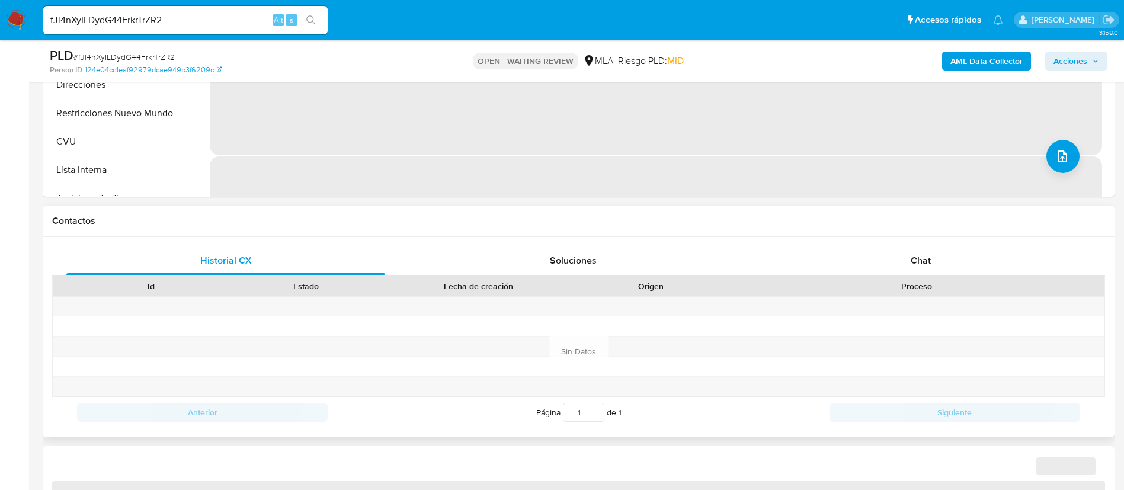
select select "10"
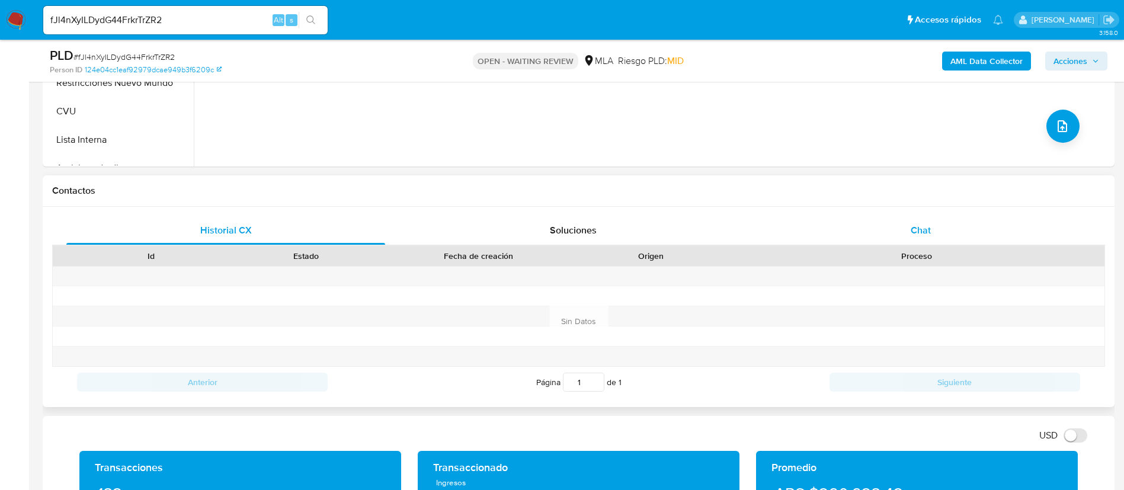
click at [887, 229] on div "Chat" at bounding box center [921, 230] width 319 height 28
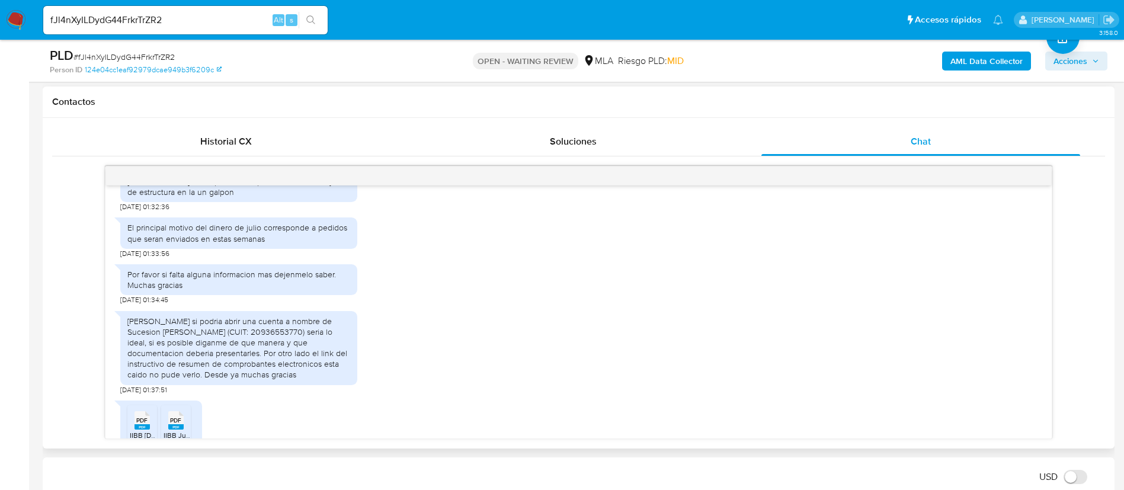
scroll to position [1994, 0]
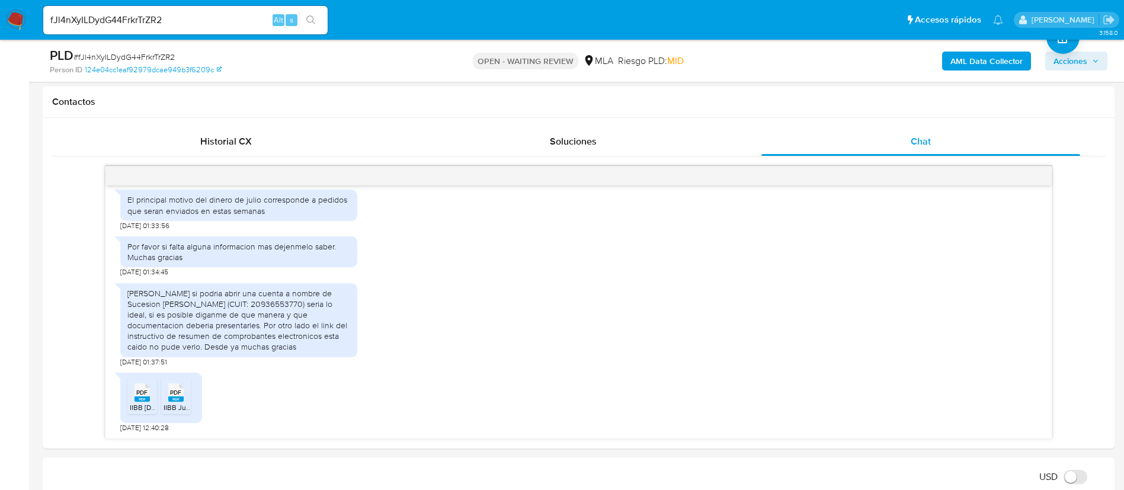
click at [223, 11] on div "fJl4nXyILDydG44FrkrTrZR2 Alt s" at bounding box center [185, 20] width 284 height 28
click at [225, 20] on input "fJl4nXyILDydG44FrkrTrZR2" at bounding box center [185, 19] width 284 height 15
click at [266, 17] on input "fJl4nXyILDydG44FrkrTrZR2" at bounding box center [185, 19] width 284 height 15
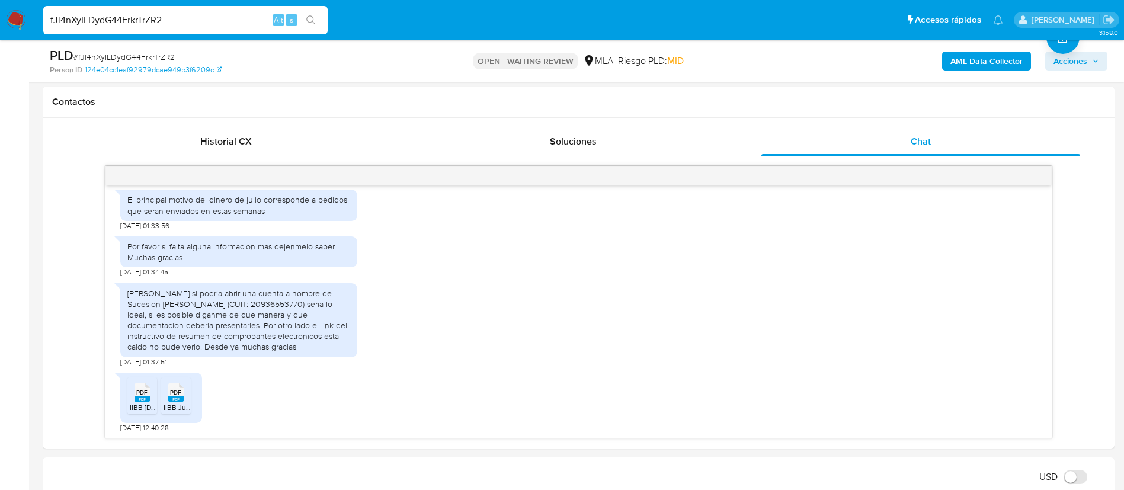
click at [266, 17] on input "fJl4nXyILDydG44FrkrTrZR2" at bounding box center [185, 19] width 284 height 15
paste input "I5B46Gsw1nk6Gz9PEgGwvhPV"
type input "I5B46Gsw1nk6Gz9PEgGwvhPV"
click at [318, 30] on div "I5B46Gsw1nk6Gz9PEgGwvhPV Alt s" at bounding box center [185, 20] width 284 height 28
click at [315, 25] on button "search-icon" at bounding box center [311, 20] width 24 height 17
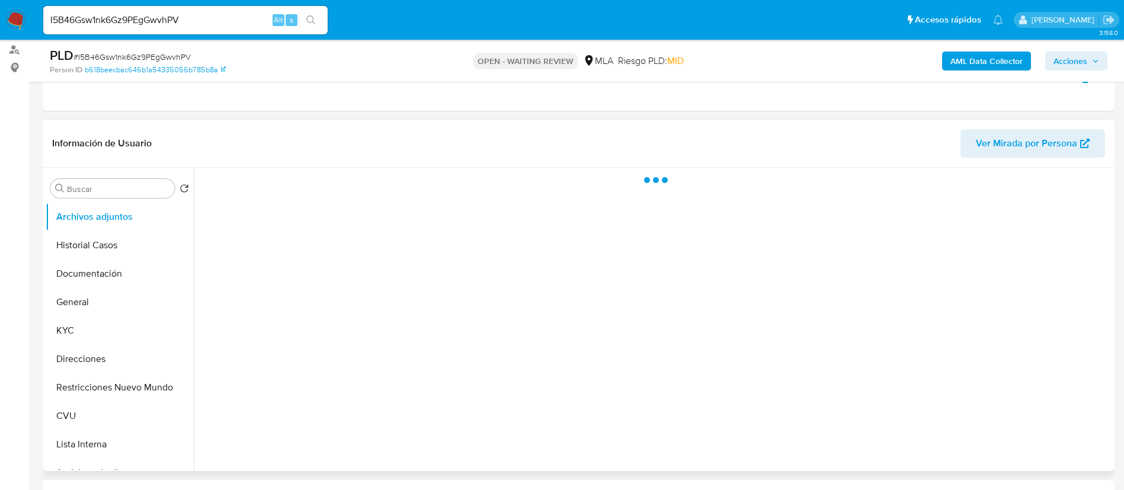
scroll to position [178, 0]
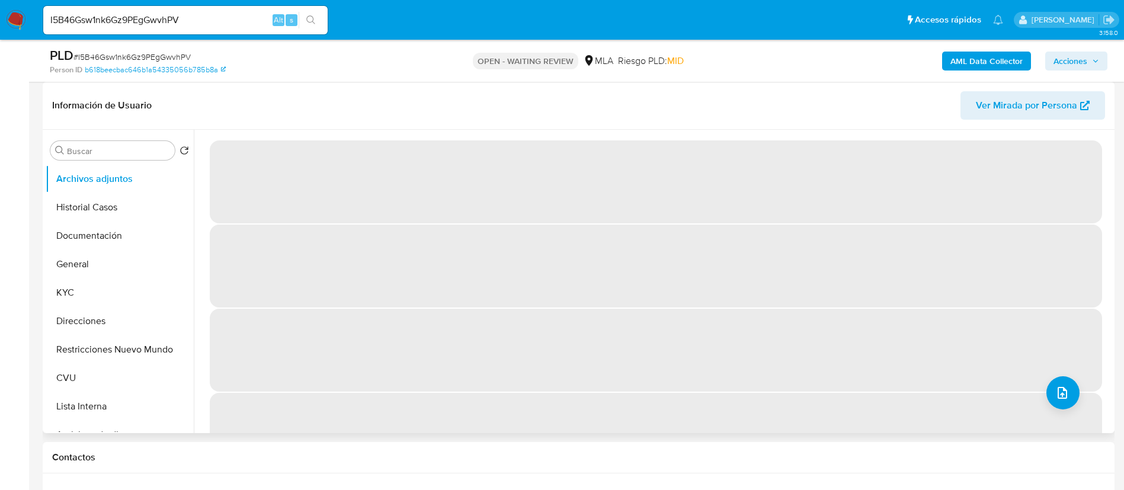
select select "10"
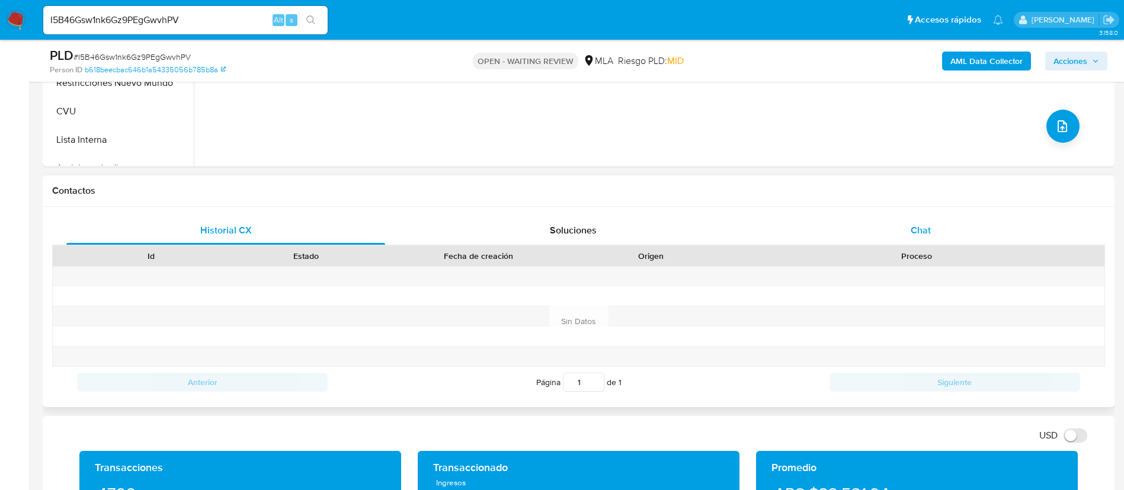
click at [936, 239] on div "Chat" at bounding box center [921, 230] width 319 height 28
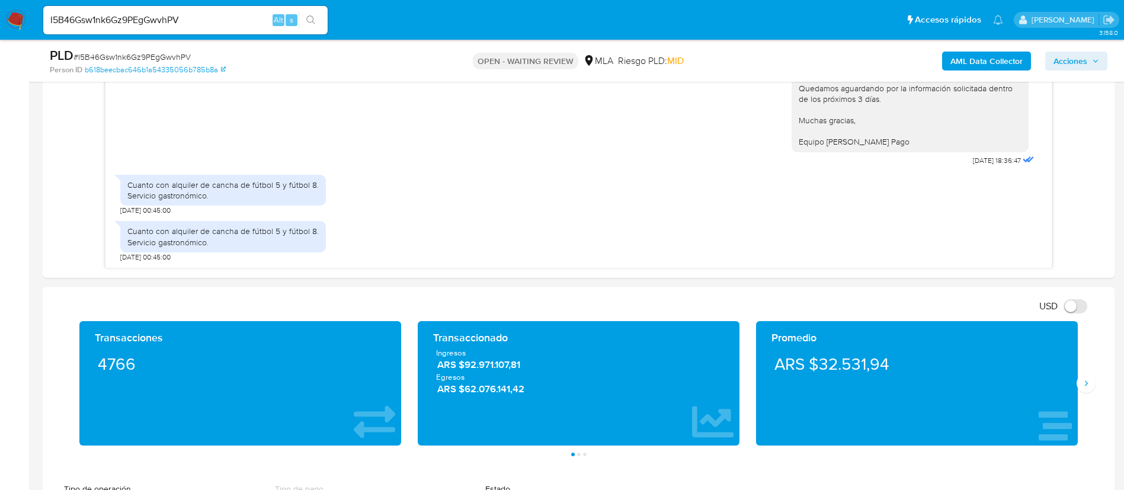
scroll to position [711, 0]
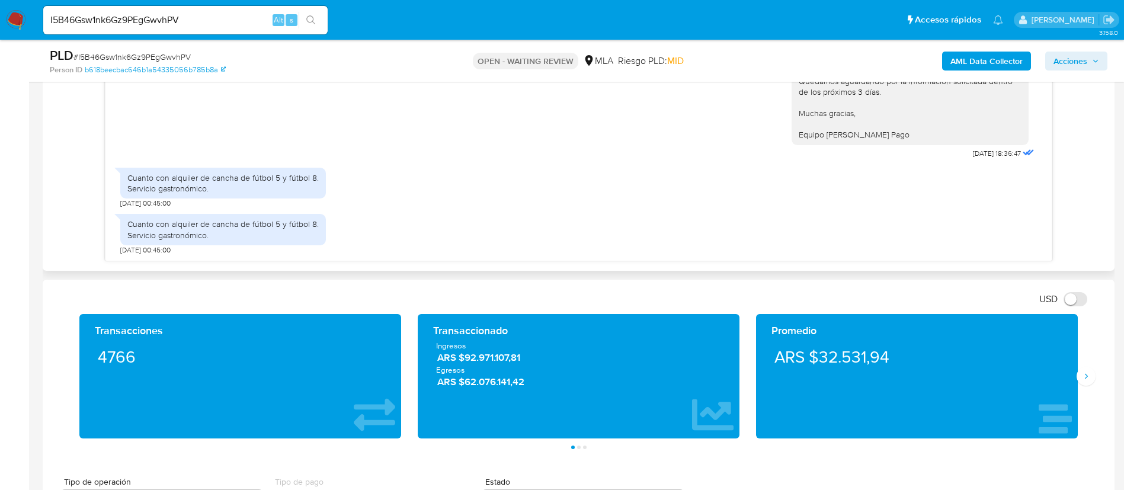
click at [156, 174] on div "Cuanto con alquiler de cancha de fútbol 5 y fútbol 8. Servicio gastronómico." at bounding box center [222, 182] width 191 height 21
copy div "Cuanto con alquiler de cancha de fútbol 5 y fútbol 8."
click at [329, 175] on div "Cuanto con alquiler de cancha de fútbol 5 y fútbol 8. Servicio gastronómico. [D…" at bounding box center [578, 185] width 917 height 47
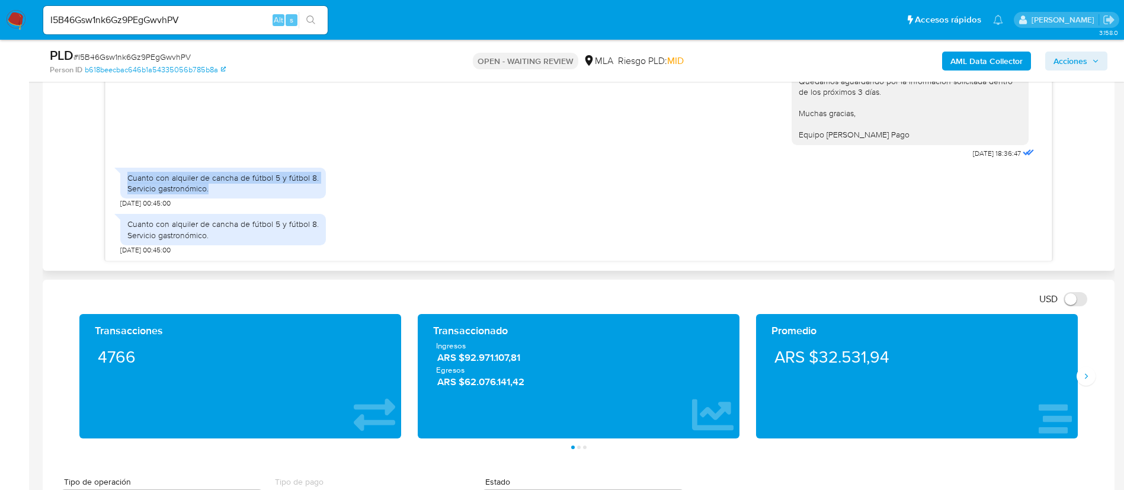
drag, startPoint x: 123, startPoint y: 170, endPoint x: 218, endPoint y: 193, distance: 97.6
click at [218, 193] on div "Cuanto con alquiler de cancha de fútbol 5 y fútbol 8. Servicio gastronómico." at bounding box center [223, 183] width 206 height 31
copy div "Cuanto con alquiler de cancha de fútbol 5 y fútbol 8. Servicio gastronómico."
